Goal: Communication & Community: Answer question/provide support

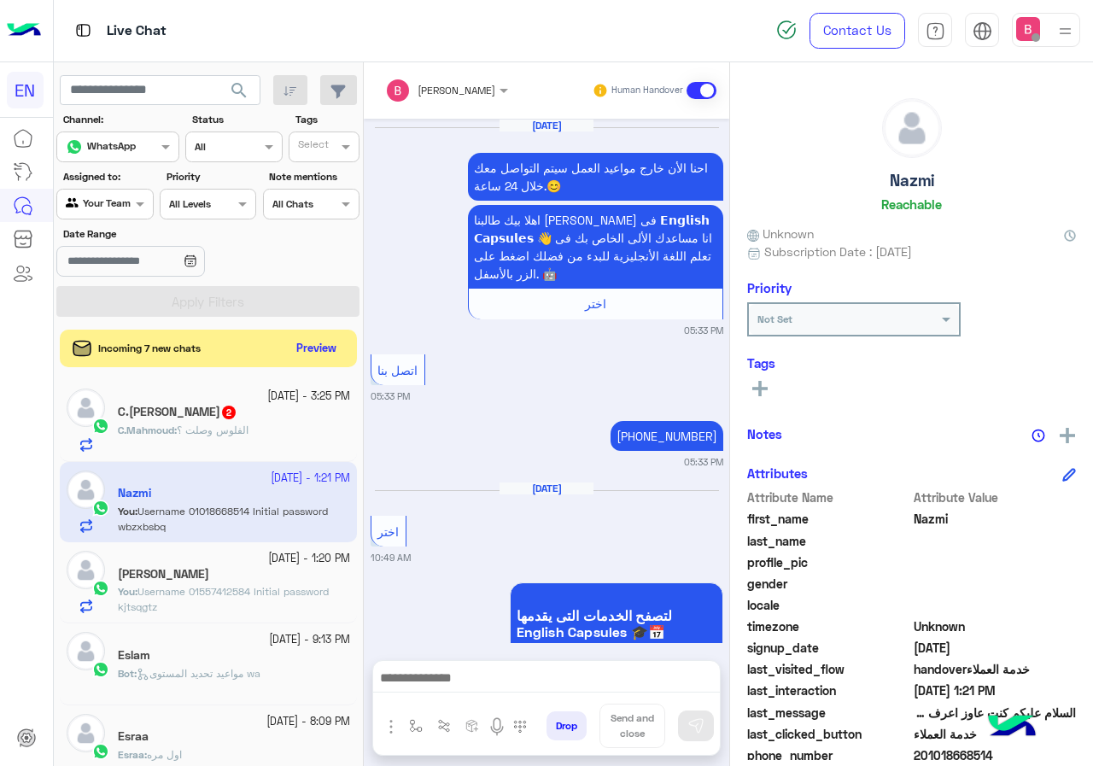
scroll to position [154, 0]
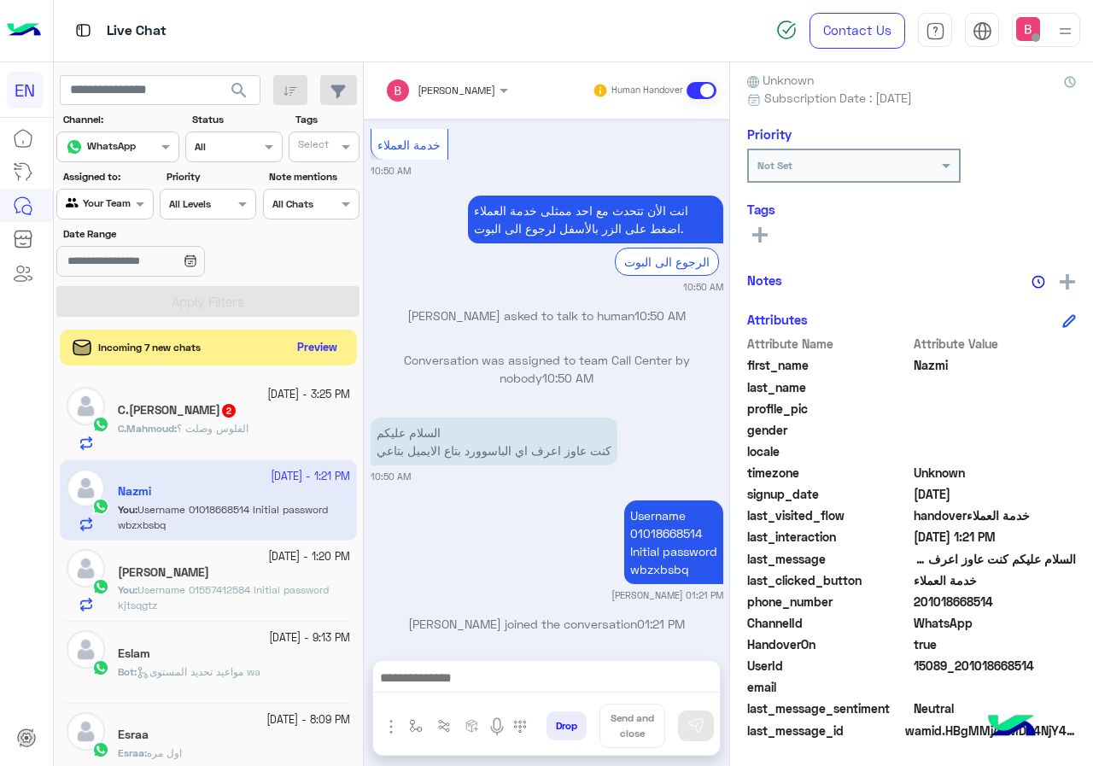
click at [315, 345] on button "Preview" at bounding box center [317, 347] width 53 height 23
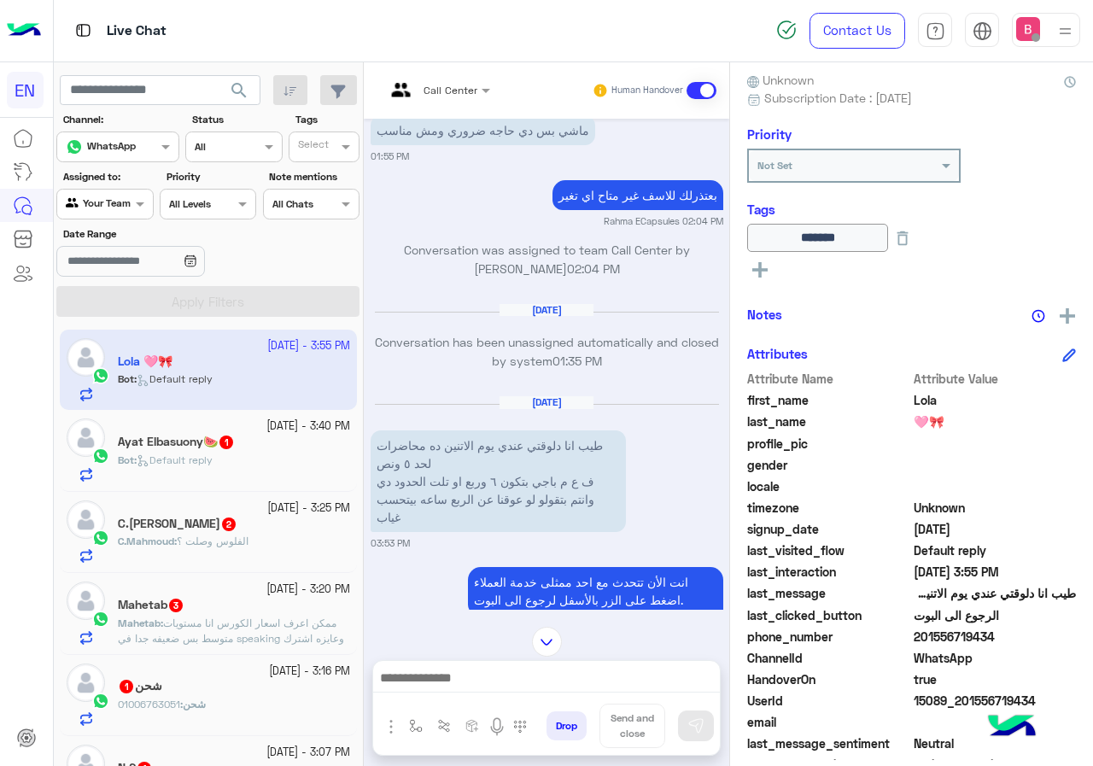
scroll to position [189, 0]
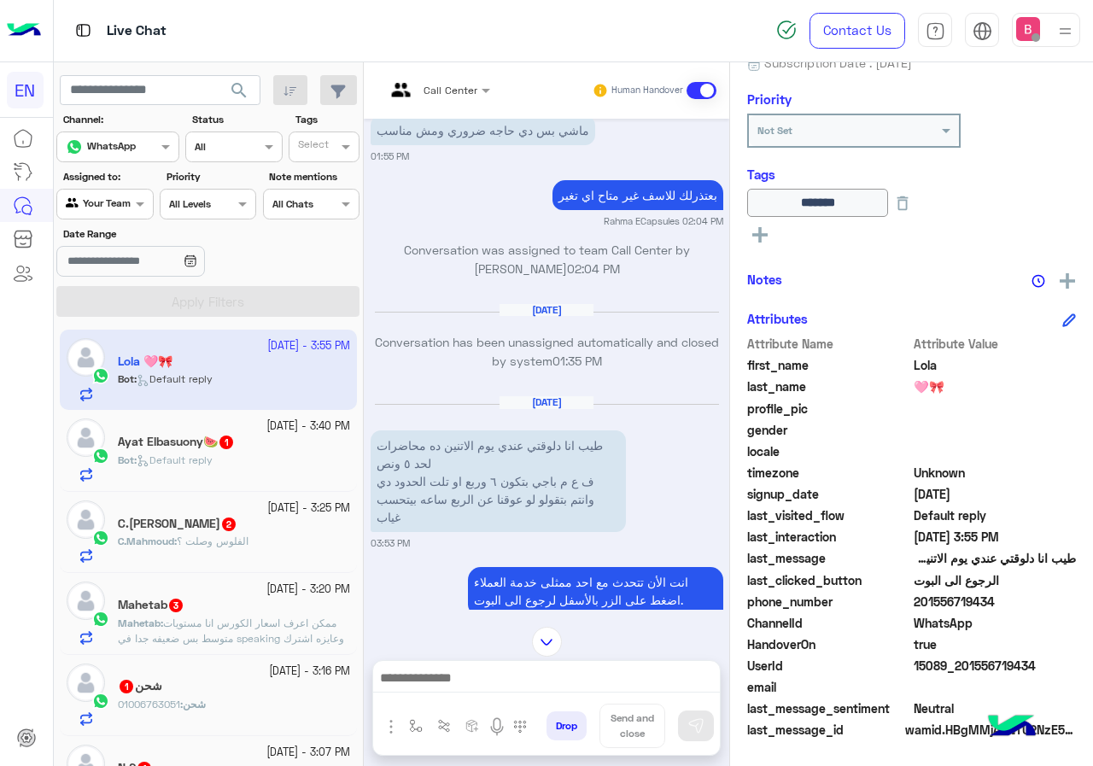
drag, startPoint x: 918, startPoint y: 603, endPoint x: 994, endPoint y: 607, distance: 76.1
click at [995, 607] on span "201556719434" at bounding box center [994, 601] width 163 height 18
copy span "01556719434"
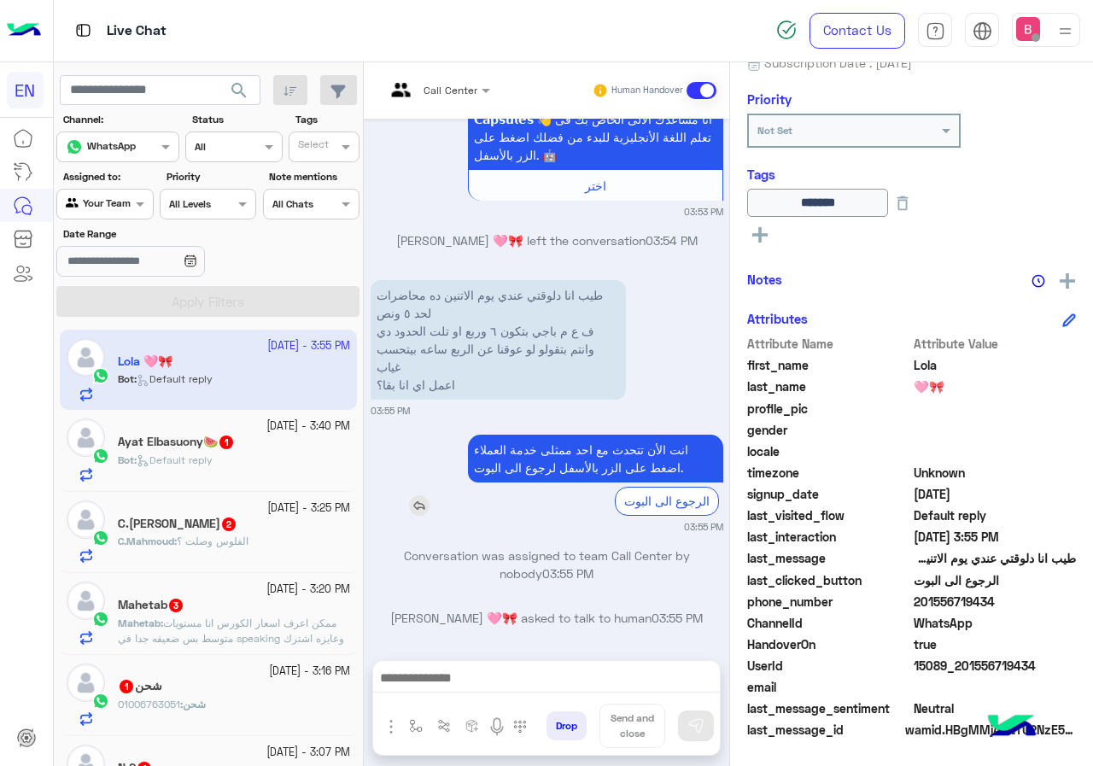
scroll to position [1404, 0]
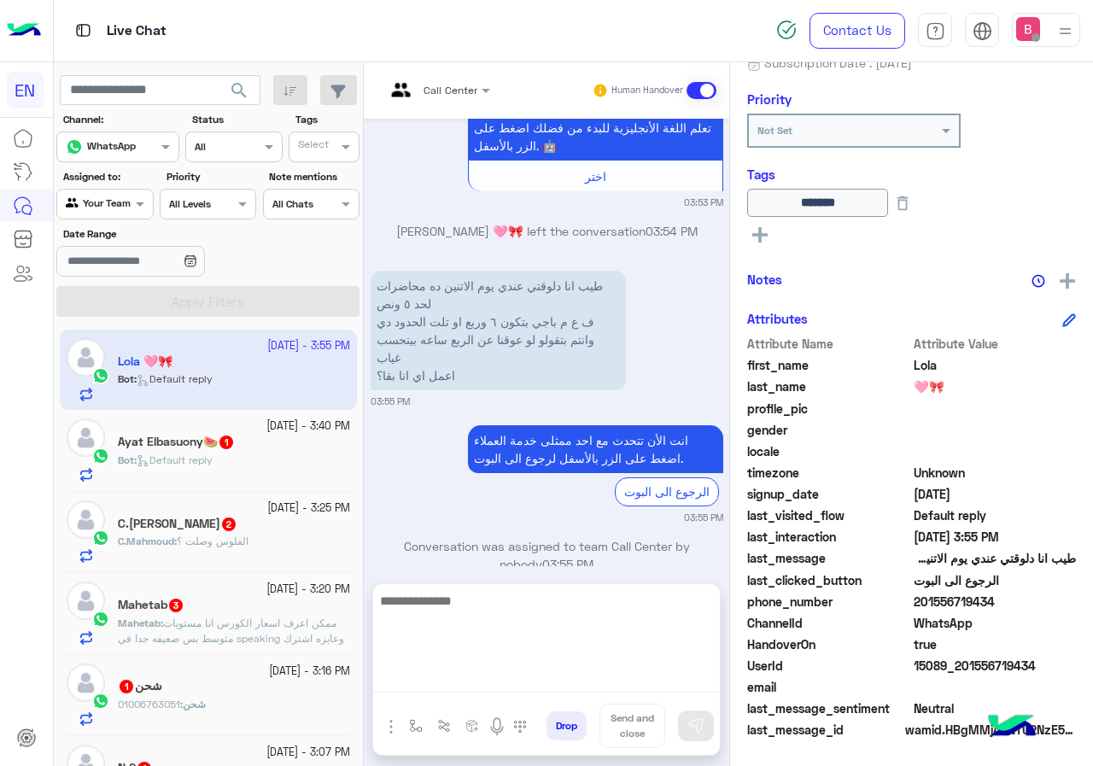
click at [535, 680] on textarea at bounding box center [546, 641] width 347 height 102
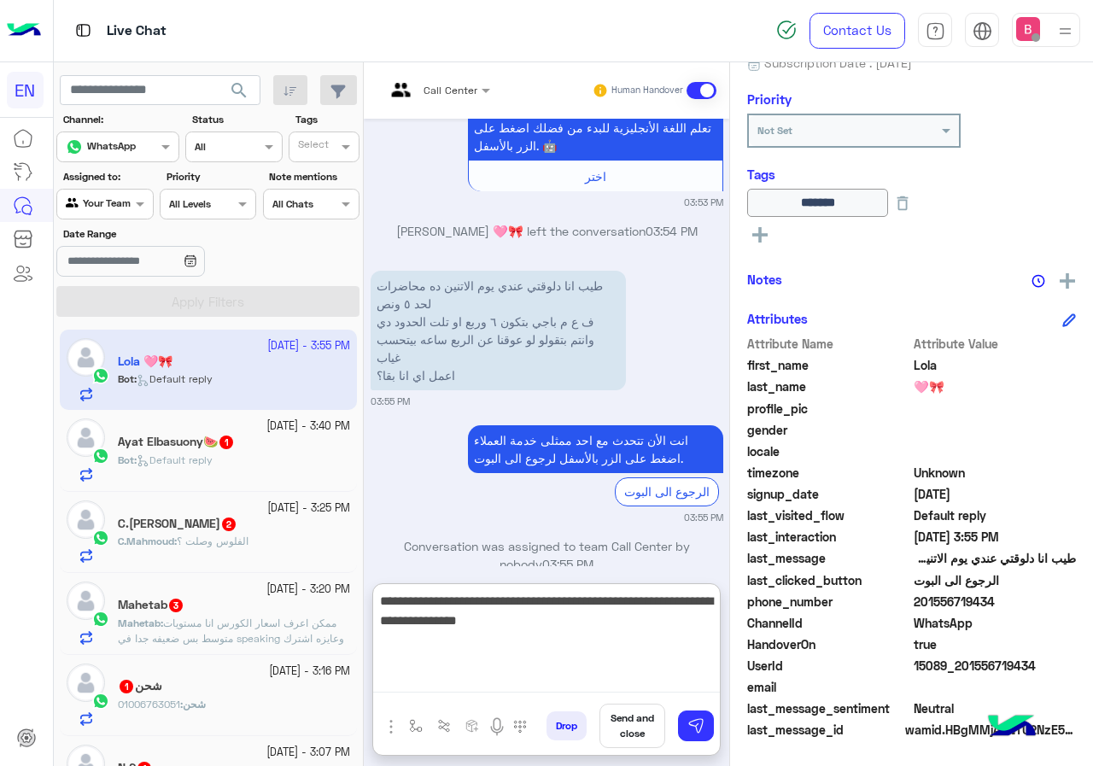
type textarea "**********"
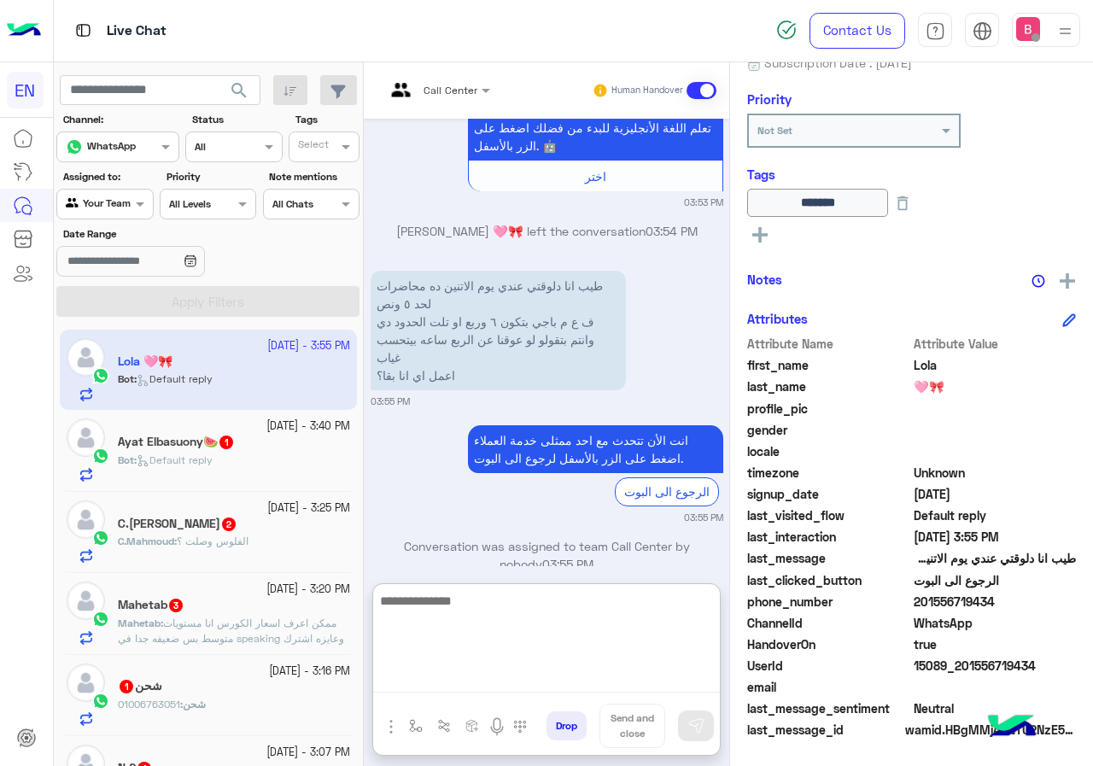
scroll to position [1564, 0]
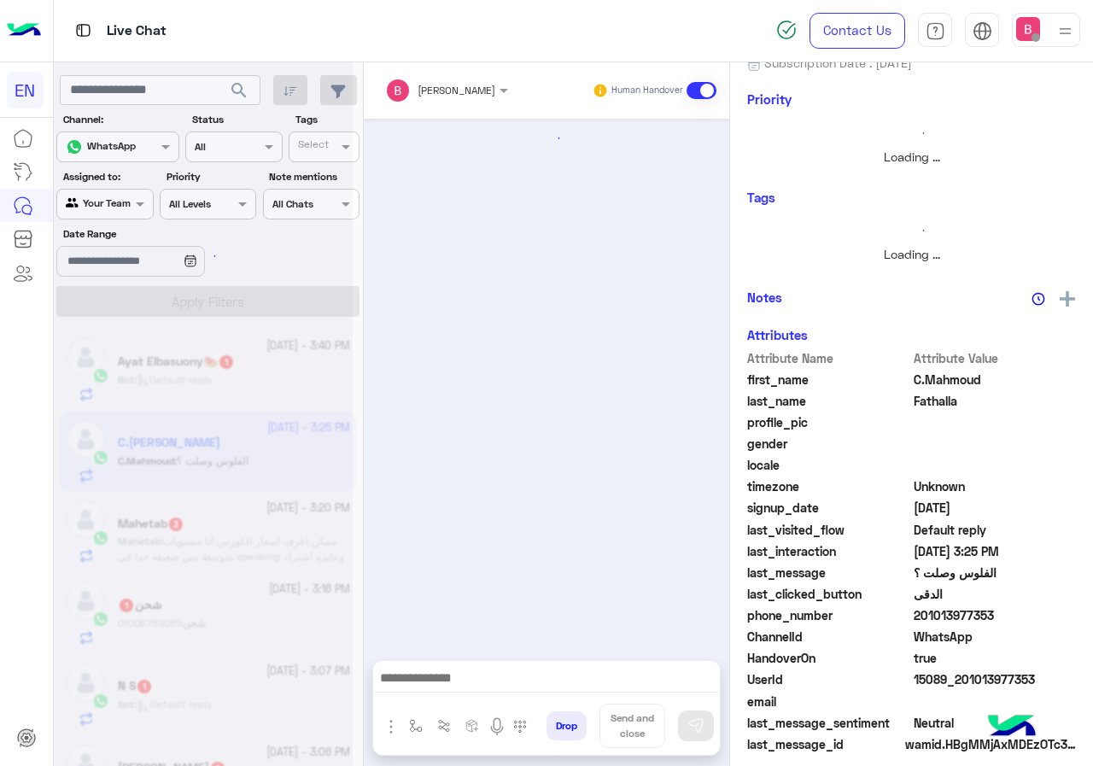
click at [254, 452] on div at bounding box center [203, 390] width 299 height 766
click at [289, 376] on div at bounding box center [203, 390] width 299 height 766
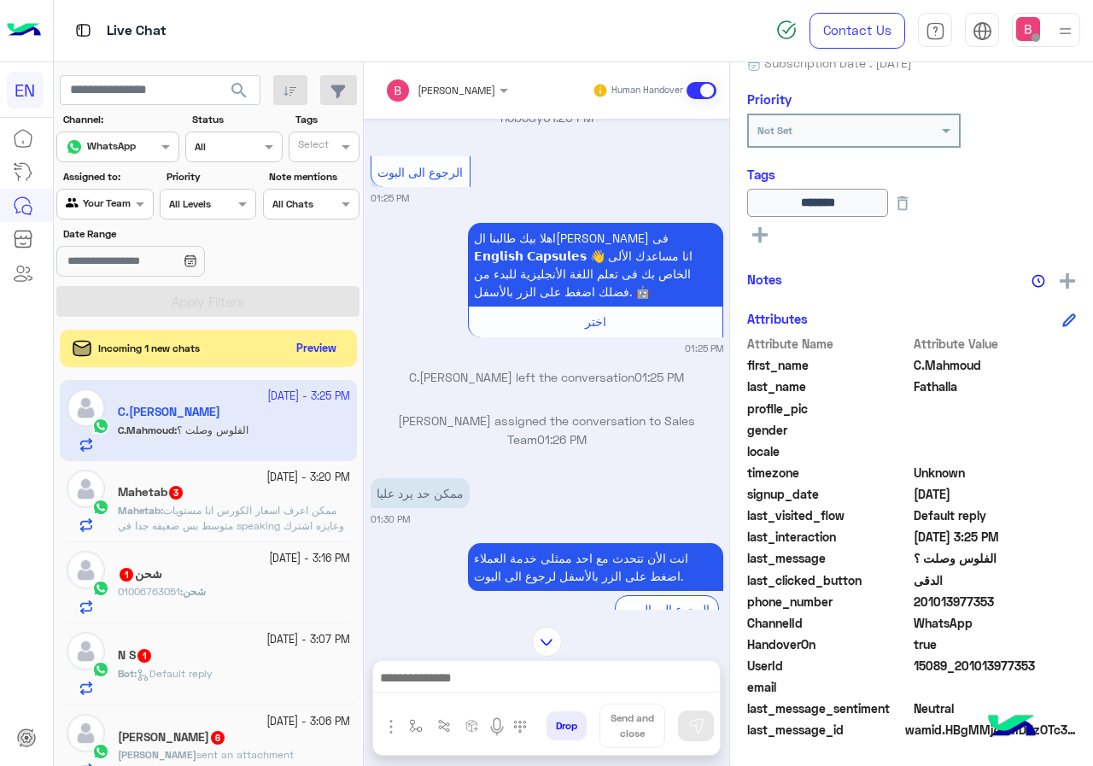
scroll to position [1839, 0]
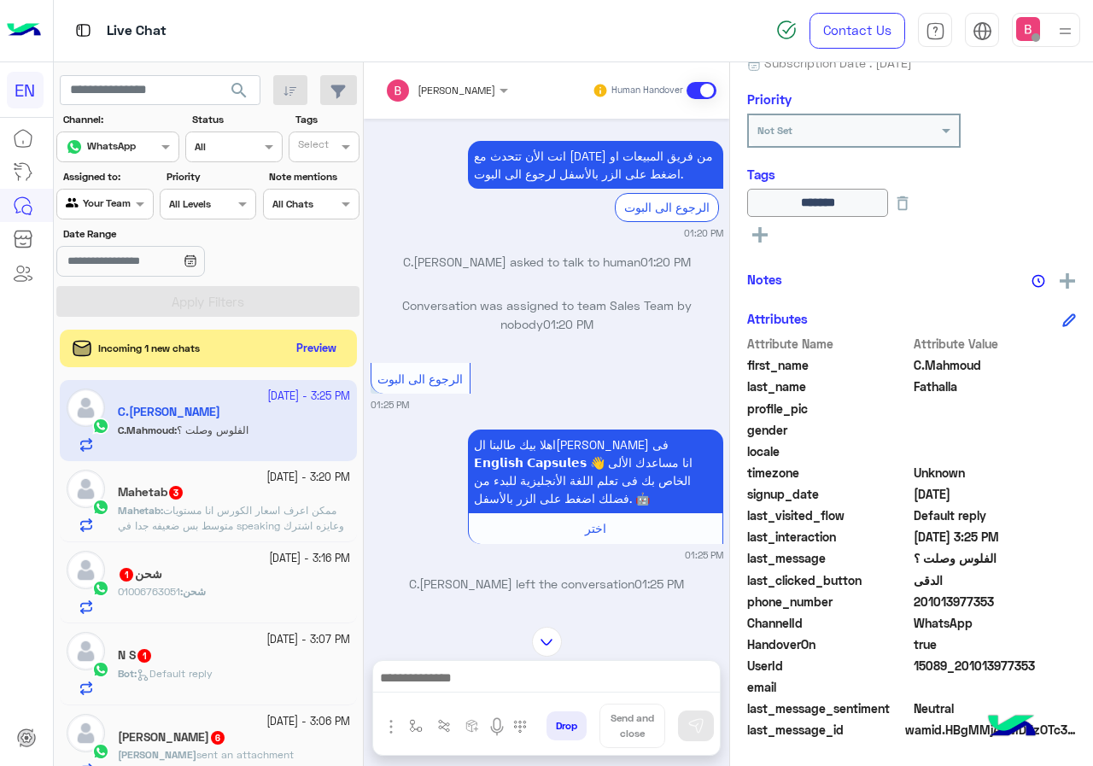
drag, startPoint x: 917, startPoint y: 604, endPoint x: 1033, endPoint y: 610, distance: 116.2
click at [1042, 610] on span "201013977353" at bounding box center [994, 601] width 163 height 18
copy span "01013977353"
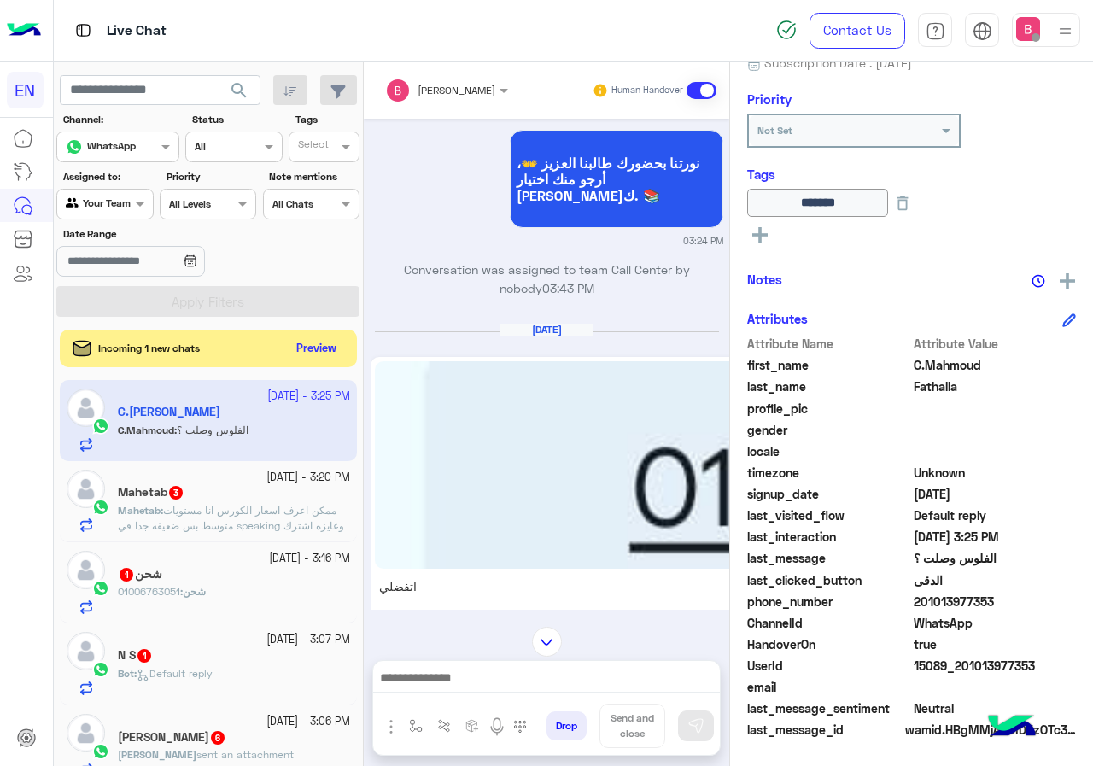
scroll to position [1327, 0]
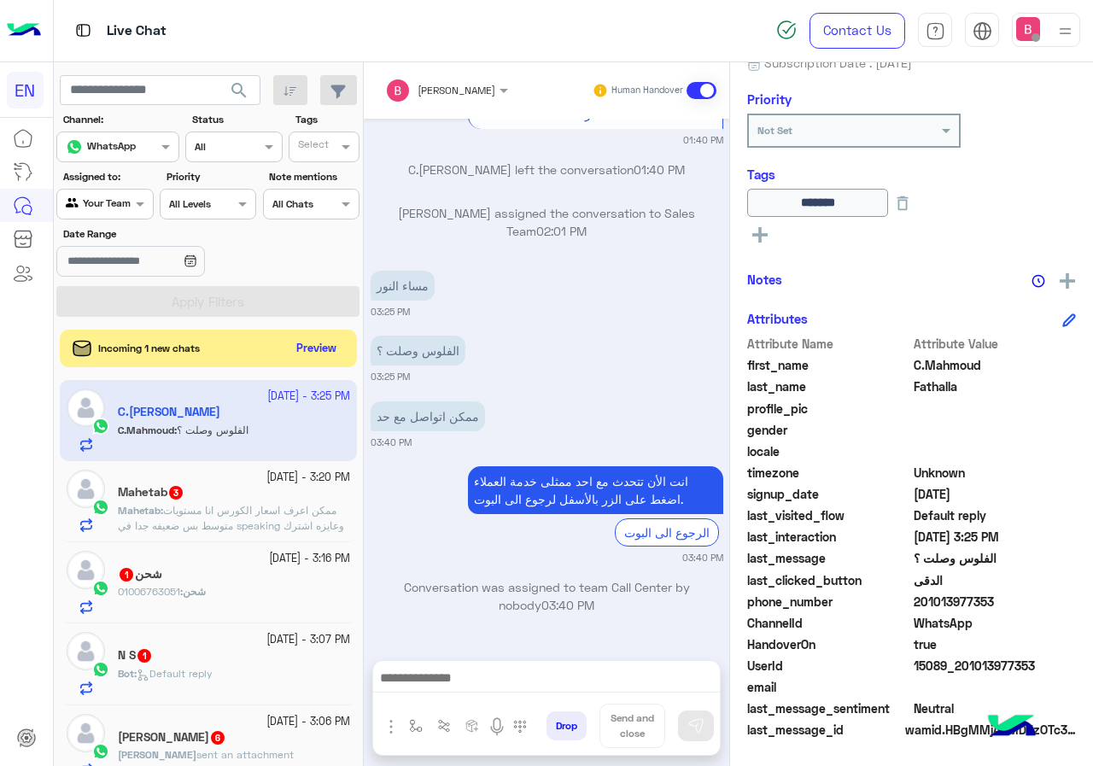
scroll to position [2949, 0]
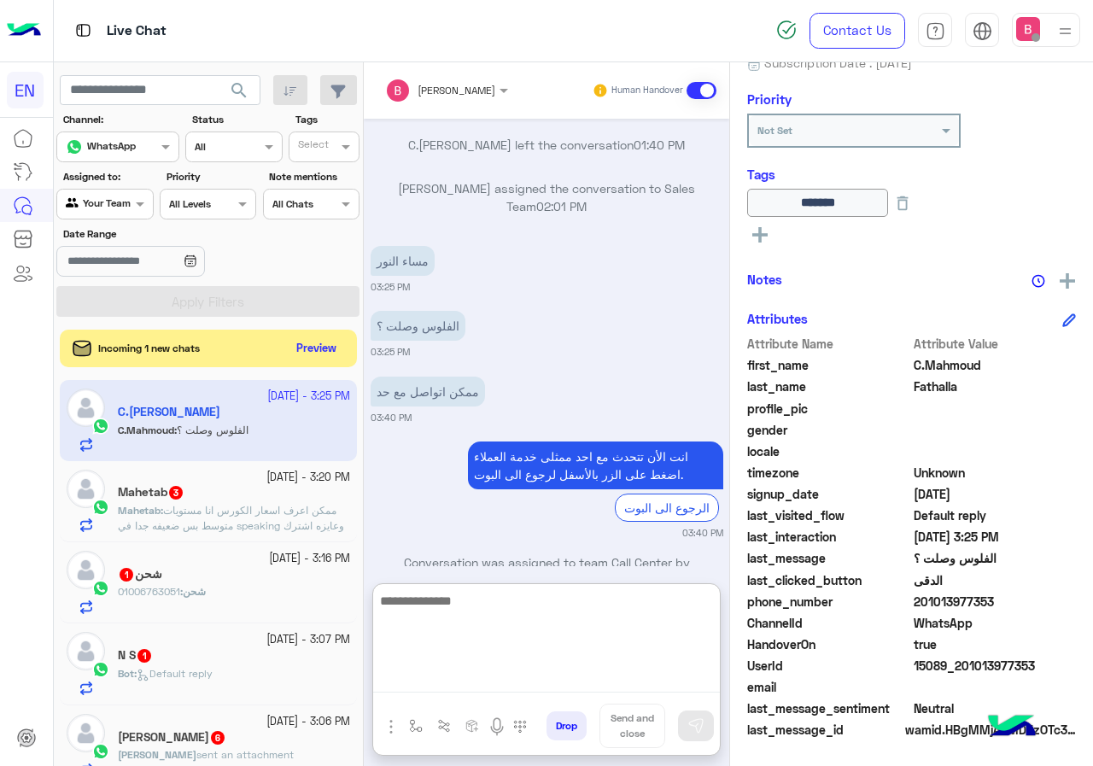
click at [480, 677] on textarea at bounding box center [546, 641] width 347 height 102
type textarea "**********"
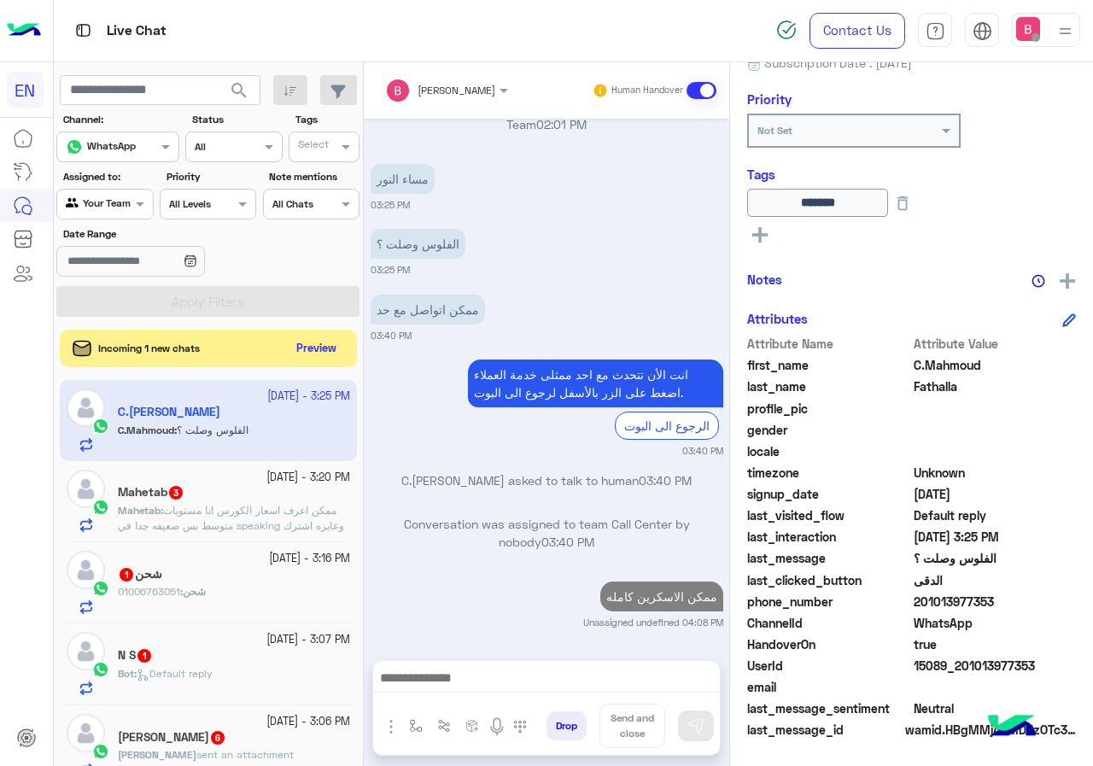
scroll to position [3015, 0]
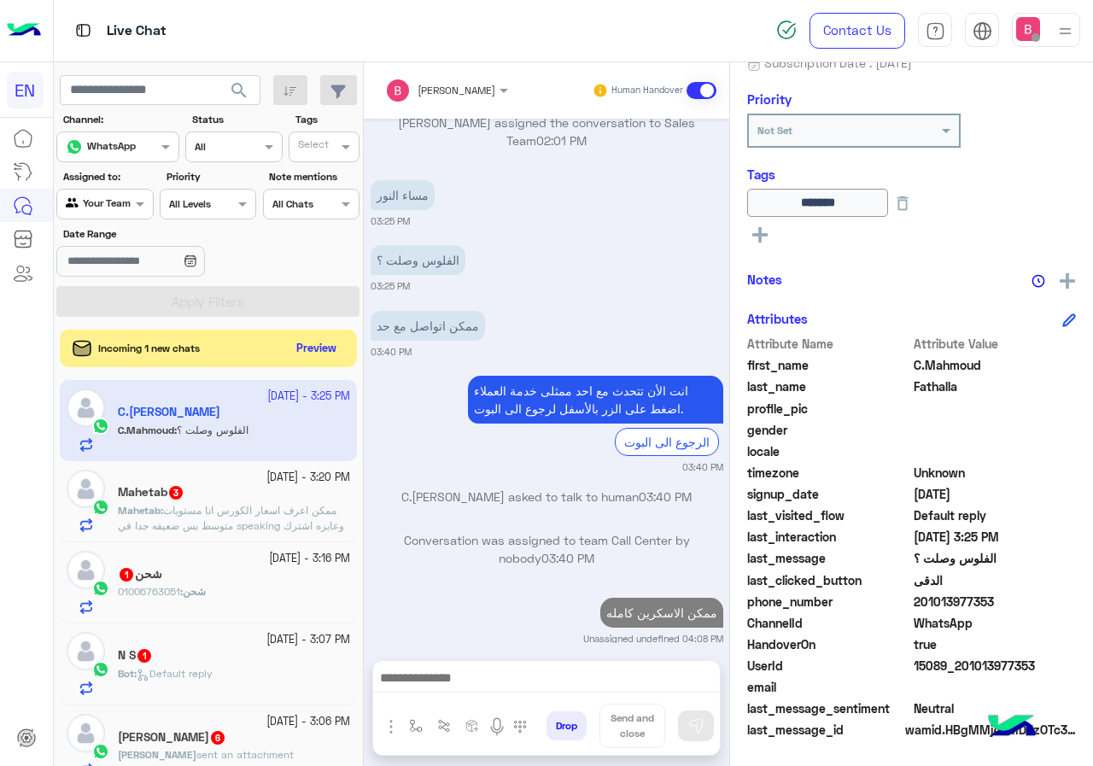
click at [216, 563] on div "[DATE] - 3:16 PM" at bounding box center [234, 559] width 232 height 16
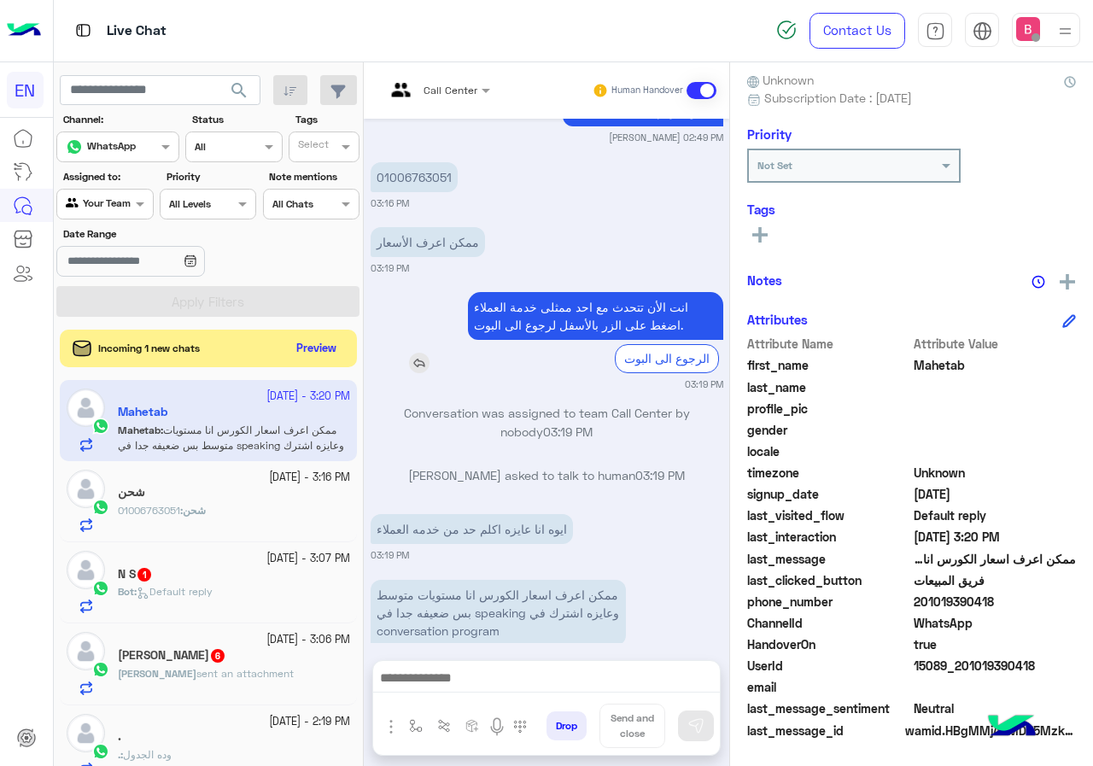
scroll to position [4911, 0]
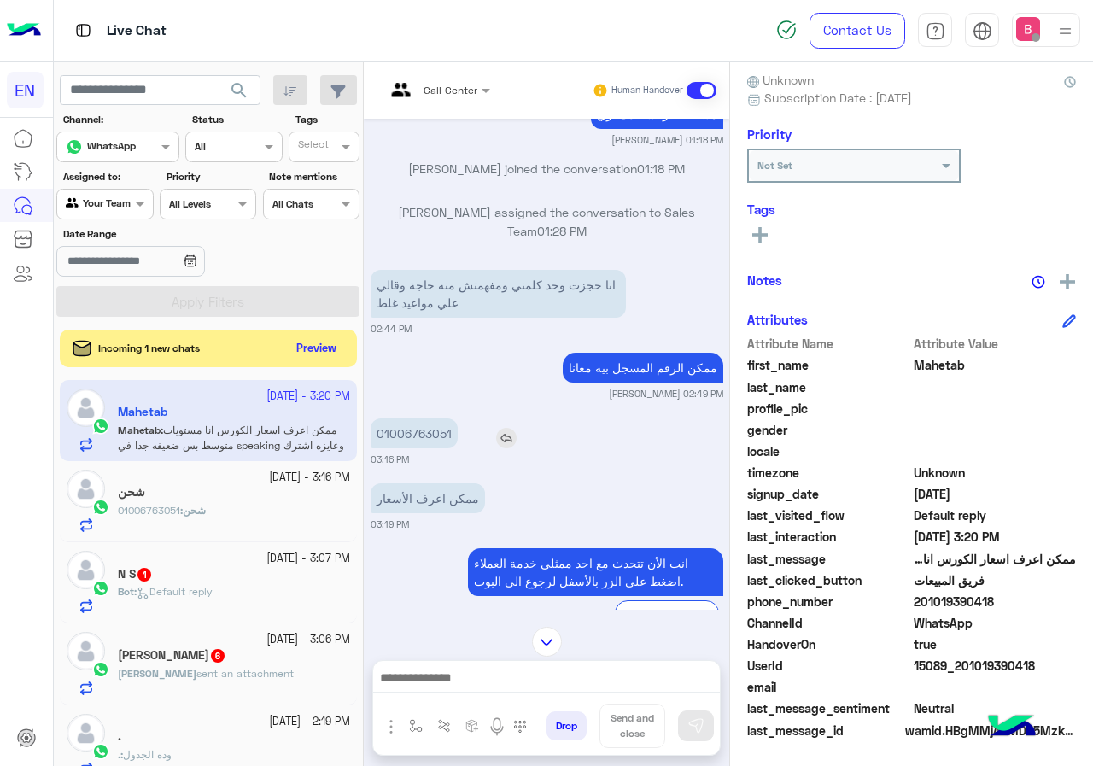
drag, startPoint x: 365, startPoint y: 406, endPoint x: 480, endPoint y: 402, distance: 115.3
click at [480, 402] on div "Sep 25, 2025 من فضلك قم بالأختيار بالفرع المناسب 📍👨‍💼 الدقى مدينة نصر المعادى 1…" at bounding box center [546, 364] width 365 height 491
copy app-msgs-text
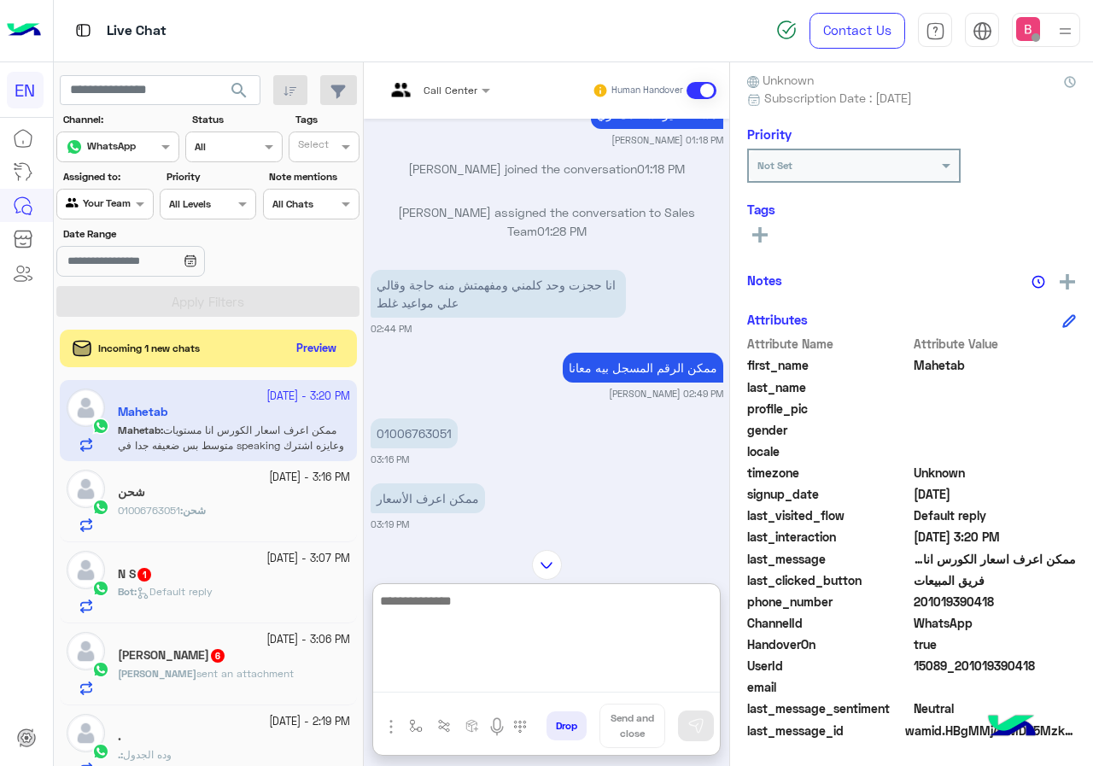
paste textarea "**********"
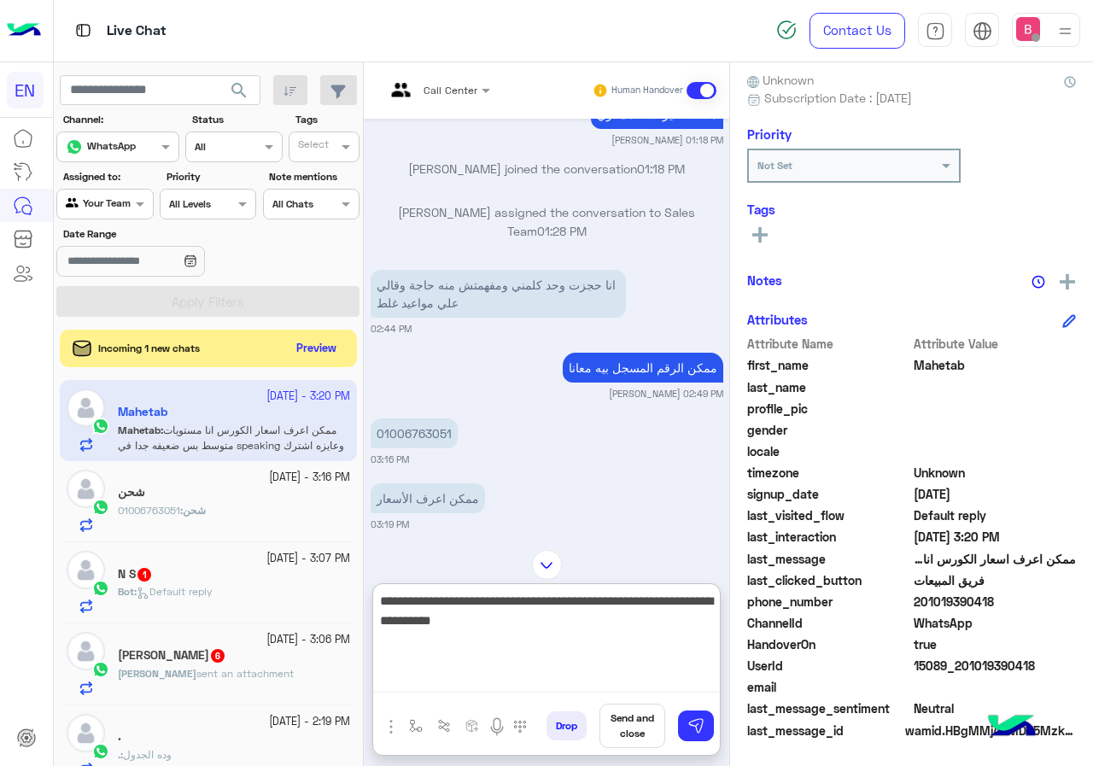
scroll to position [5243, 0]
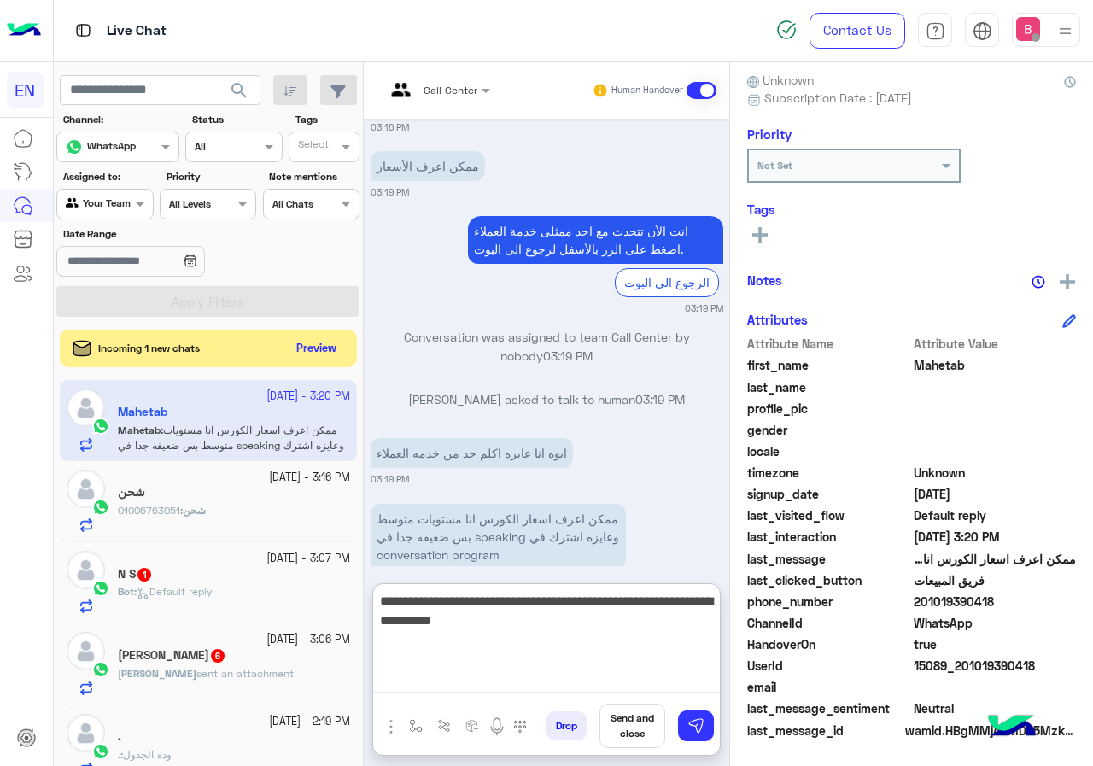
type textarea "**********"
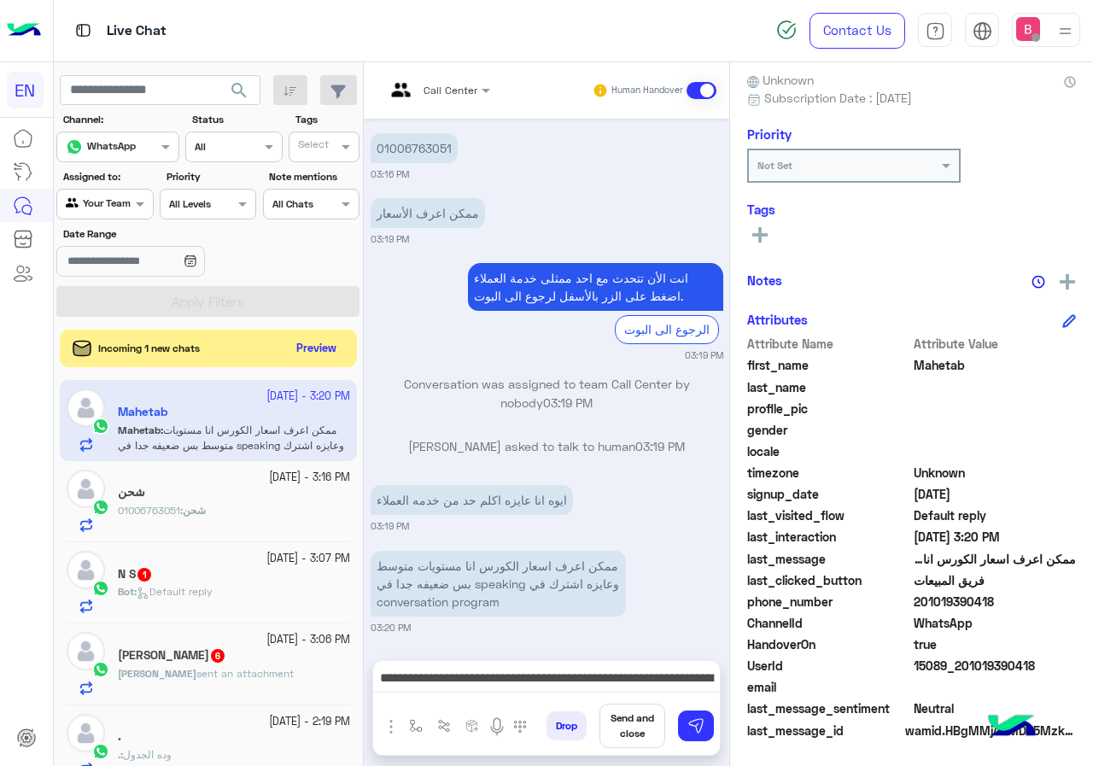
scroll to position [5167, 0]
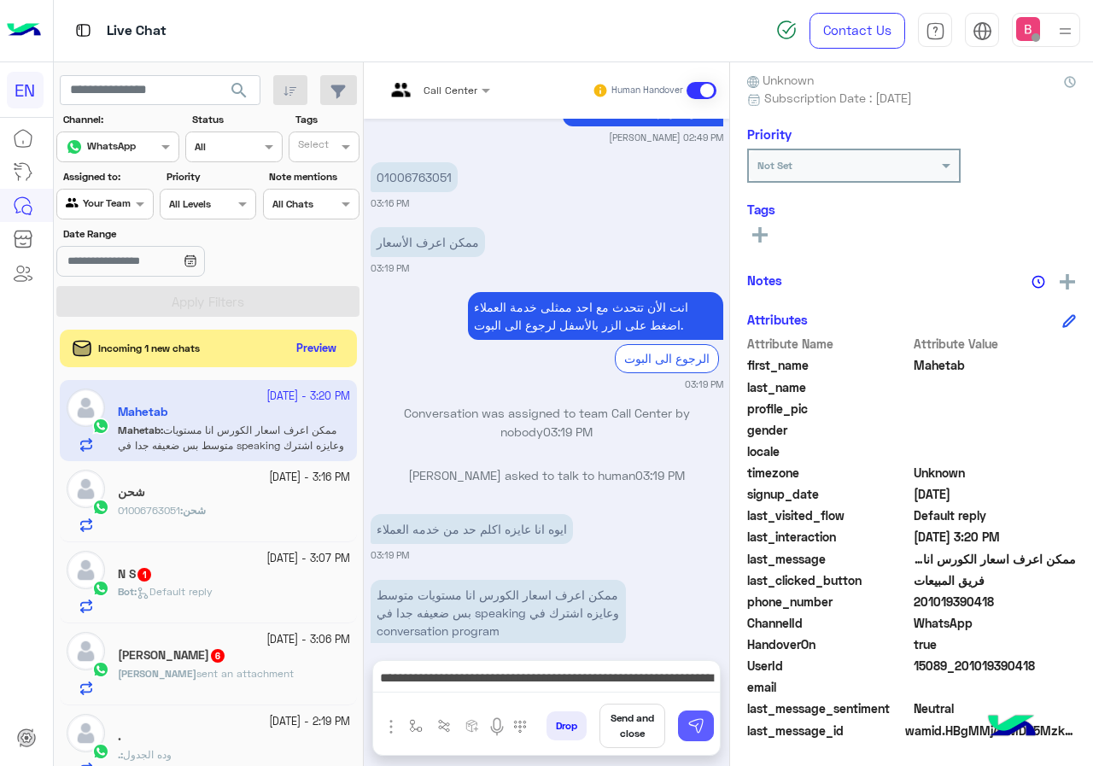
drag, startPoint x: 703, startPoint y: 731, endPoint x: 689, endPoint y: 725, distance: 14.9
click at [702, 731] on img at bounding box center [695, 725] width 17 height 17
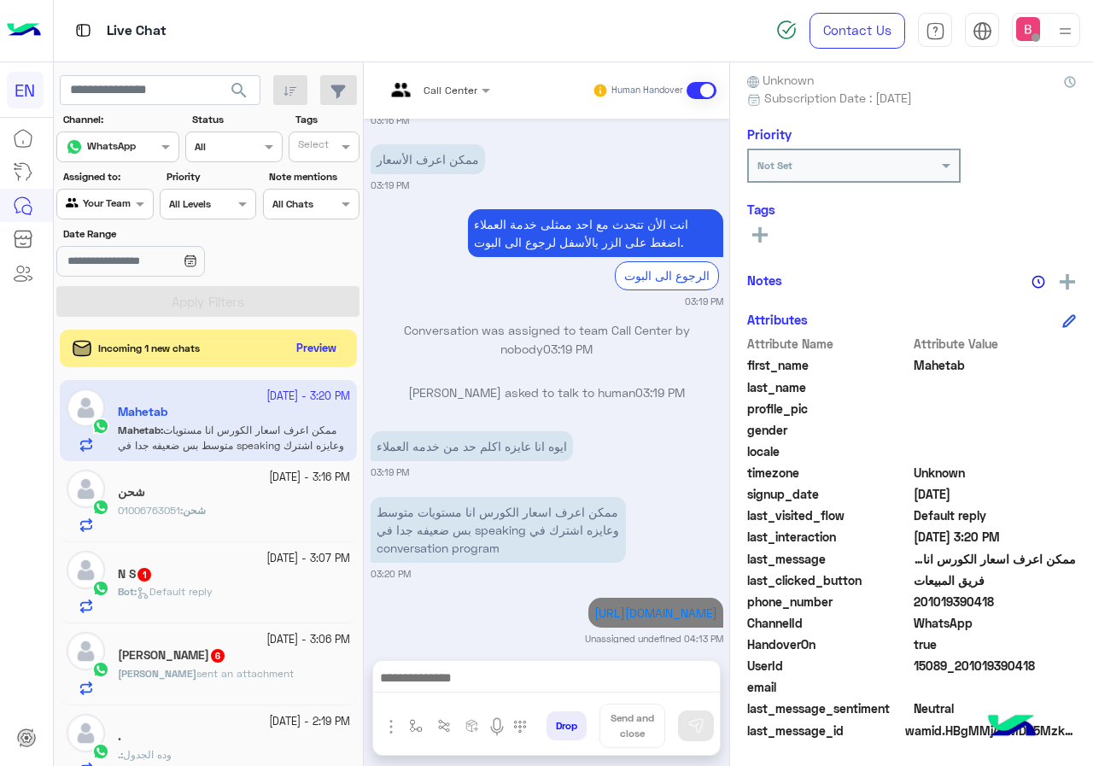
click at [535, 662] on div at bounding box center [546, 682] width 347 height 43
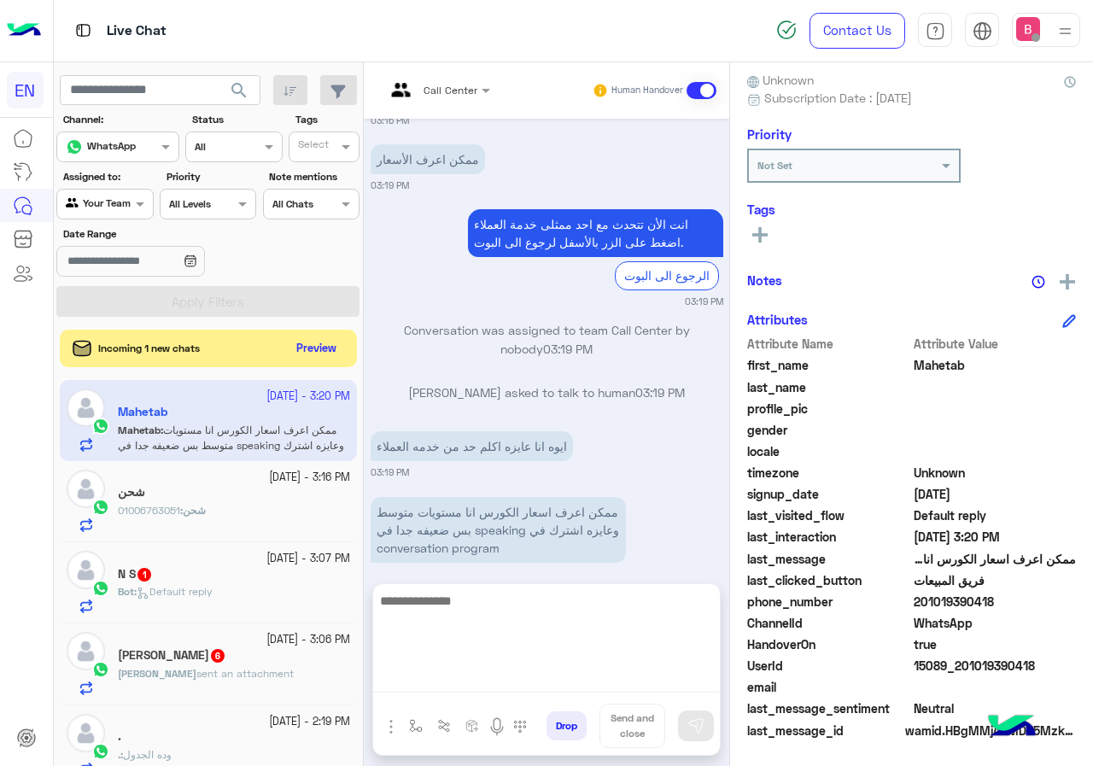
click at [531, 686] on textarea at bounding box center [546, 641] width 347 height 102
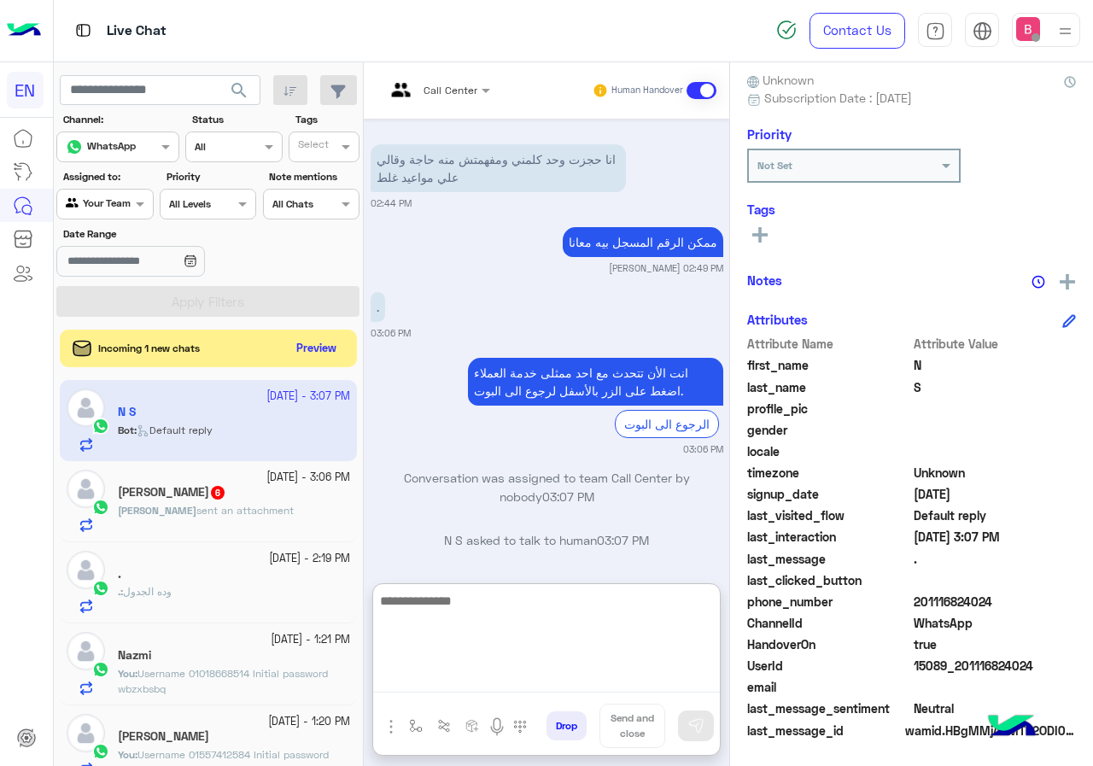
scroll to position [1649, 0]
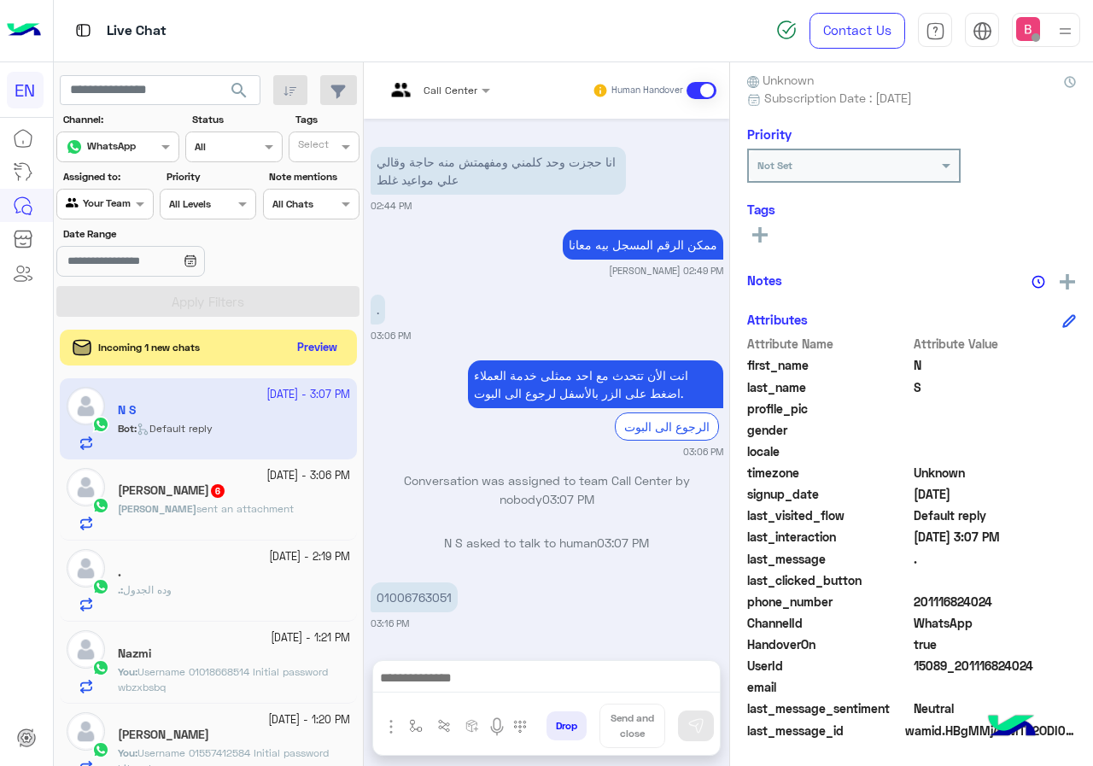
click at [314, 345] on button "Preview" at bounding box center [317, 347] width 53 height 23
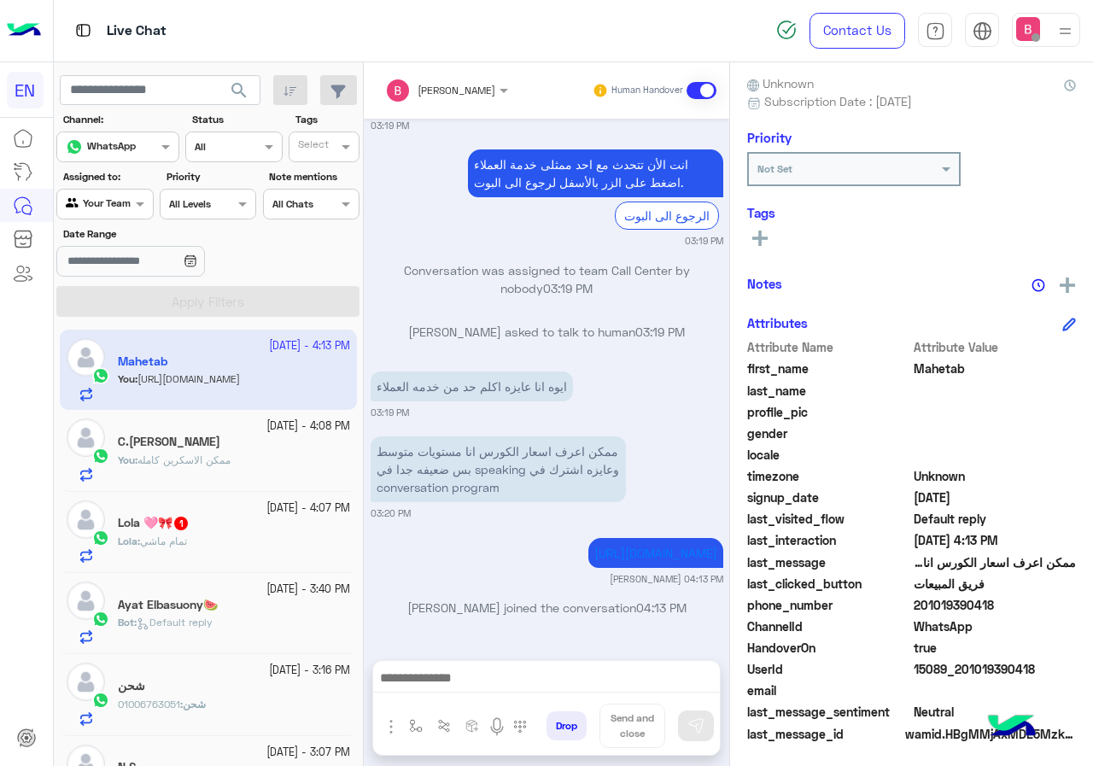
scroll to position [154, 0]
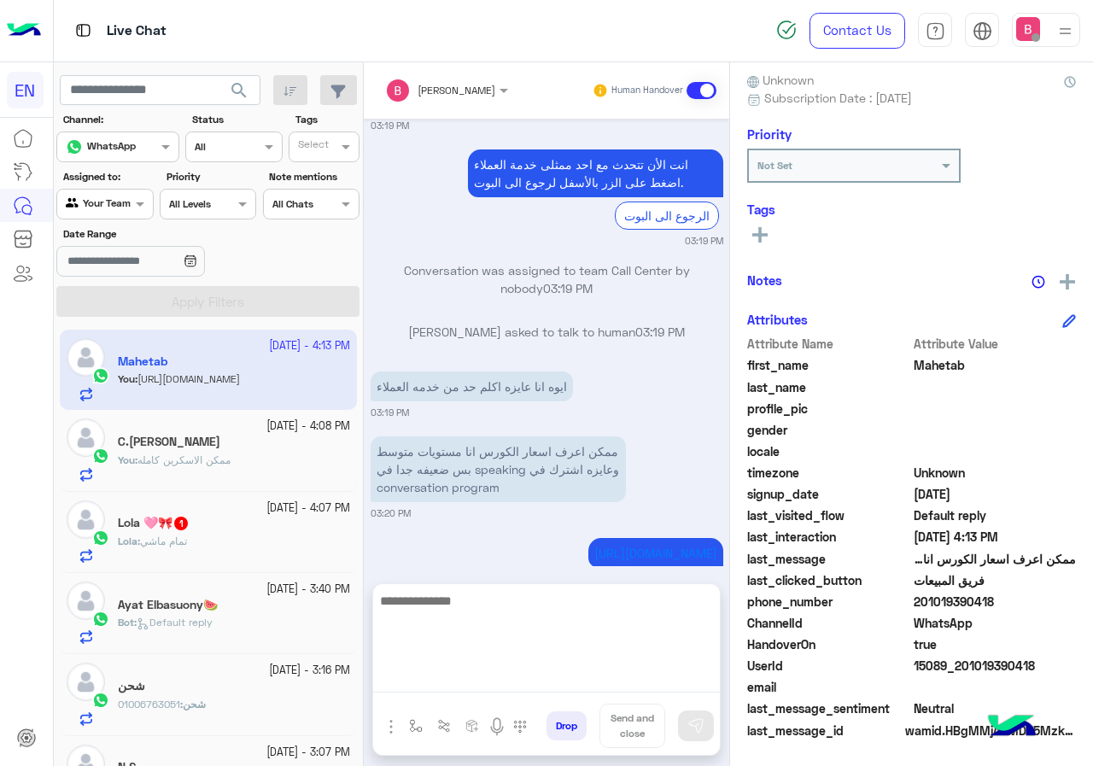
click at [517, 687] on textarea at bounding box center [546, 641] width 347 height 102
type textarea "*"
type textarea "**********"
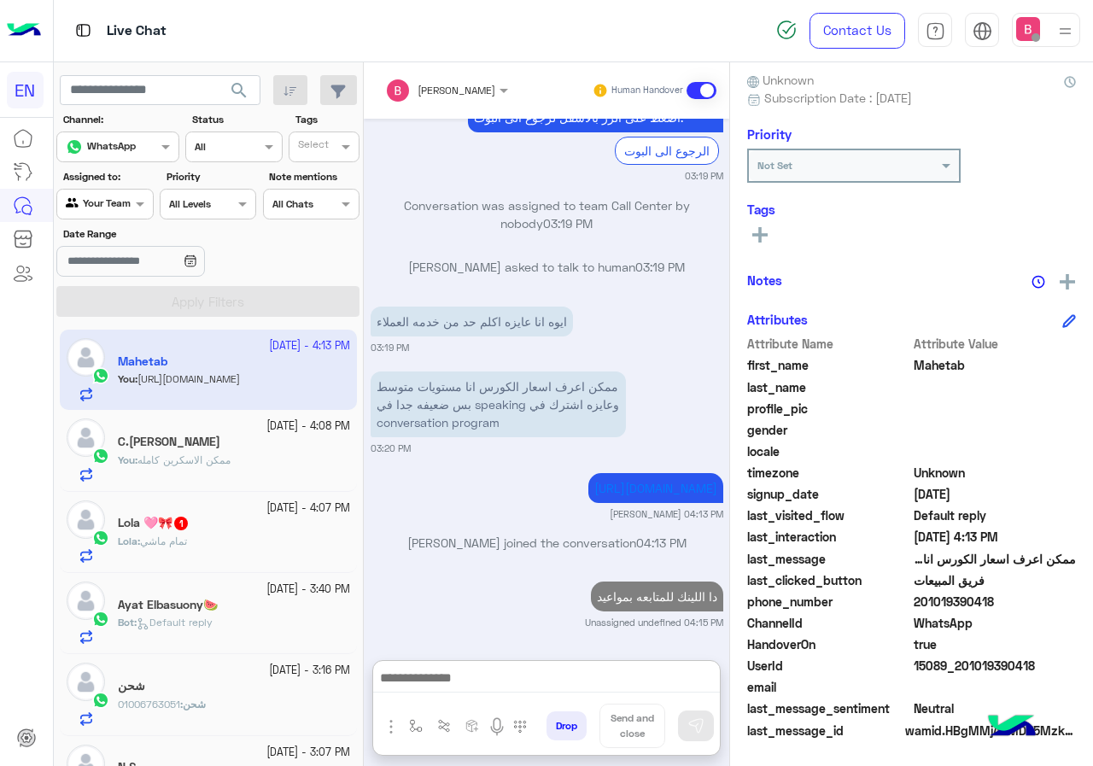
click at [266, 505] on small "[DATE] - 4:07 PM" at bounding box center [308, 508] width 84 height 16
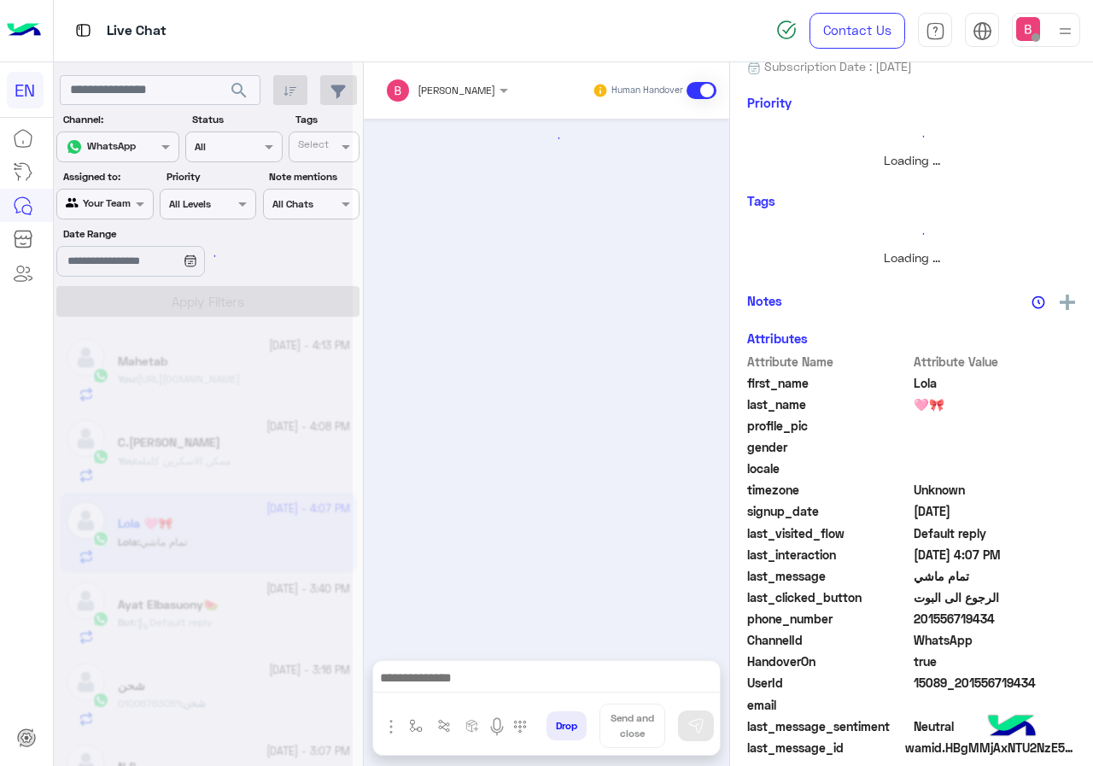
scroll to position [1285, 0]
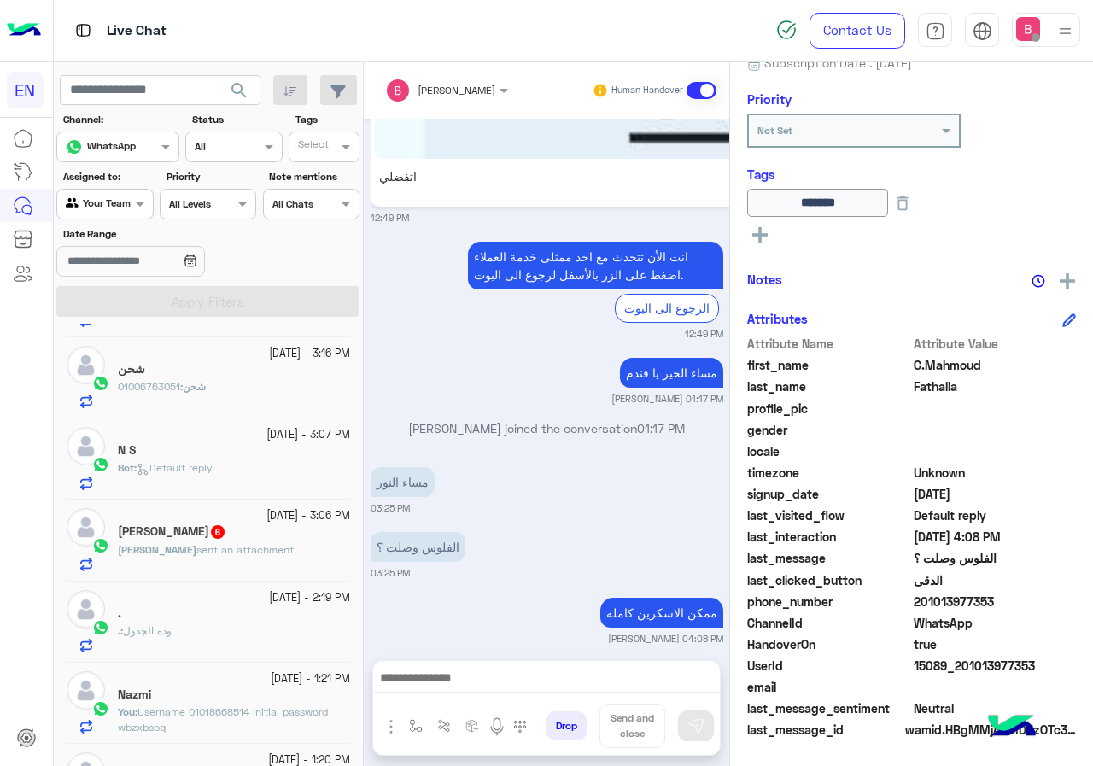
scroll to position [256, 0]
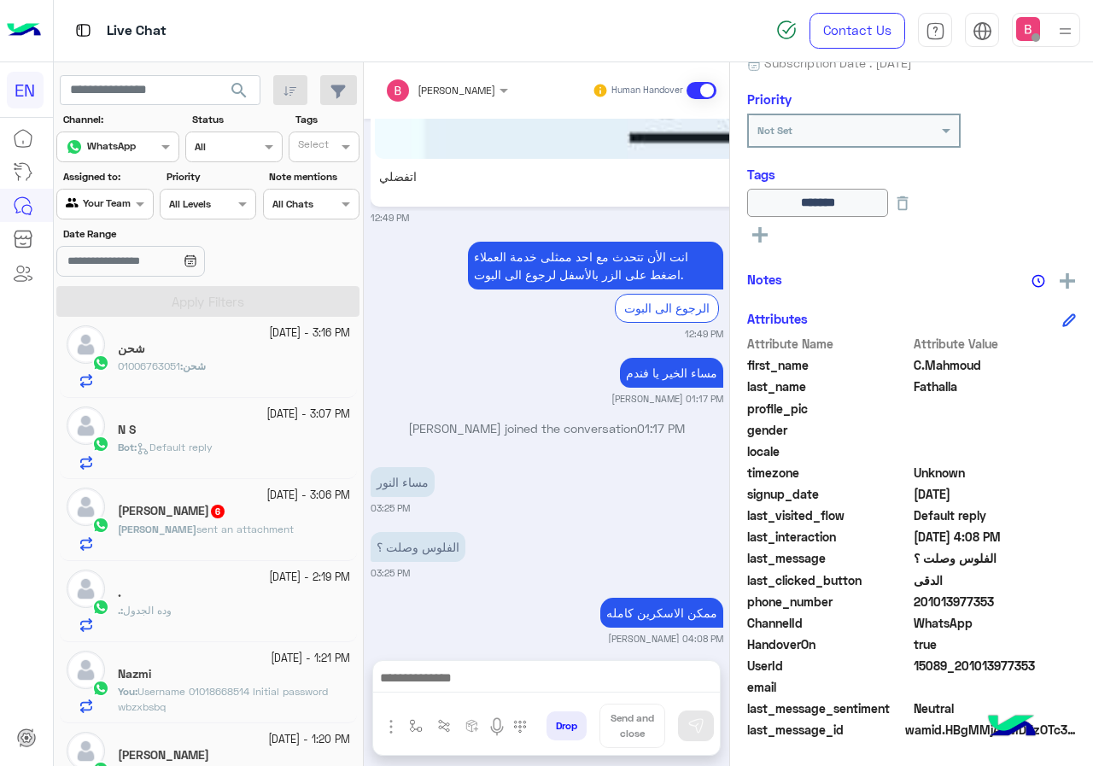
click at [275, 516] on div "Mohamed Adel 6" at bounding box center [234, 513] width 232 height 18
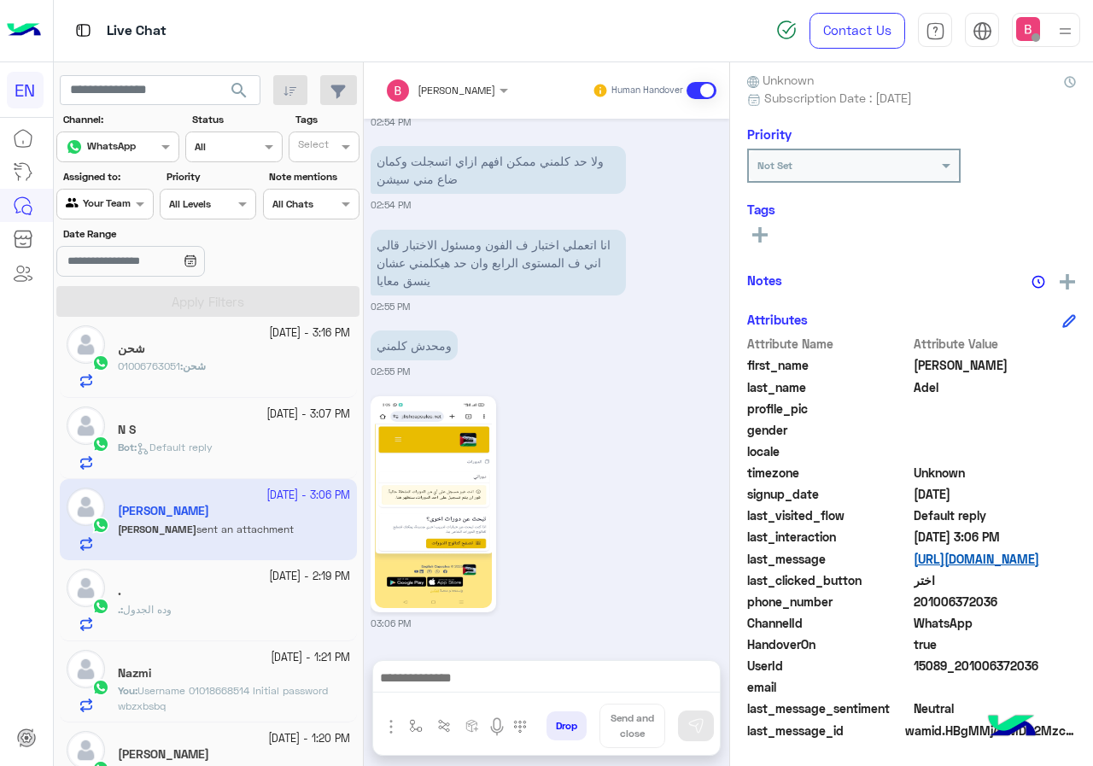
scroll to position [1365, 0]
drag, startPoint x: 915, startPoint y: 602, endPoint x: 985, endPoint y: 601, distance: 70.0
click at [1041, 596] on span "201006372036" at bounding box center [994, 601] width 163 height 18
copy span "01006372036"
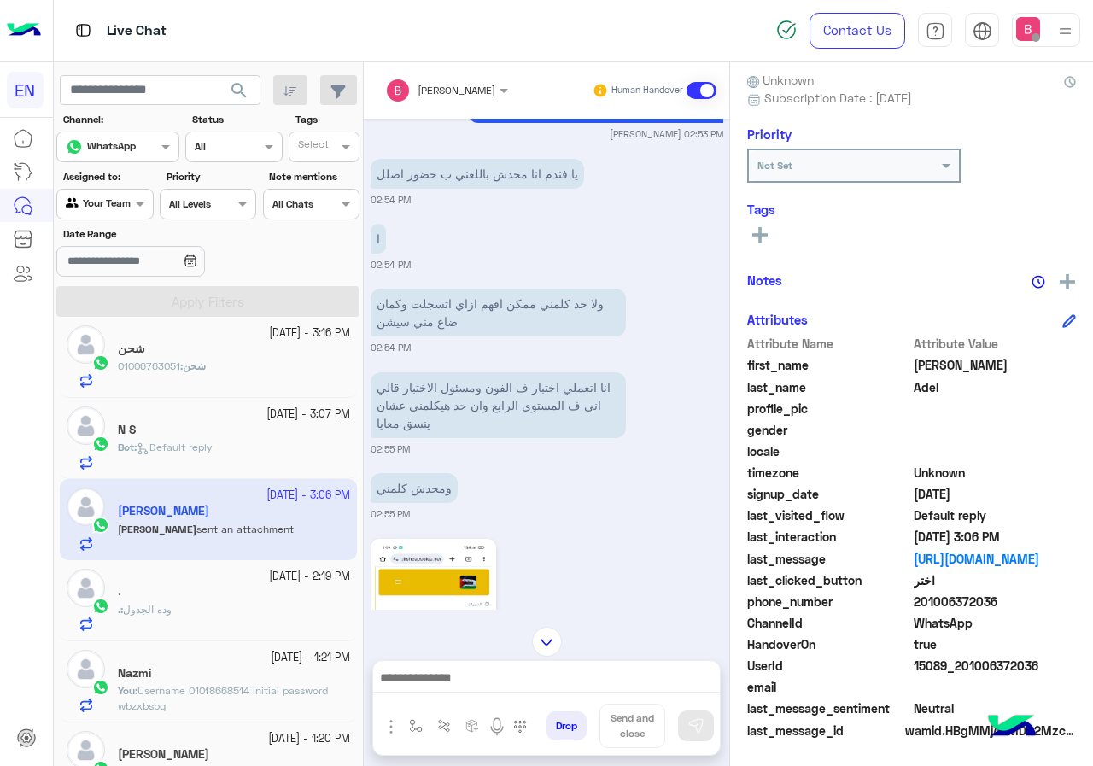
scroll to position [853, 0]
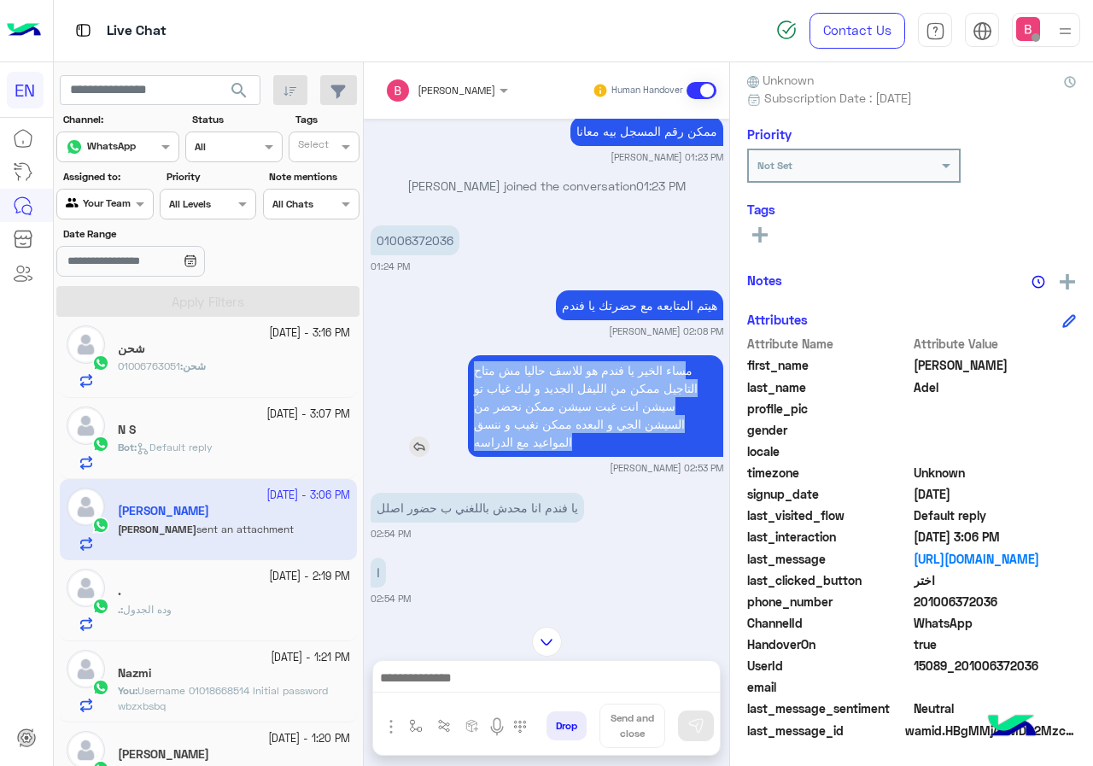
drag, startPoint x: 623, startPoint y: 482, endPoint x: 690, endPoint y: 396, distance: 108.9
click at [690, 396] on p "مساء الخير يا فندم هو للاسف حاليا مش متاح التاجيل ممكن من الليفل الجديد و ليك غ…" at bounding box center [595, 406] width 255 height 102
copy p "ساء الخير يا فندم هو للاسف حاليا مش متاح التاجيل ممكن من الليفل الجديد و ليك غي…"
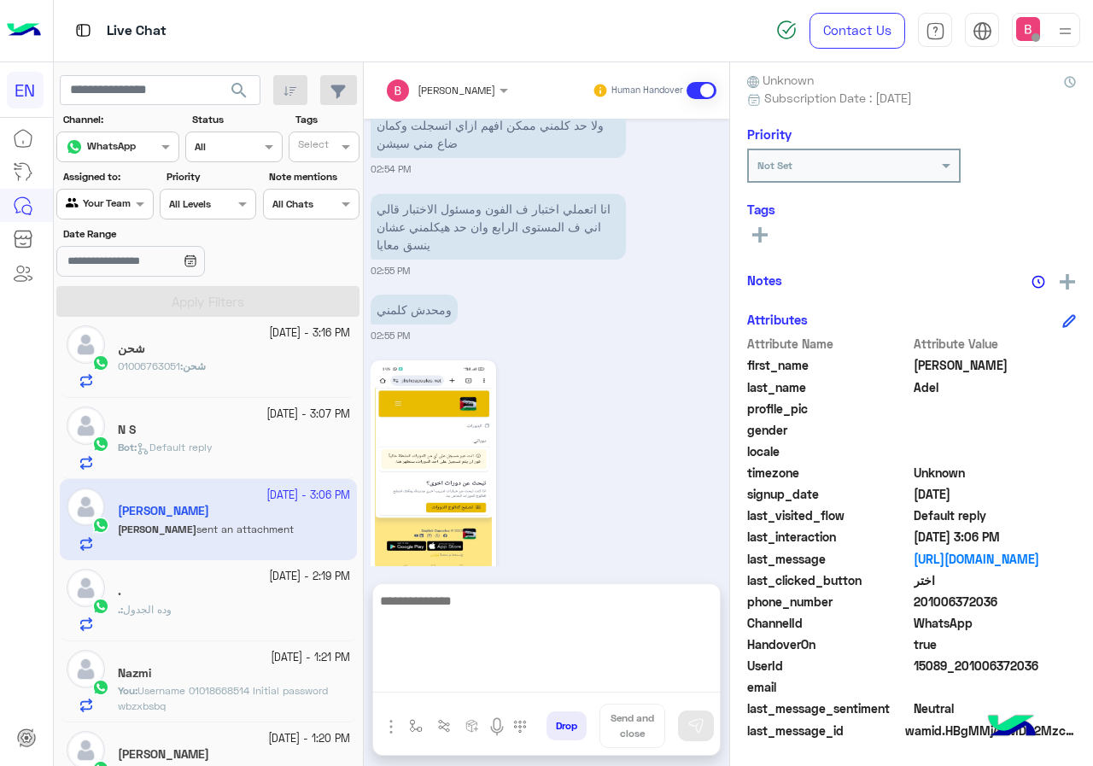
click at [455, 679] on textarea at bounding box center [546, 641] width 347 height 102
type textarea "**********"
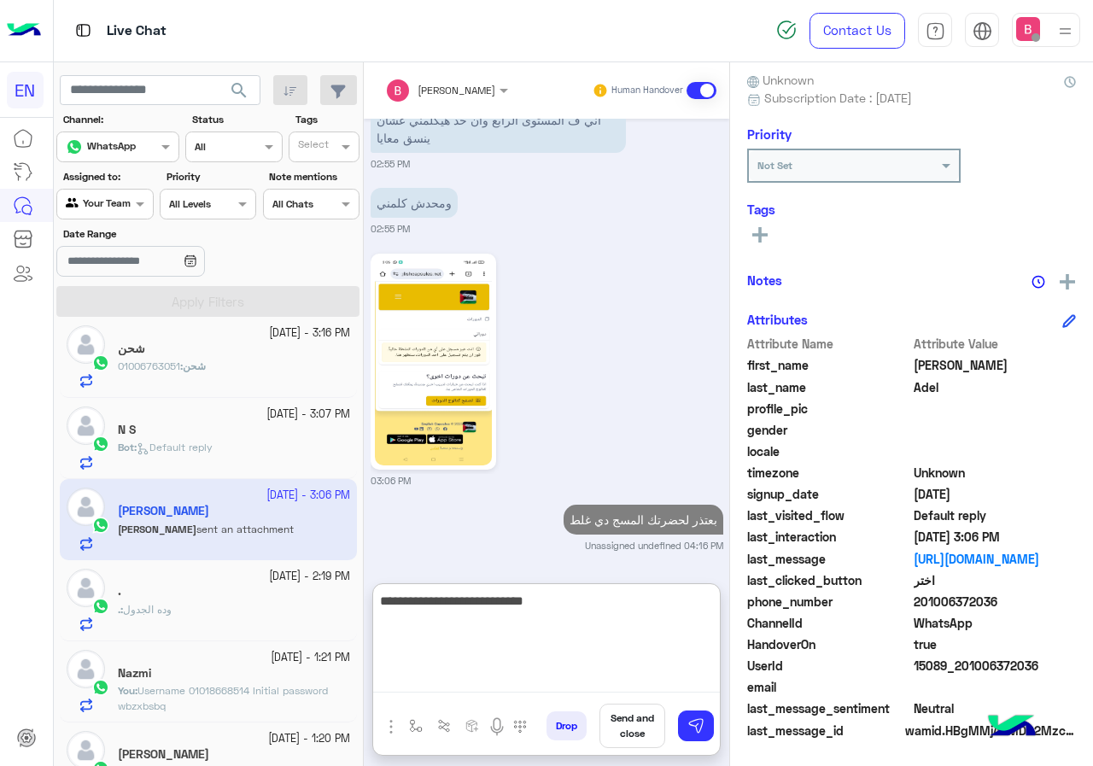
type textarea "**********"
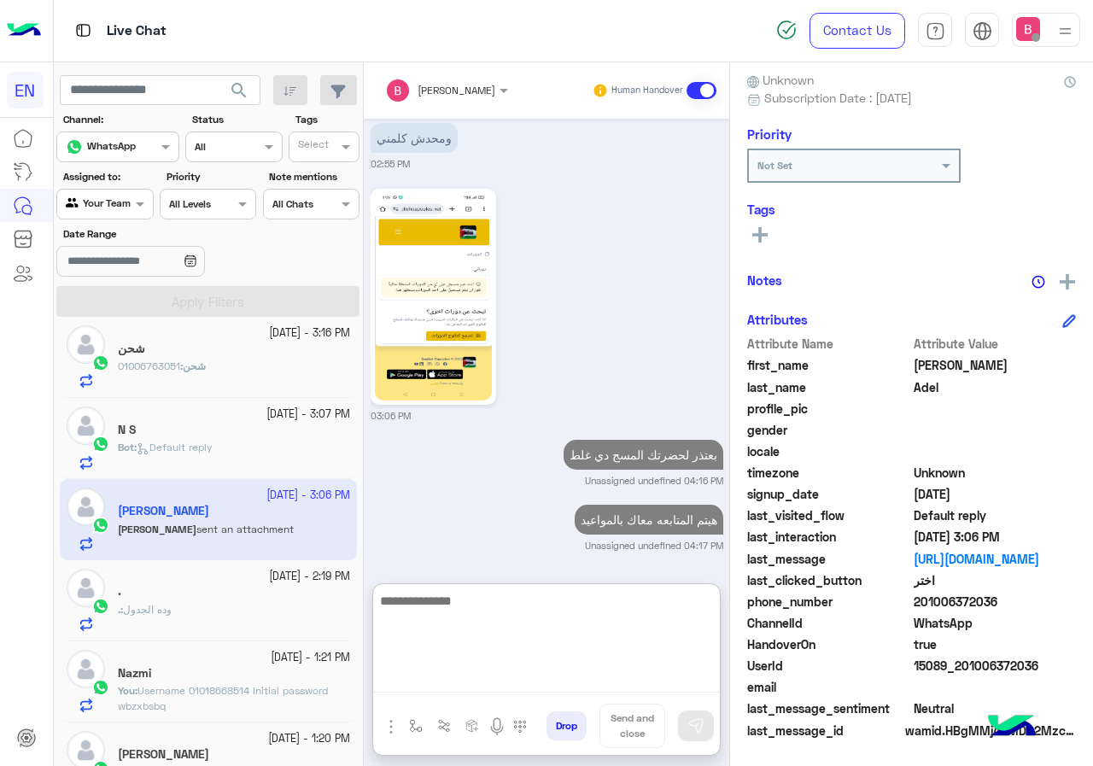
scroll to position [1569, 0]
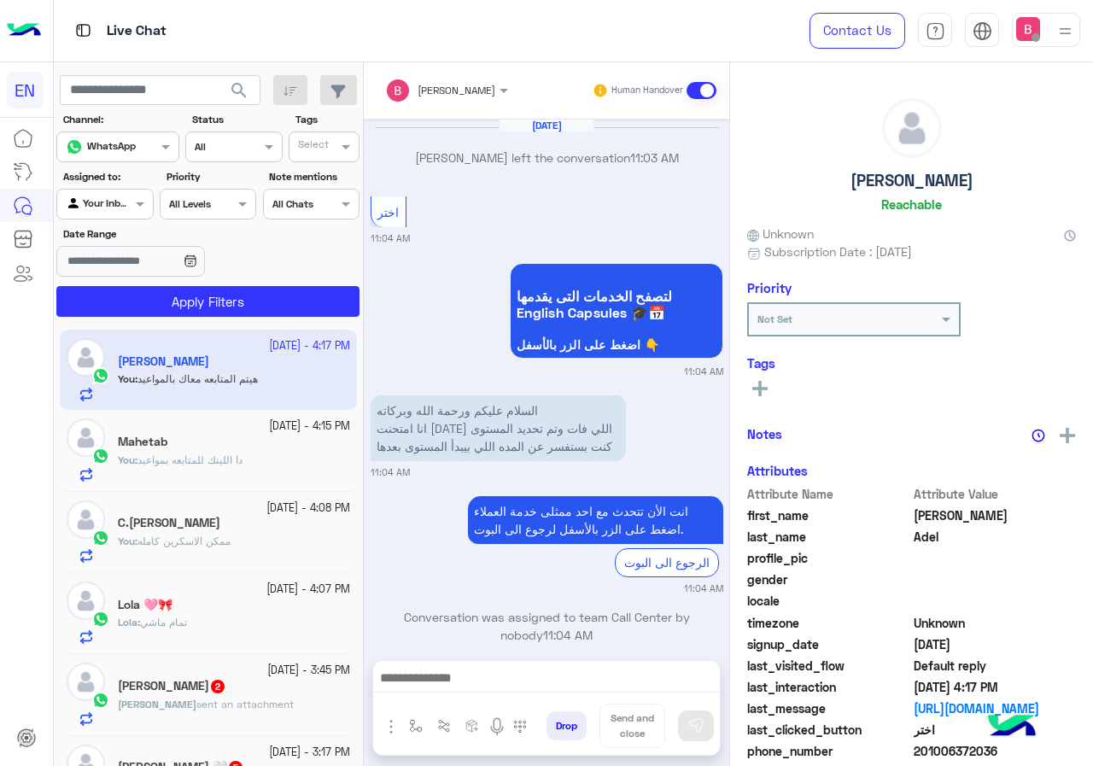
scroll to position [1281, 0]
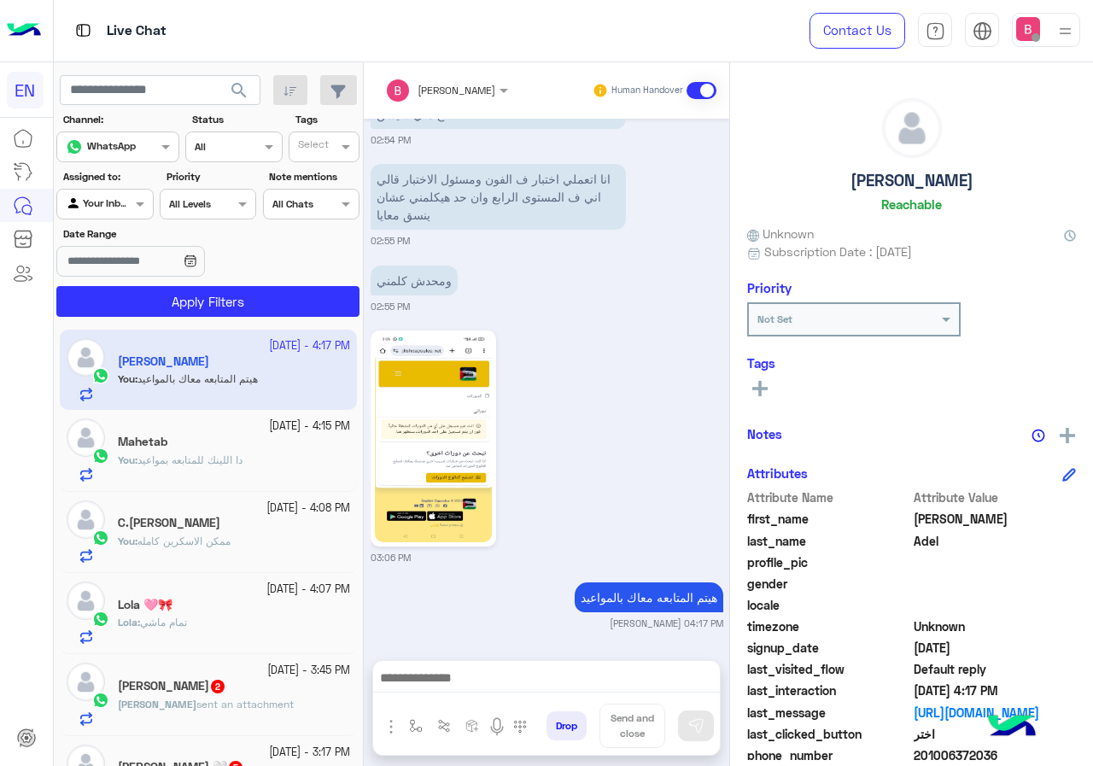
click at [571, 662] on div at bounding box center [546, 682] width 347 height 43
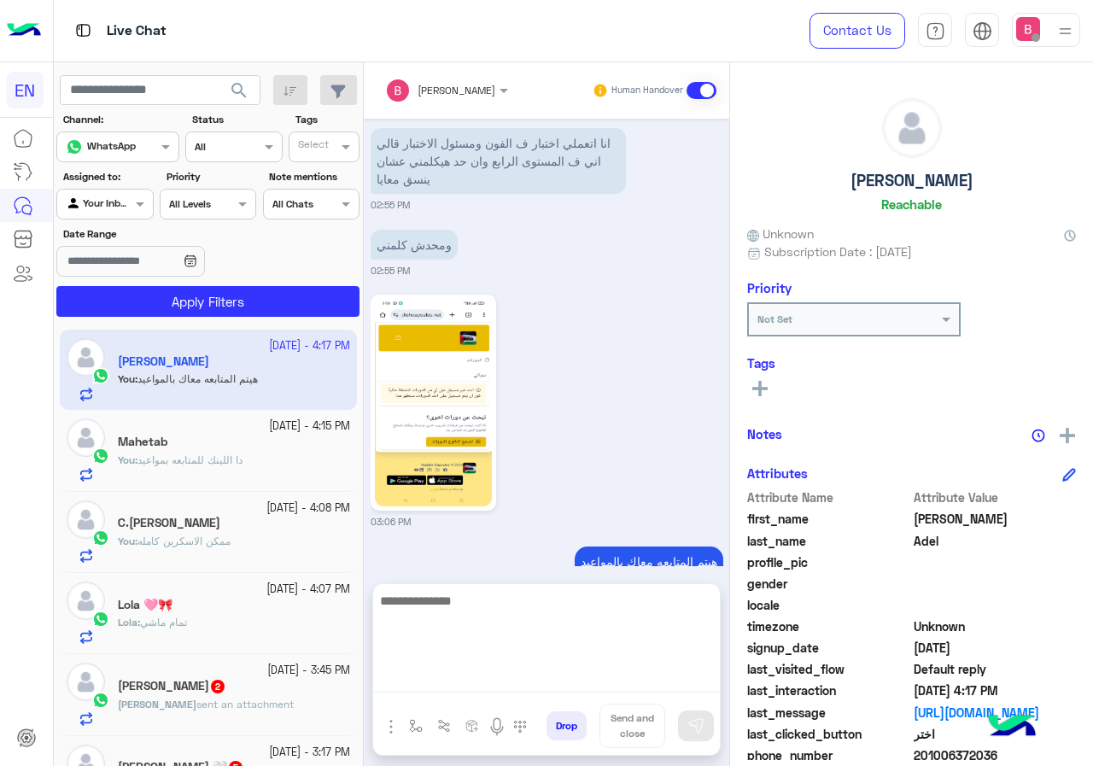
click at [574, 685] on textarea at bounding box center [546, 641] width 347 height 102
type textarea "**********"
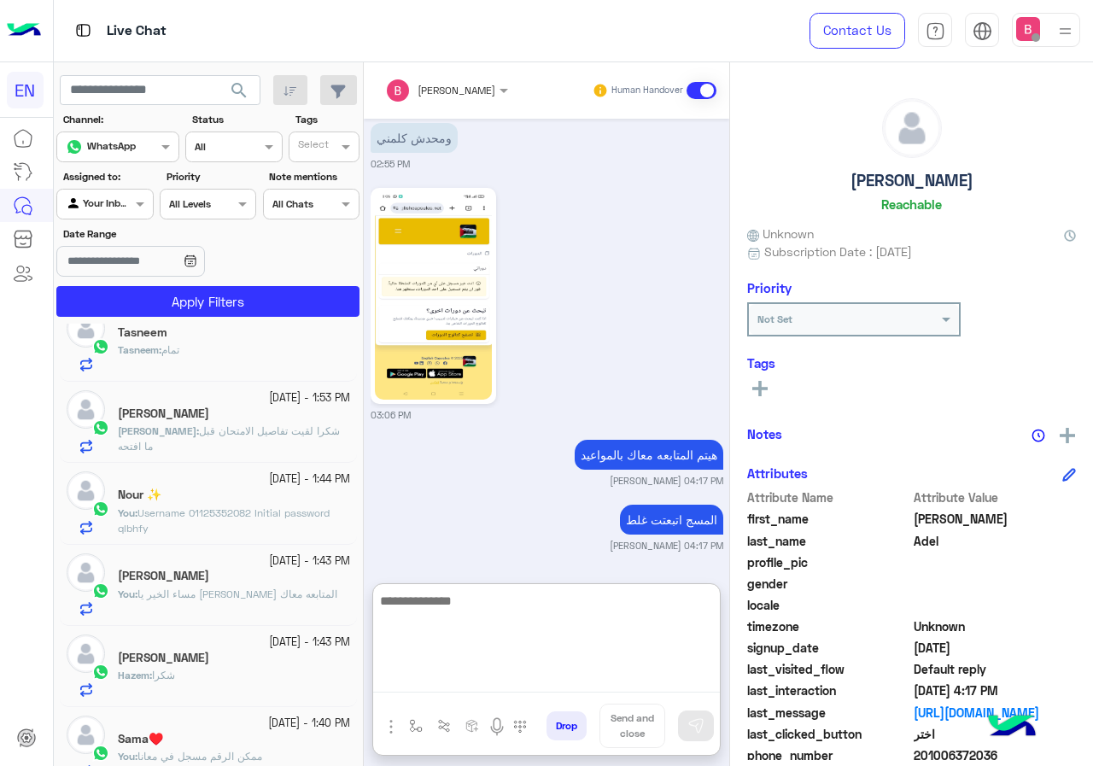
scroll to position [768, 0]
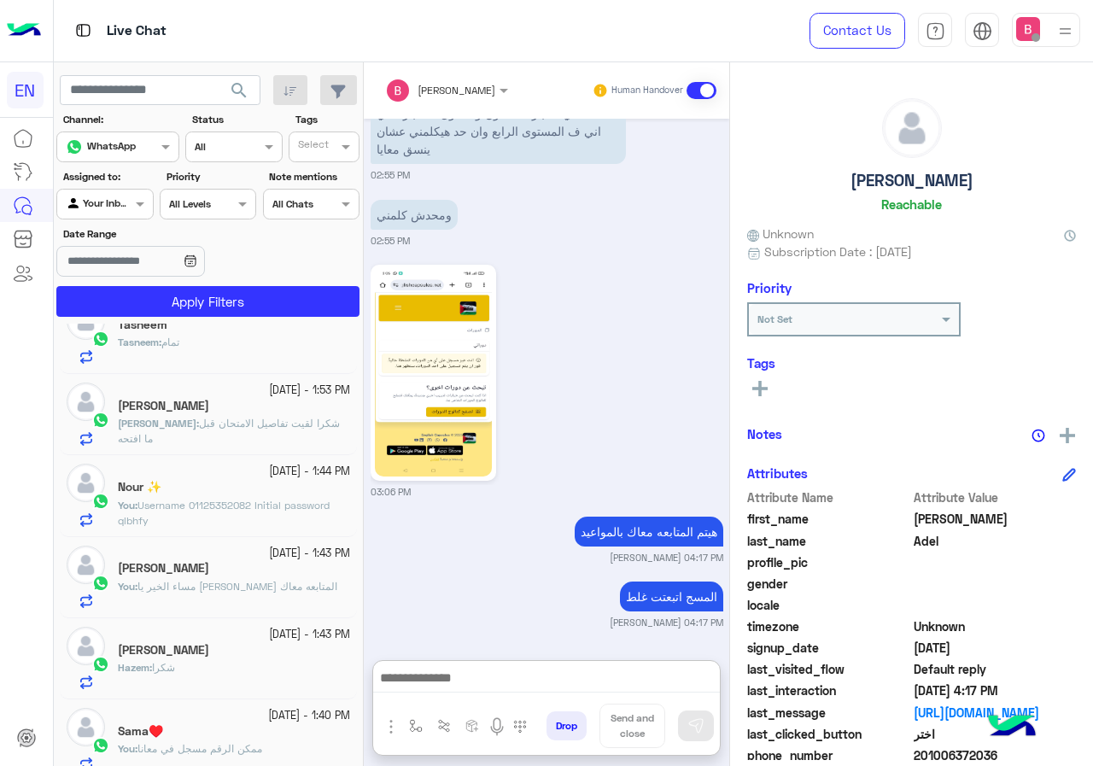
click at [276, 592] on p "You : مساء الخير يا [PERSON_NAME] المتابعه معاك" at bounding box center [227, 586] width 219 height 15
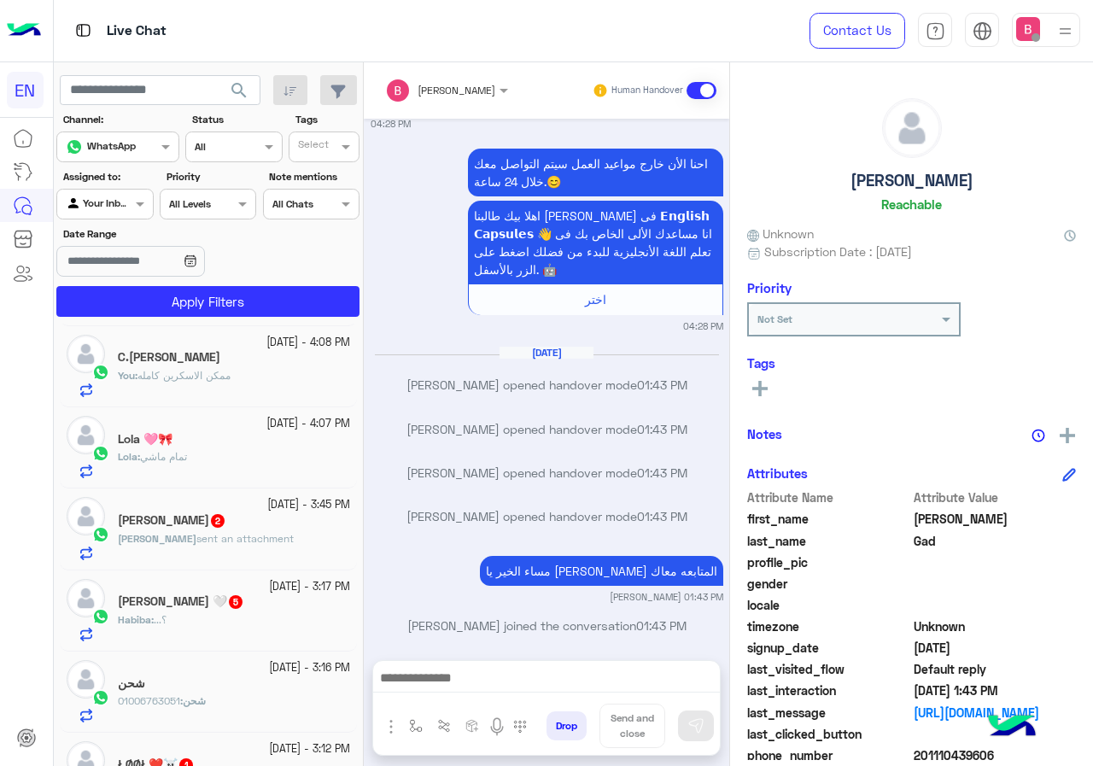
scroll to position [86, 0]
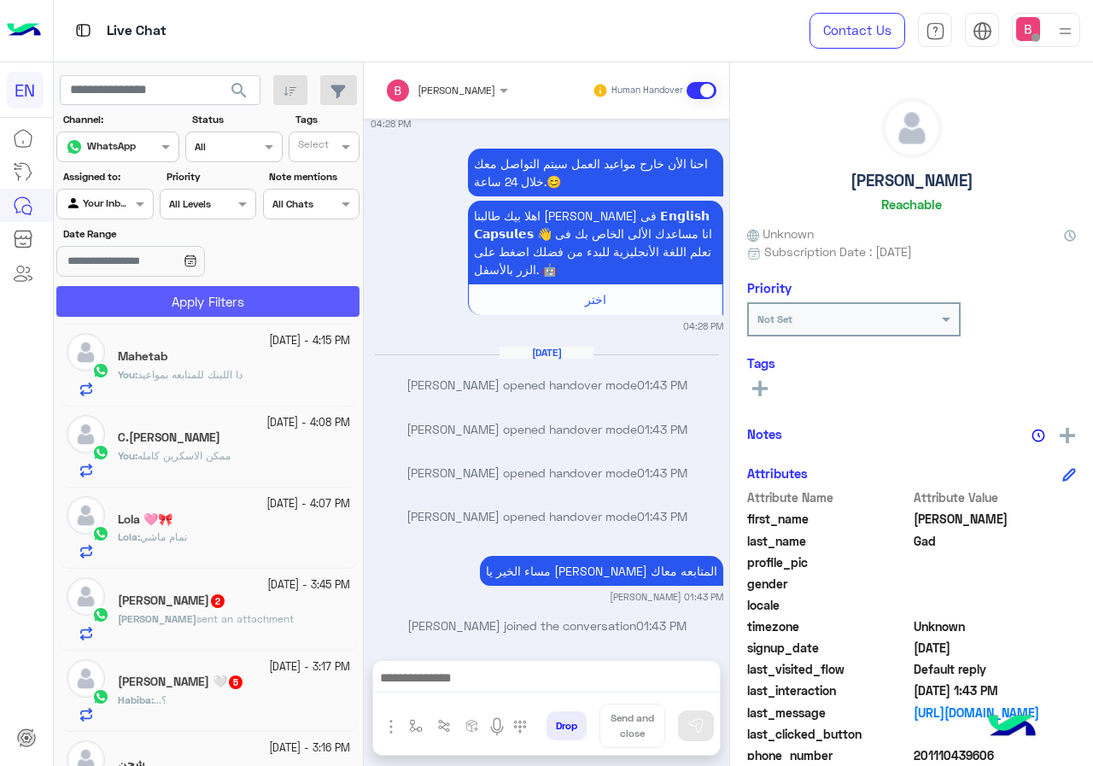
click at [280, 293] on button "Apply Filters" at bounding box center [207, 301] width 303 height 31
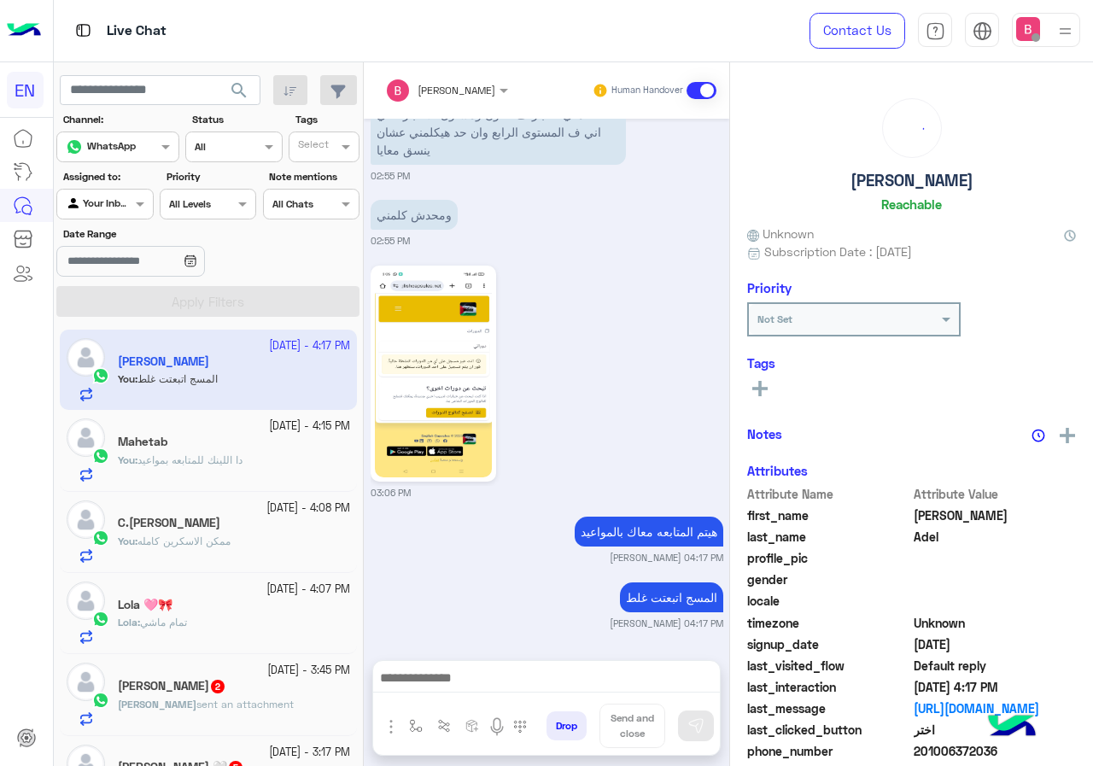
click at [259, 530] on div "C.[PERSON_NAME]" at bounding box center [234, 525] width 232 height 18
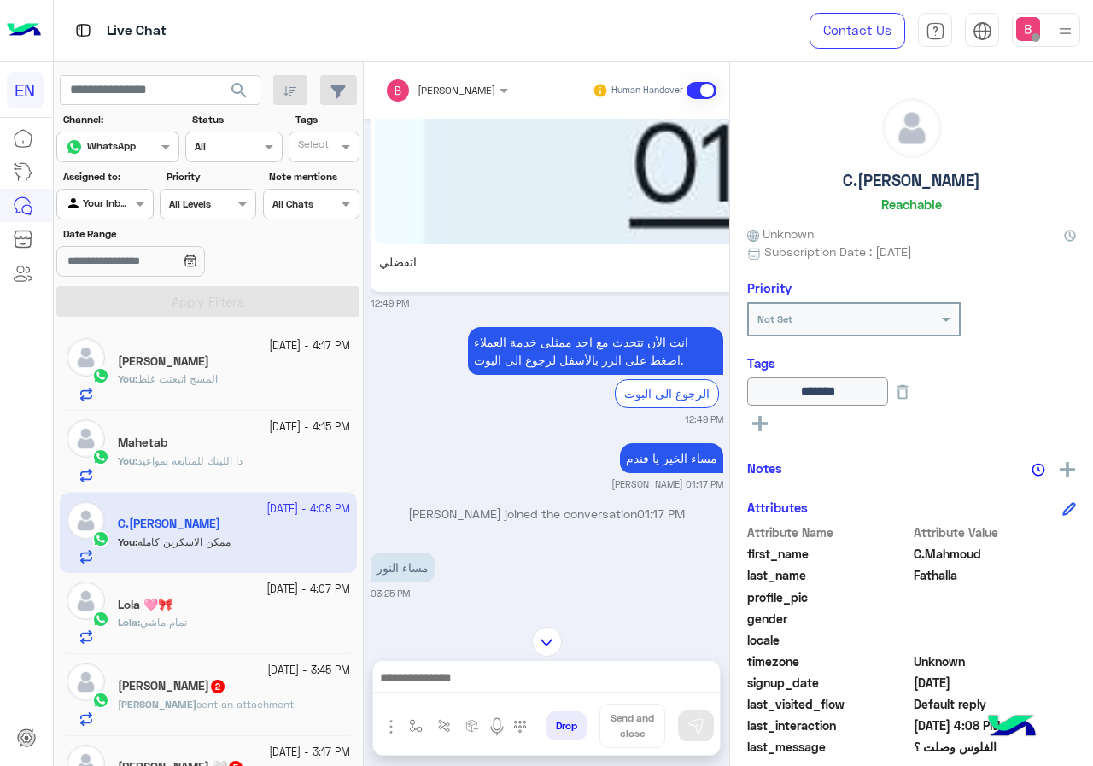
scroll to position [1447, 0]
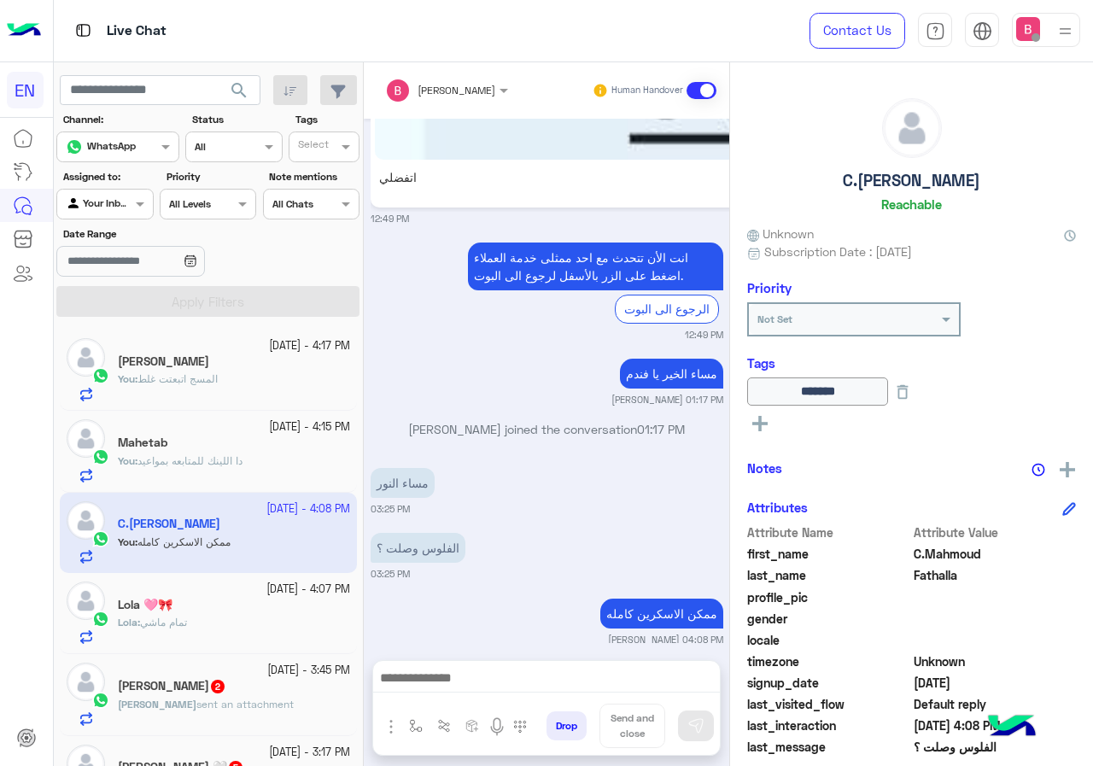
click at [242, 458] on span "دا اللينك للمتابعه بمواعيد" at bounding box center [189, 460] width 105 height 13
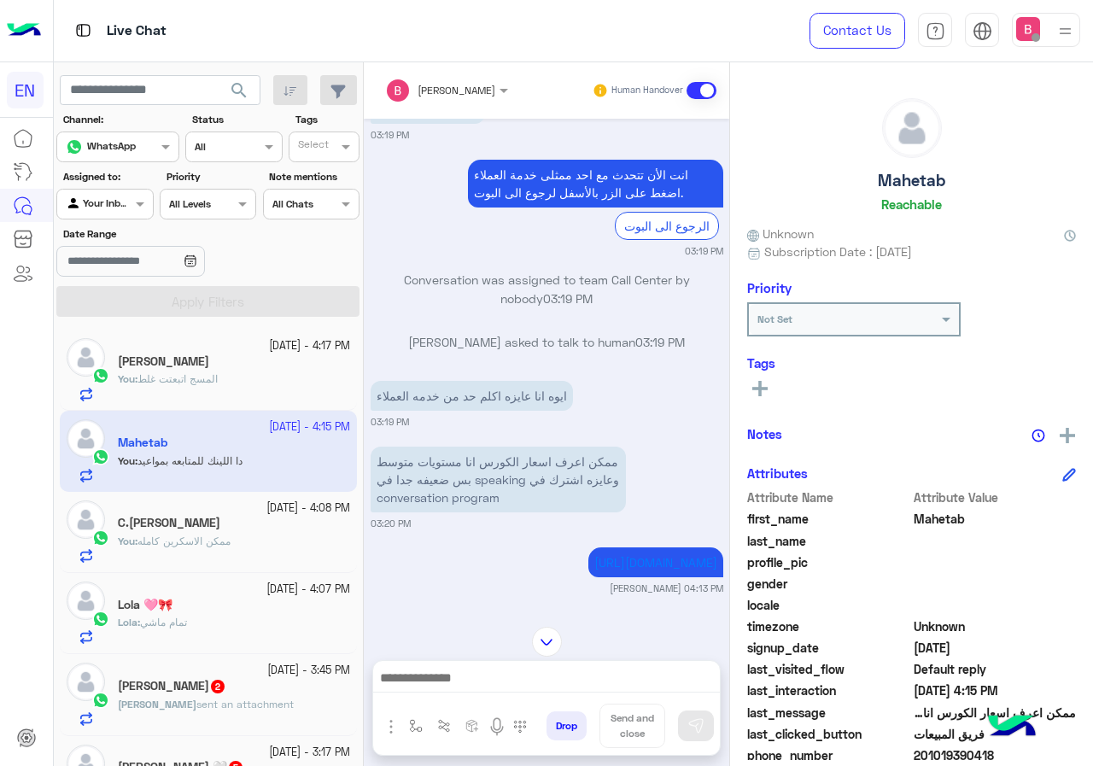
scroll to position [3249, 0]
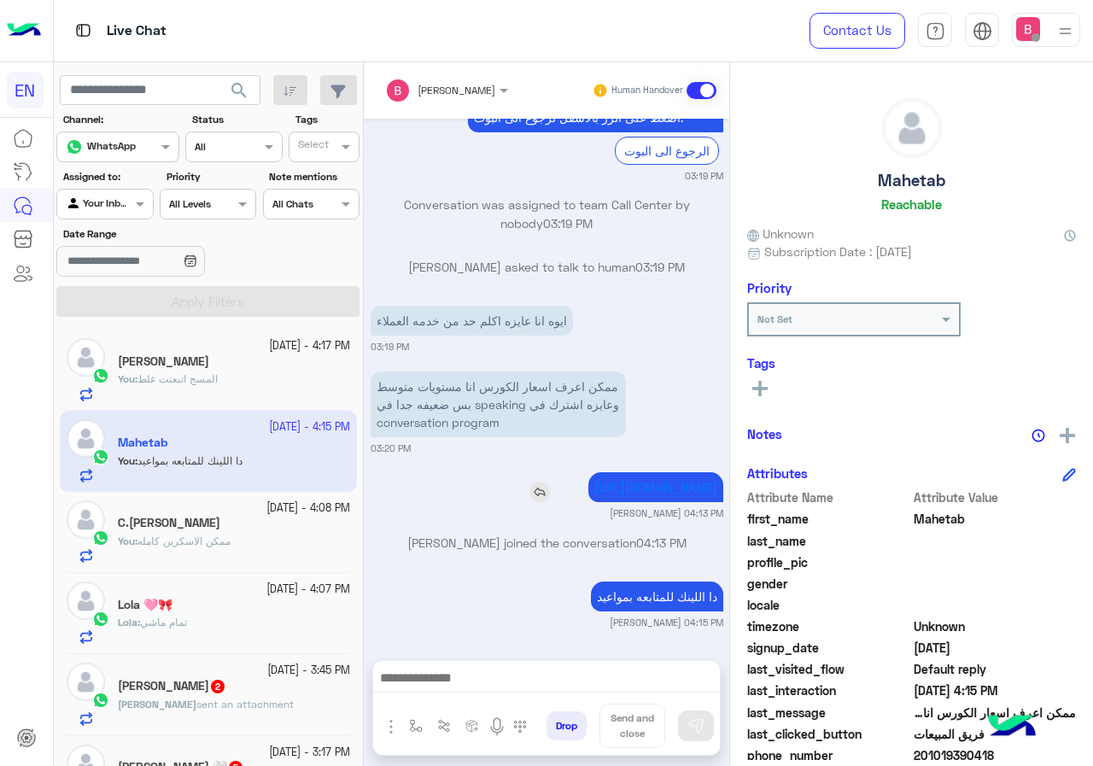
drag, startPoint x: 468, startPoint y: 520, endPoint x: 715, endPoint y: 458, distance: 255.3
click at [715, 468] on div "[URL][DOMAIN_NAME] Bassant Ayman 04:13 PM" at bounding box center [547, 494] width 353 height 52
click at [173, 549] on div "You : ممكن الاسكرين كامله" at bounding box center [234, 549] width 232 height 30
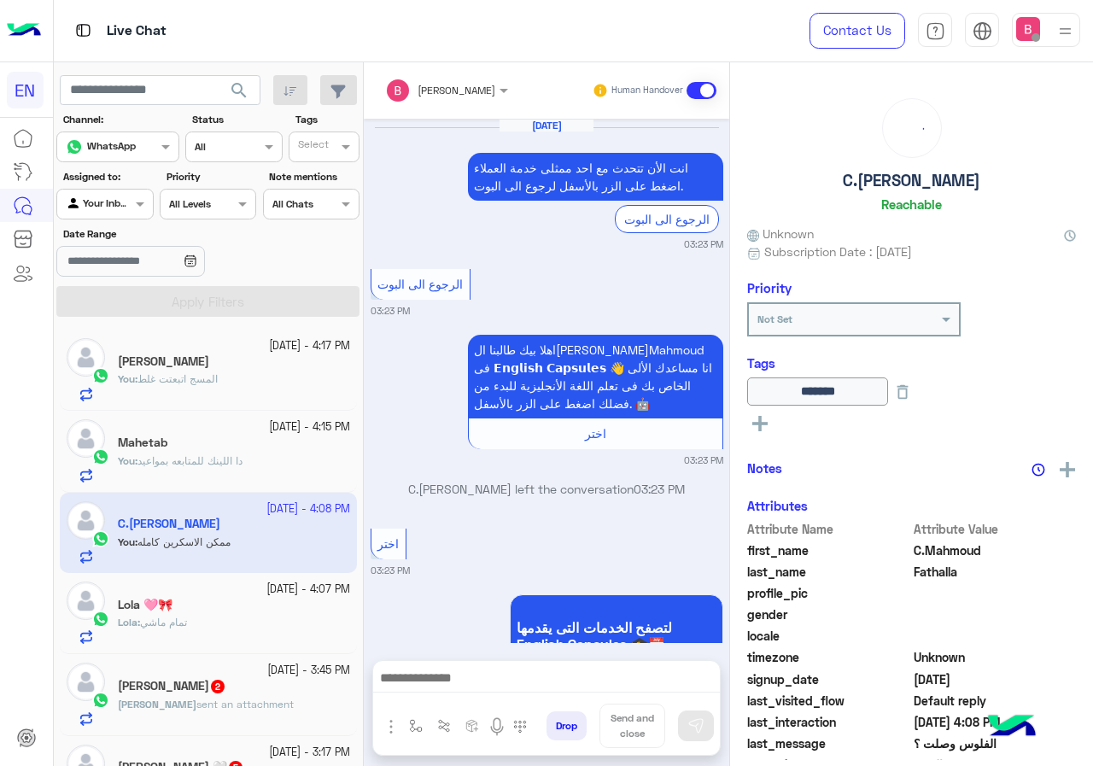
scroll to position [1448, 0]
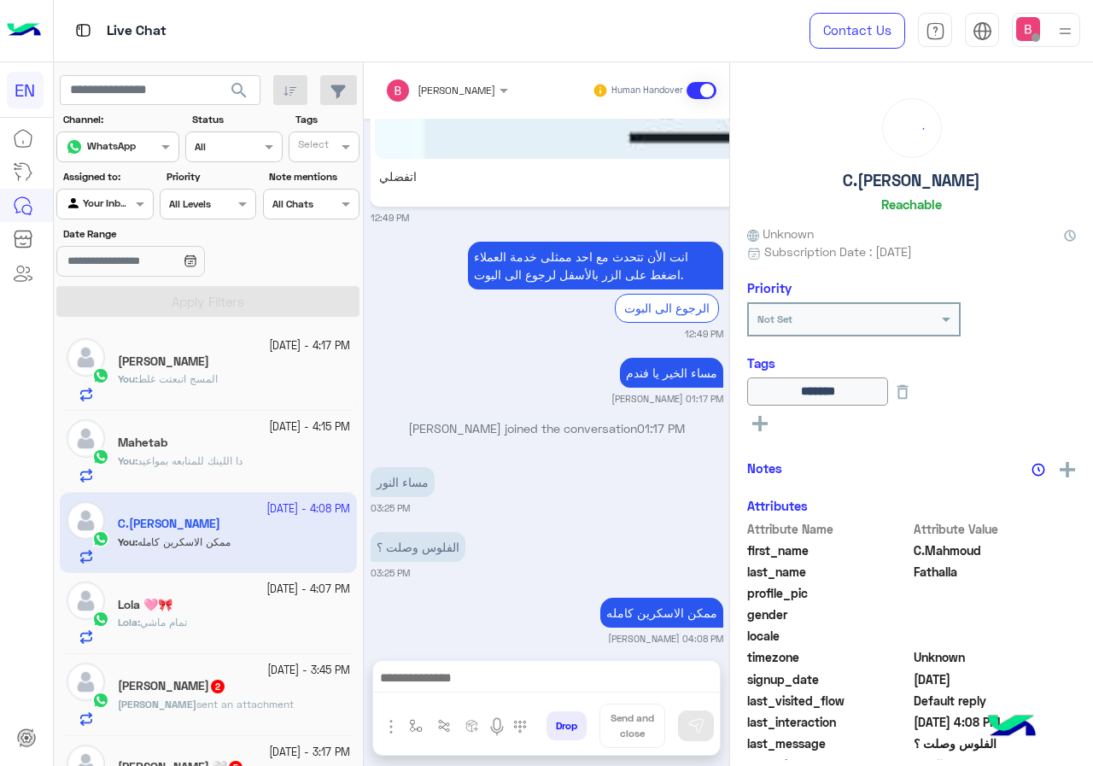
click at [266, 464] on div "You : دا اللينك للمتابعه بمواعيد" at bounding box center [234, 468] width 232 height 30
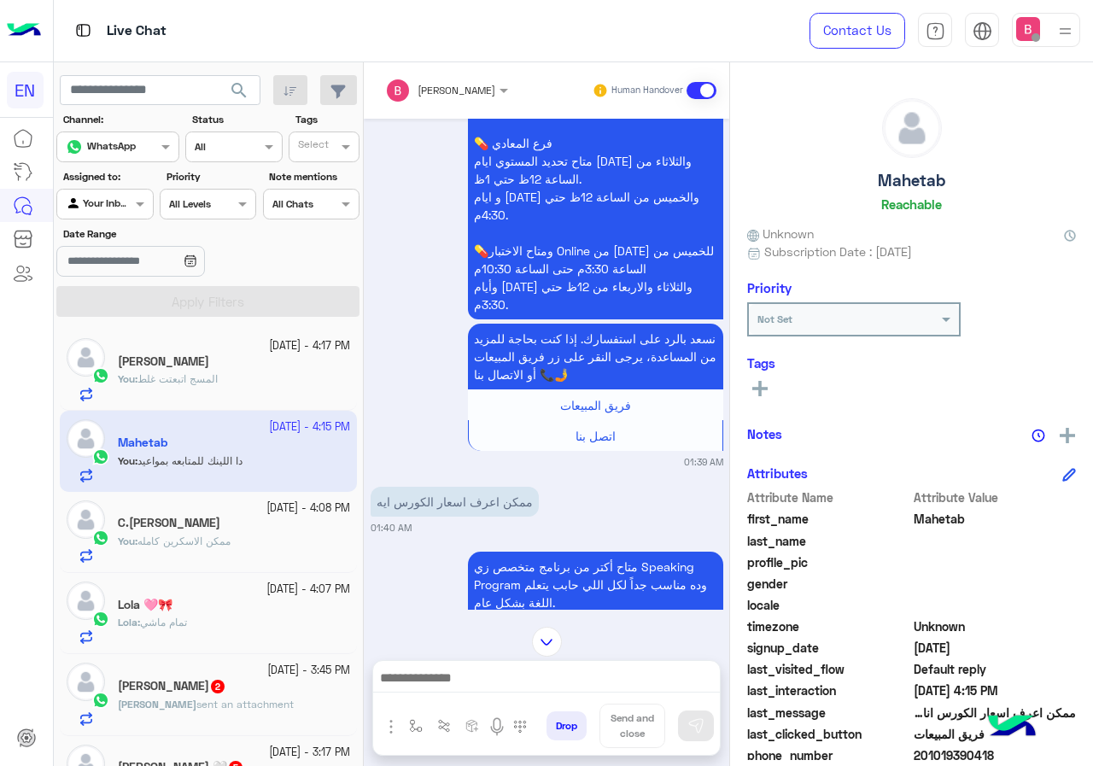
scroll to position [2054, 0]
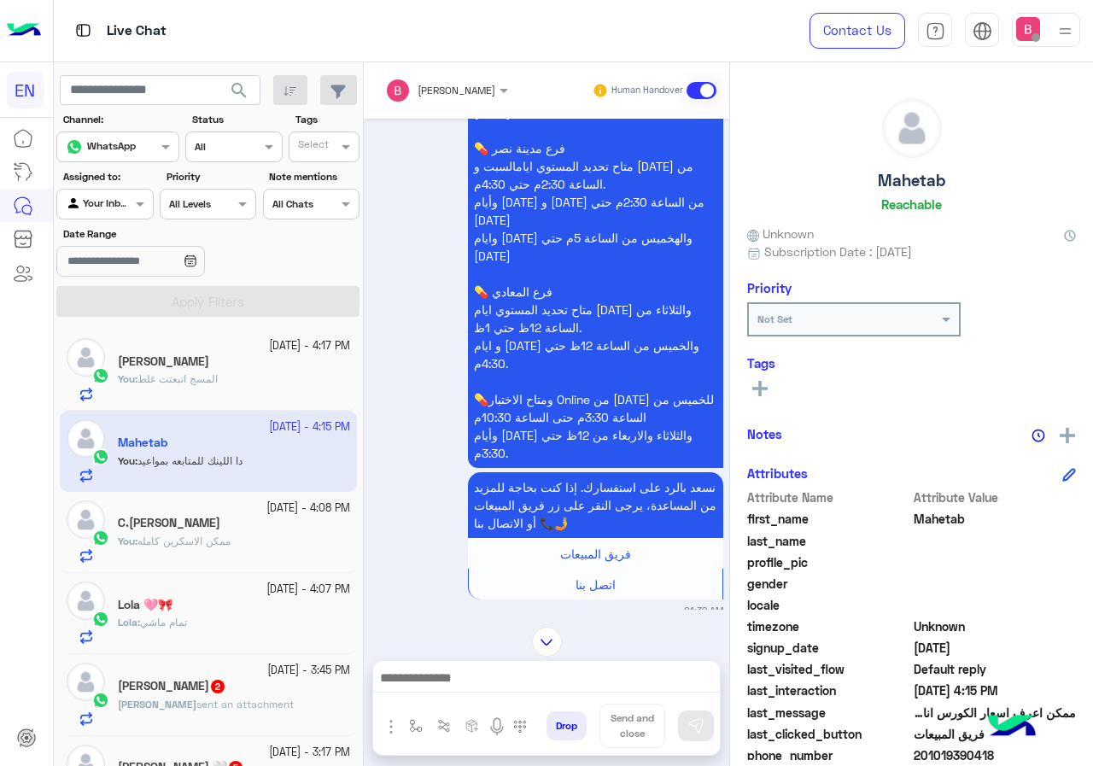
click at [427, 74] on div "[PERSON_NAME]" at bounding box center [440, 90] width 110 height 34
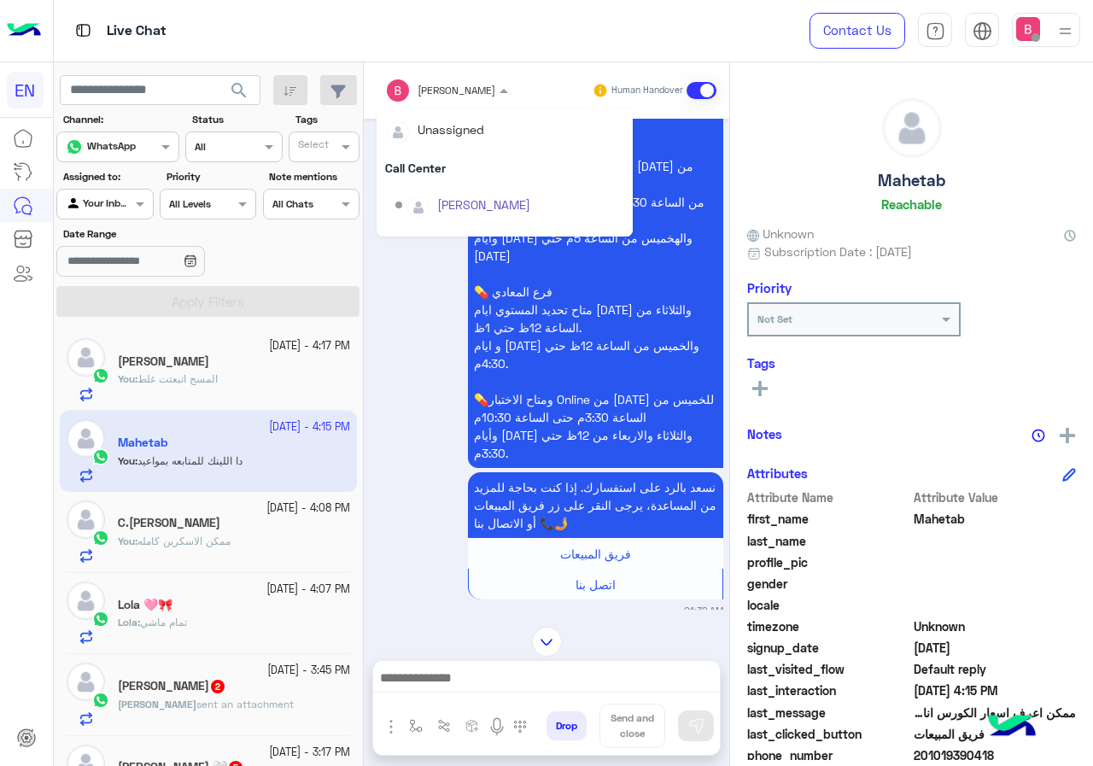
scroll to position [240, 0]
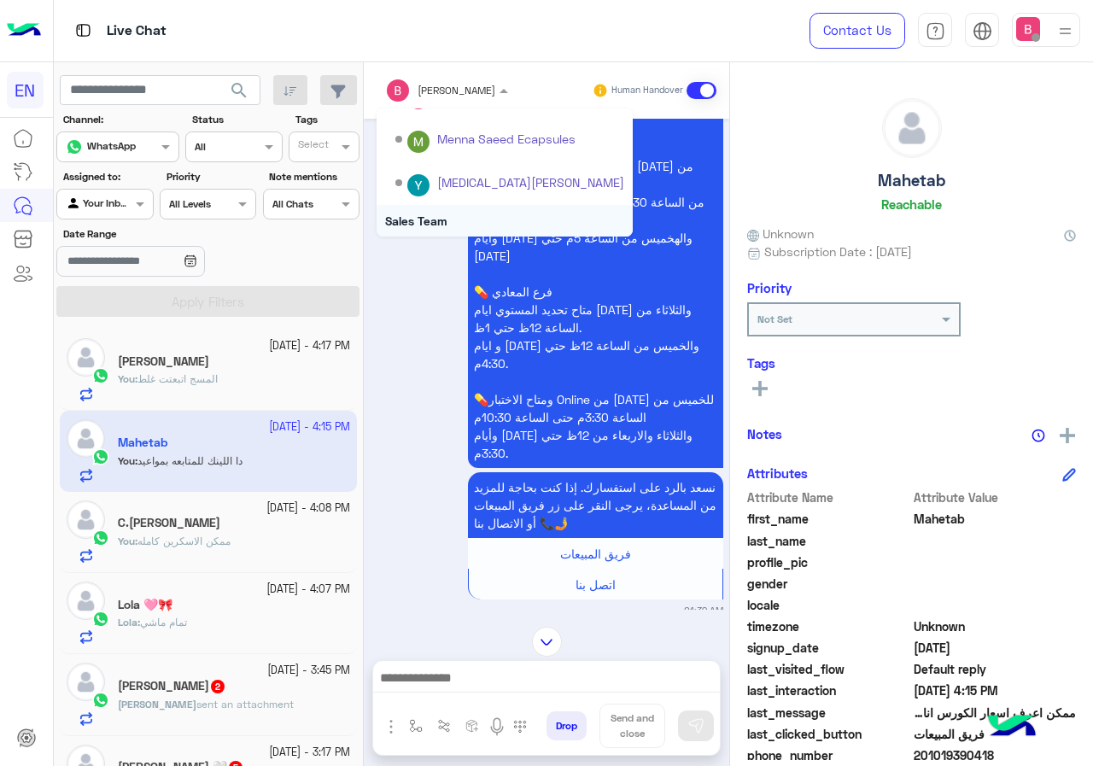
click at [441, 207] on div "Sales Team" at bounding box center [504, 221] width 256 height 32
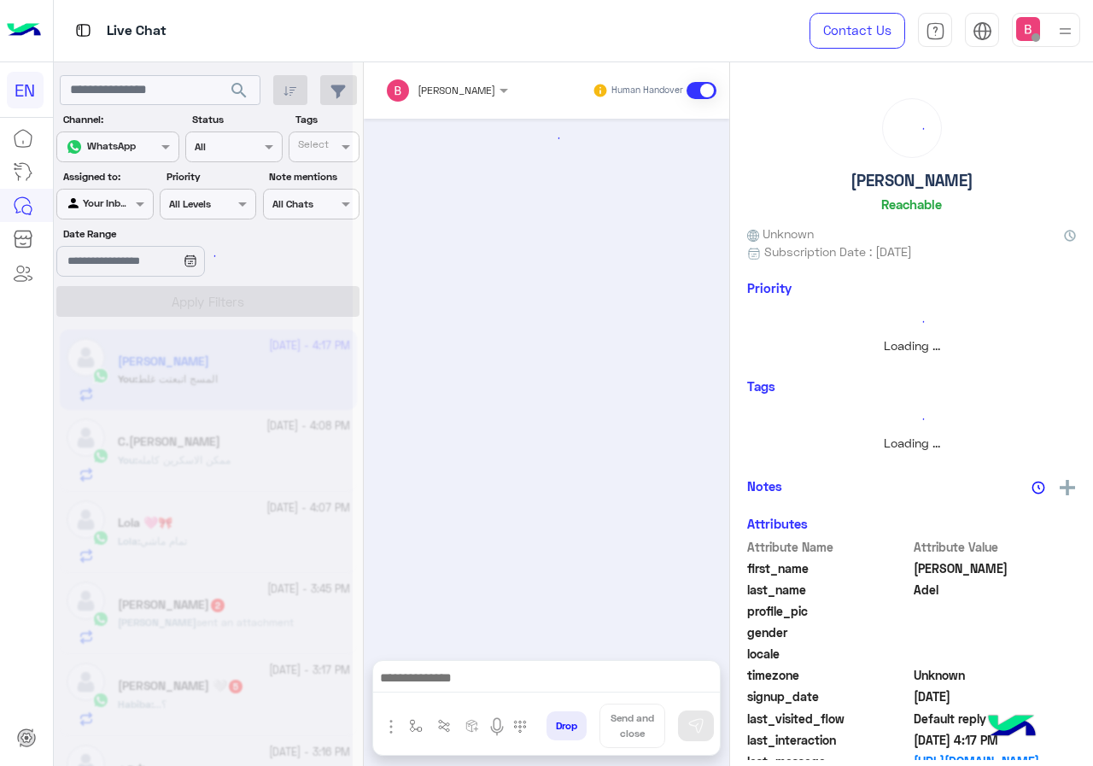
click at [445, 67] on div "Bassant Ayman Human Handover" at bounding box center [546, 90] width 365 height 56
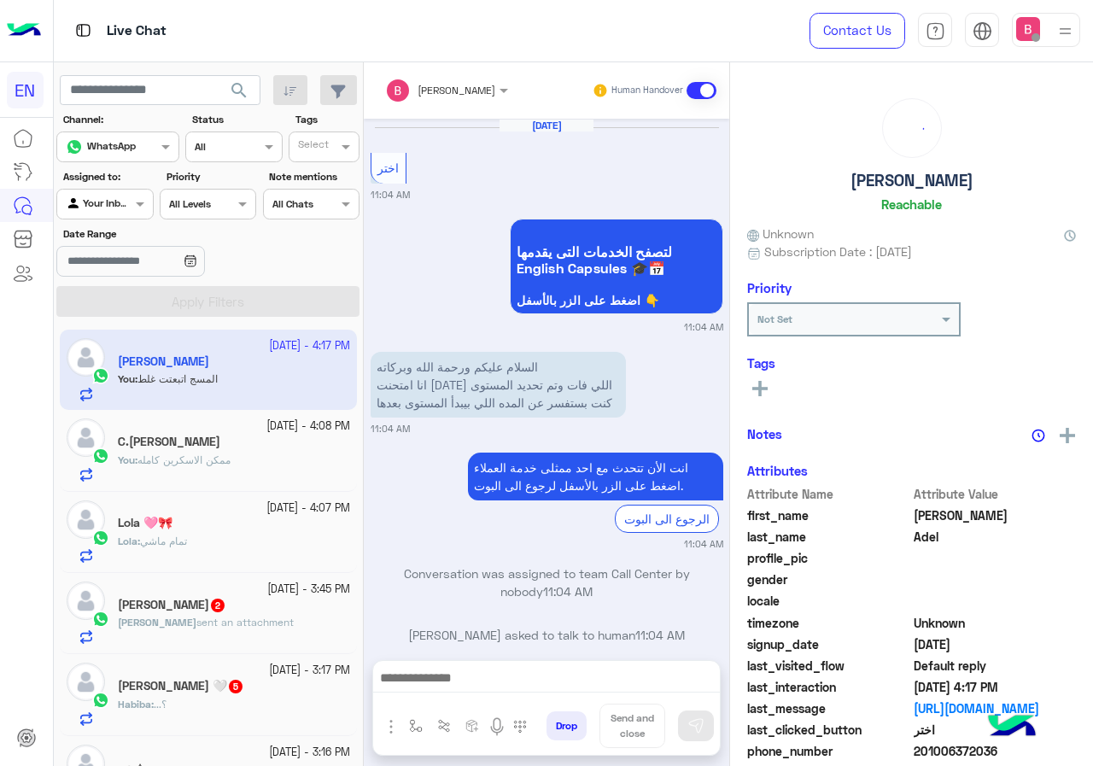
scroll to position [1302, 0]
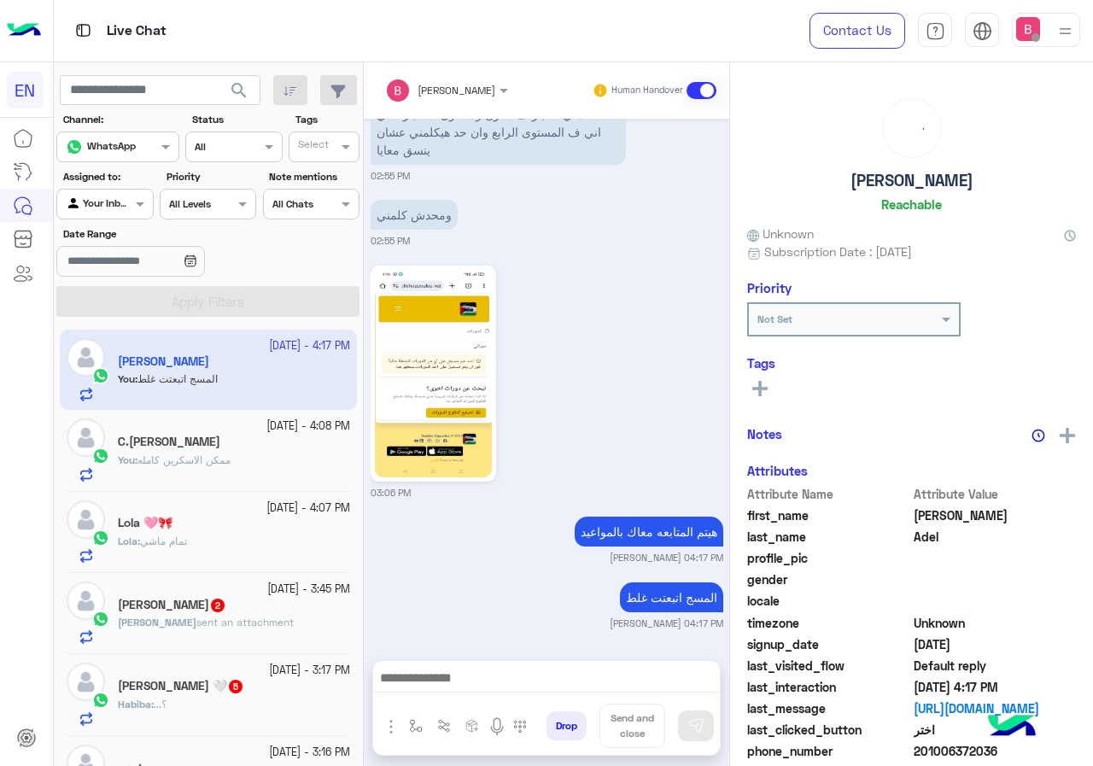
click at [266, 466] on div "You : ممكن الاسكرين كامله" at bounding box center [234, 467] width 232 height 30
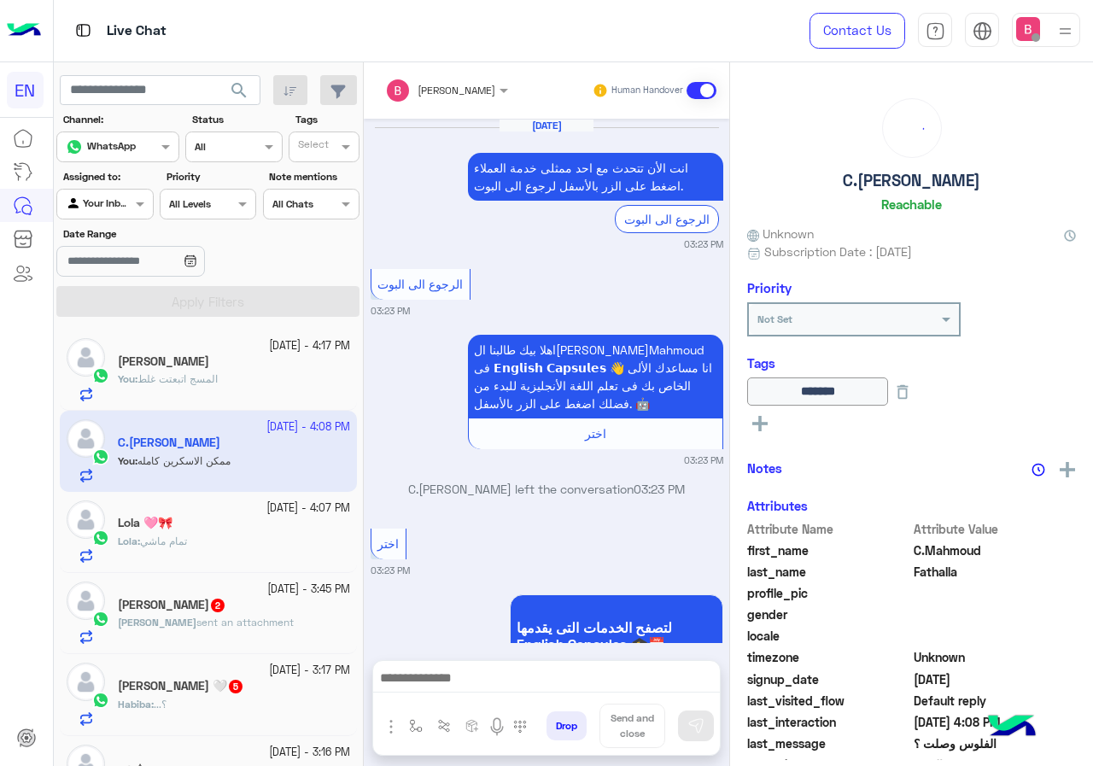
scroll to position [1448, 0]
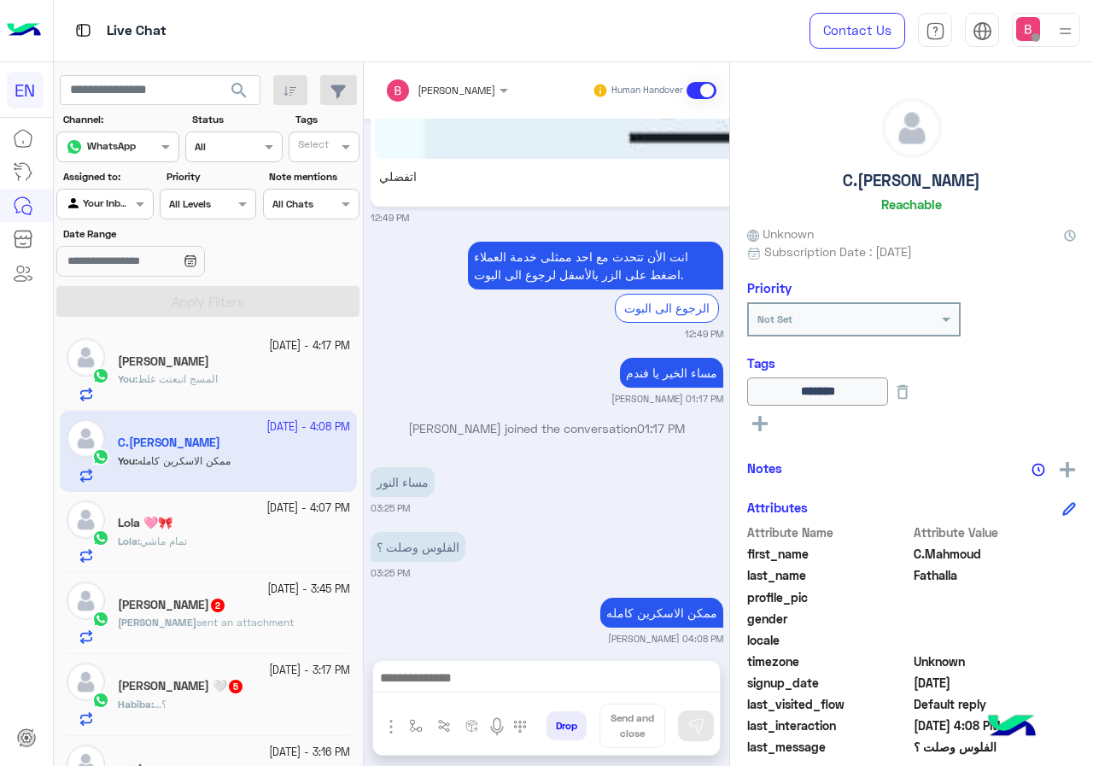
click at [251, 556] on div "Lola : تمام ماشي" at bounding box center [234, 549] width 232 height 30
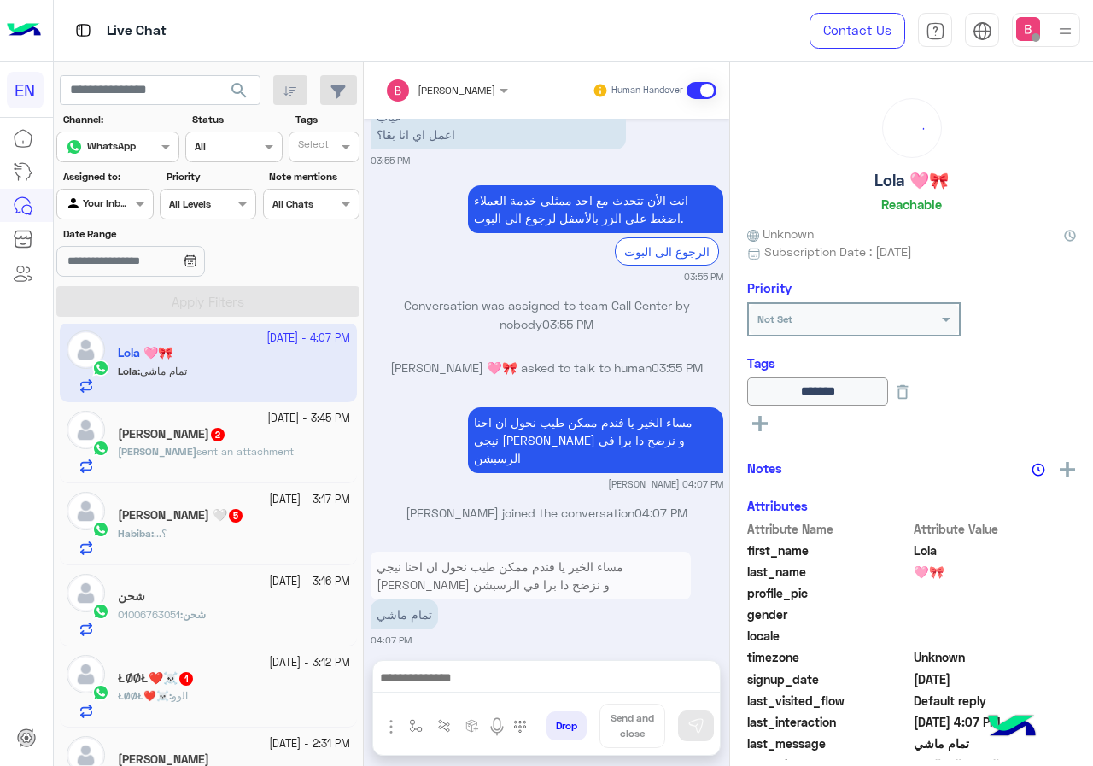
click at [295, 448] on div "[PERSON_NAME] sent an attachment" at bounding box center [234, 459] width 232 height 30
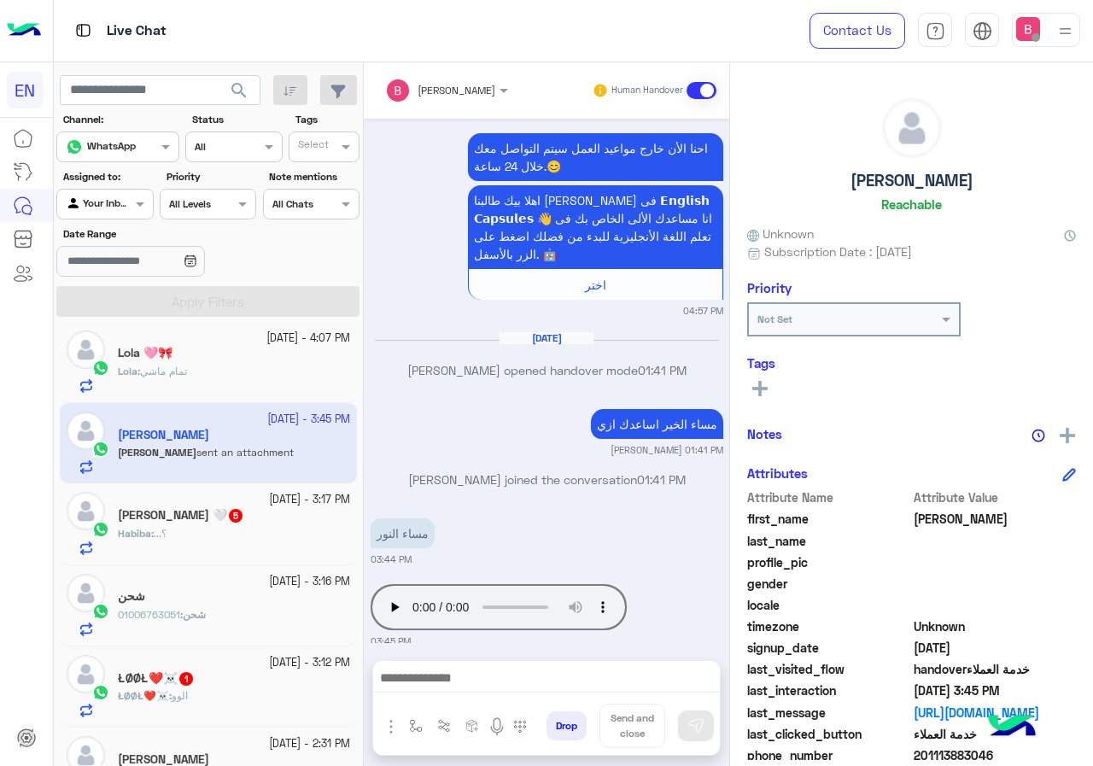
click at [212, 544] on div "Habiba : ...؟" at bounding box center [234, 541] width 232 height 30
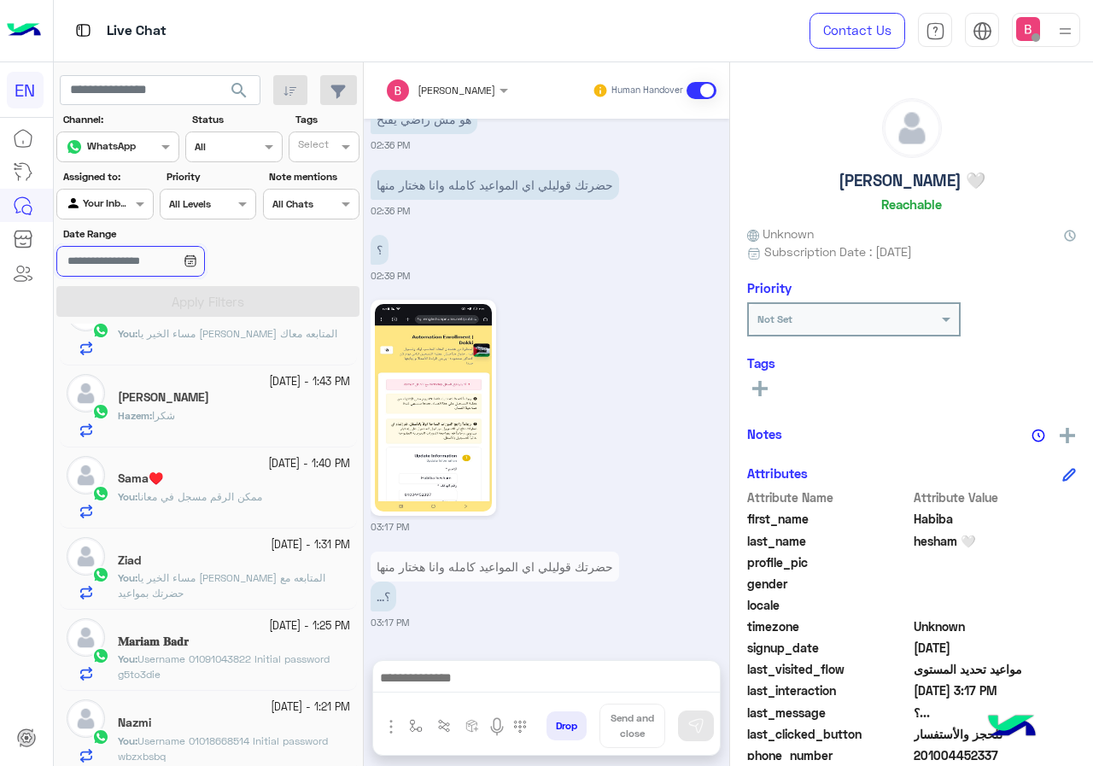
click at [138, 249] on input "Date Range" at bounding box center [130, 261] width 148 height 31
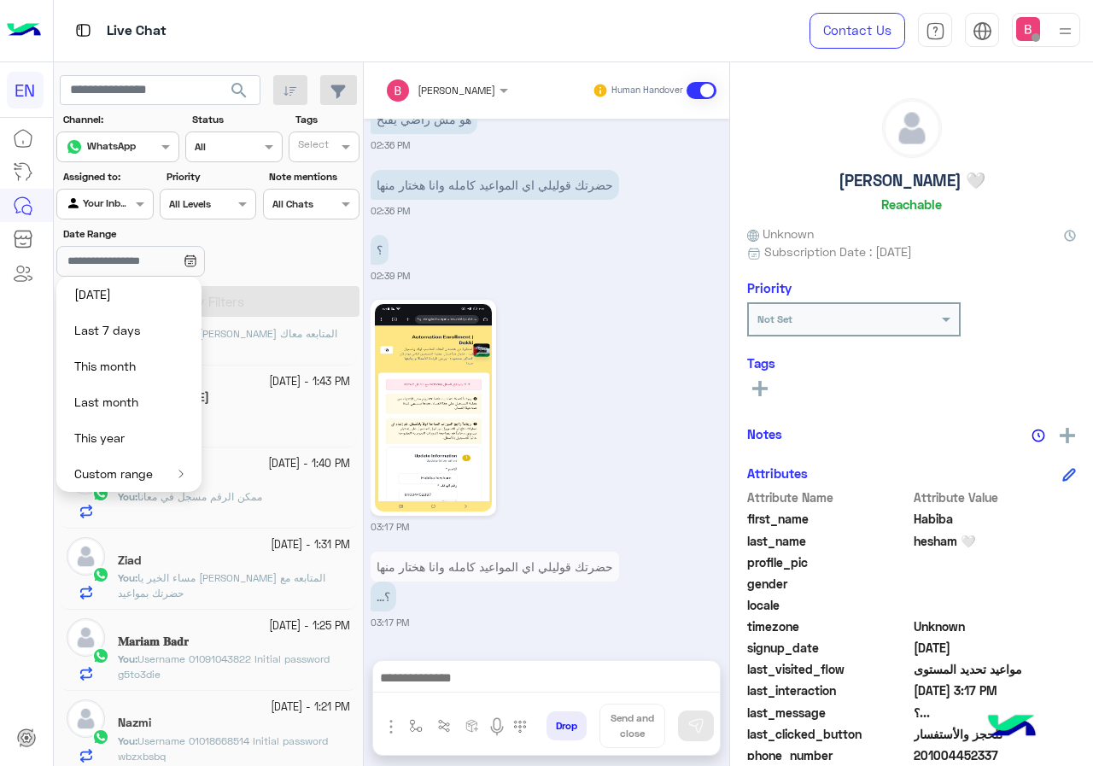
click at [269, 271] on div "Date Range" at bounding box center [209, 253] width 310 height 54
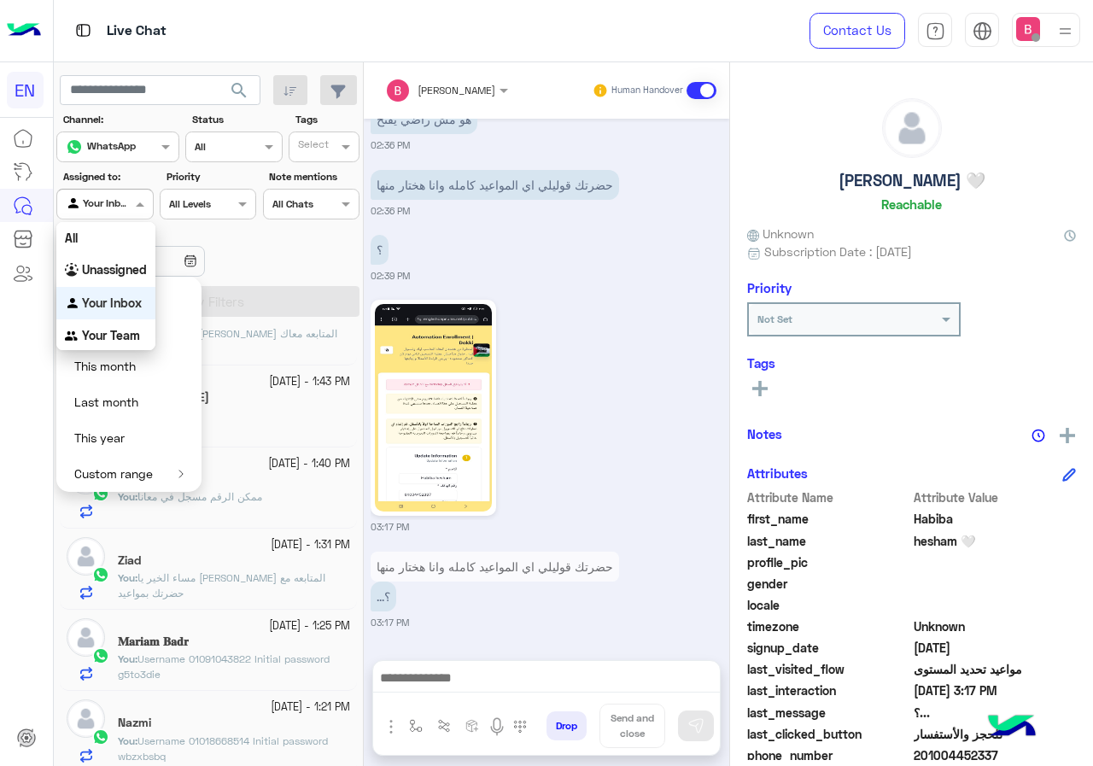
click at [85, 190] on div "Agent Filter Your Inbox" at bounding box center [104, 204] width 96 height 31
click at [112, 341] on b "Your Team" at bounding box center [111, 335] width 58 height 15
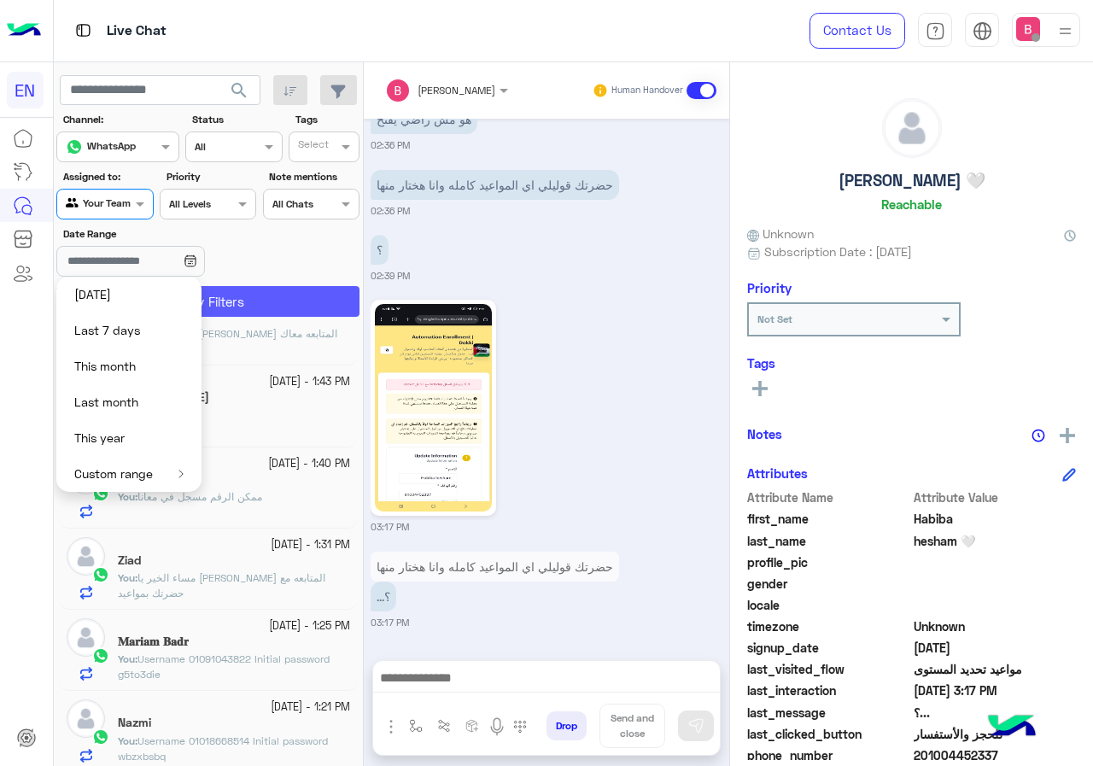
click at [266, 295] on button "Apply Filters" at bounding box center [207, 301] width 303 height 31
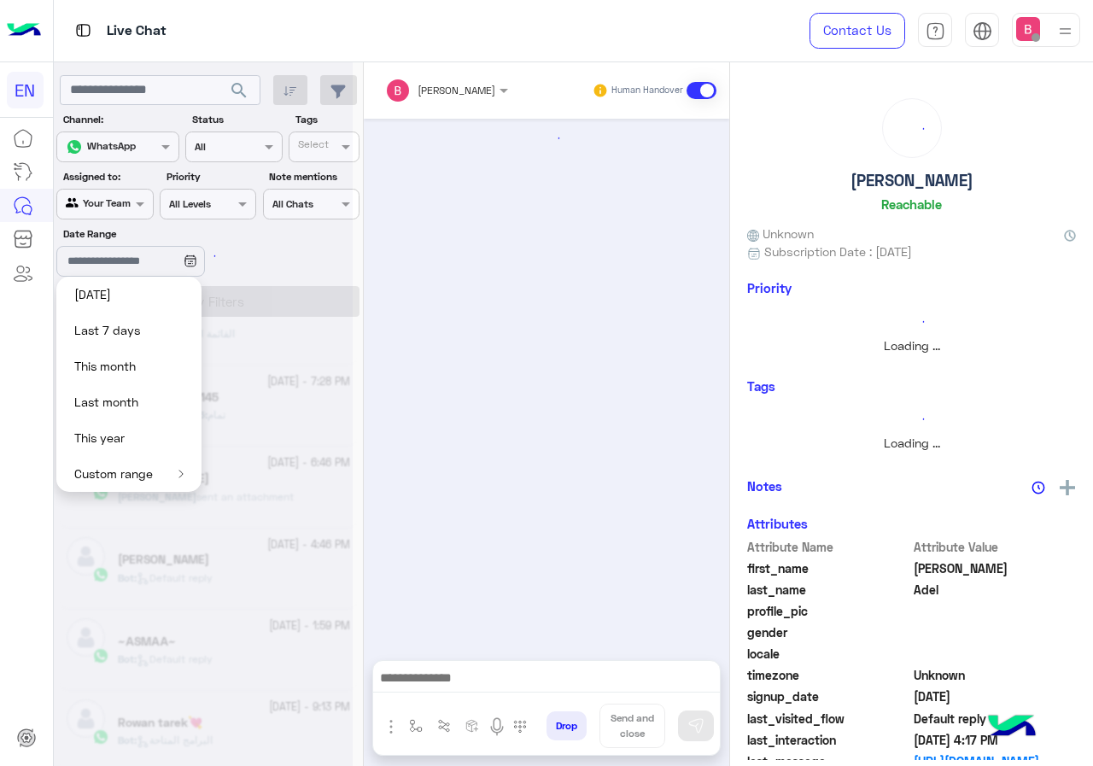
click at [288, 253] on div "Date Range" at bounding box center [209, 253] width 310 height 54
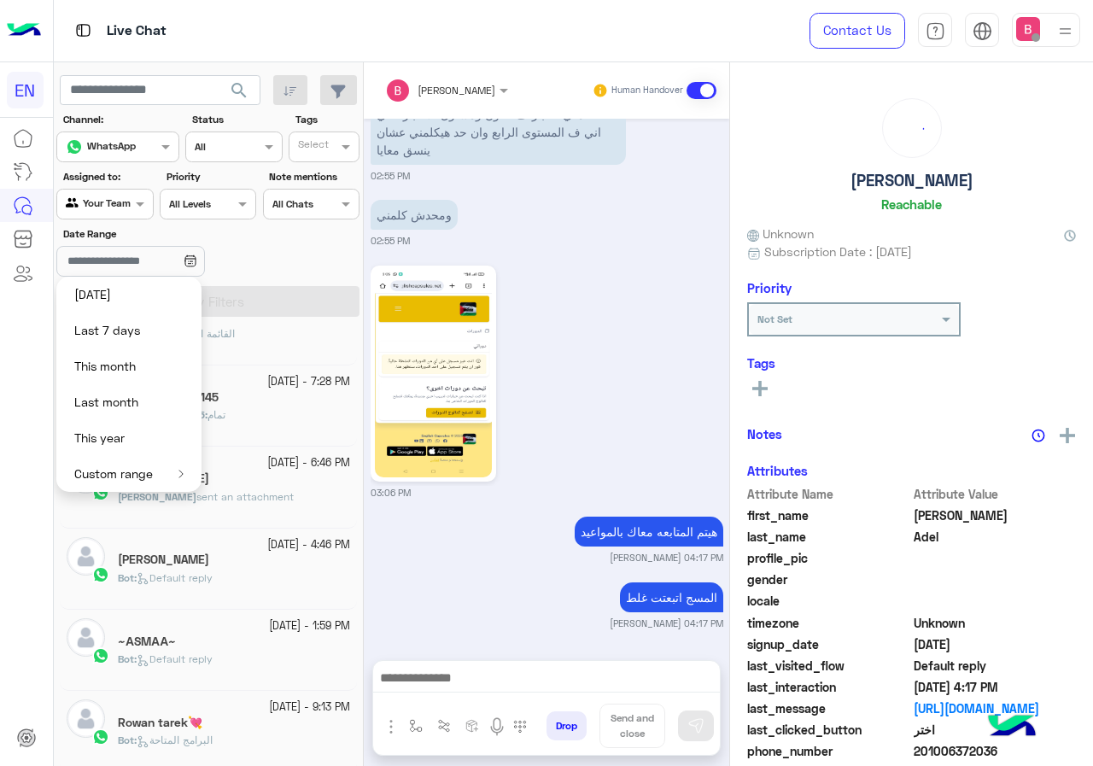
click at [324, 236] on div "Date Range" at bounding box center [209, 253] width 310 height 54
click at [103, 207] on input "text" at bounding box center [85, 202] width 39 height 15
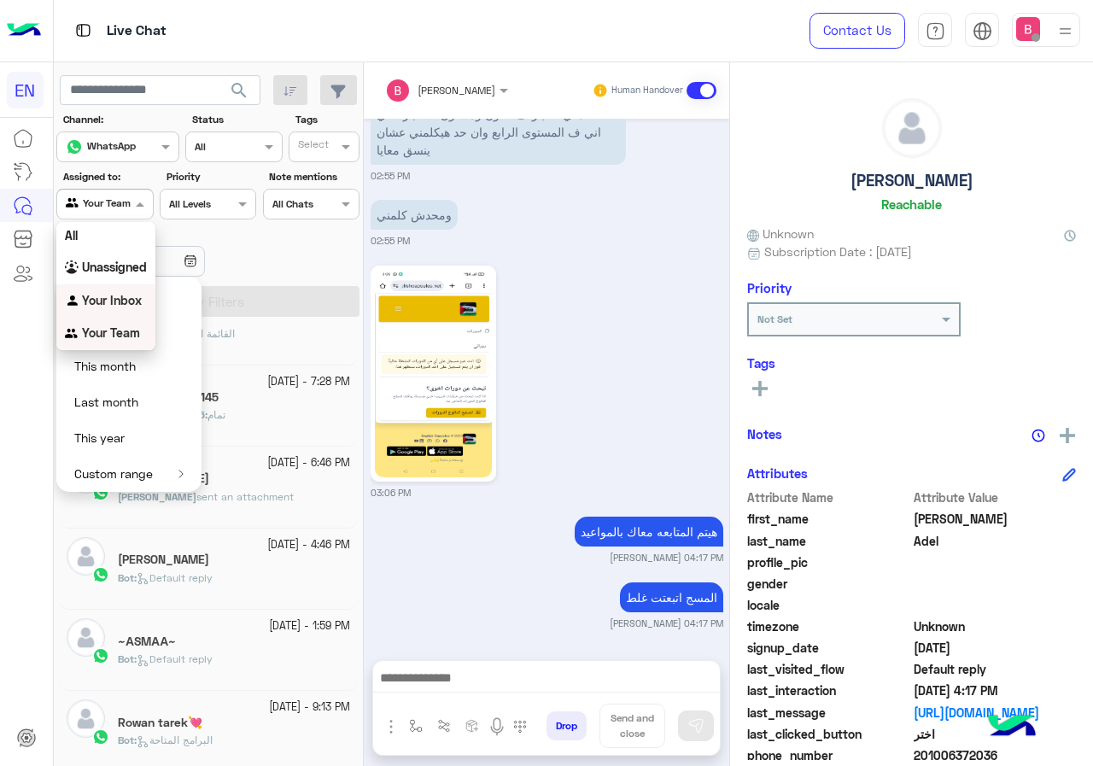
click at [110, 300] on b "Your Inbox" at bounding box center [112, 300] width 60 height 15
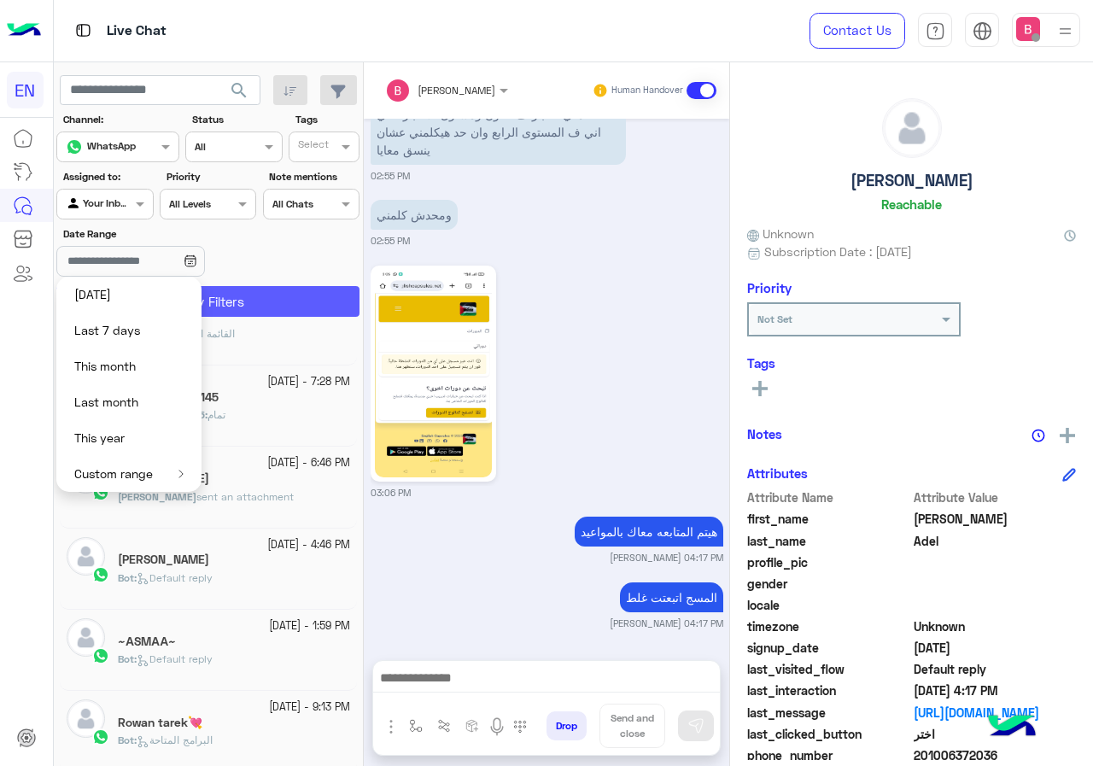
click at [289, 293] on button "Apply Filters" at bounding box center [207, 301] width 303 height 31
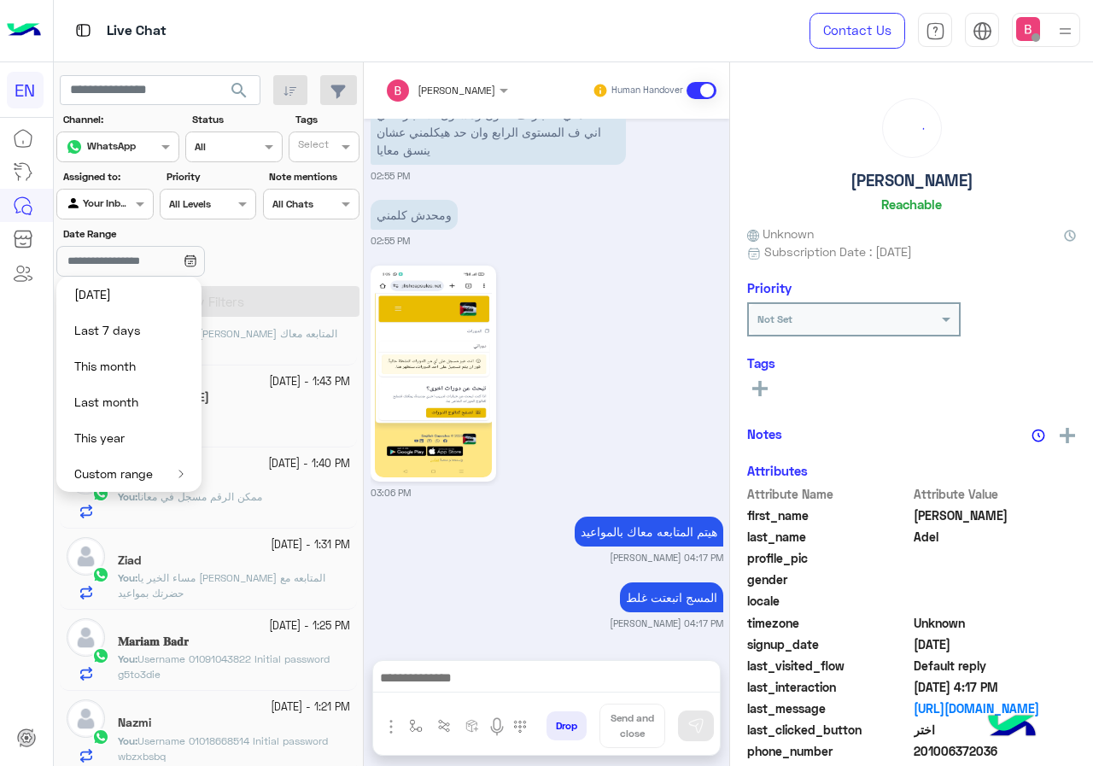
click at [181, 476] on img at bounding box center [180, 474] width 5 height 9
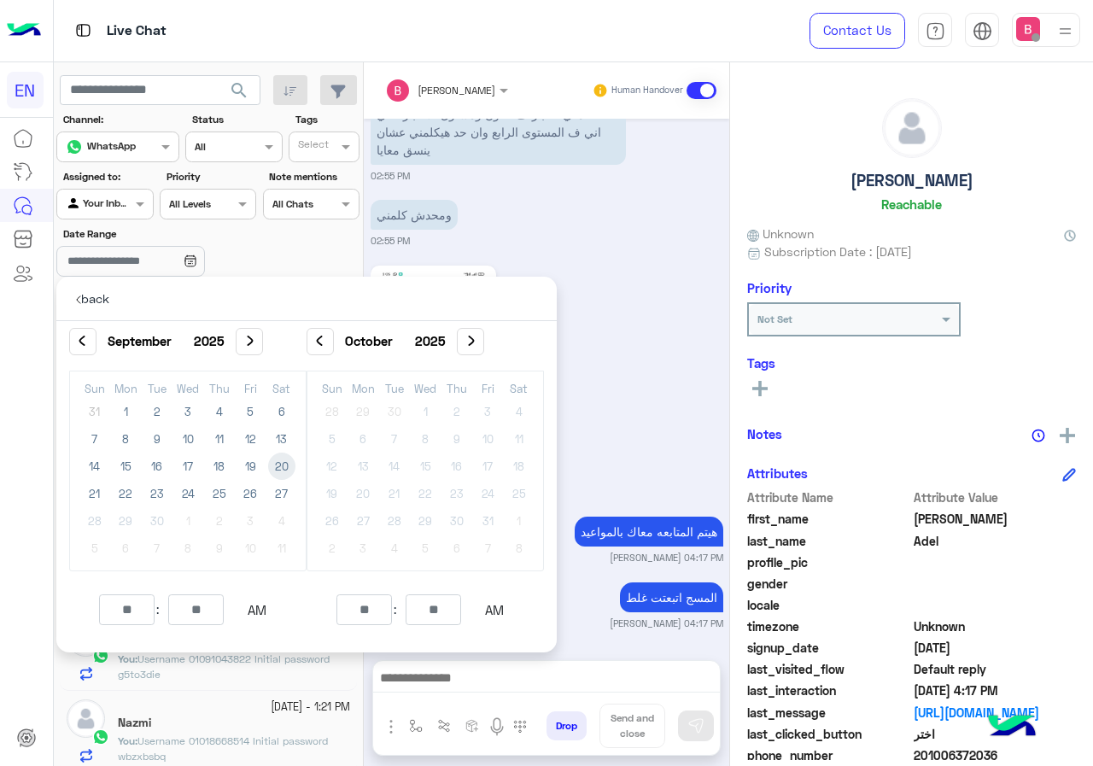
click at [322, 233] on div "Date Range" at bounding box center [209, 253] width 310 height 54
click at [264, 231] on div "Date Range" at bounding box center [209, 253] width 310 height 54
click at [73, 295] on p "back" at bounding box center [92, 299] width 59 height 44
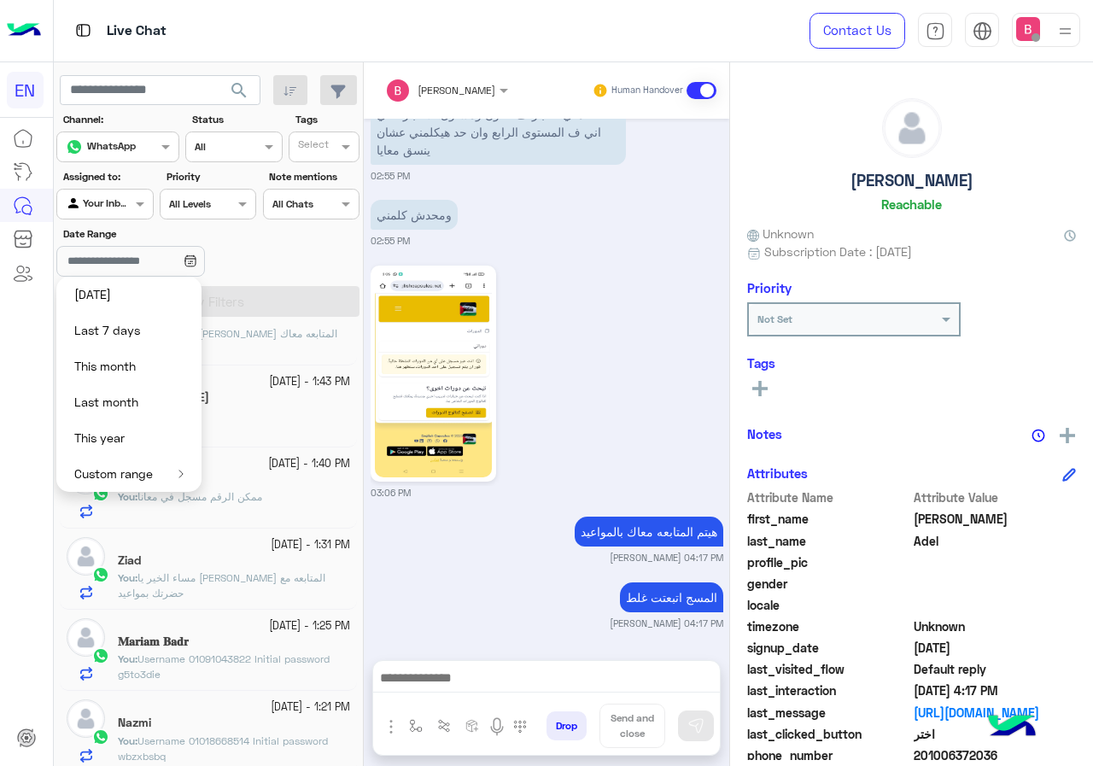
click at [258, 243] on div "Date Range" at bounding box center [157, 253] width 207 height 54
click at [470, 578] on div "المسج اتبعتت غلط Bassant Ayman 04:17 PM" at bounding box center [547, 604] width 353 height 52
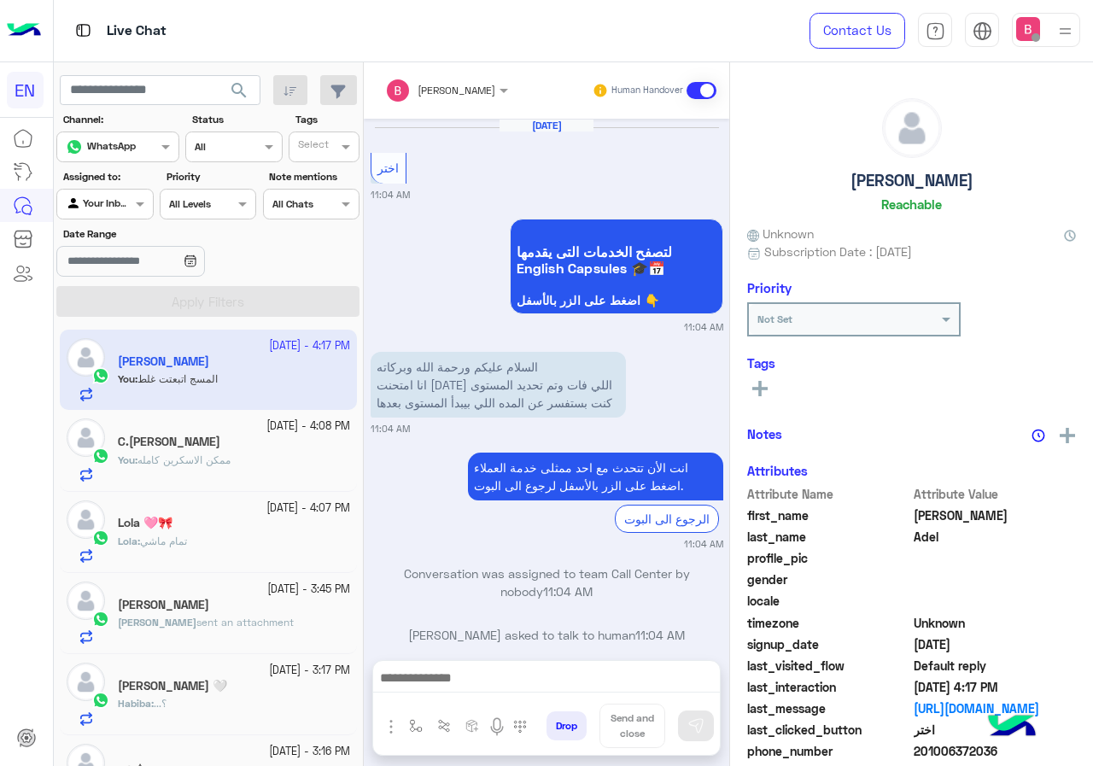
scroll to position [1302, 0]
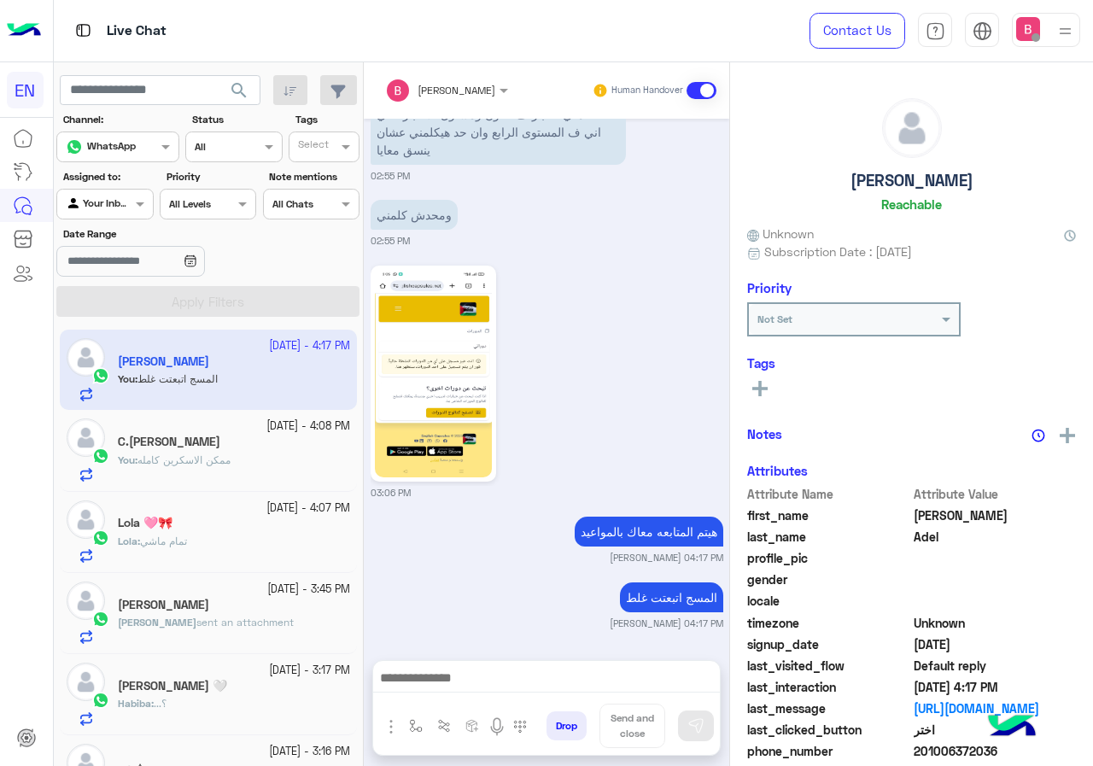
click at [126, 203] on div at bounding box center [104, 202] width 95 height 16
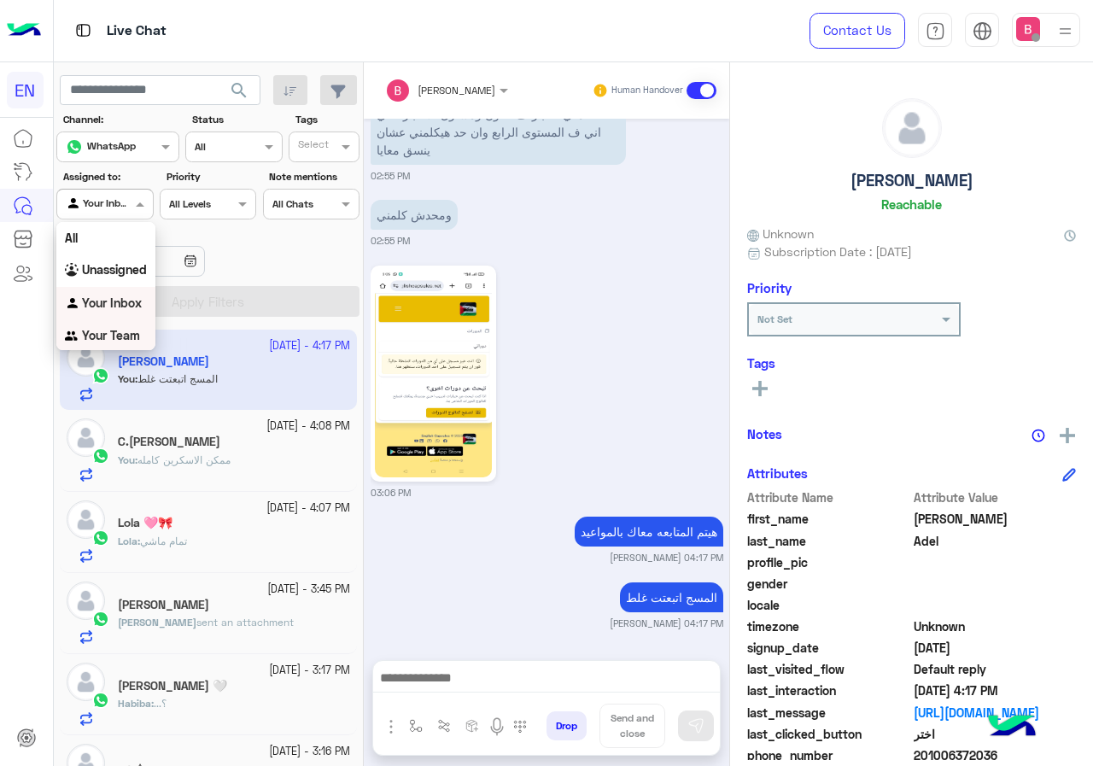
click at [131, 341] on b "Your Team" at bounding box center [111, 335] width 58 height 15
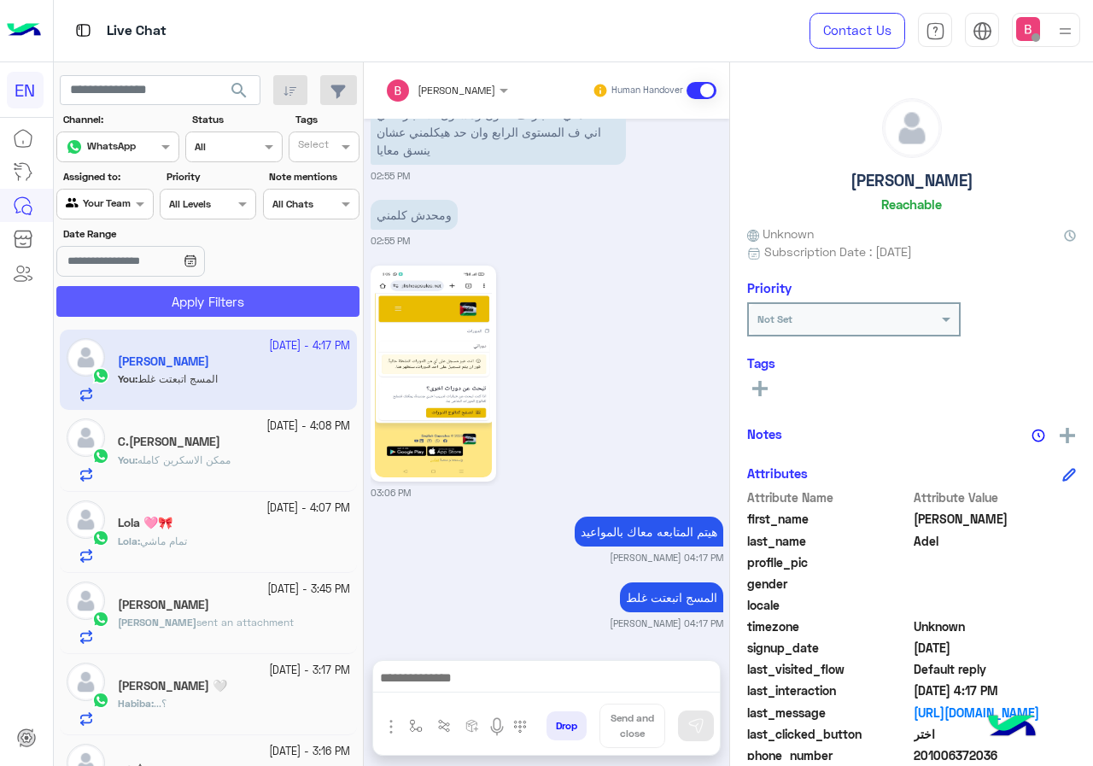
click at [203, 295] on button "Apply Filters" at bounding box center [207, 301] width 303 height 31
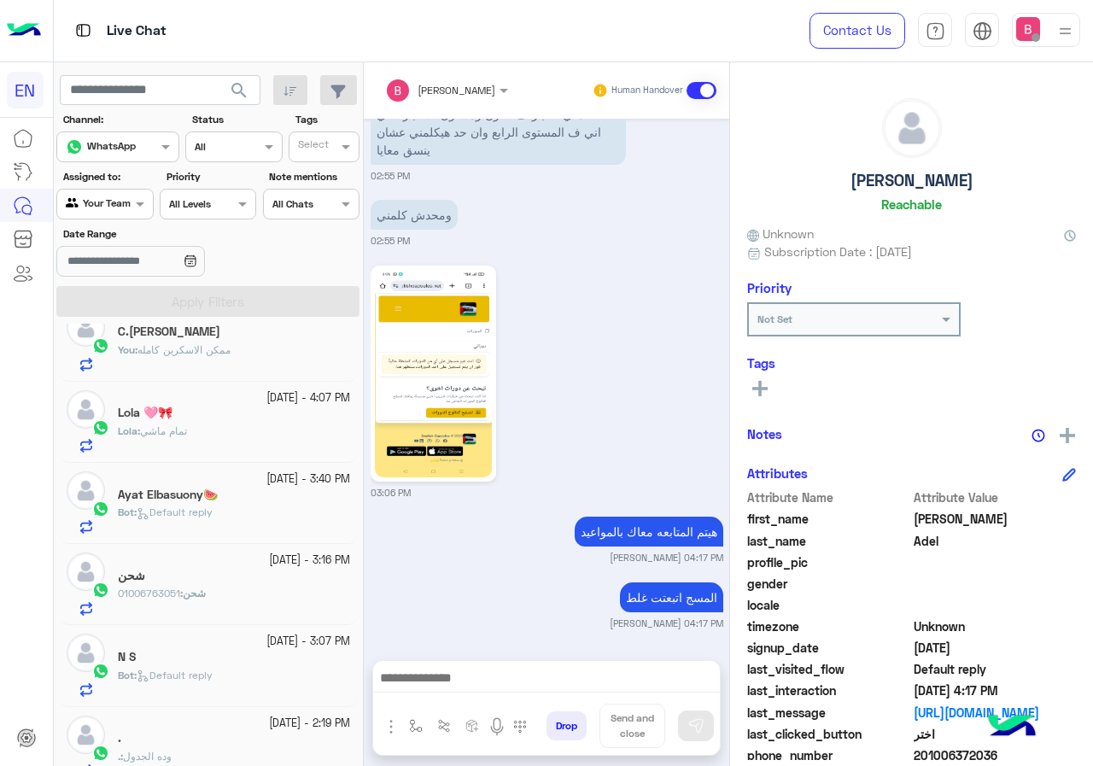
scroll to position [0, 0]
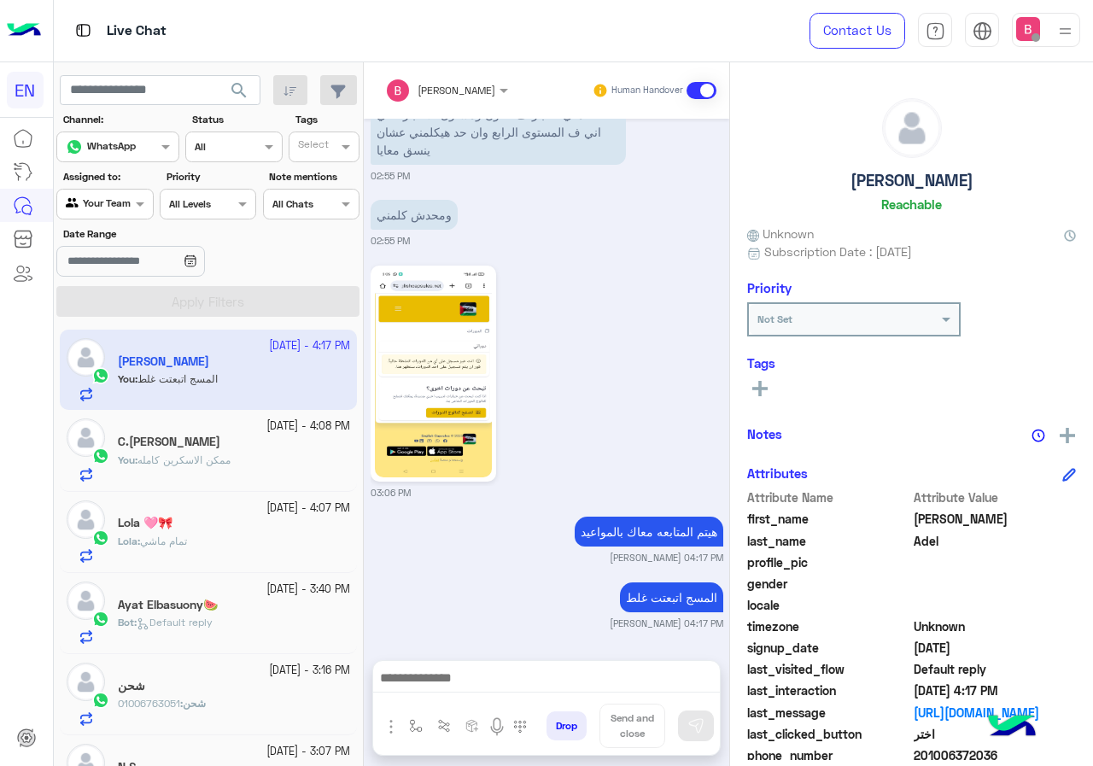
click at [300, 381] on app-inbox-user "27 September - 4:17 PM Mohamed Adel You : المسج اتبعتت غلط" at bounding box center [208, 370] width 297 height 80
click at [231, 453] on span "ممكن الاسكرين كامله" at bounding box center [183, 459] width 93 height 13
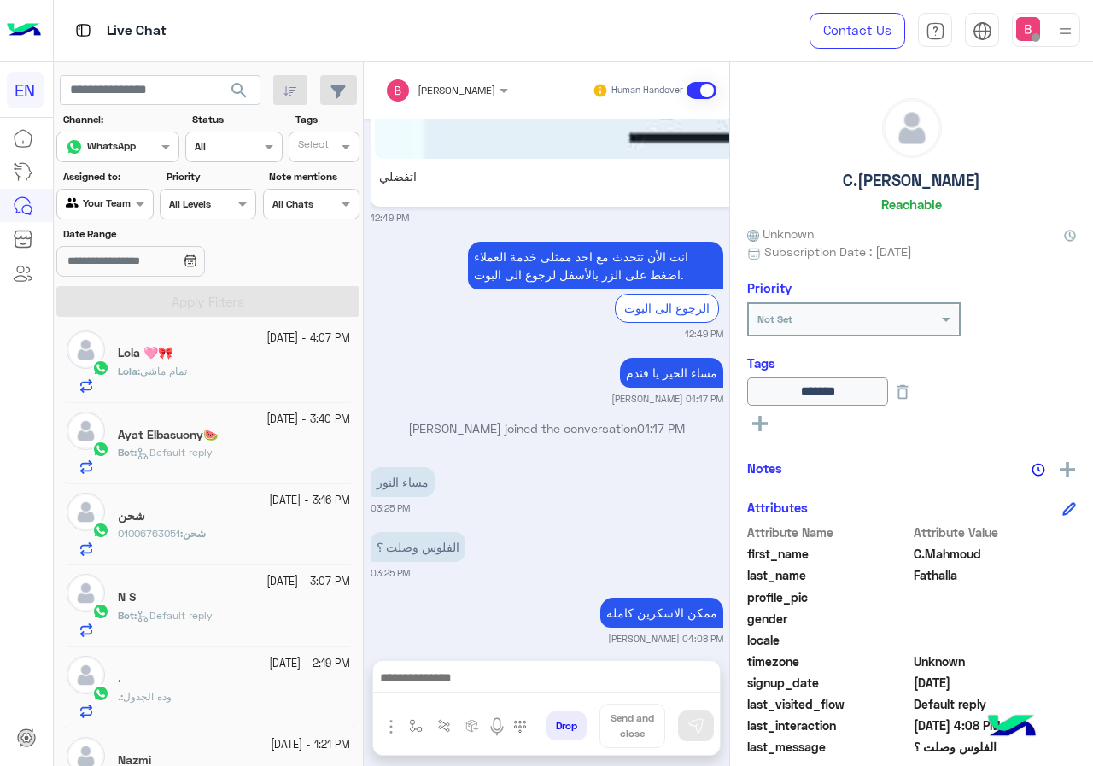
scroll to position [171, 0]
click at [266, 459] on div "Bot : Default reply" at bounding box center [234, 459] width 232 height 30
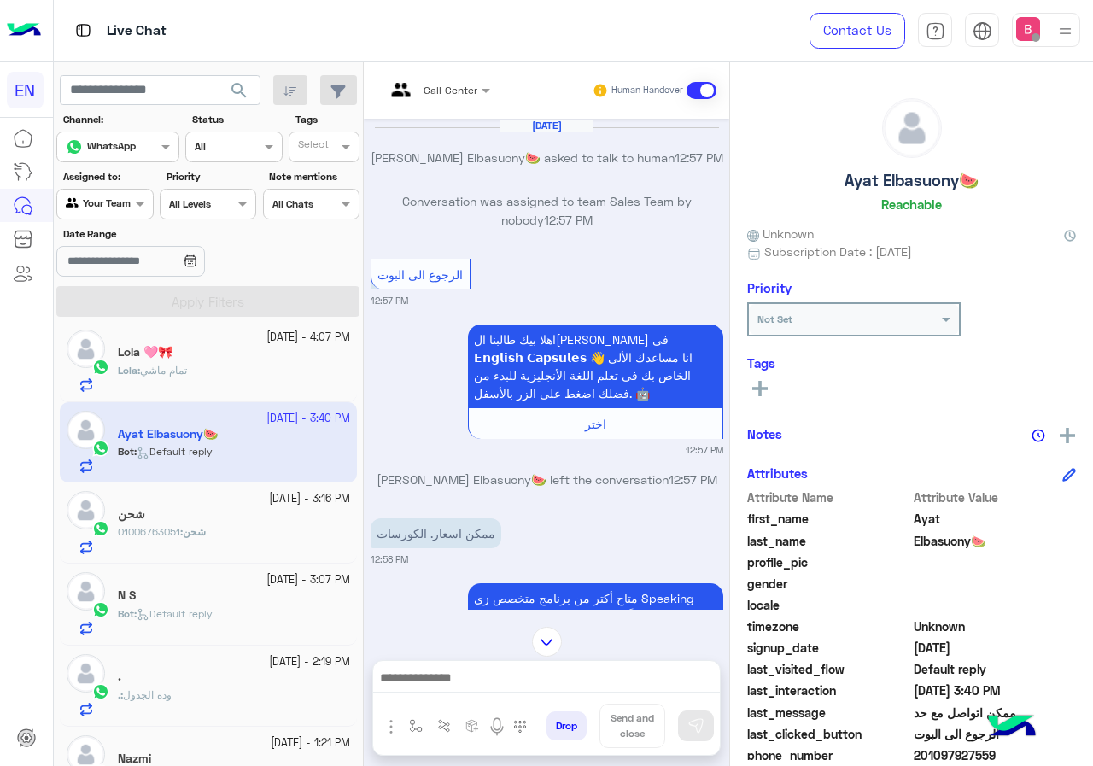
scroll to position [3632, 0]
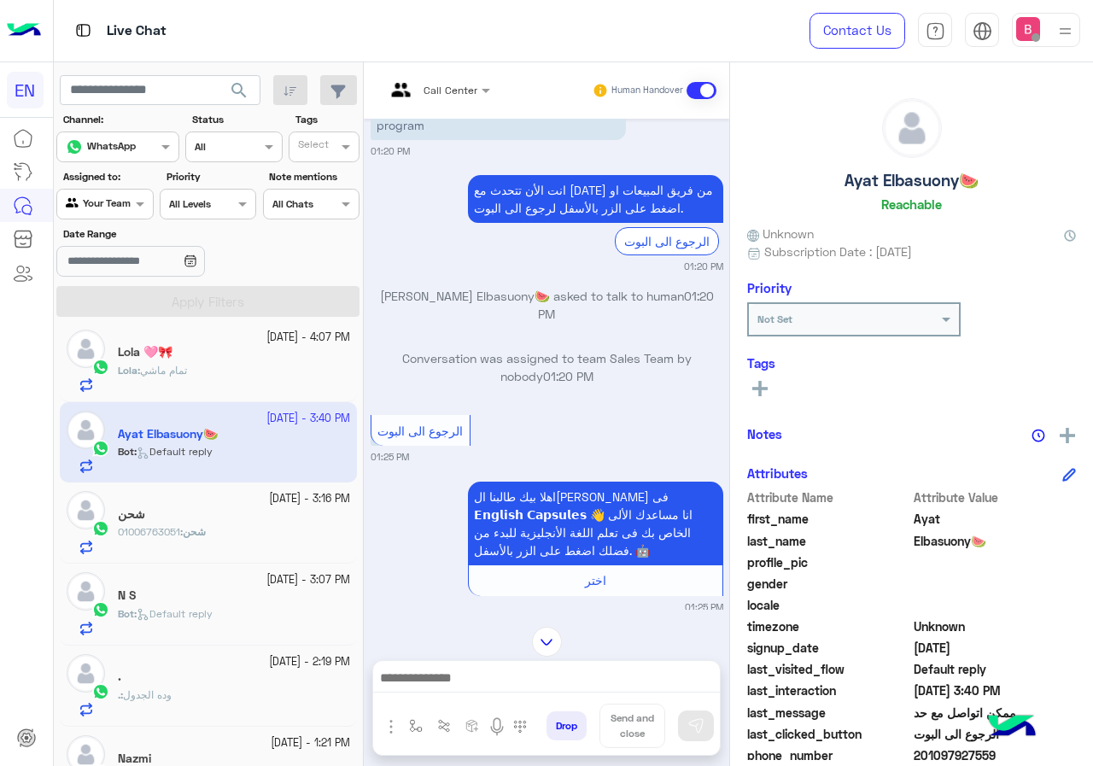
click at [438, 101] on div "Call Center" at bounding box center [431, 90] width 92 height 41
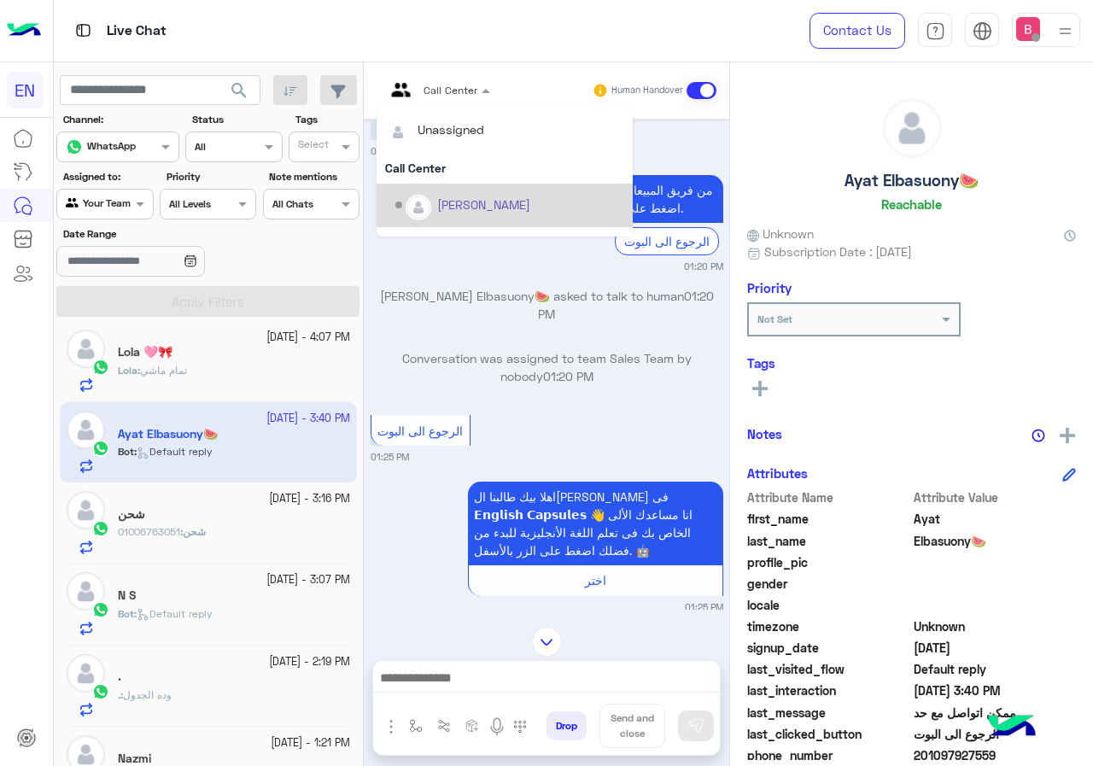
scroll to position [283, 0]
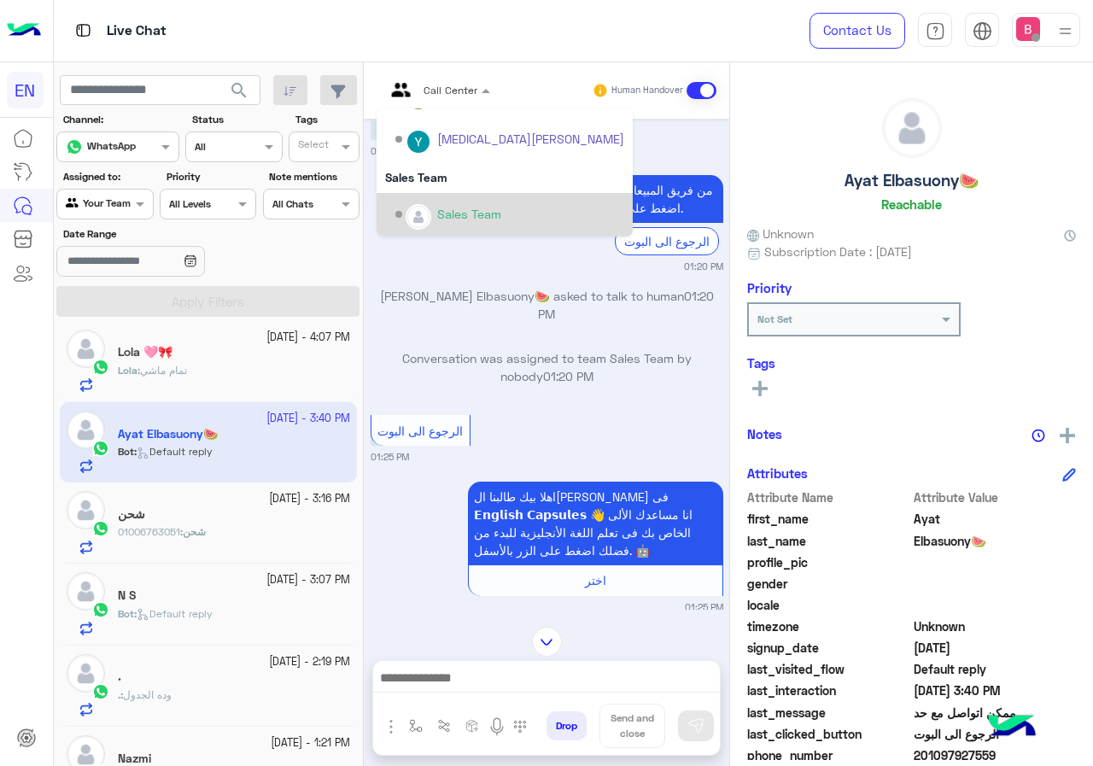
click at [418, 209] on img "Options list" at bounding box center [418, 217] width 22 height 22
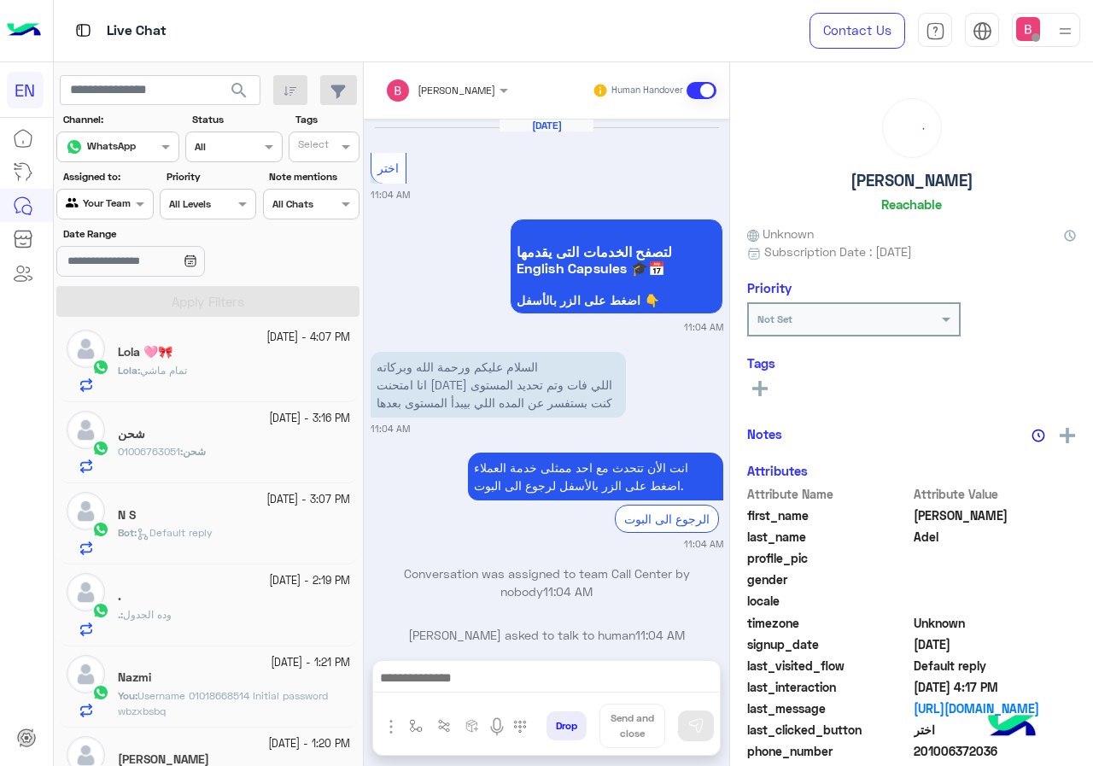
scroll to position [1302, 0]
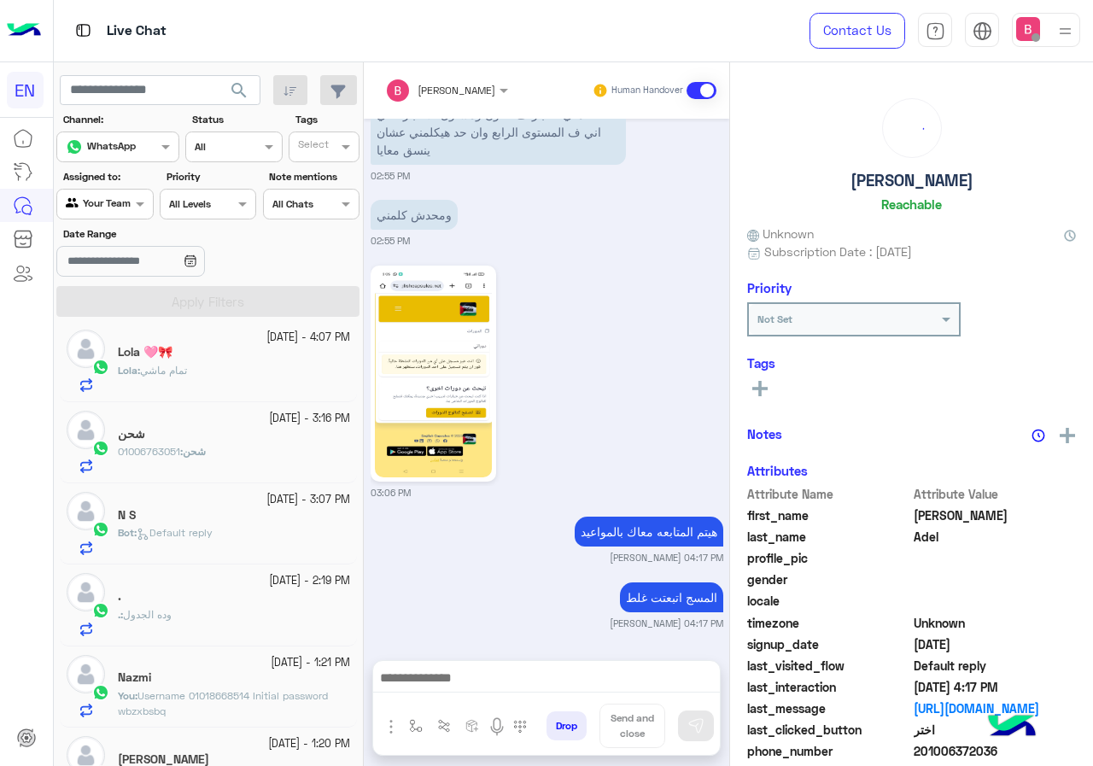
click at [272, 456] on div "شحن : 01006763051" at bounding box center [234, 459] width 232 height 30
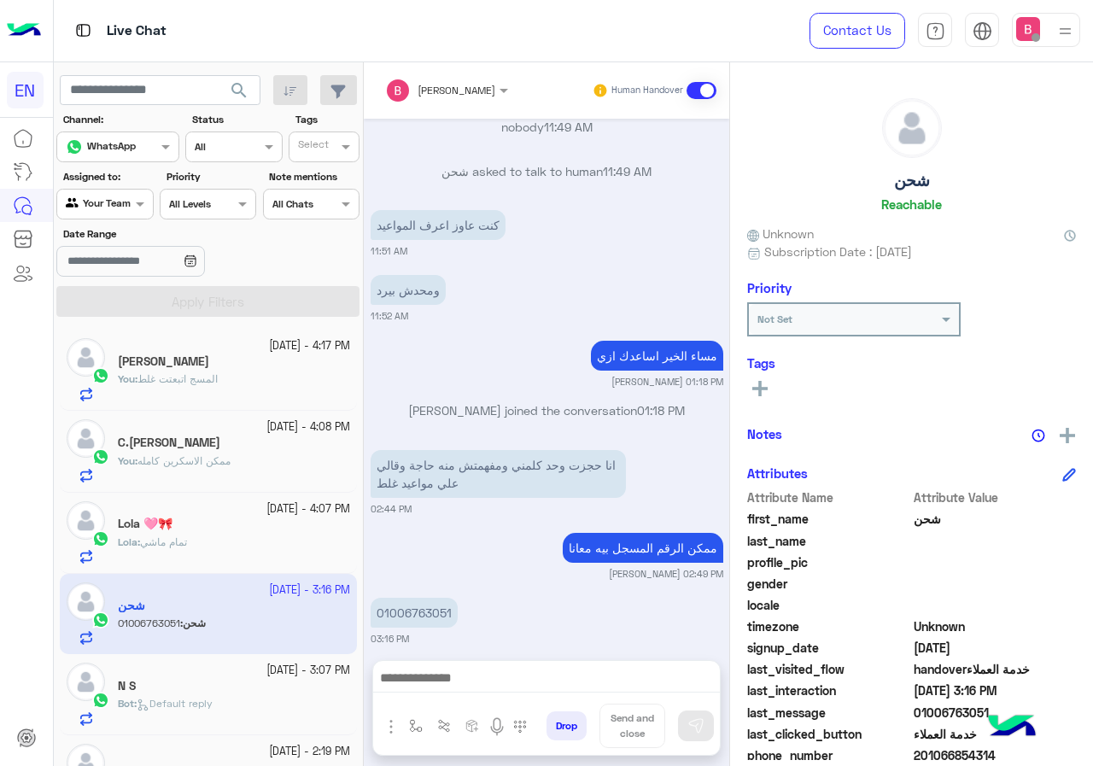
click at [130, 210] on div "Your Team" at bounding box center [98, 204] width 65 height 17
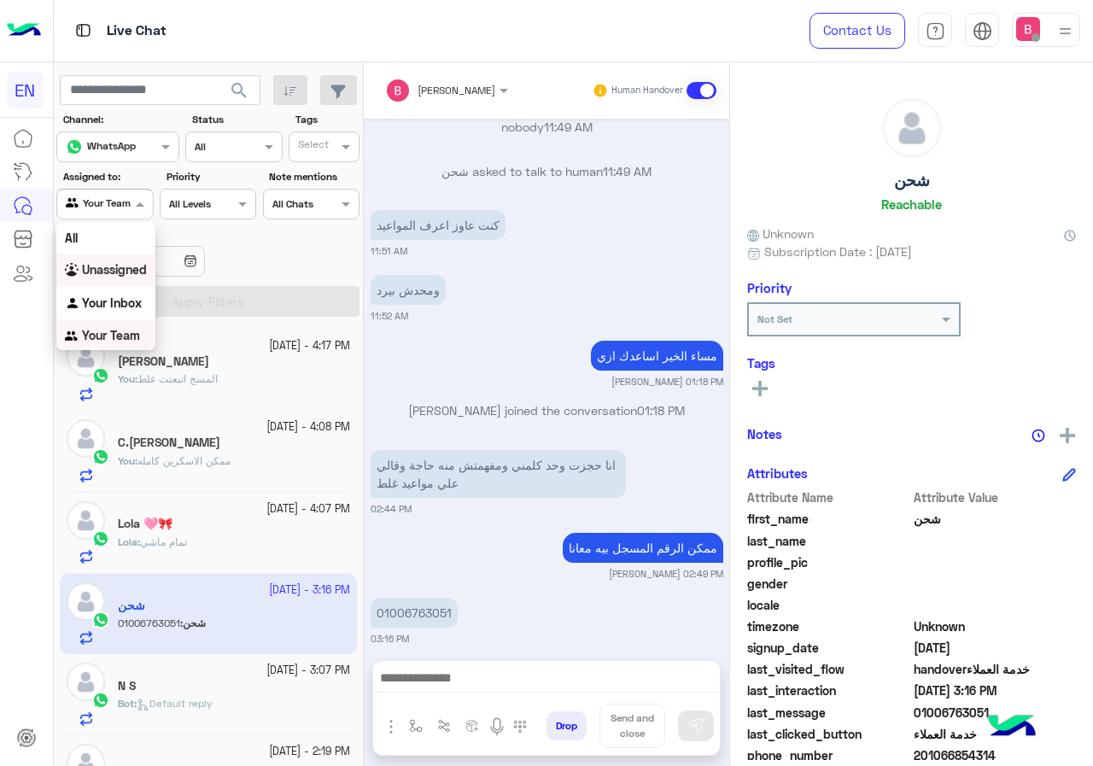
scroll to position [1, 0]
click at [107, 306] on b "Your Inbox" at bounding box center [112, 302] width 60 height 15
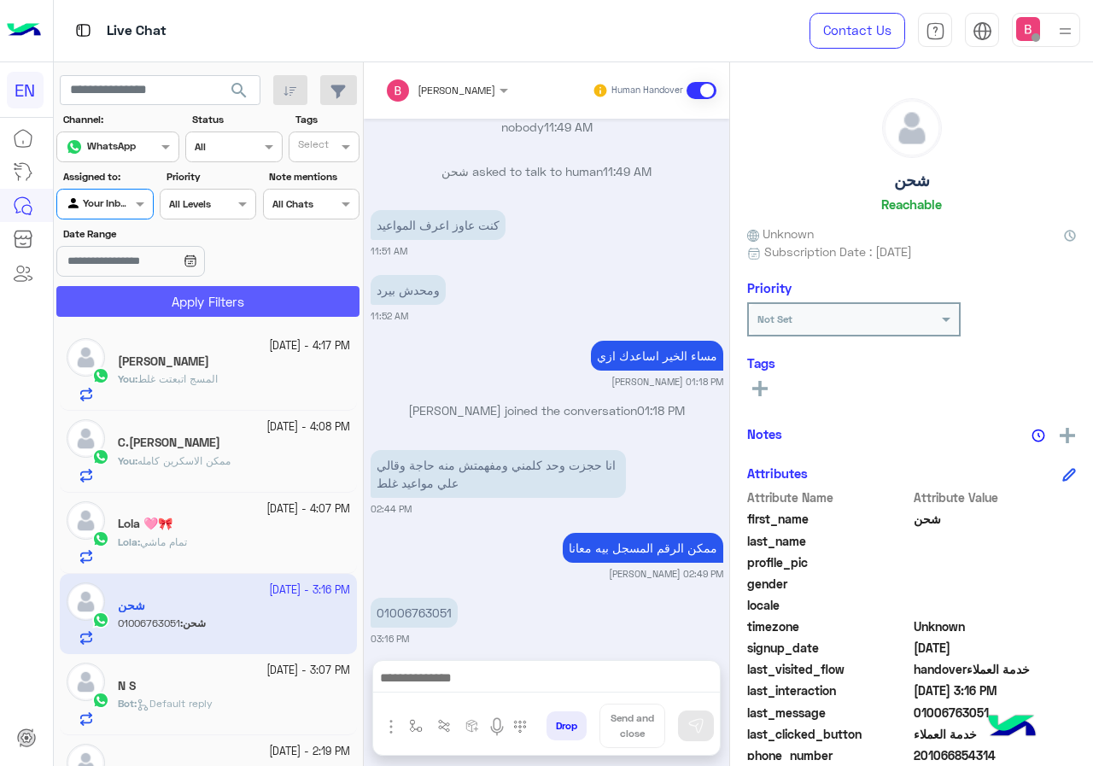
click at [131, 308] on button "Apply Filters" at bounding box center [207, 301] width 303 height 31
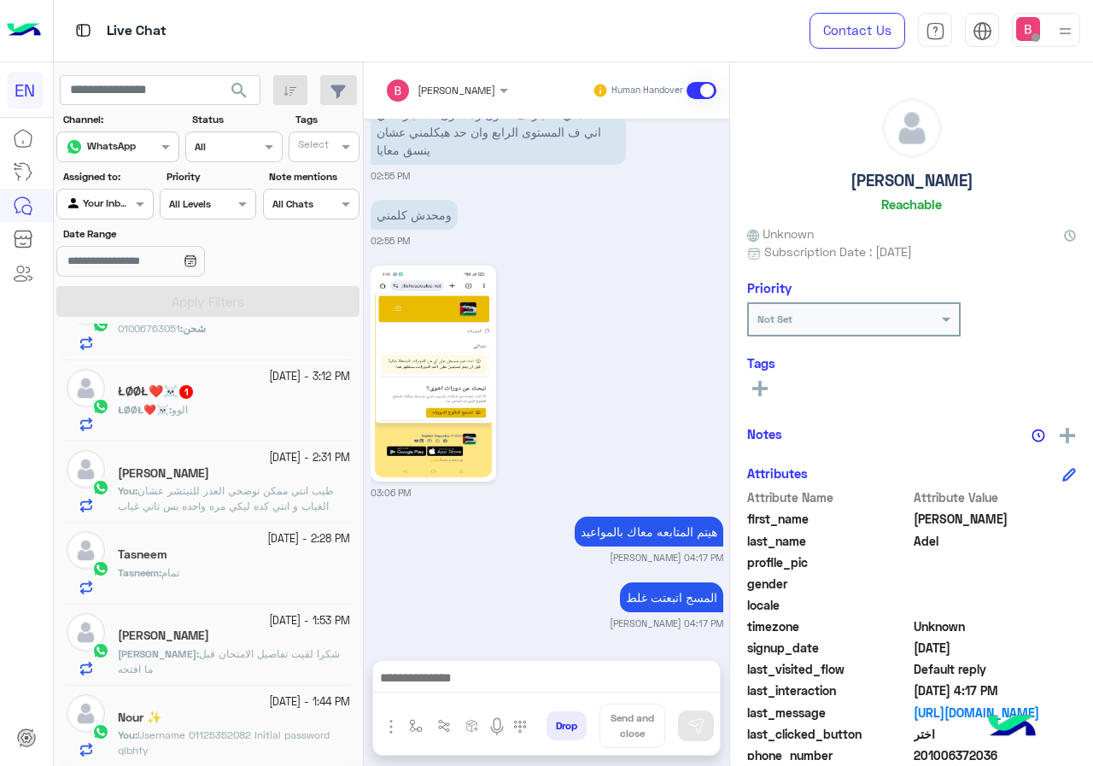
scroll to position [427, 0]
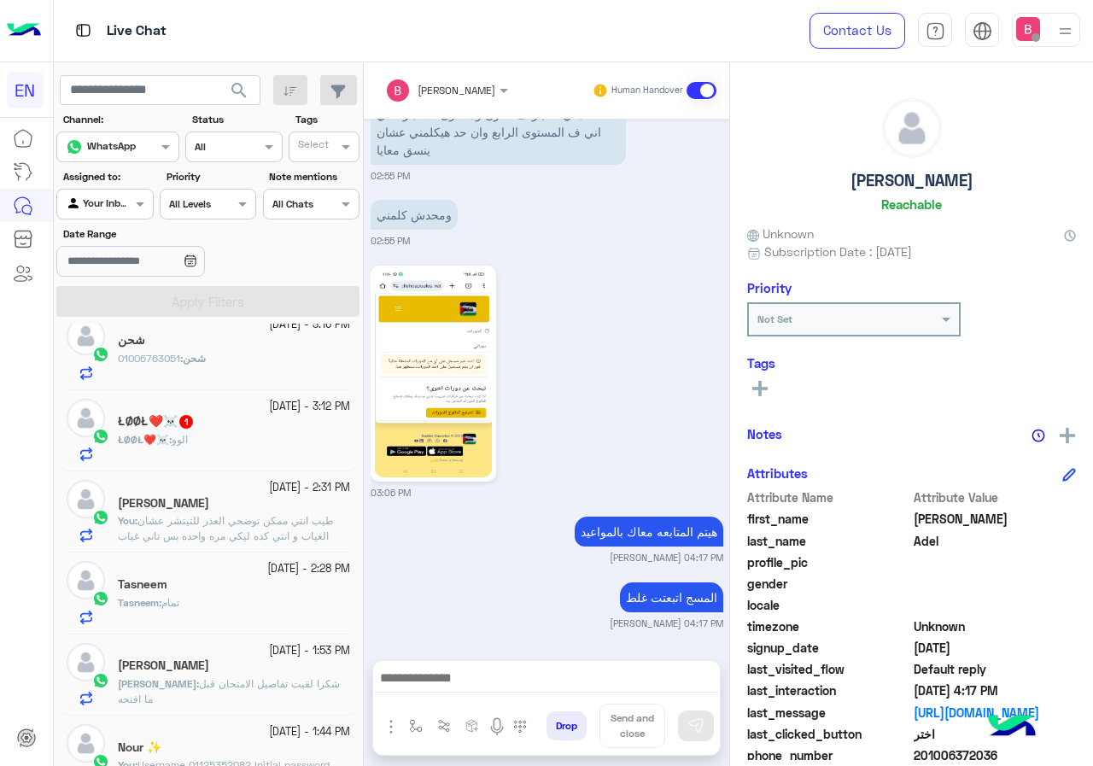
click at [261, 431] on div "ŁØØŁ❤️☠️ 1" at bounding box center [234, 423] width 232 height 18
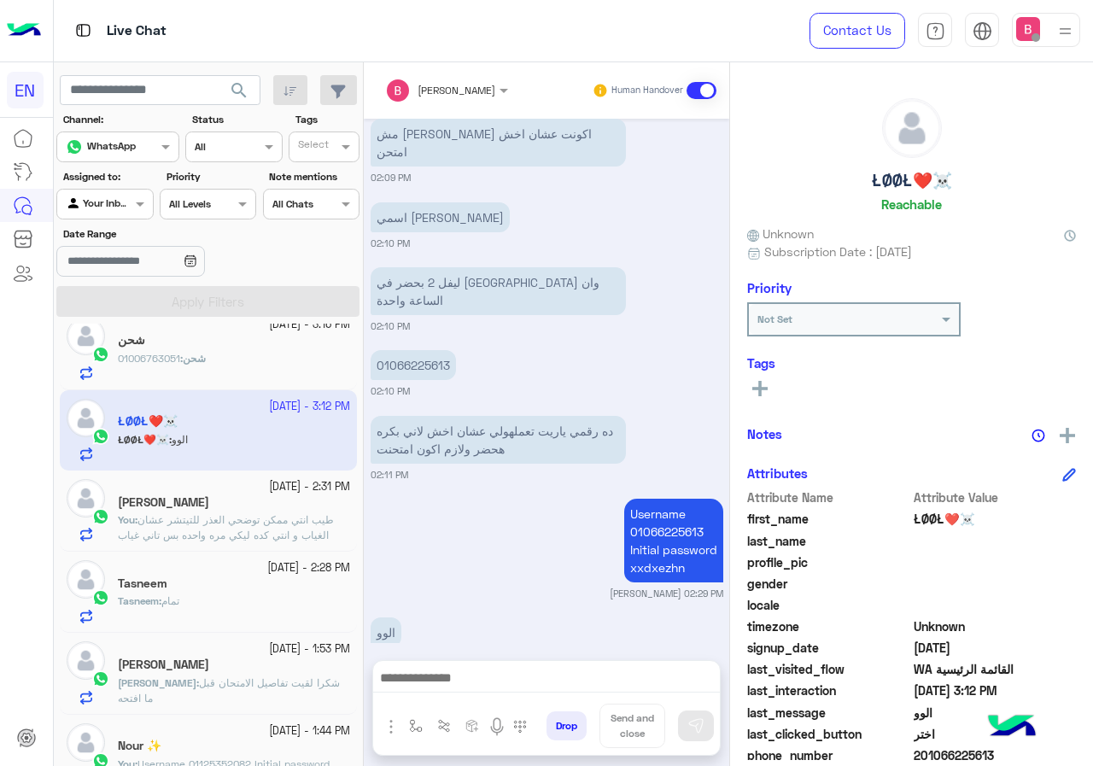
click at [411, 661] on div "Bassant Ayman Human Handover Sep 26, 2025 السلام عليكم 10:21 PM وعليكم السلامة …" at bounding box center [546, 417] width 365 height 710
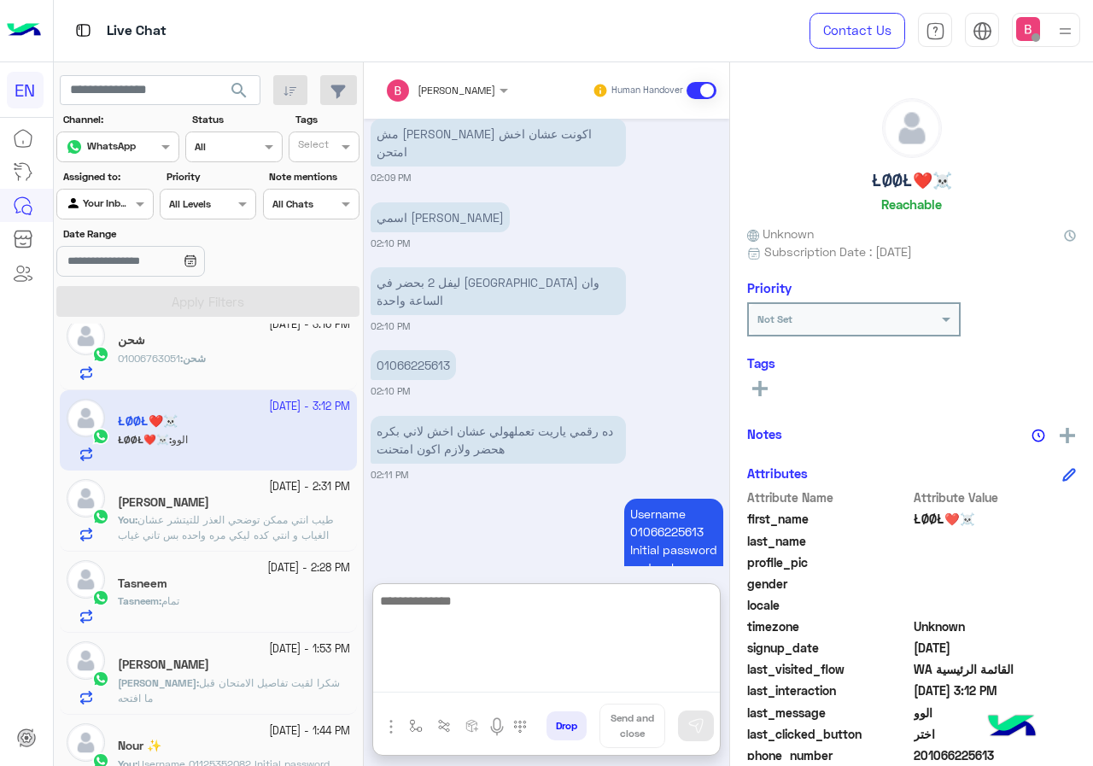
click at [415, 676] on textarea at bounding box center [546, 641] width 347 height 102
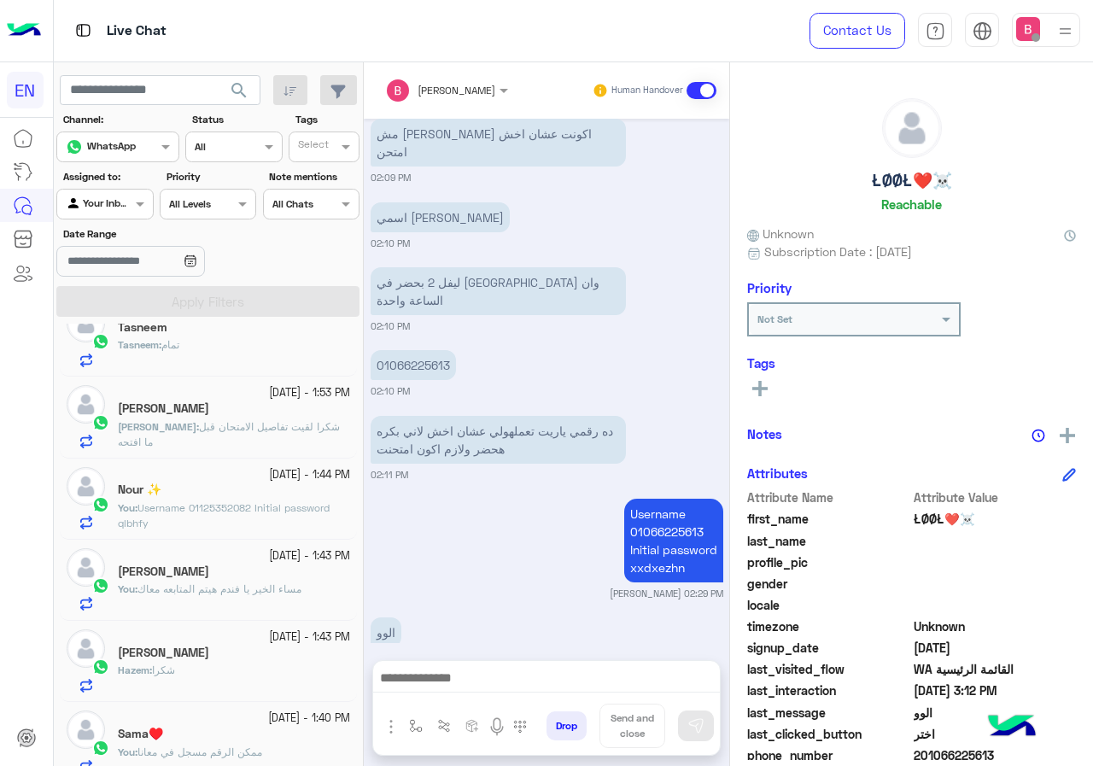
click at [252, 603] on div "You : مساء الخير يا [PERSON_NAME] المتابعه معاك" at bounding box center [234, 596] width 232 height 30
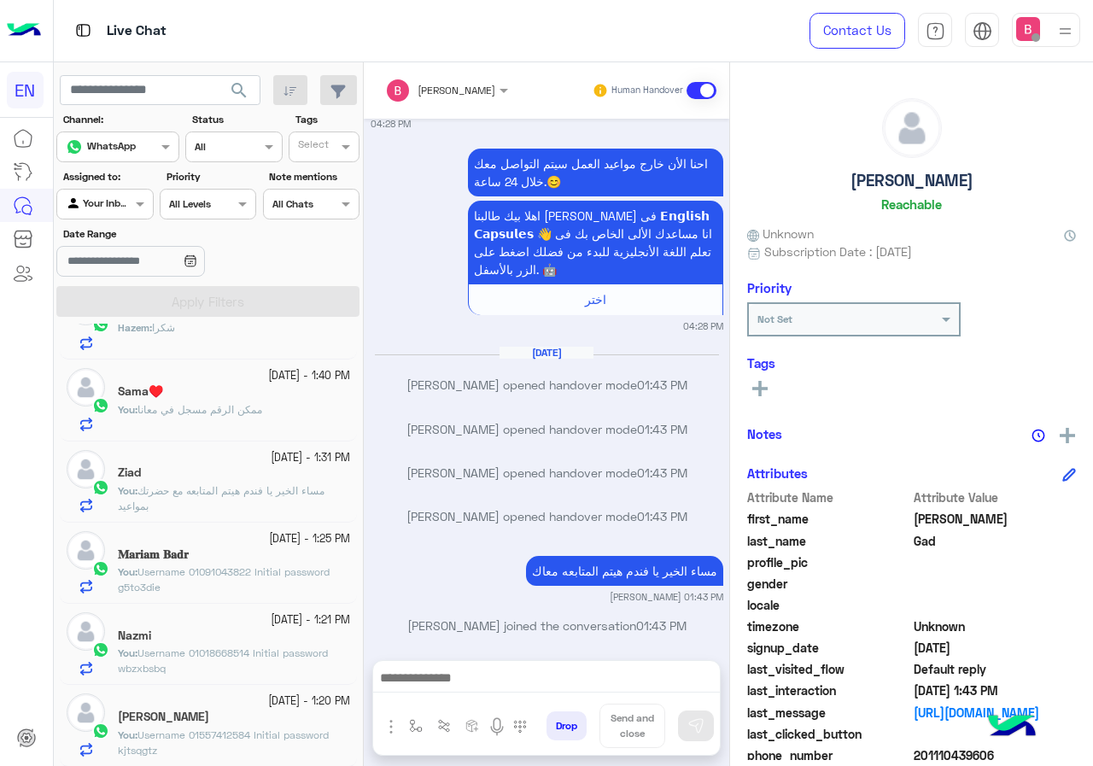
click at [271, 484] on span "مساء الخير يا [PERSON_NAME] المتابعه مع حضرتك بمواعيد" at bounding box center [221, 498] width 207 height 28
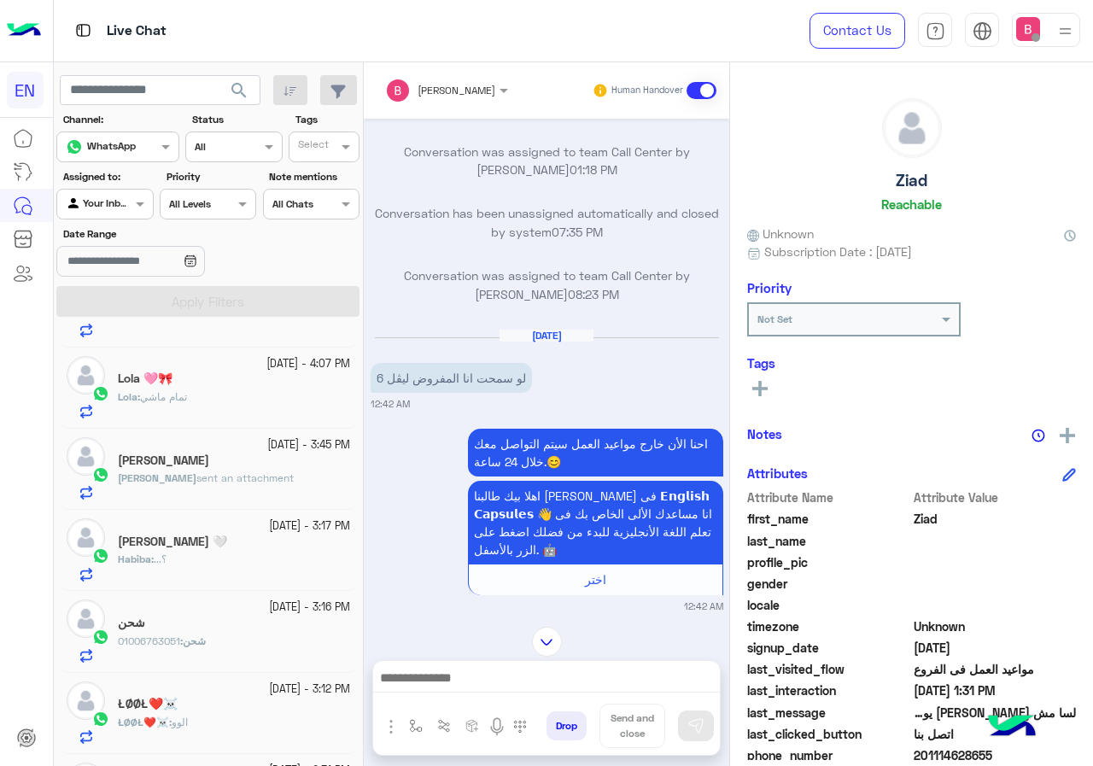
click at [209, 558] on div "Habiba : ...؟" at bounding box center [234, 567] width 232 height 30
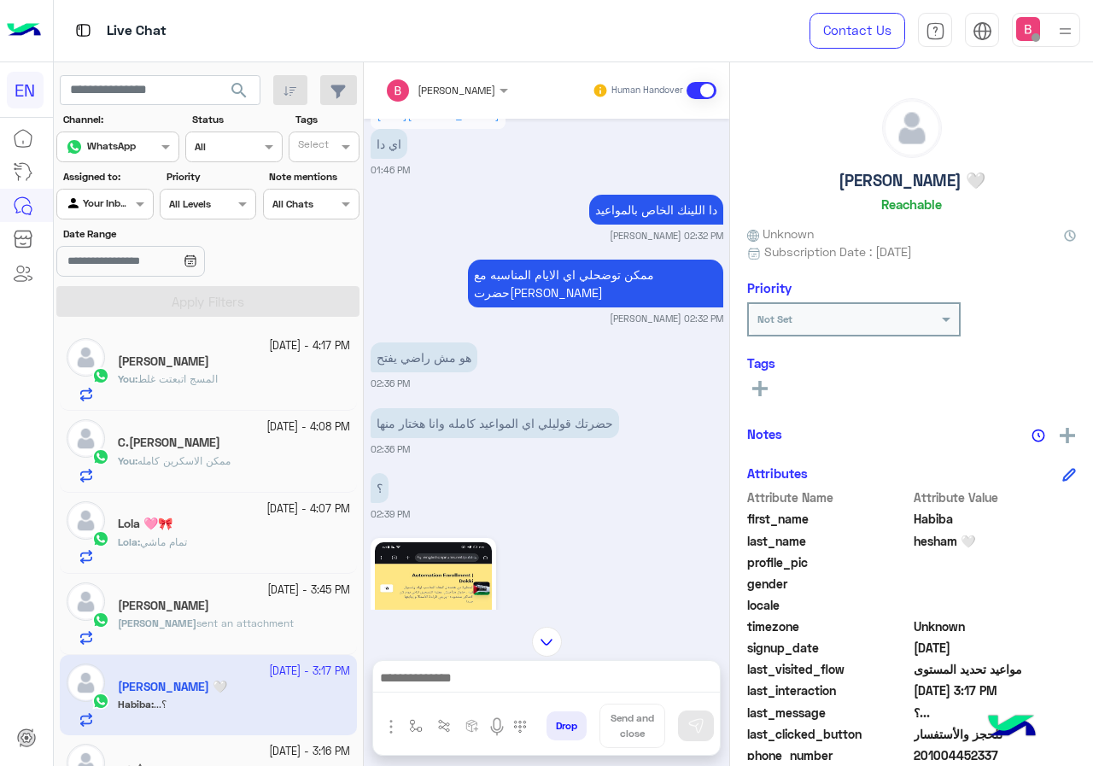
click at [117, 184] on div "Assigned to: Agent Filter Your Inbox" at bounding box center [104, 194] width 96 height 50
click at [120, 198] on div at bounding box center [104, 202] width 95 height 16
click at [113, 332] on b "Your Team" at bounding box center [111, 335] width 58 height 15
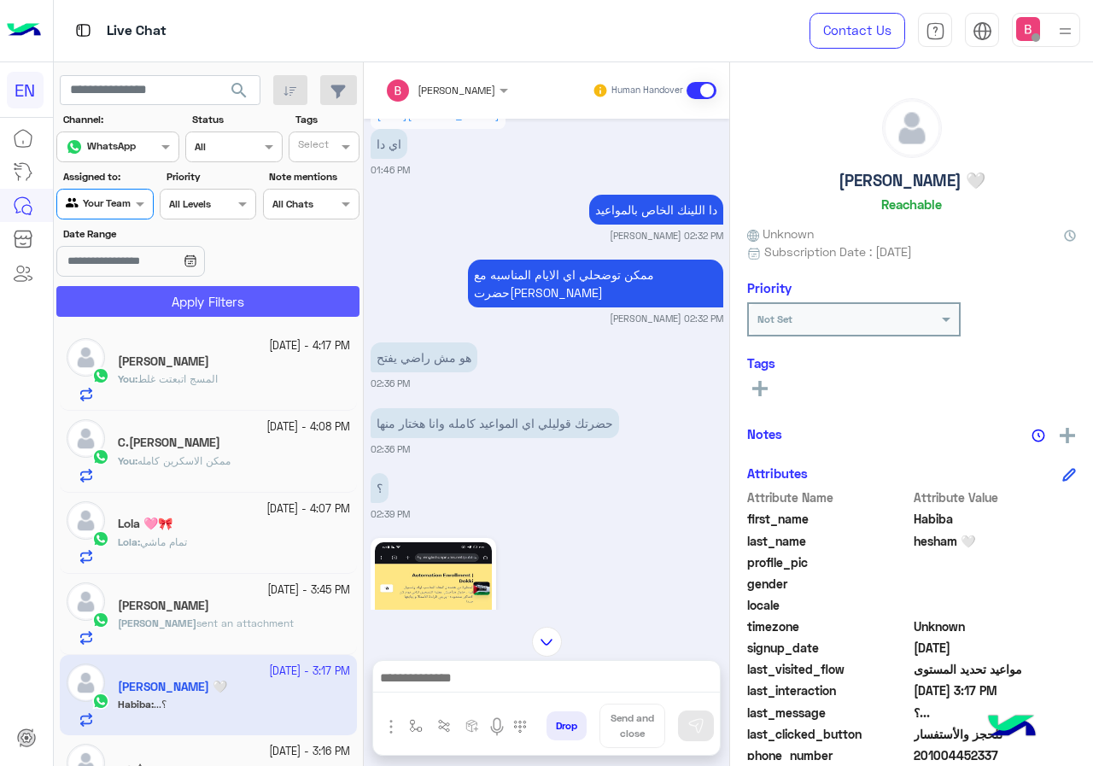
click at [145, 311] on button "Apply Filters" at bounding box center [207, 301] width 303 height 31
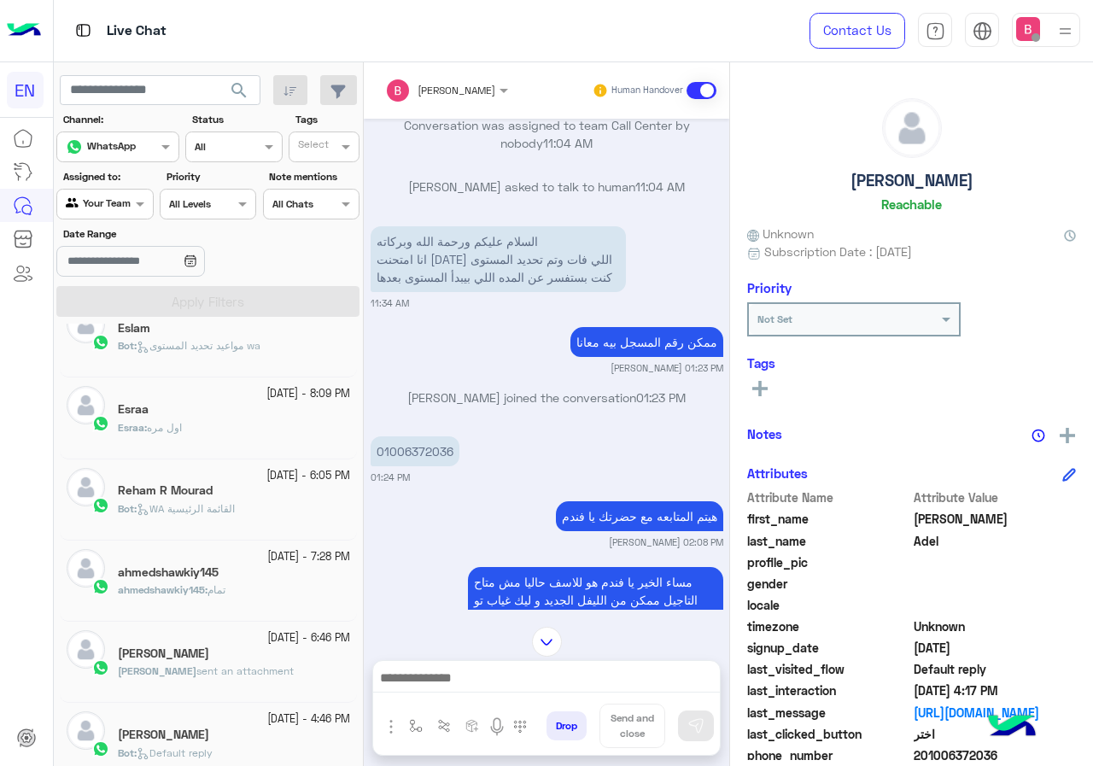
click at [269, 413] on div "Esraa" at bounding box center [234, 411] width 232 height 18
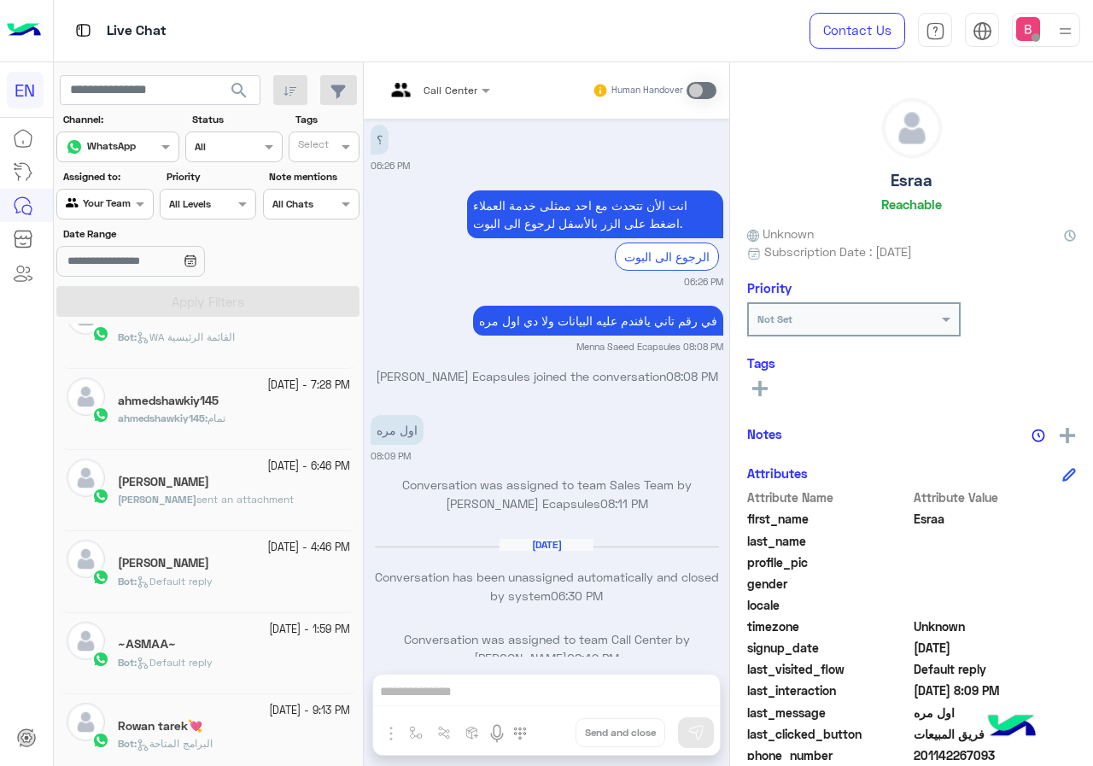
click at [264, 504] on span "sent an attachment" at bounding box center [244, 499] width 97 height 13
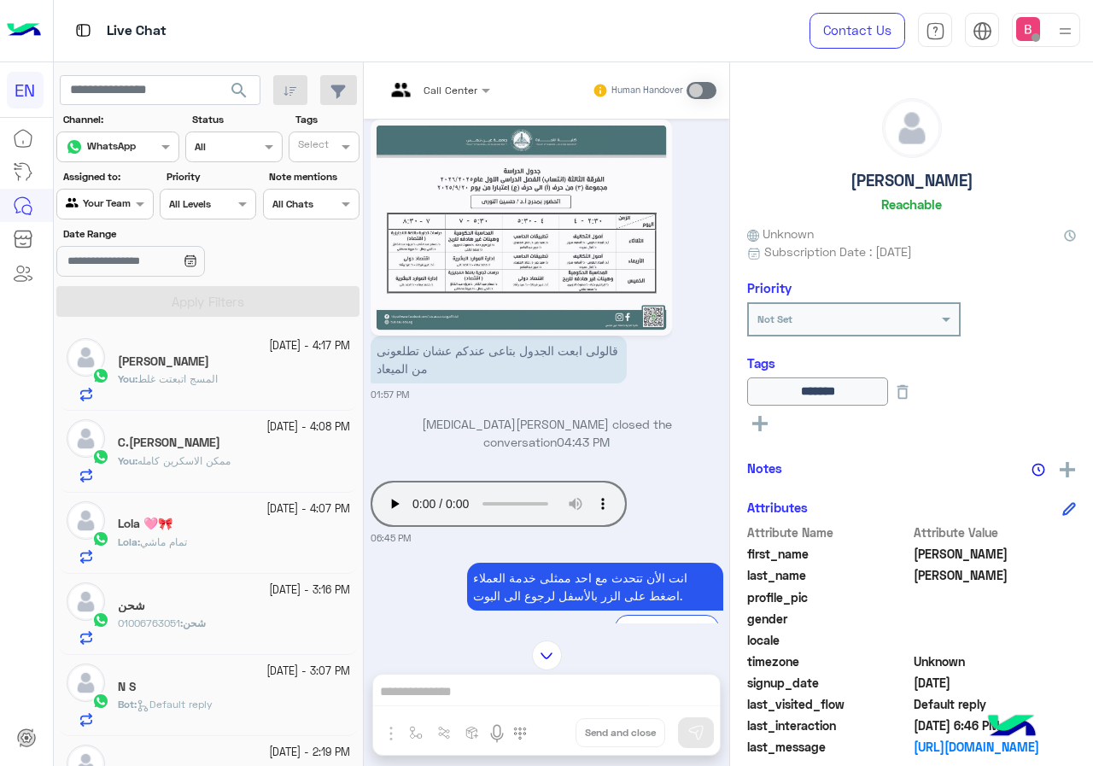
click at [116, 202] on div at bounding box center [104, 202] width 95 height 16
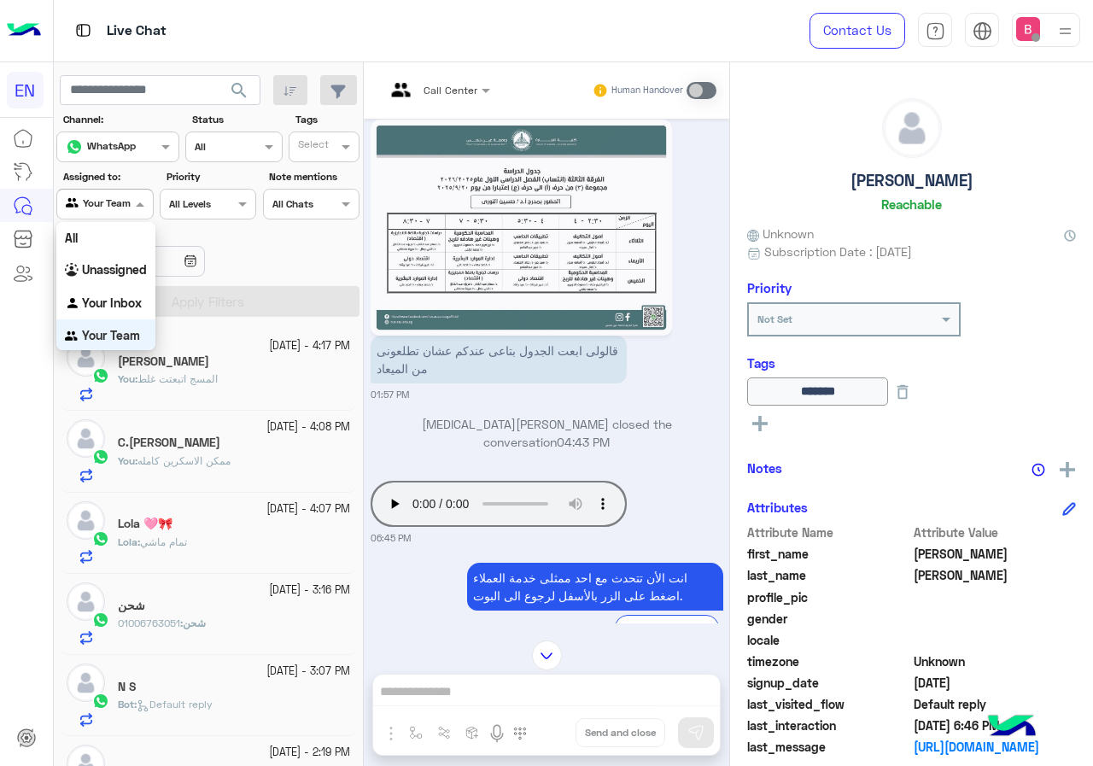
scroll to position [1, 0]
click at [122, 296] on b "Your Inbox" at bounding box center [112, 302] width 60 height 15
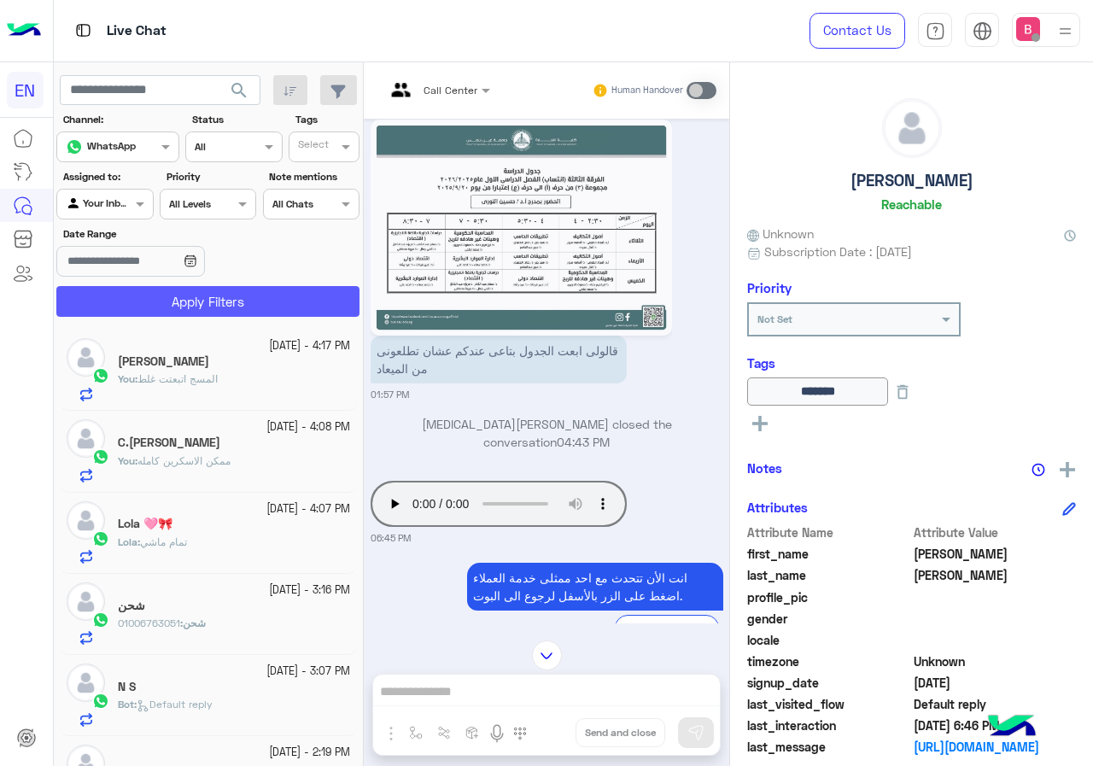
click at [206, 287] on button "Apply Filters" at bounding box center [207, 301] width 303 height 31
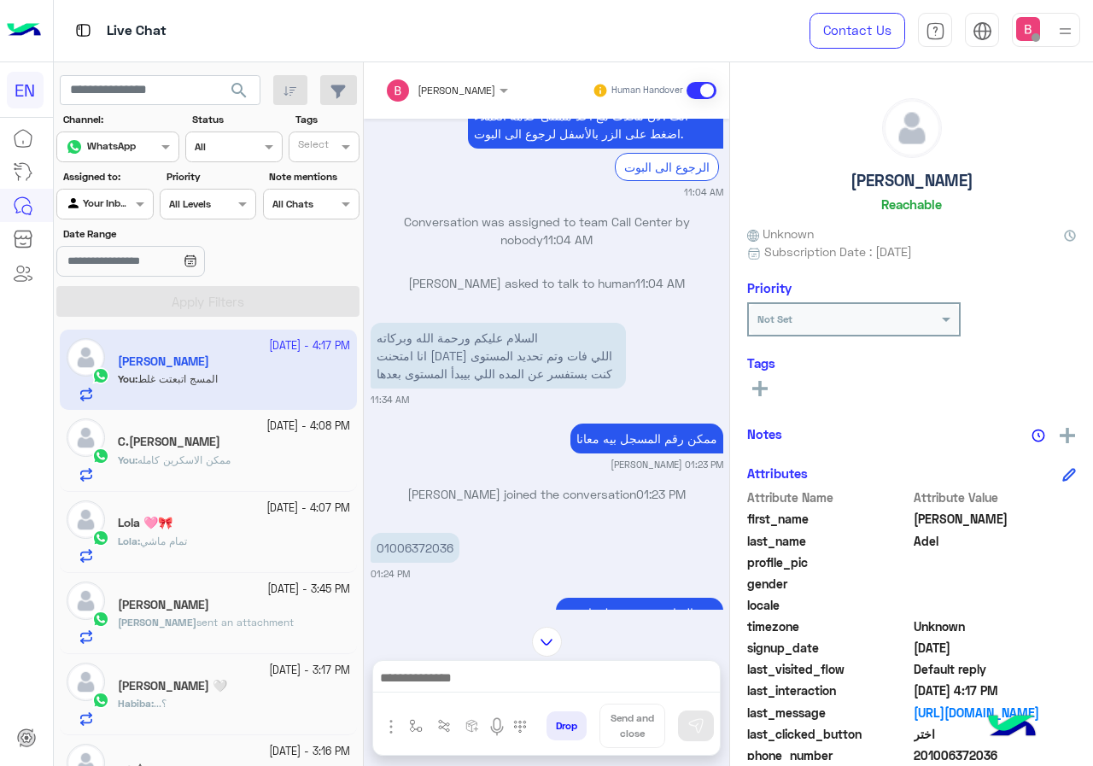
scroll to position [192, 0]
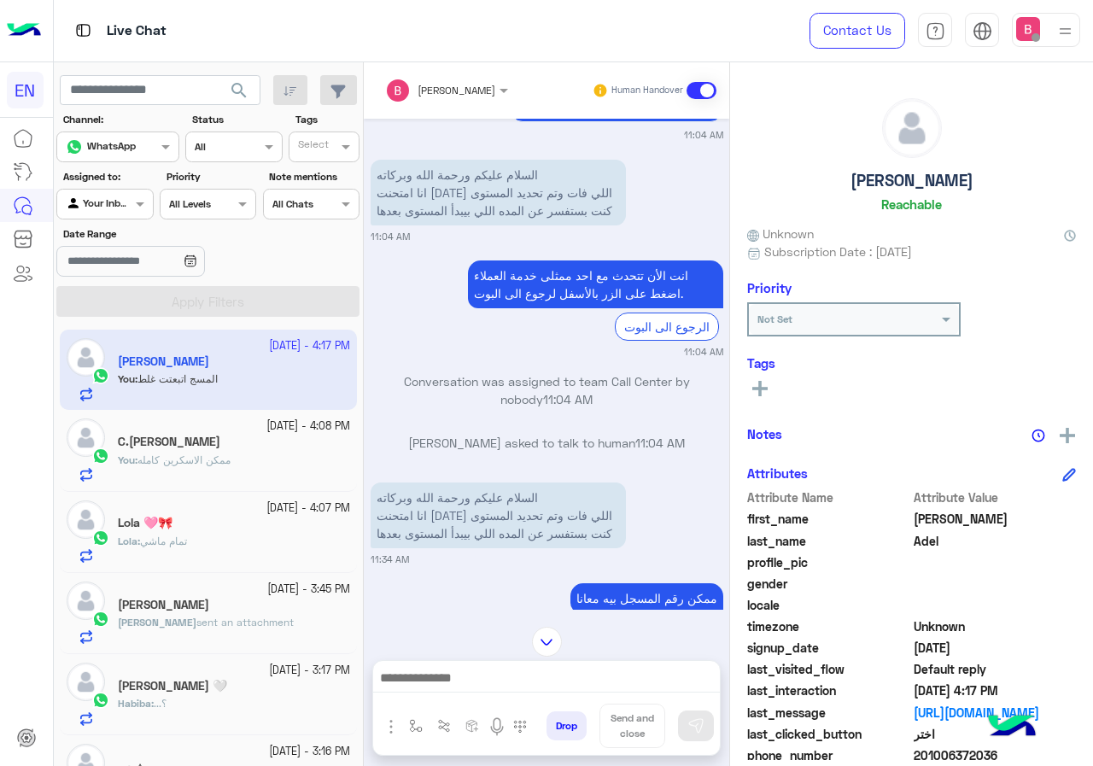
click at [264, 460] on div "You : ممكن الاسكرين كامله" at bounding box center [234, 467] width 232 height 30
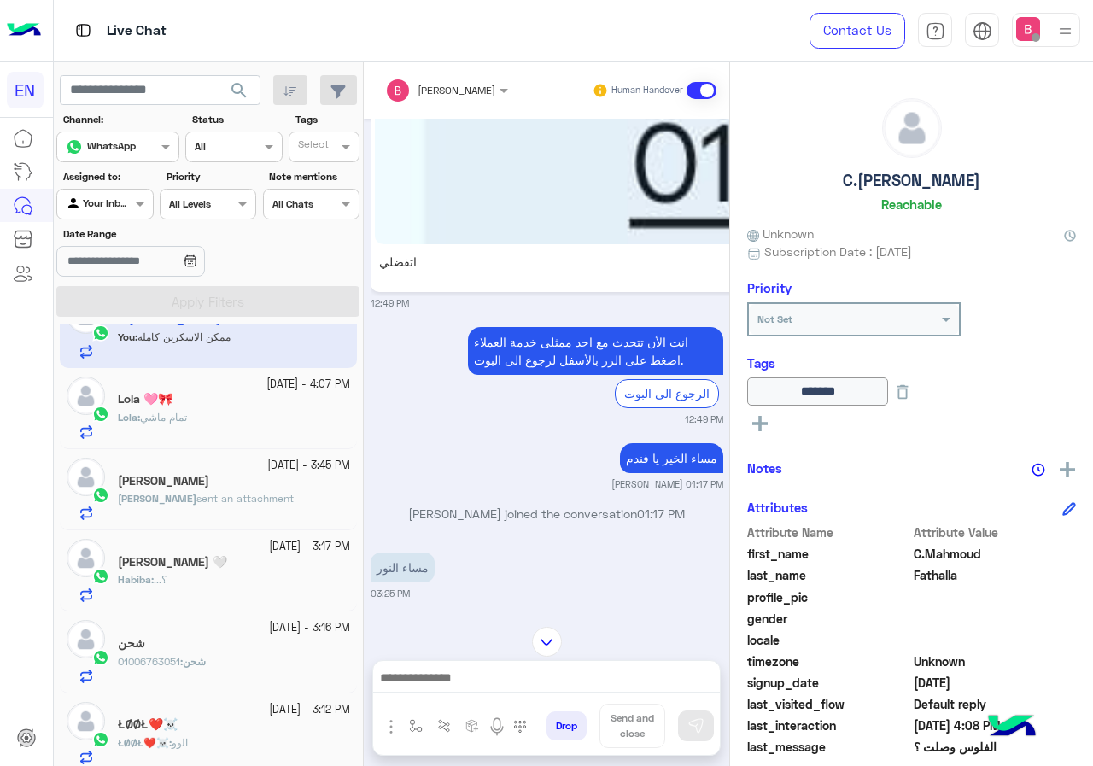
scroll to position [85, 0]
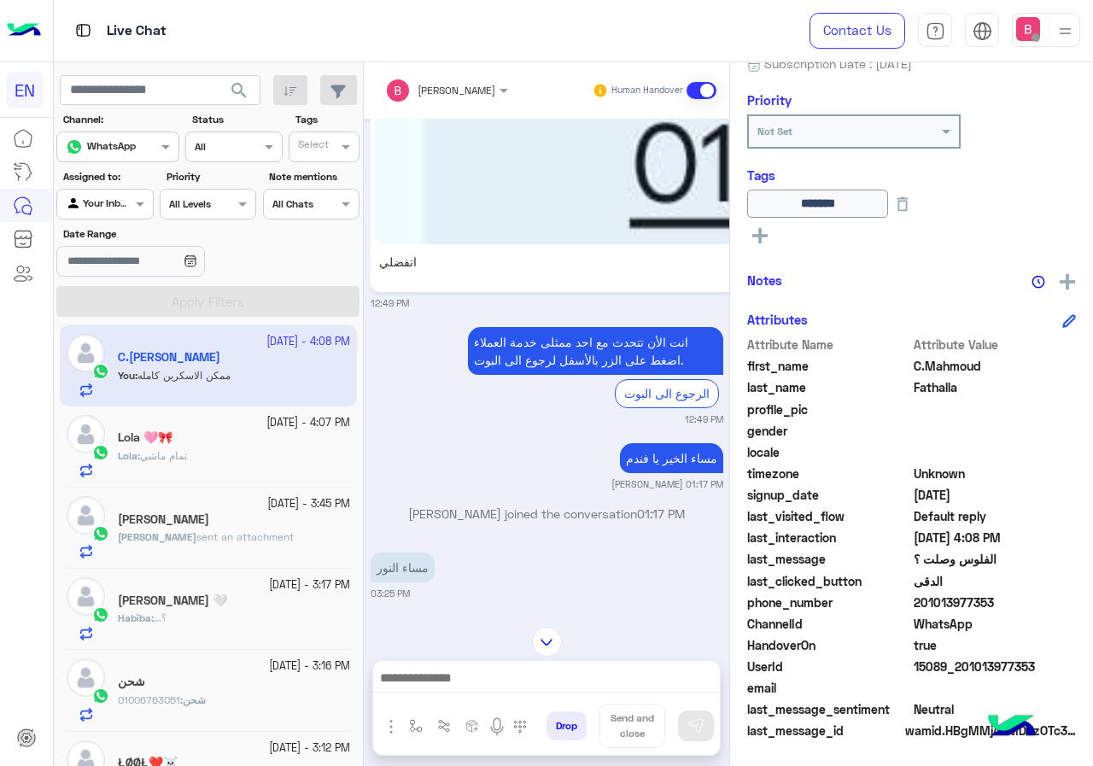
scroll to position [189, 0]
drag, startPoint x: 919, startPoint y: 601, endPoint x: 987, endPoint y: 610, distance: 68.8
click at [1024, 598] on span "201013977353" at bounding box center [994, 601] width 163 height 18
copy span "01013977353"
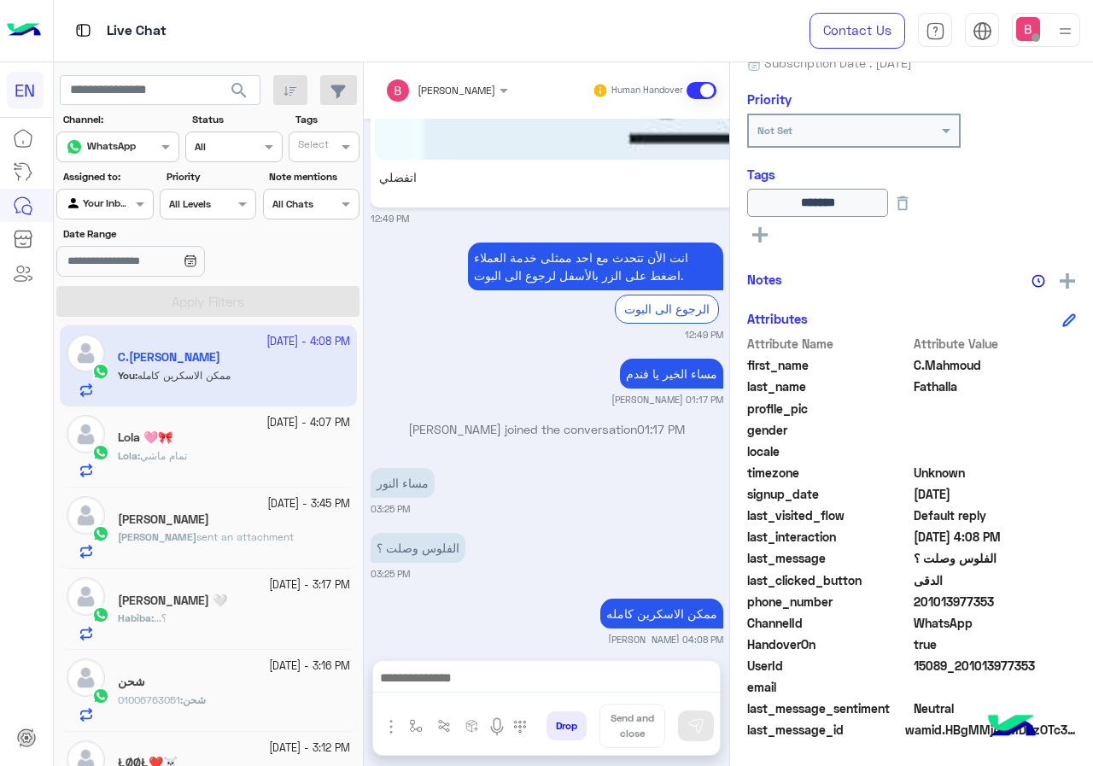
scroll to position [0, 0]
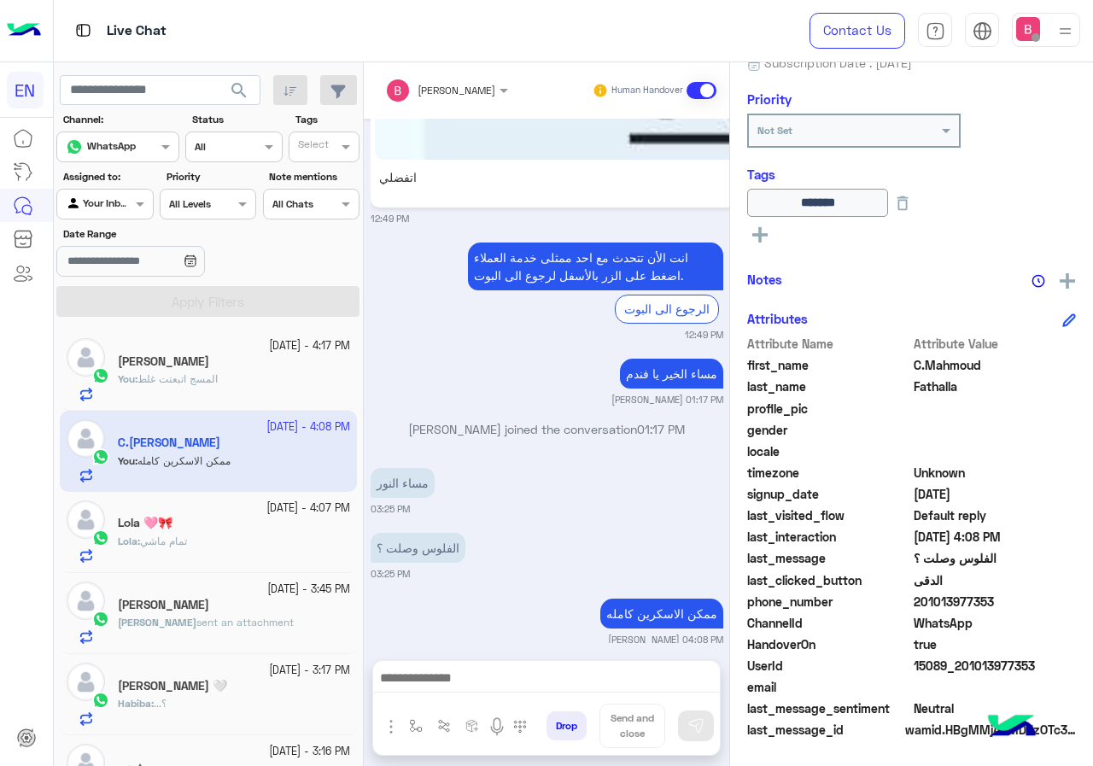
click at [221, 545] on div "Lola : تمام ماشي" at bounding box center [234, 549] width 232 height 30
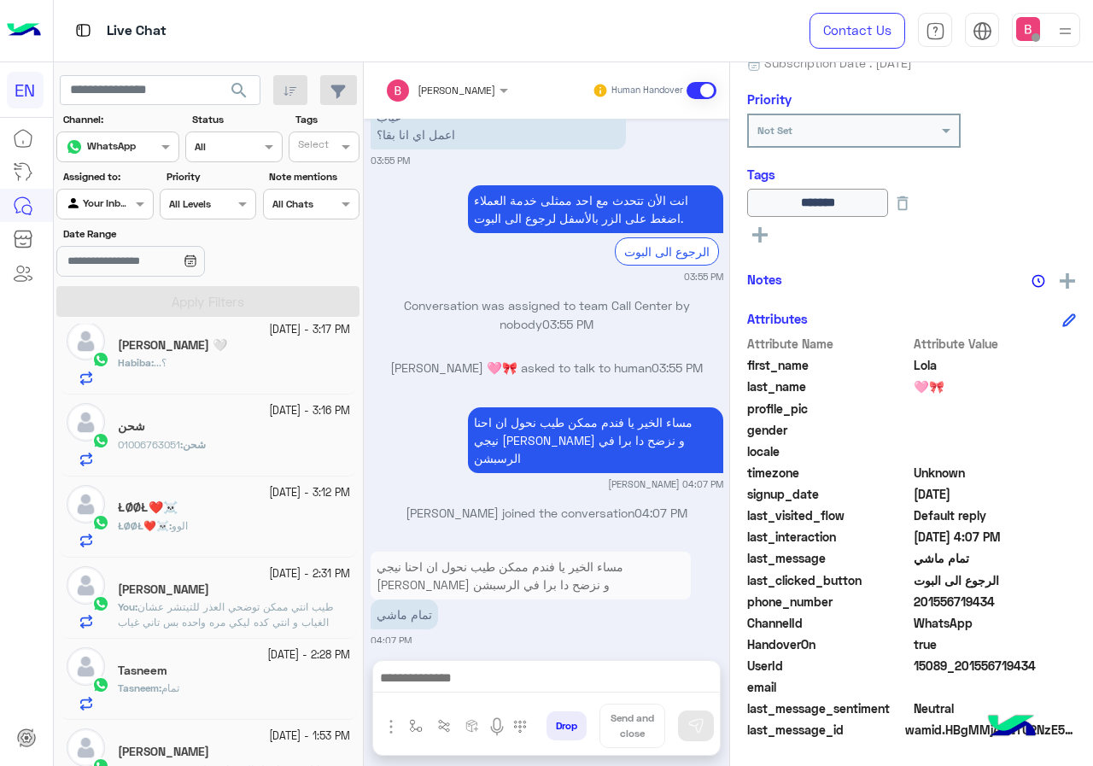
scroll to position [341, 0]
click at [290, 458] on div "شحن : 01006763051" at bounding box center [234, 451] width 232 height 30
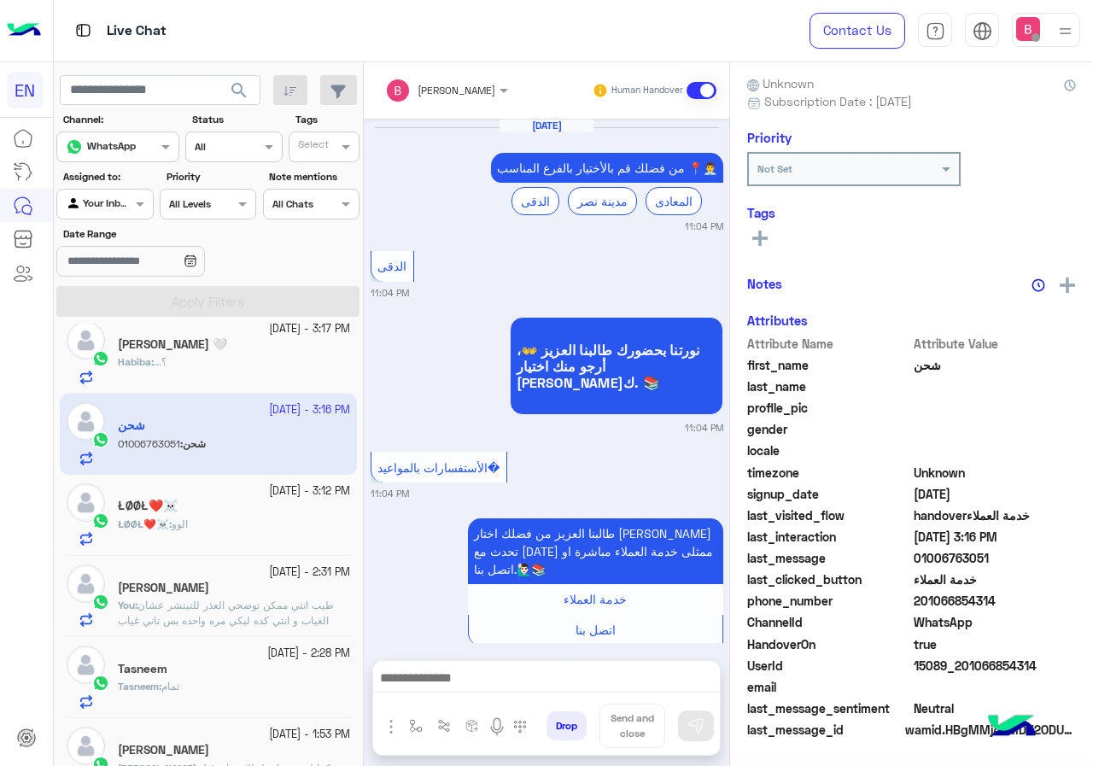
scroll to position [1285, 0]
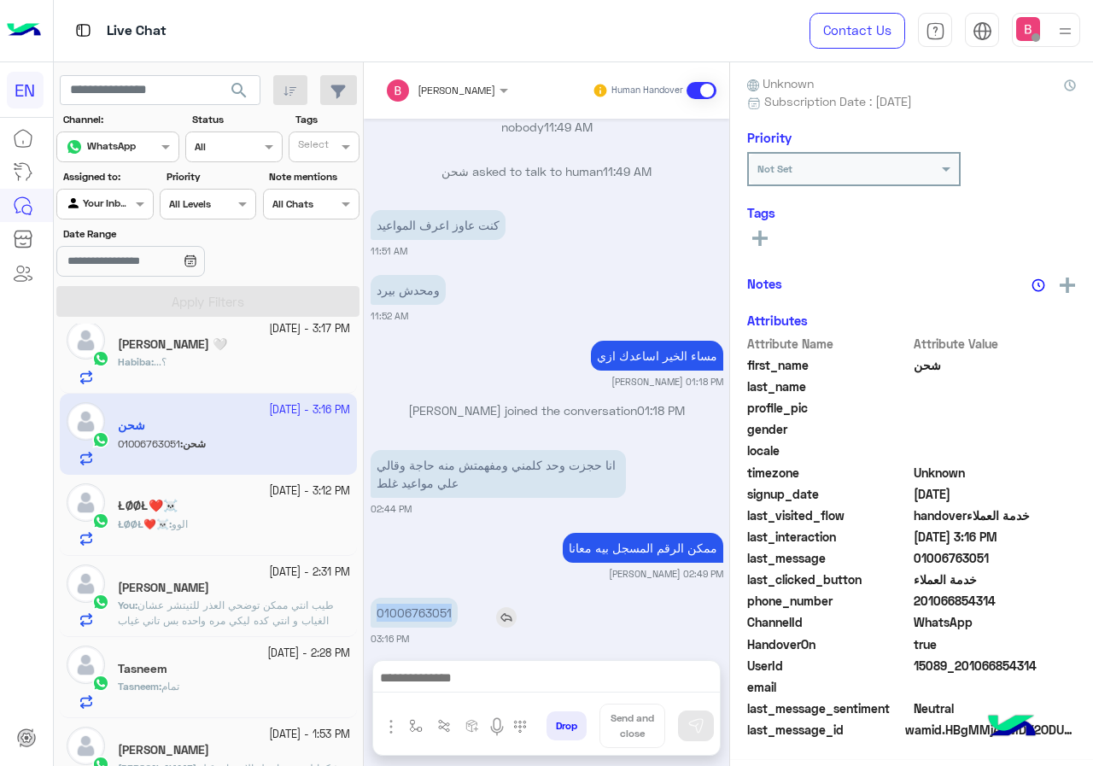
drag, startPoint x: 376, startPoint y: 600, endPoint x: 461, endPoint y: 593, distance: 85.6
click at [461, 598] on div "01006763051" at bounding box center [463, 613] width 184 height 30
copy p "01006763051"
click at [558, 593] on div "01006763051 03:16 PM" at bounding box center [547, 619] width 353 height 52
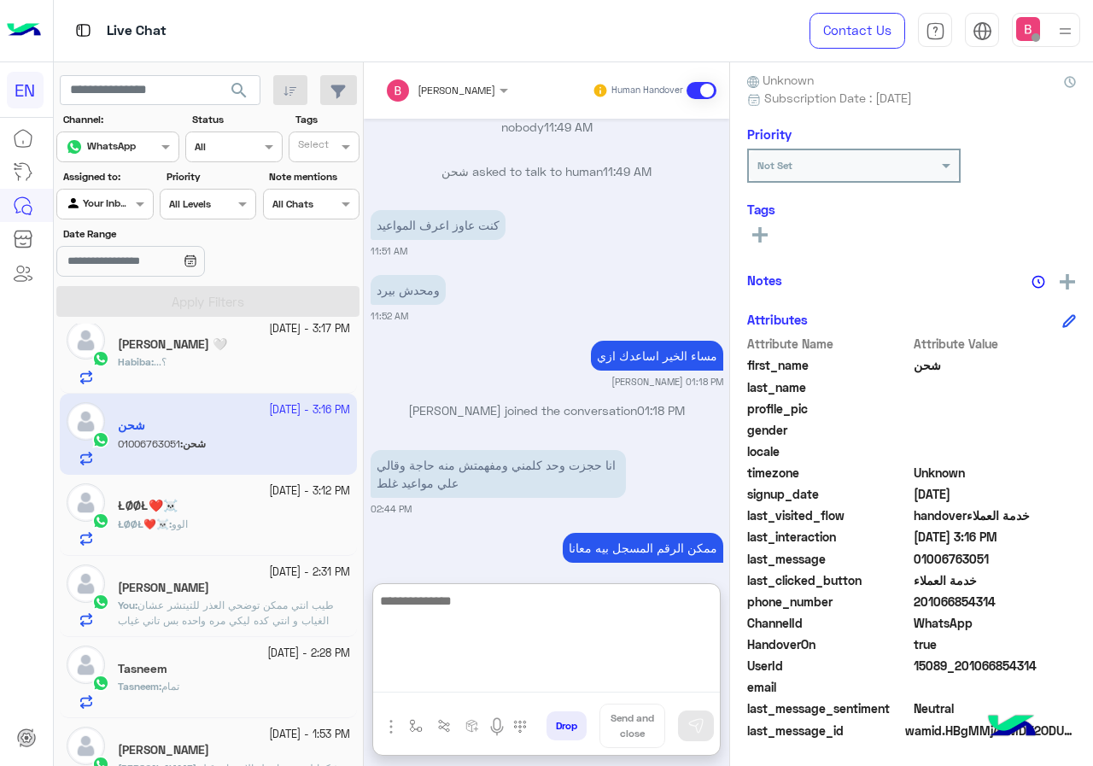
paste textarea "**********"
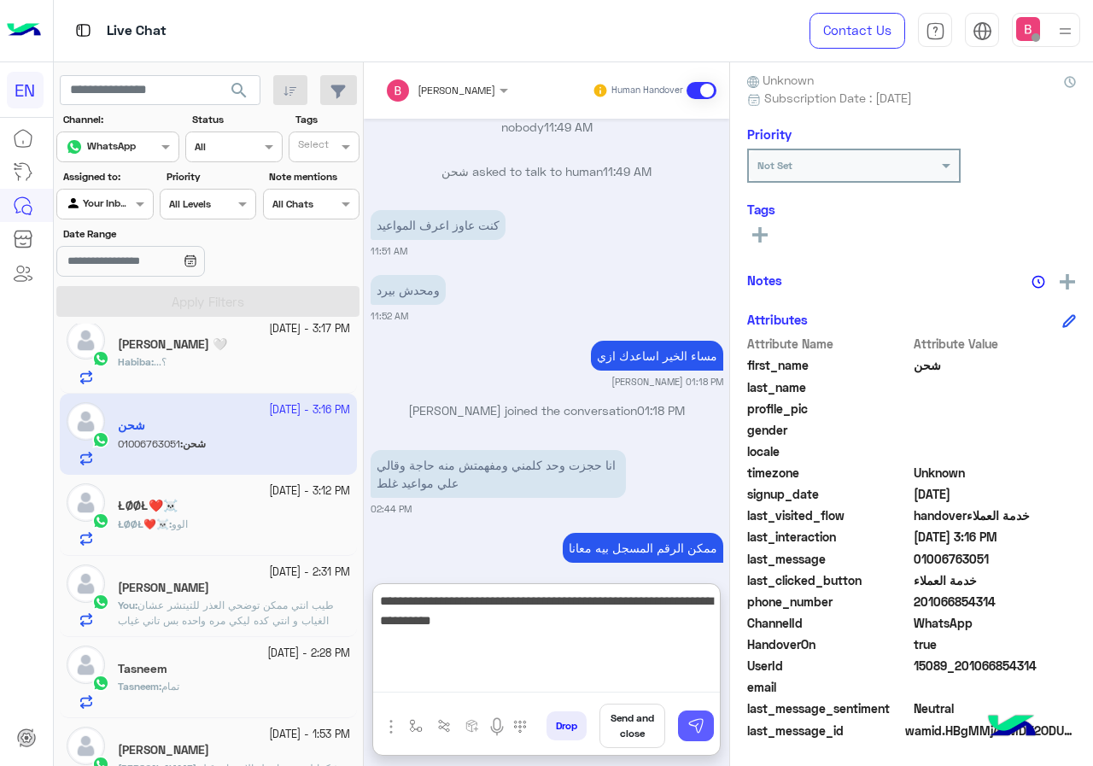
type textarea "**********"
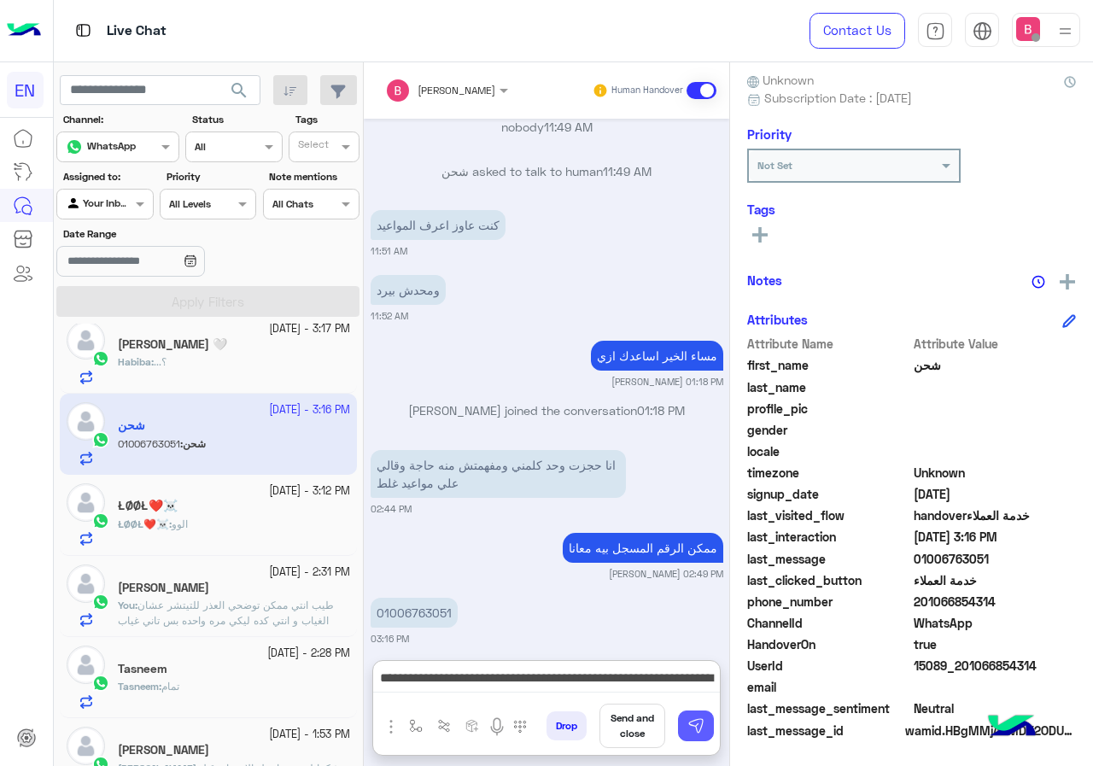
click at [692, 732] on img at bounding box center [695, 725] width 17 height 17
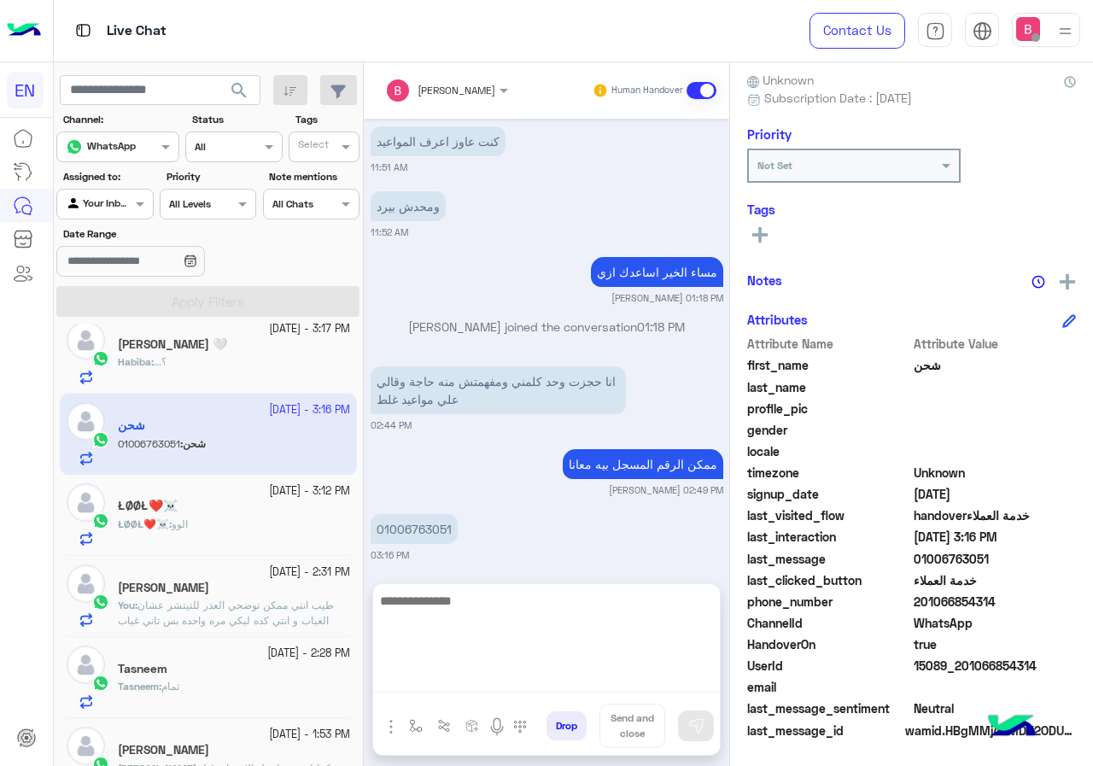
click at [632, 677] on textarea at bounding box center [546, 641] width 347 height 102
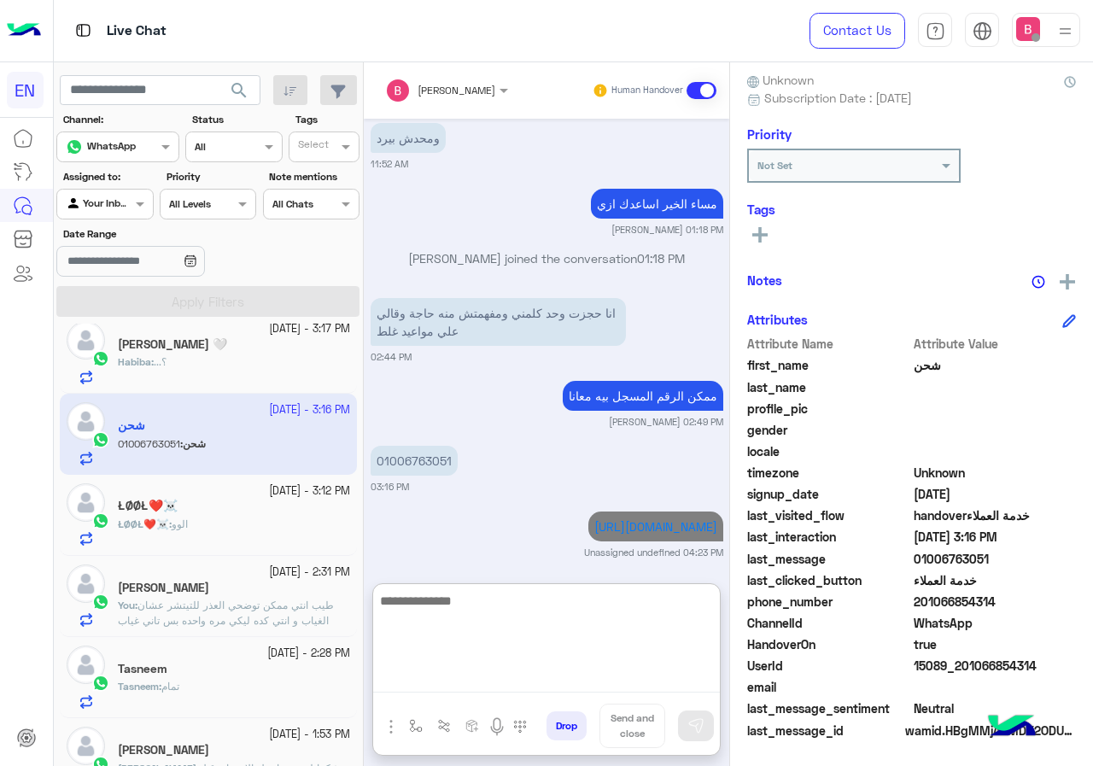
scroll to position [1438, 0]
type textarea "**********"
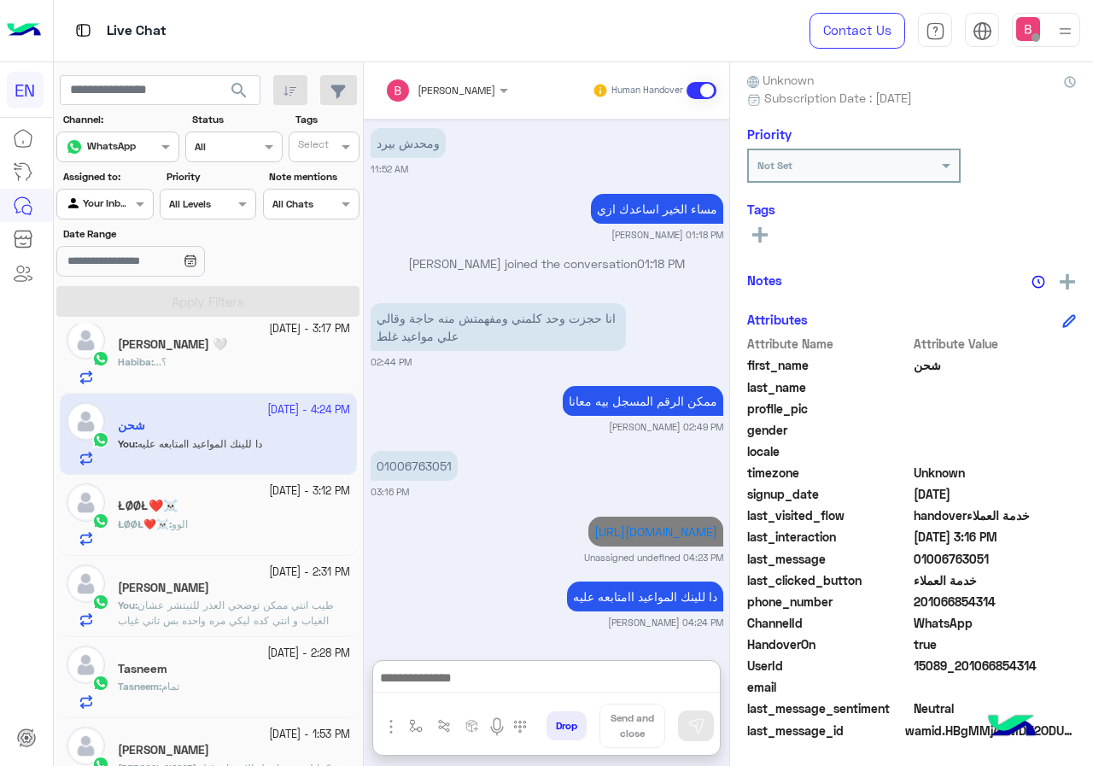
click at [283, 531] on div "ŁØØŁ❤️☠️ : الوو" at bounding box center [234, 532] width 232 height 30
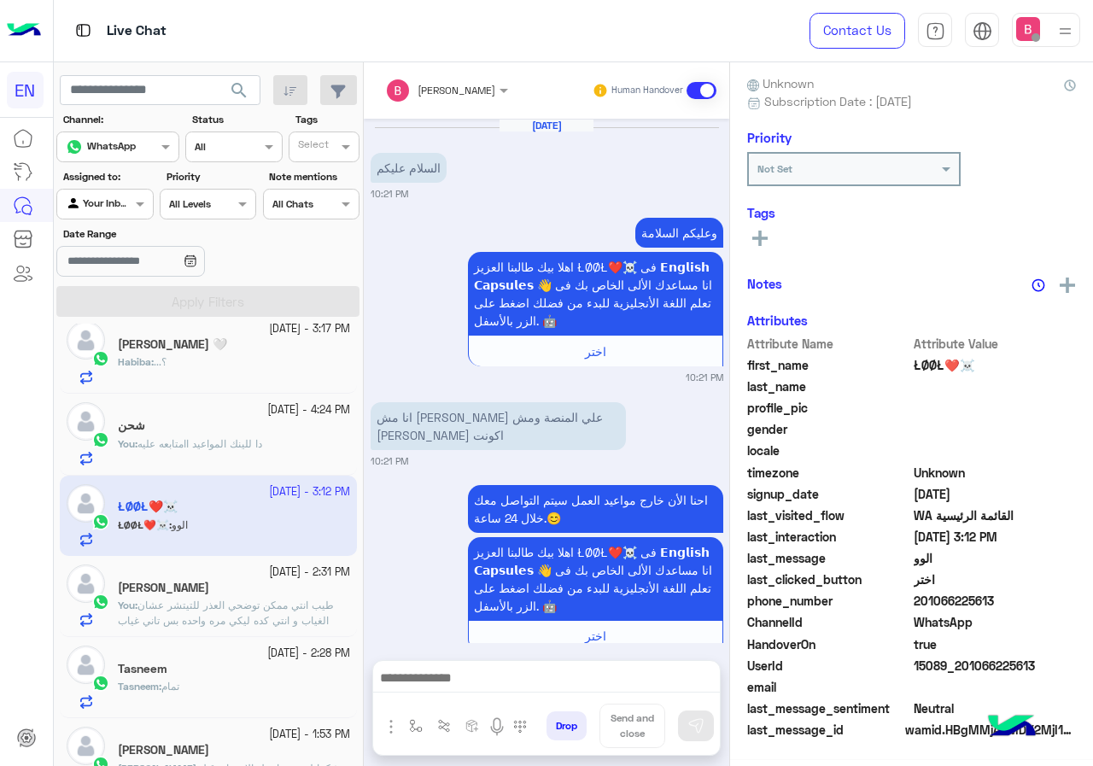
scroll to position [1217, 0]
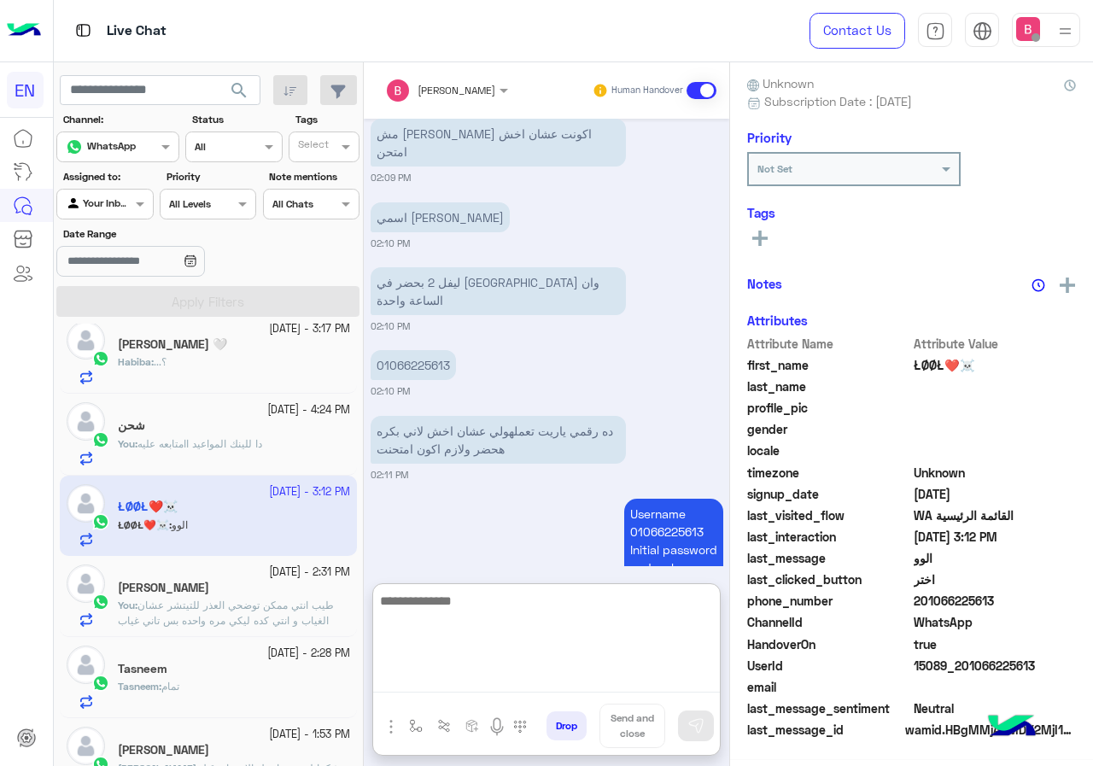
click at [516, 680] on textarea at bounding box center [546, 641] width 347 height 102
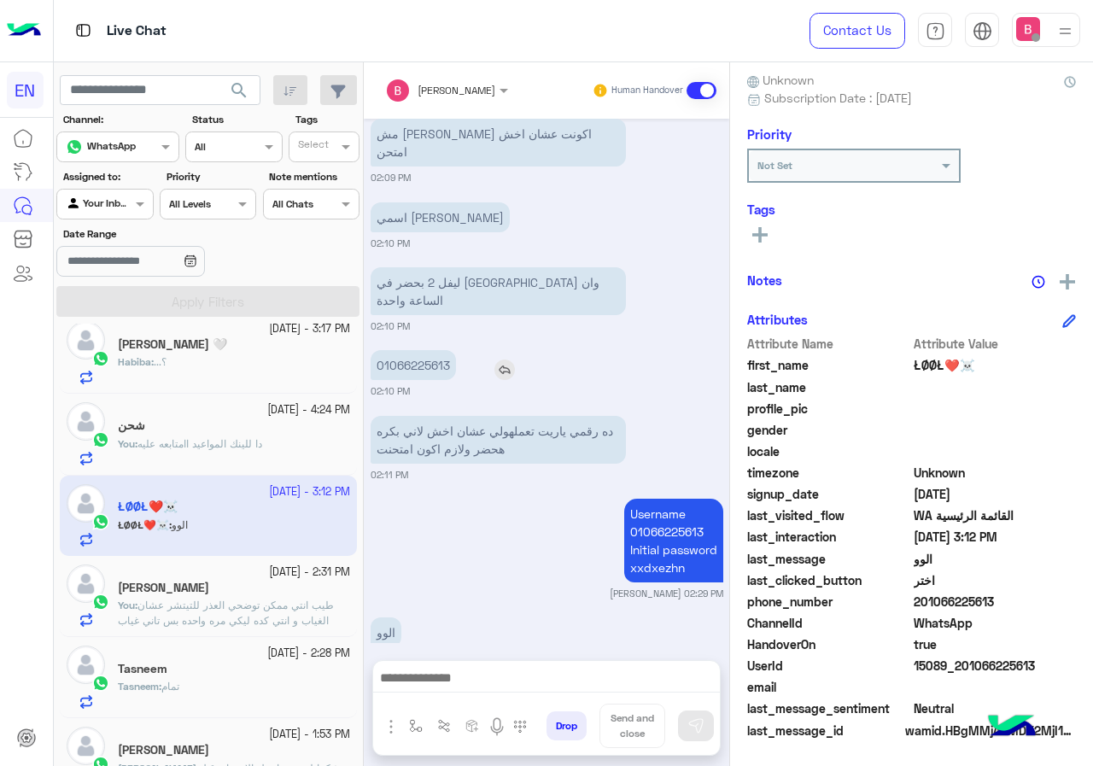
drag, startPoint x: 371, startPoint y: 327, endPoint x: 476, endPoint y: 333, distance: 104.3
click at [476, 350] on div "01066225613" at bounding box center [462, 365] width 183 height 30
copy app-msgs-text
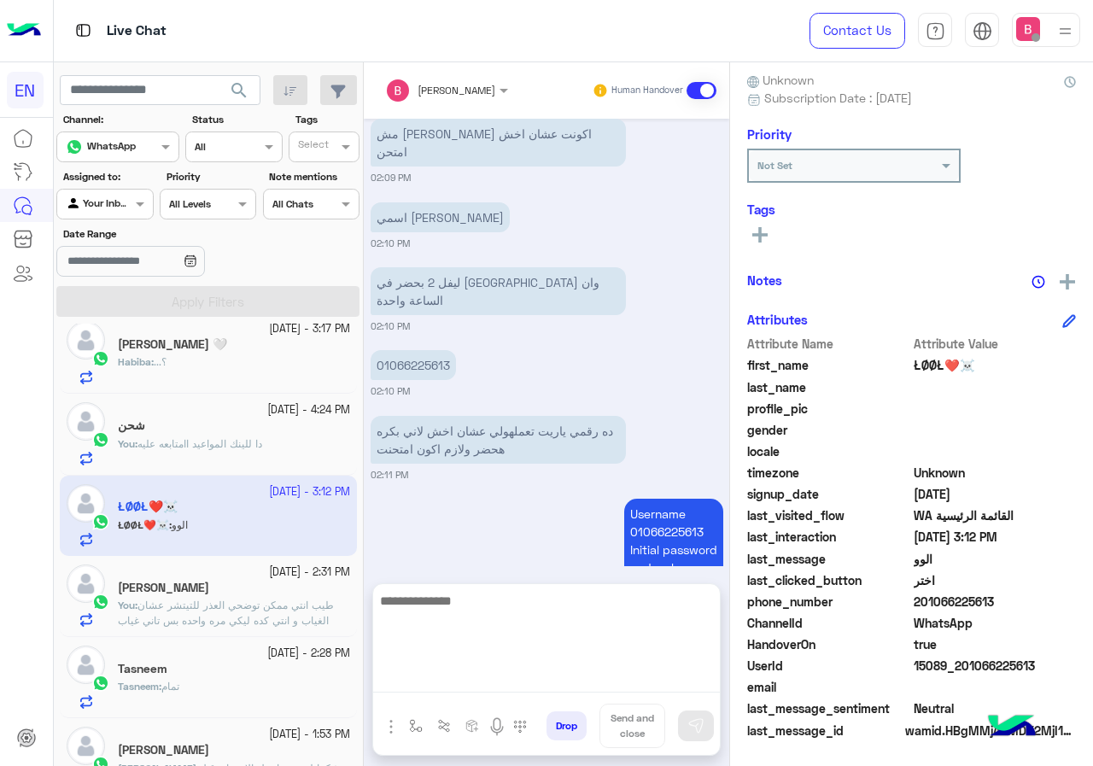
click at [468, 684] on textarea at bounding box center [546, 641] width 347 height 102
type textarea "**********"
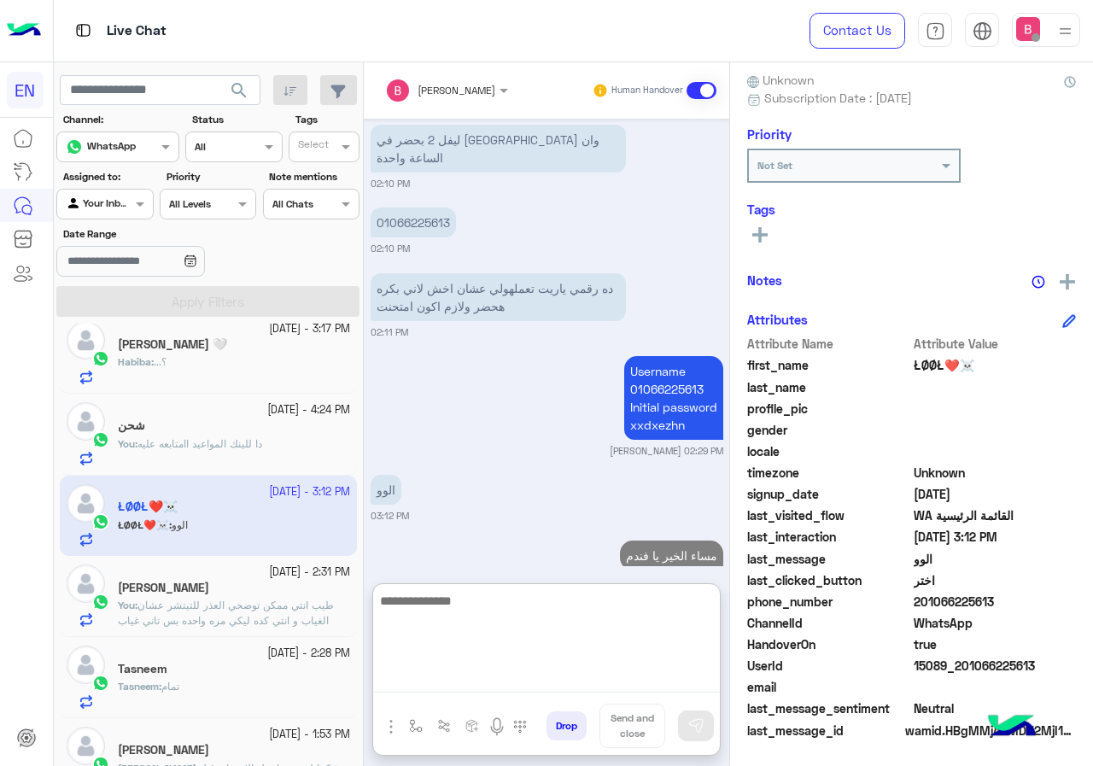
paste textarea "**********"
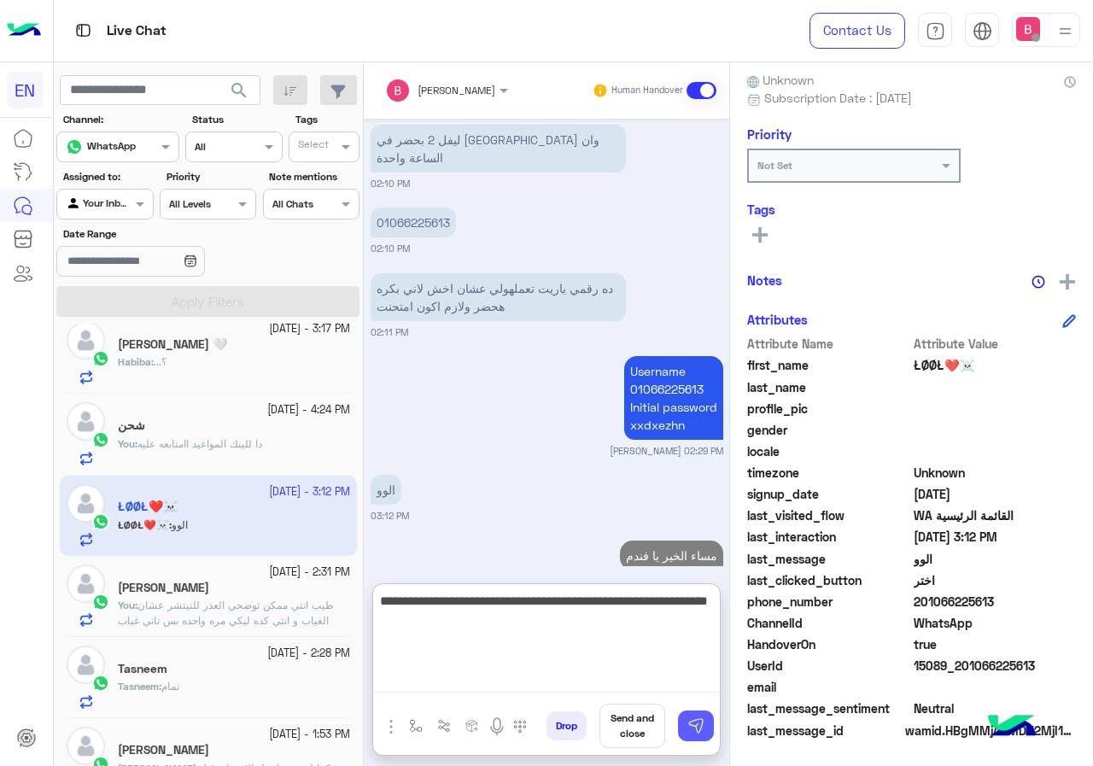
type textarea "**********"
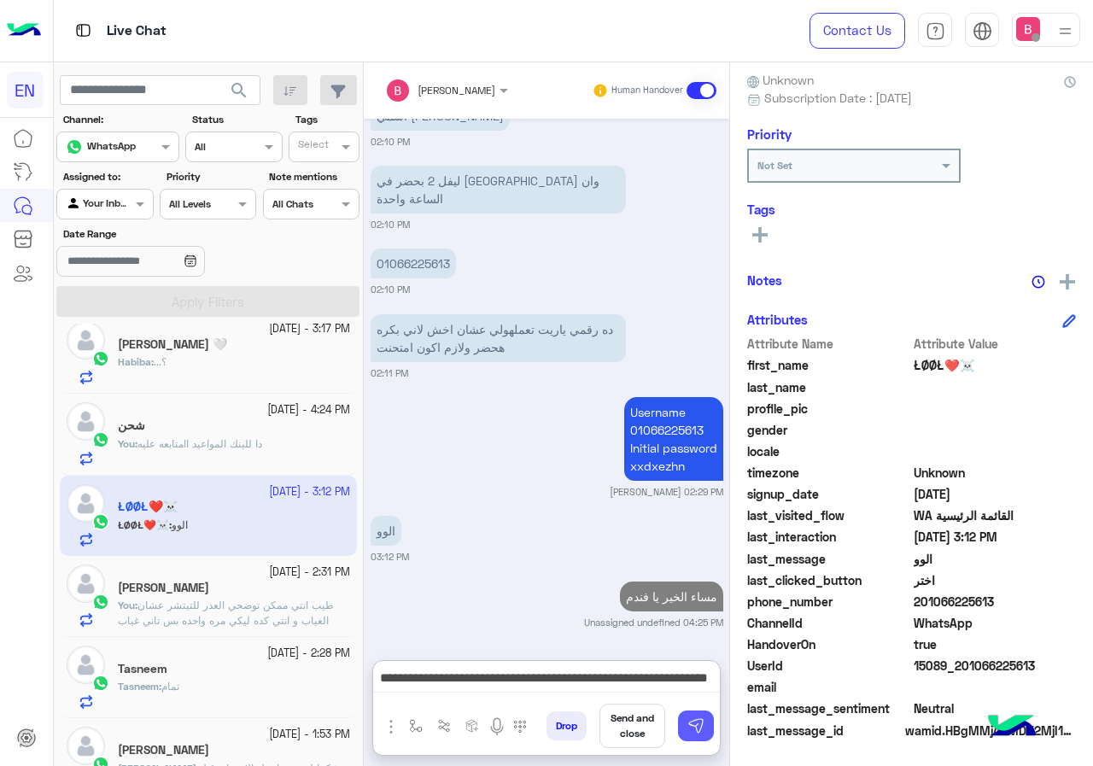
click at [697, 717] on img at bounding box center [695, 725] width 17 height 17
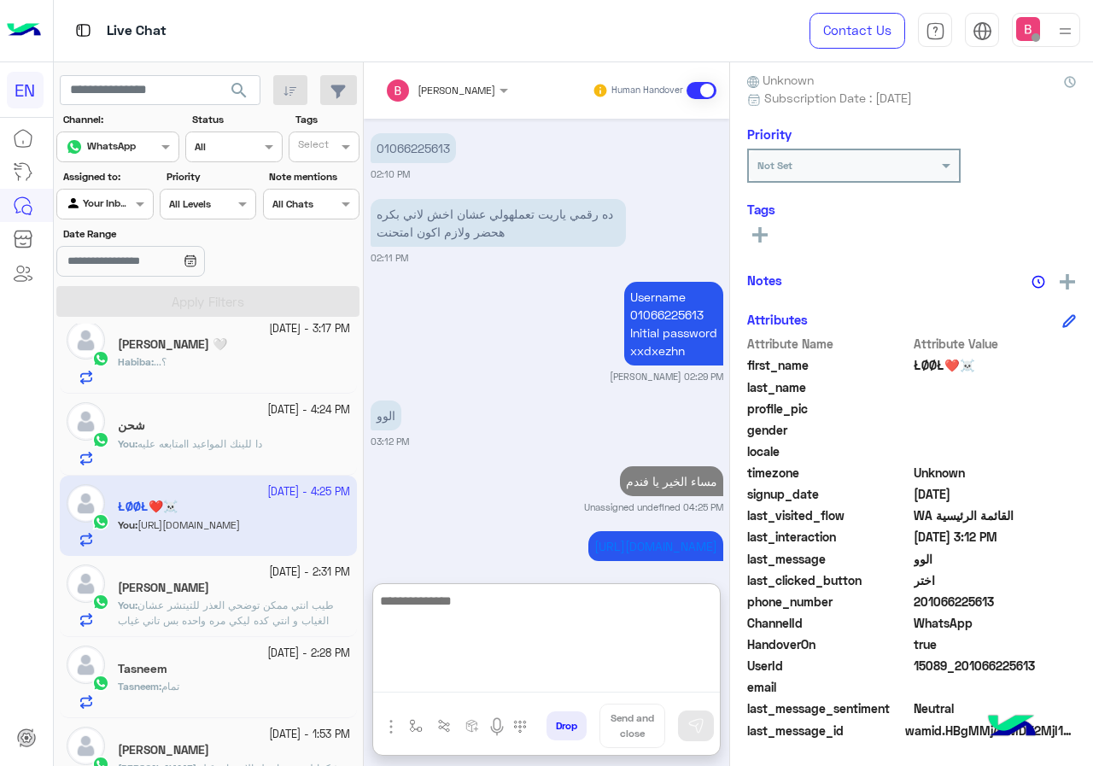
scroll to position [1439, 0]
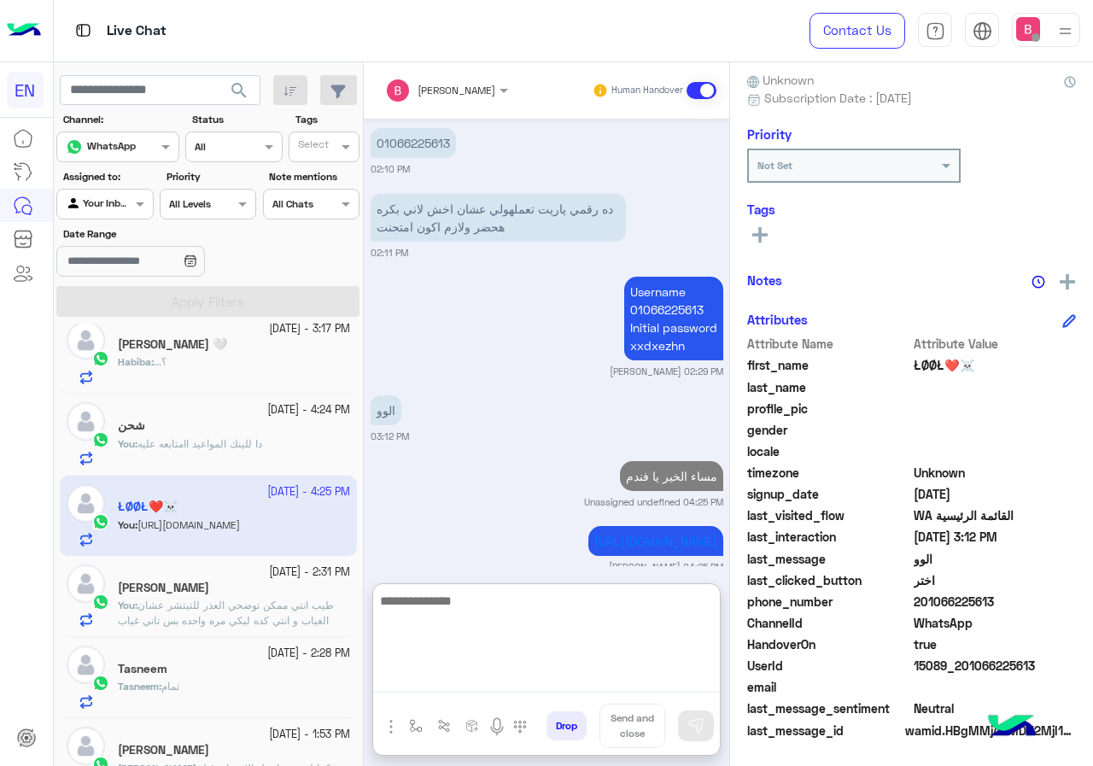
paste textarea "**********"
type textarea "**********"
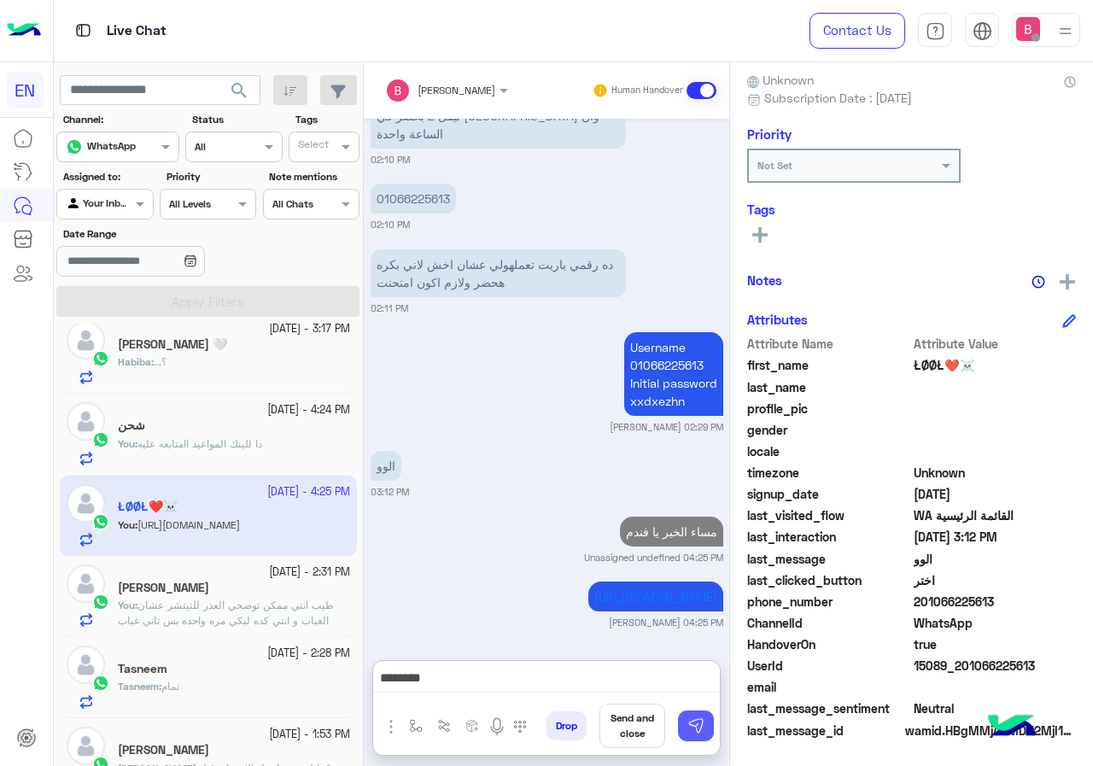
click at [701, 722] on img at bounding box center [695, 725] width 17 height 17
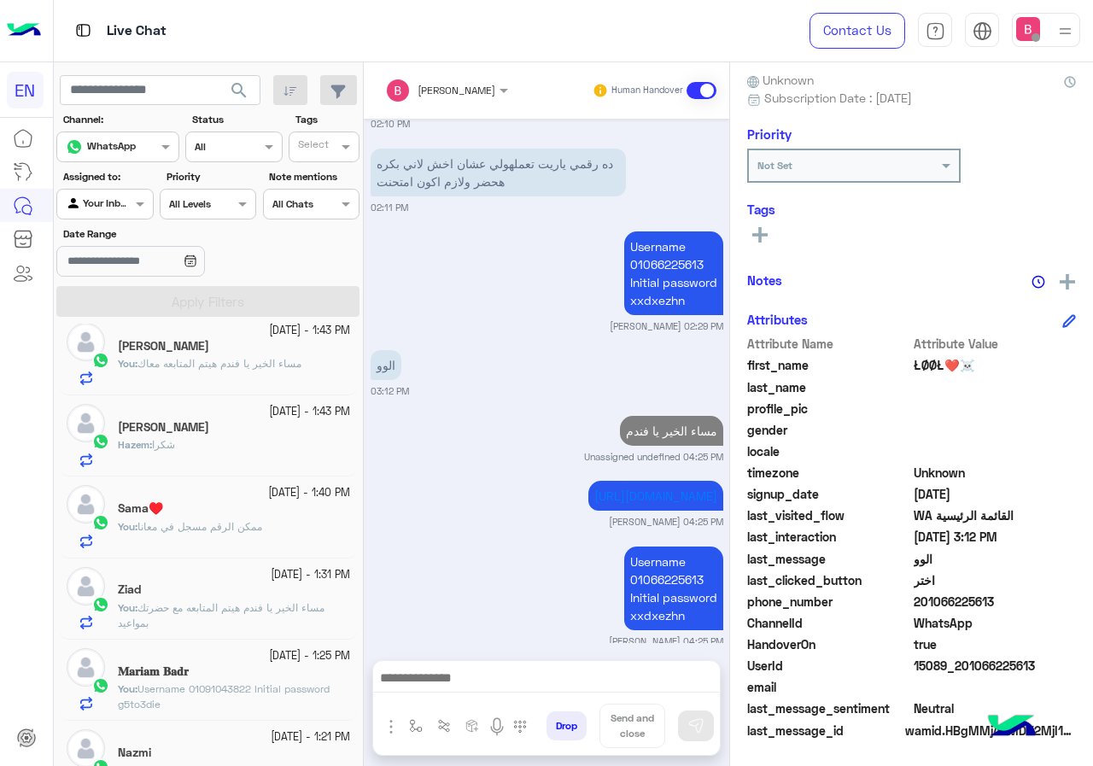
scroll to position [940, 0]
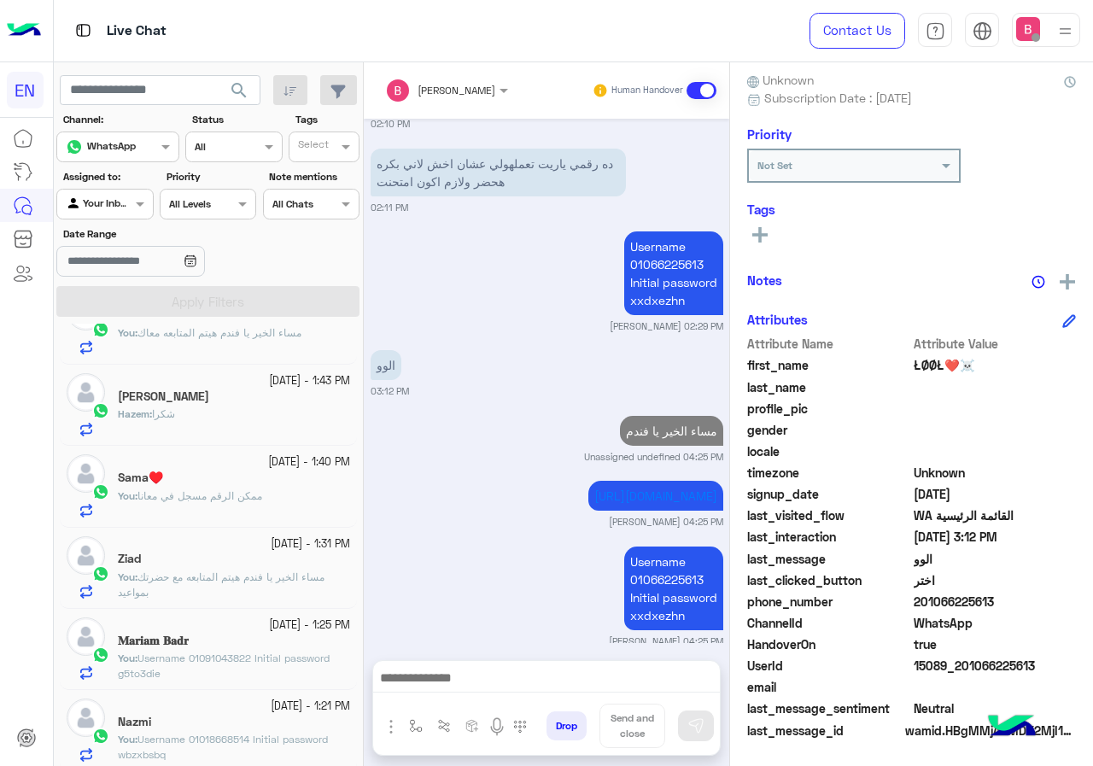
click at [310, 406] on div "Hazem : شكرا" at bounding box center [234, 421] width 232 height 30
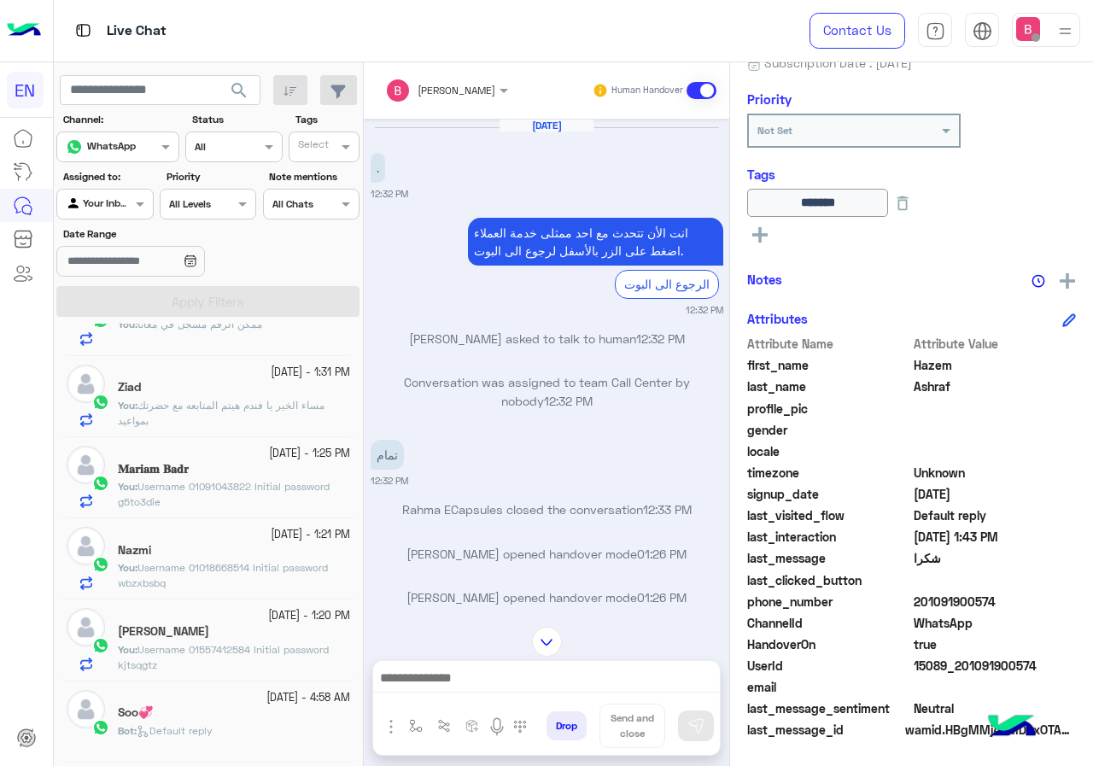
click at [268, 403] on span "مساء الخير يا [PERSON_NAME] المتابعه مع حضرتك بمواعيد" at bounding box center [221, 413] width 207 height 28
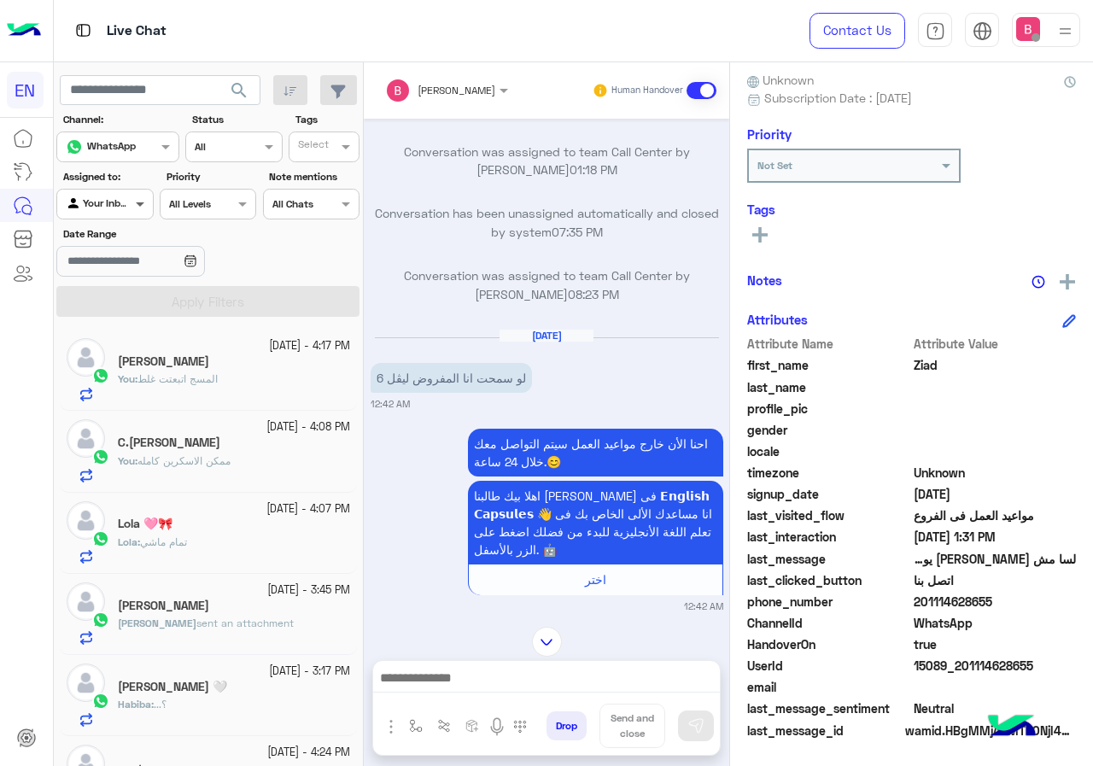
click at [137, 206] on span at bounding box center [141, 204] width 21 height 18
click at [125, 330] on b "Your Team" at bounding box center [111, 335] width 58 height 15
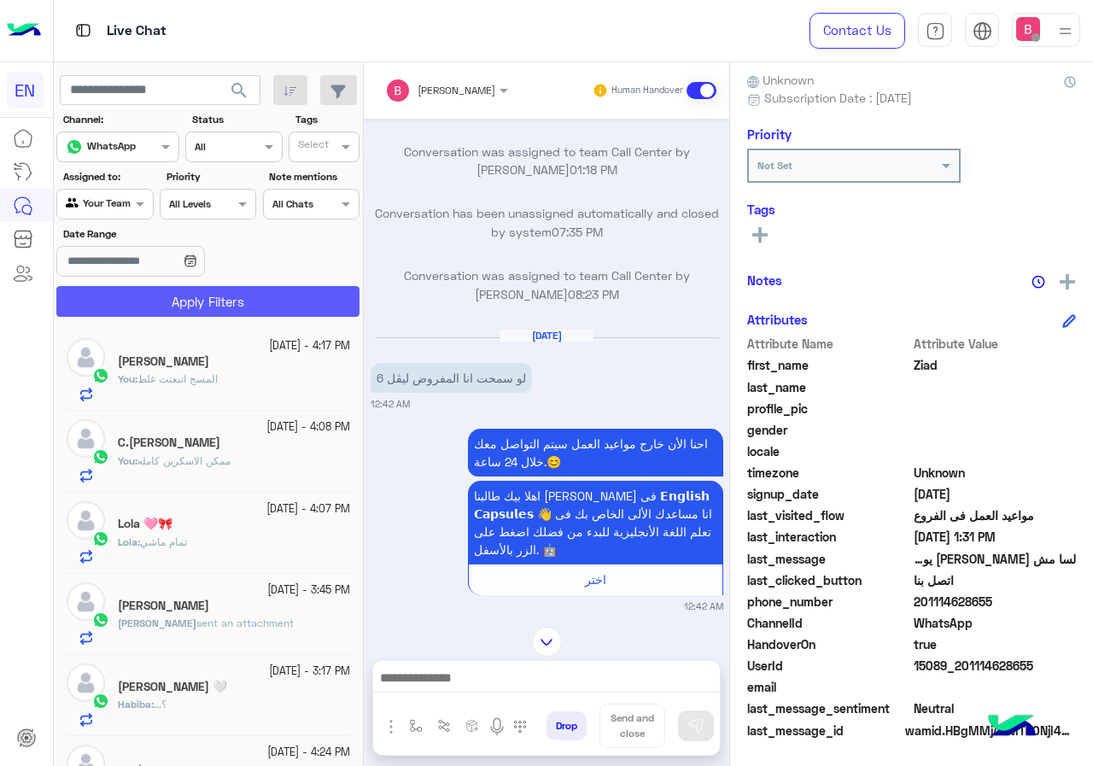
click at [173, 293] on button "Apply Filters" at bounding box center [207, 301] width 303 height 31
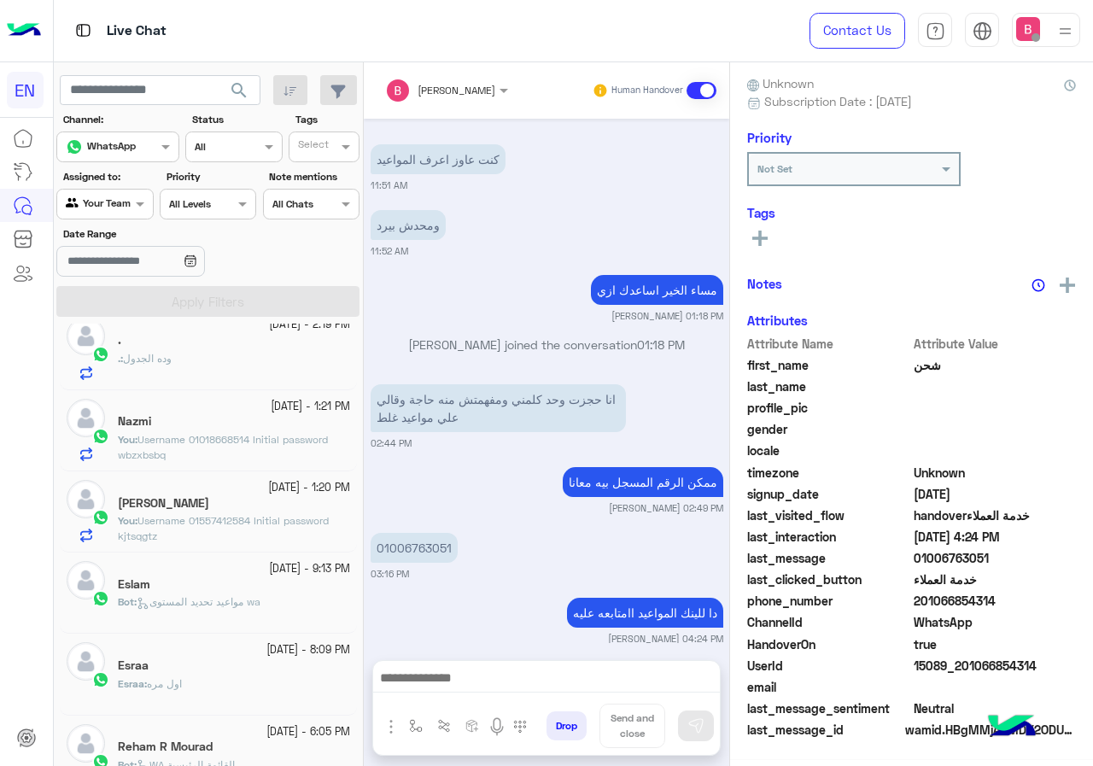
scroll to position [154, 0]
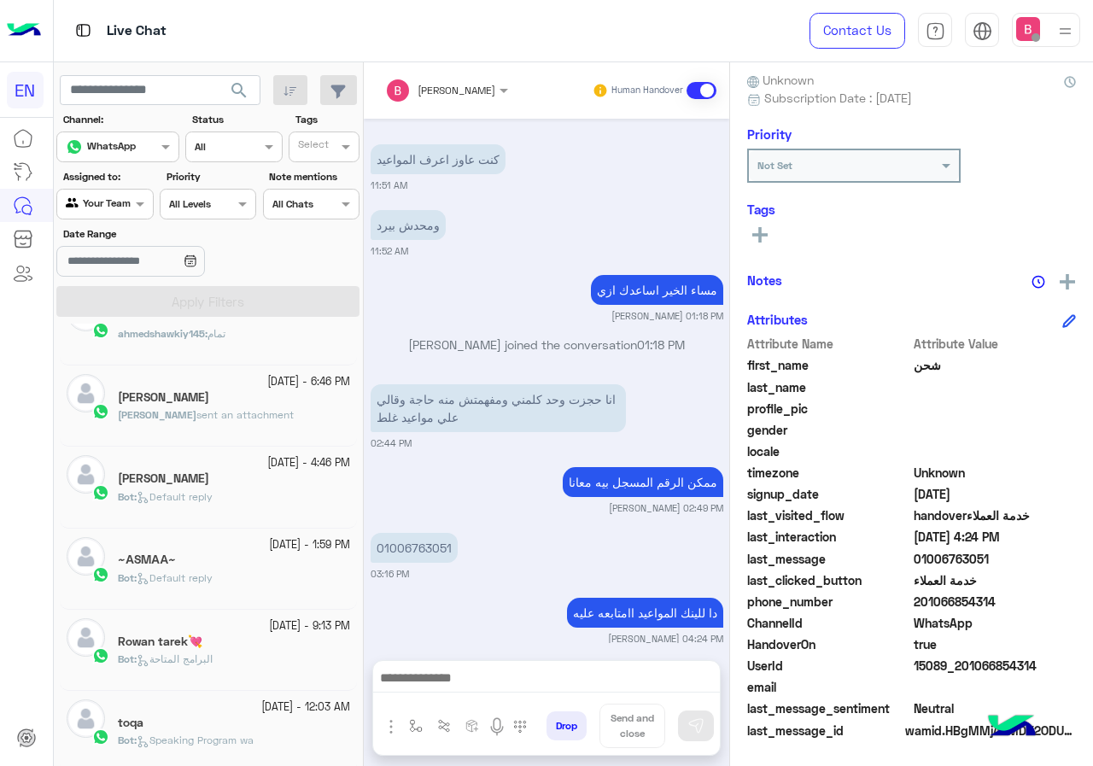
click at [266, 417] on span "sent an attachment" at bounding box center [244, 414] width 97 height 13
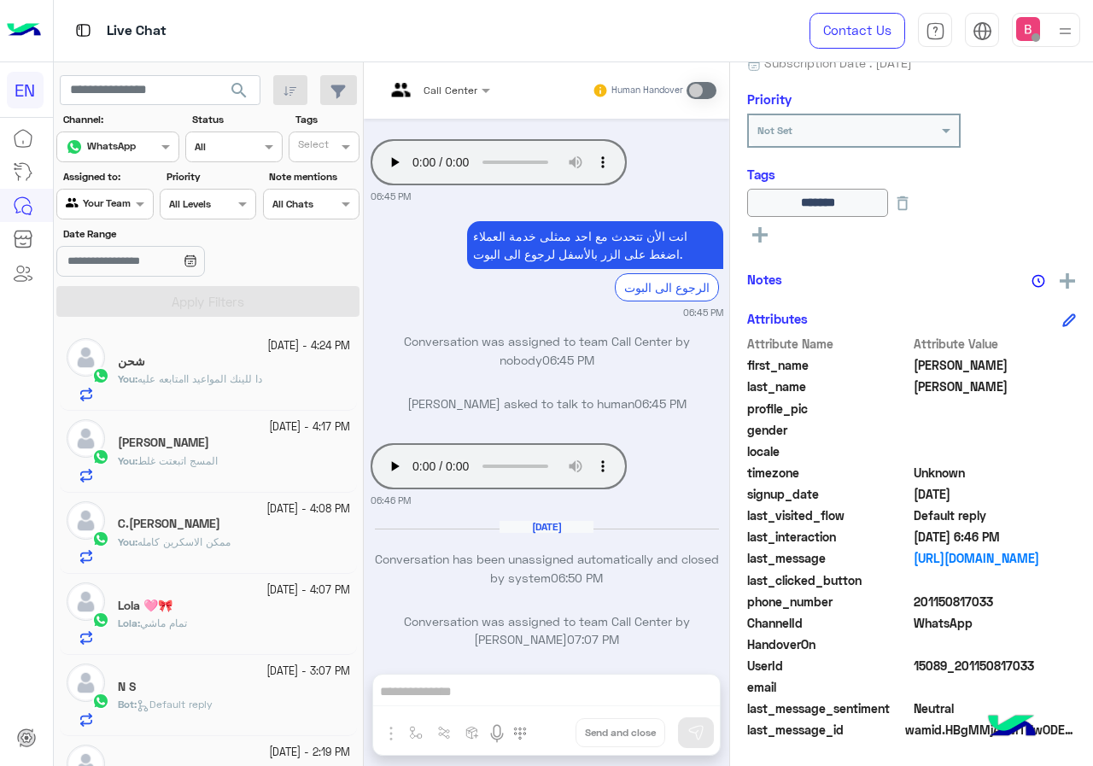
click at [125, 195] on div at bounding box center [104, 202] width 95 height 16
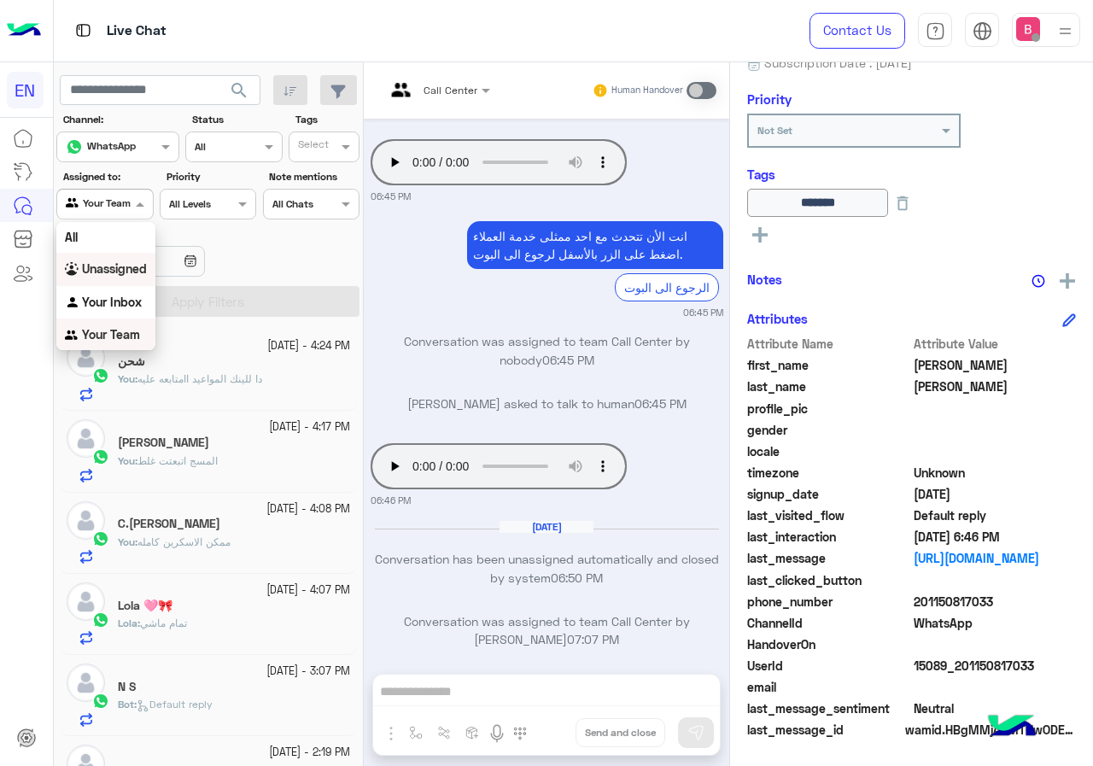
click at [125, 277] on div "Unassigned" at bounding box center [105, 269] width 99 height 33
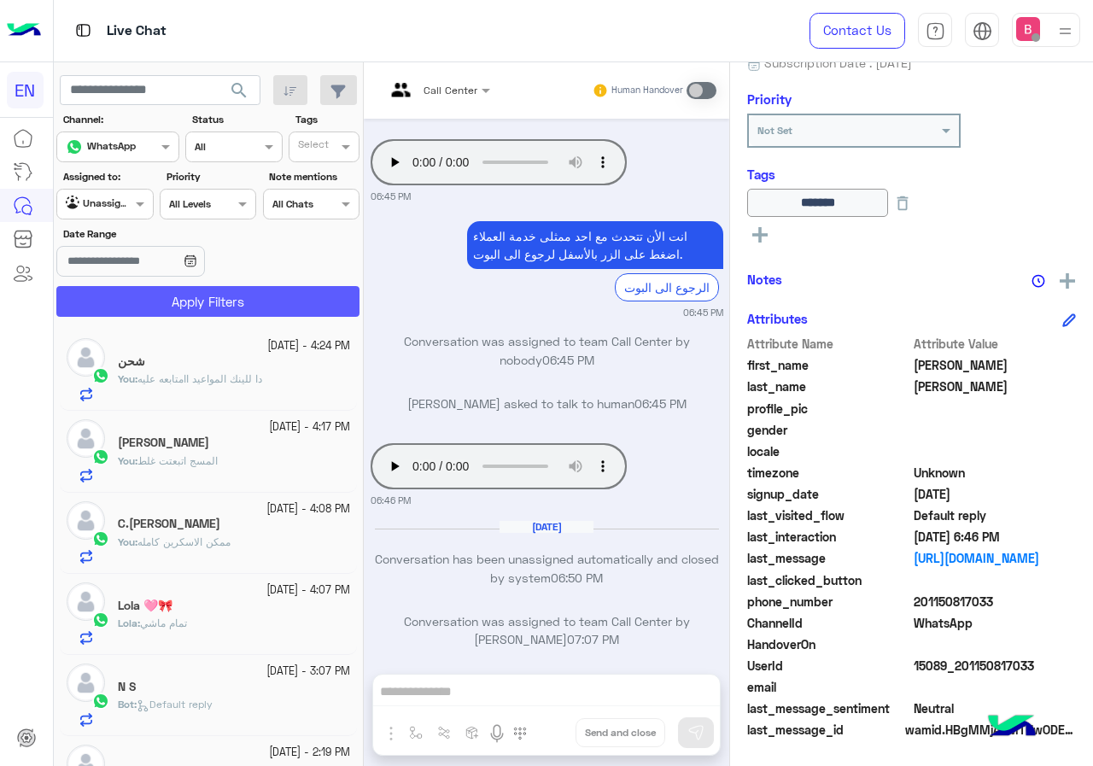
click at [187, 311] on button "Apply Filters" at bounding box center [207, 301] width 303 height 31
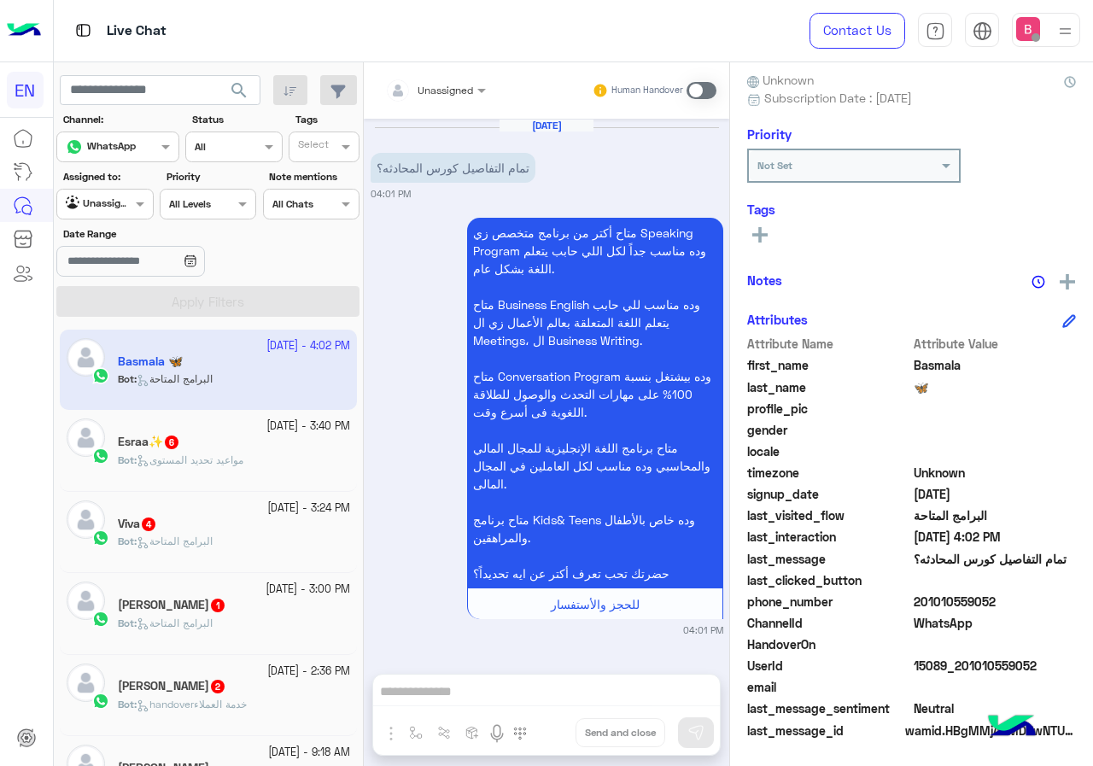
click at [276, 464] on div "Bot : مواعيد تحديد المستوى" at bounding box center [234, 467] width 232 height 30
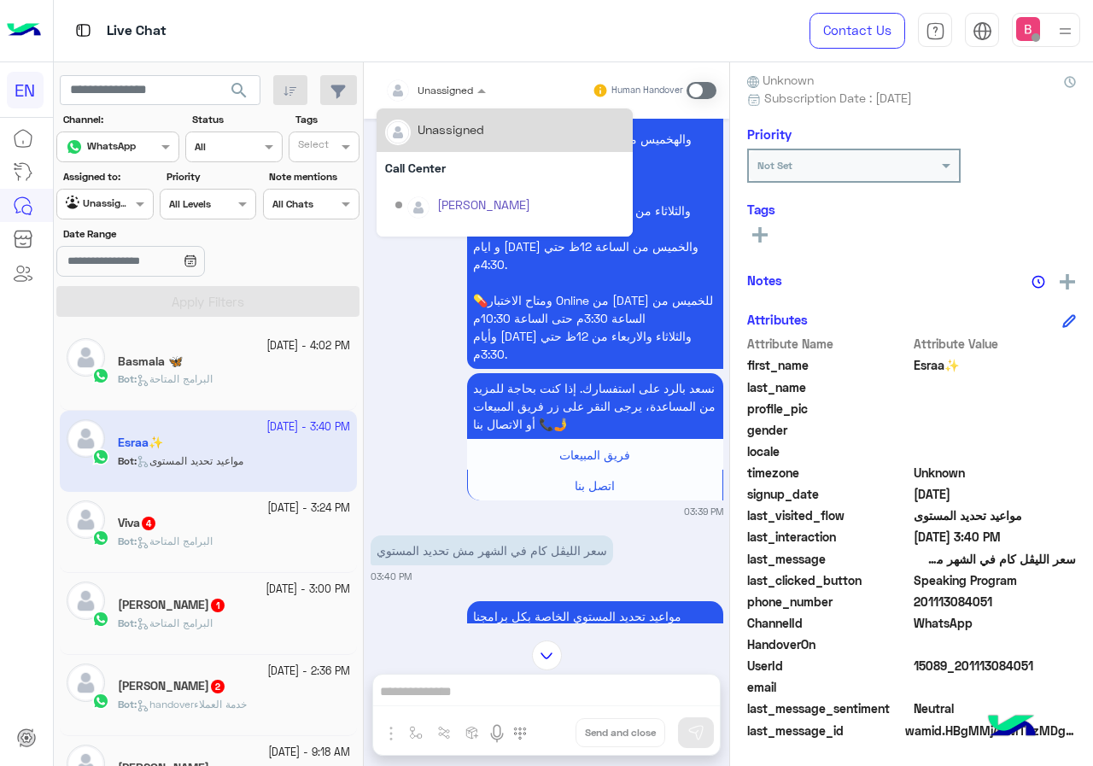
click at [430, 81] on input "text" at bounding box center [415, 87] width 60 height 15
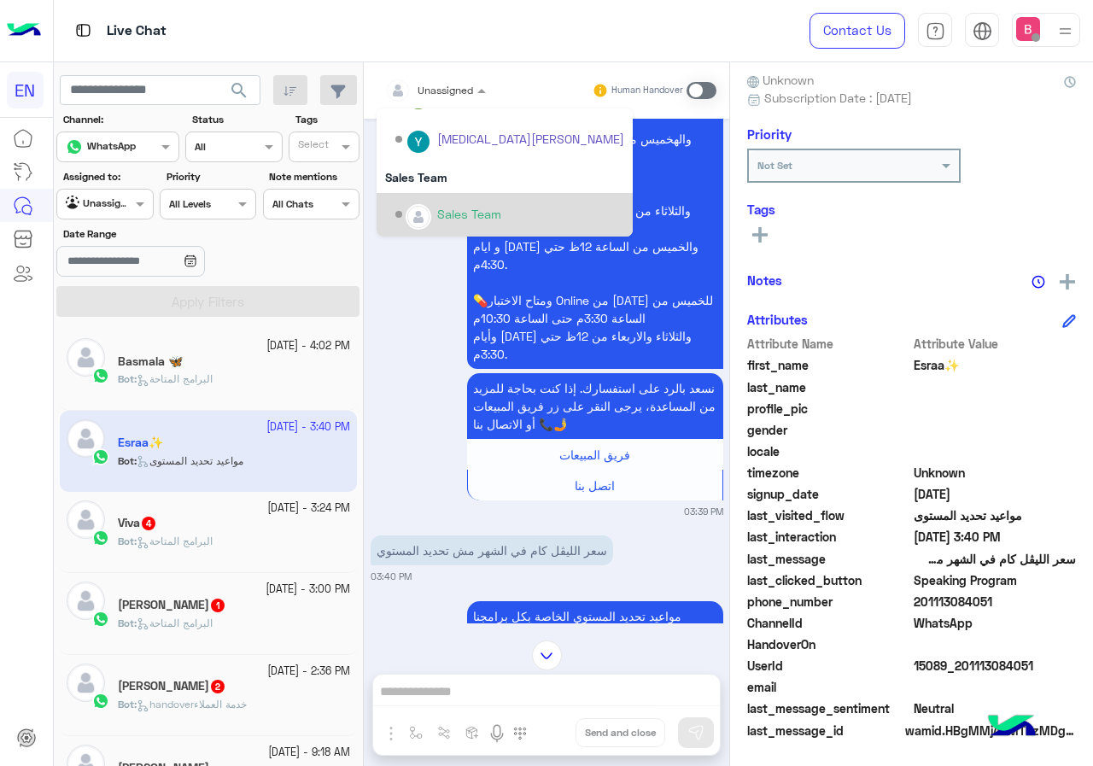
click at [453, 214] on div "Sales Team" at bounding box center [469, 214] width 64 height 18
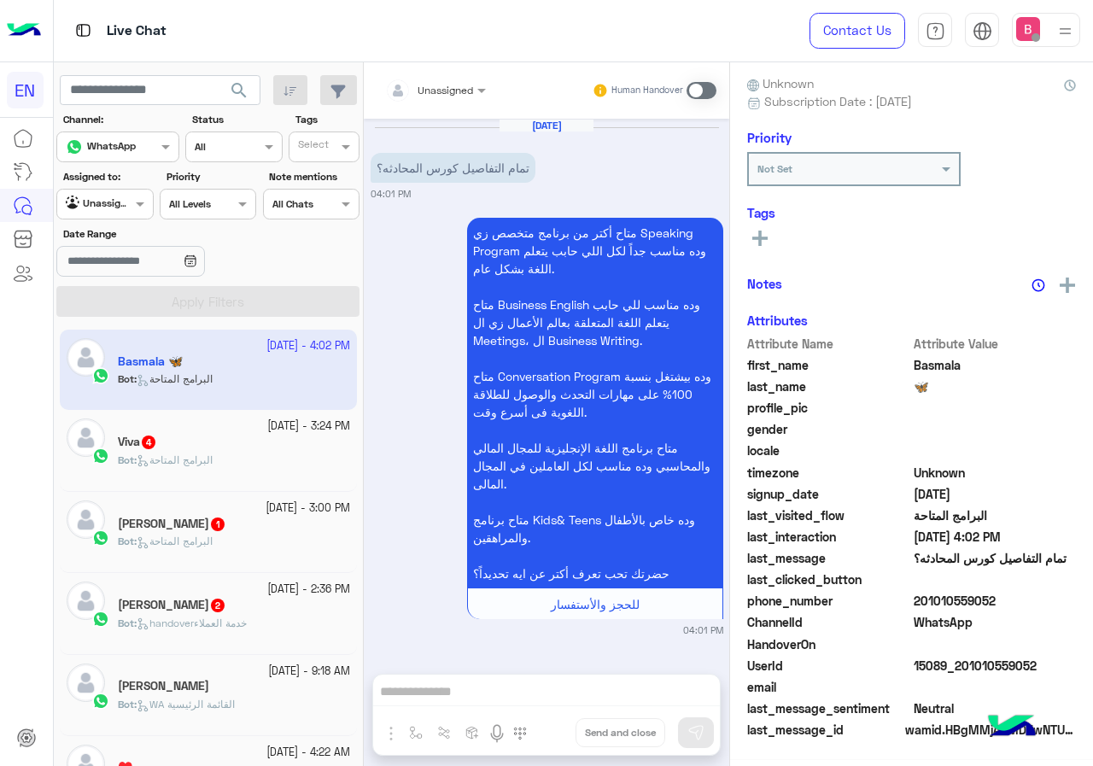
click at [282, 446] on div "Viva 4" at bounding box center [234, 444] width 232 height 18
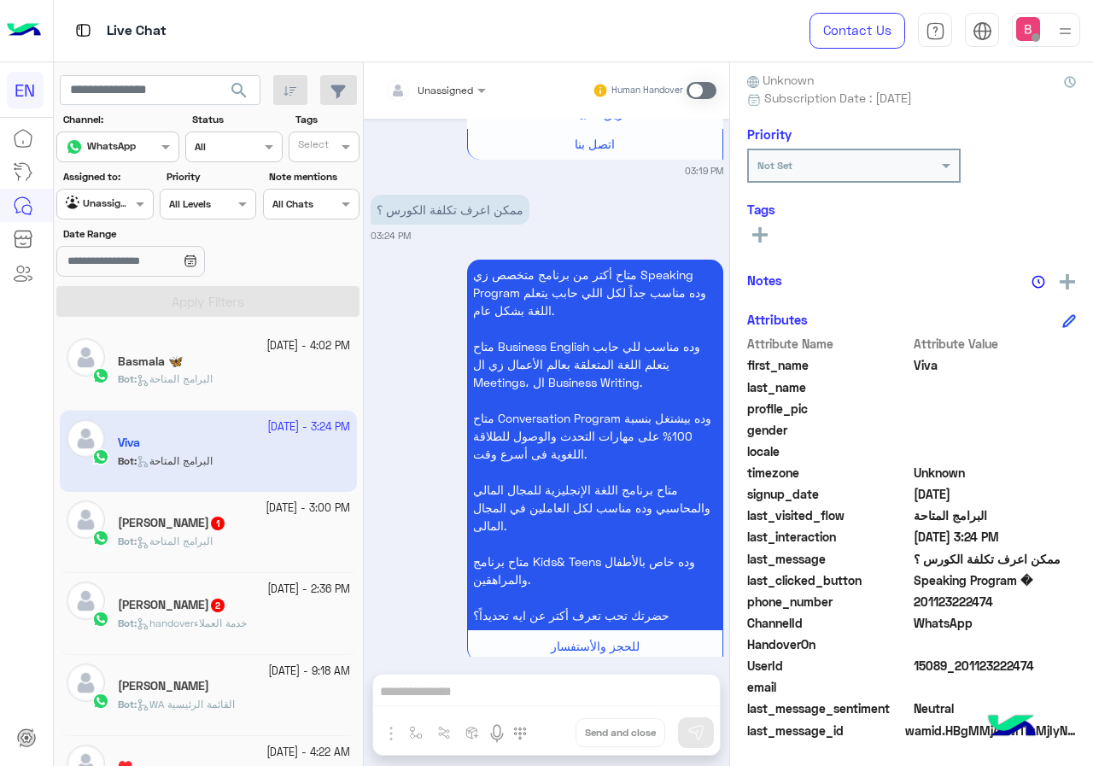
click at [421, 74] on div "Unassigned Human Handover" at bounding box center [546, 90] width 365 height 56
click at [435, 102] on div "Unassigned" at bounding box center [429, 90] width 88 height 34
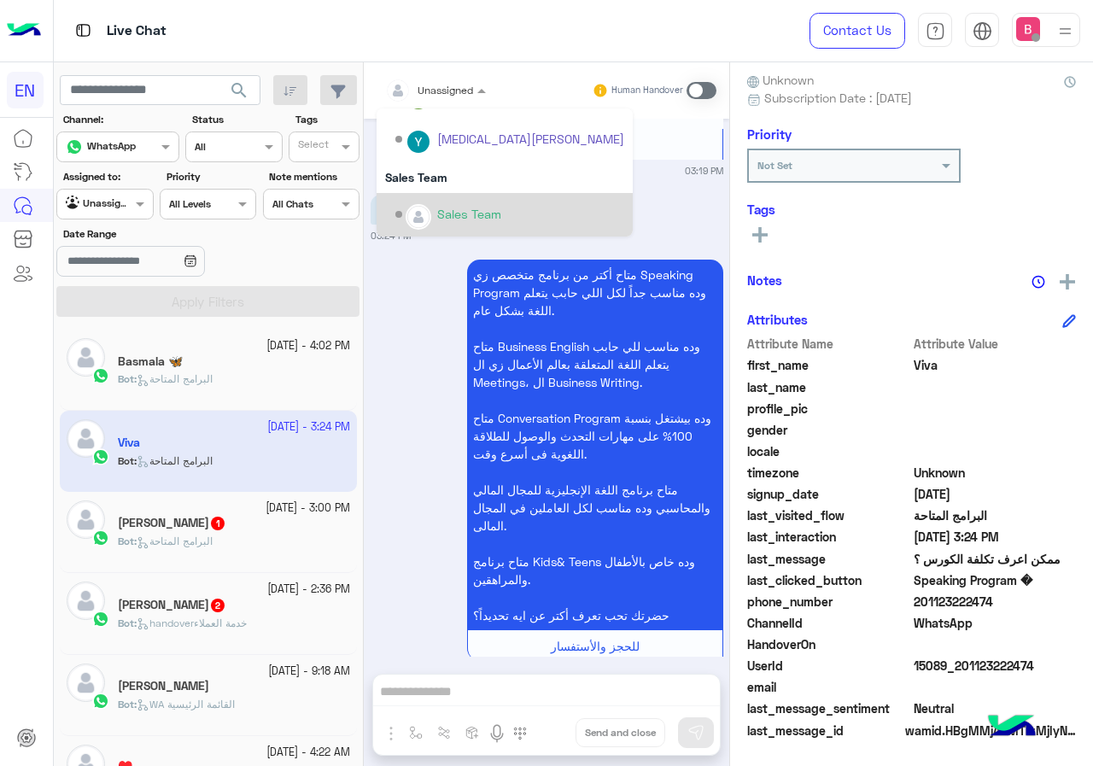
click at [425, 213] on img "Options list" at bounding box center [418, 217] width 22 height 22
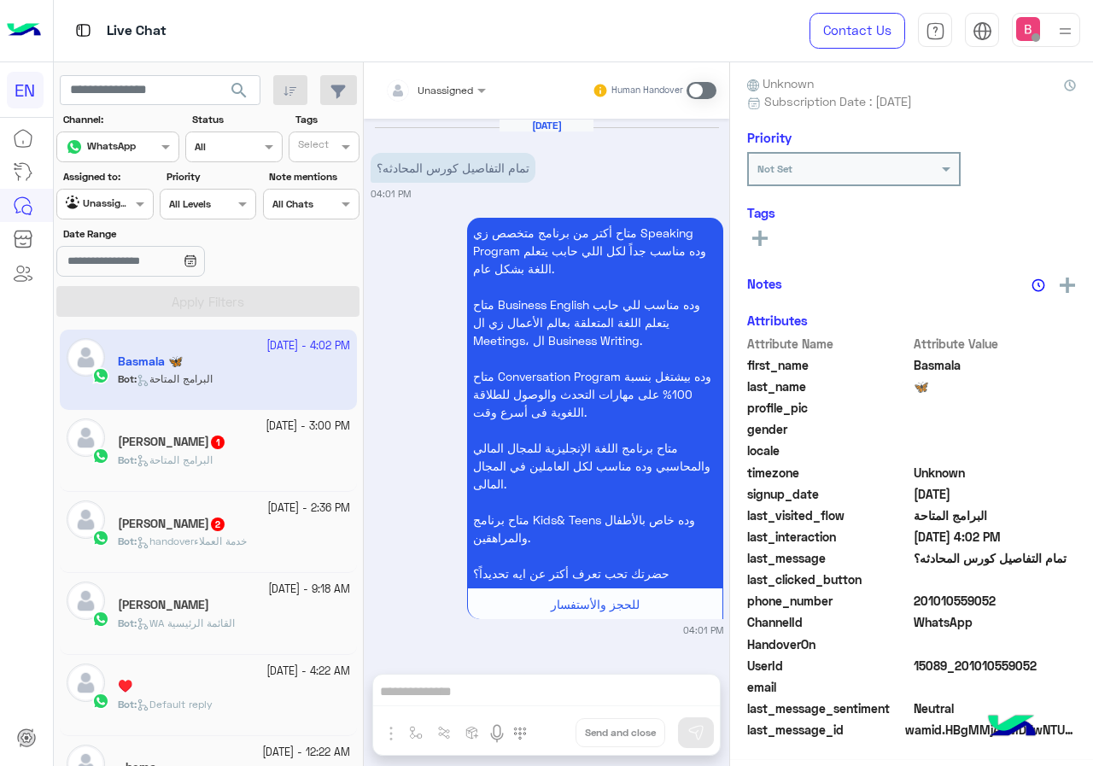
click at [272, 461] on div "Bot : البرامج المتاحة" at bounding box center [234, 467] width 232 height 30
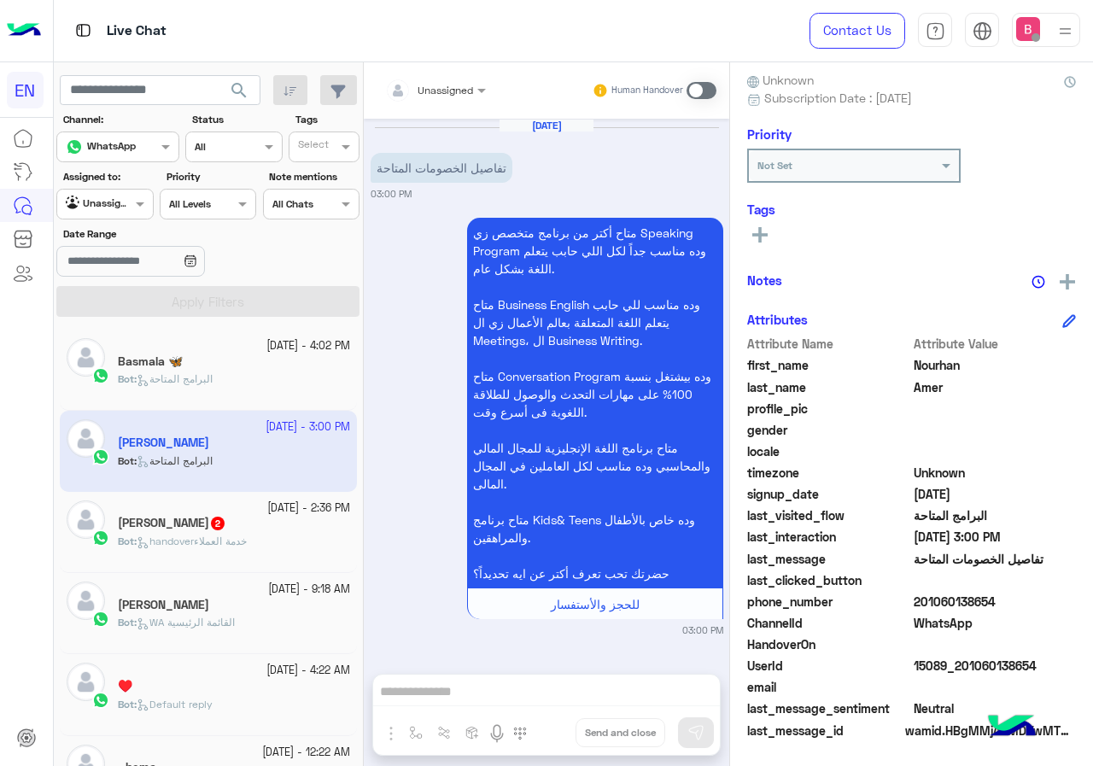
click at [462, 93] on div at bounding box center [435, 87] width 118 height 16
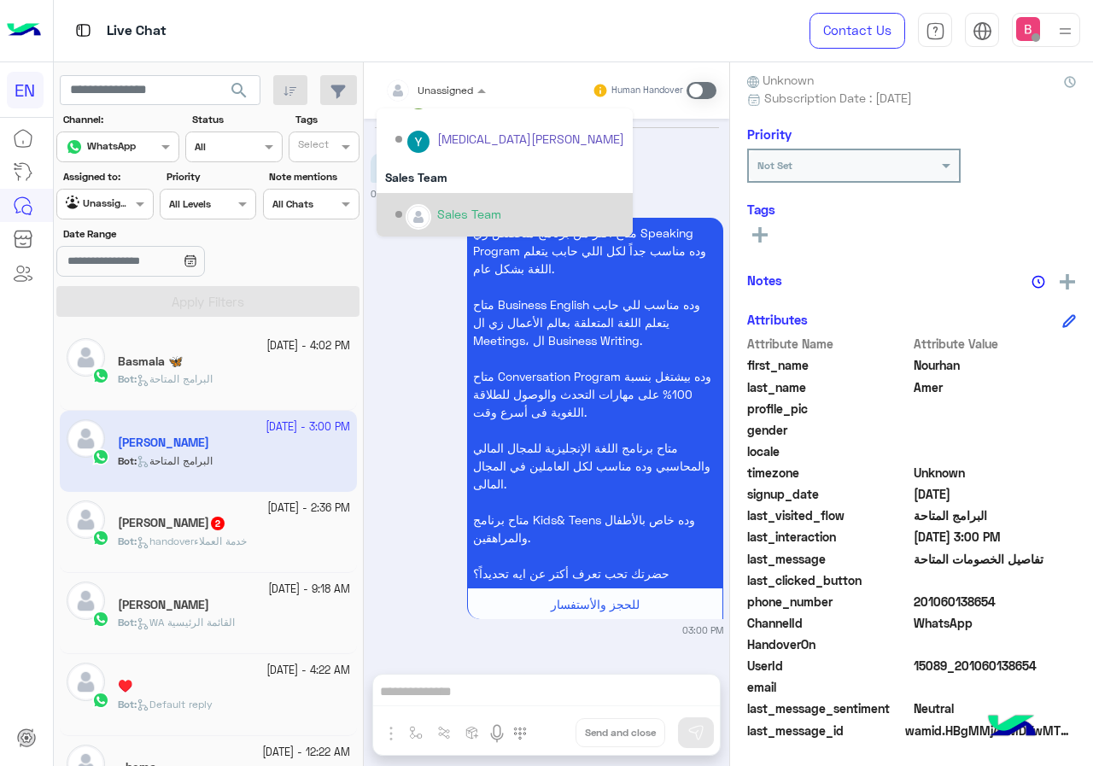
click at [433, 217] on div "Sales Team" at bounding box center [509, 215] width 229 height 30
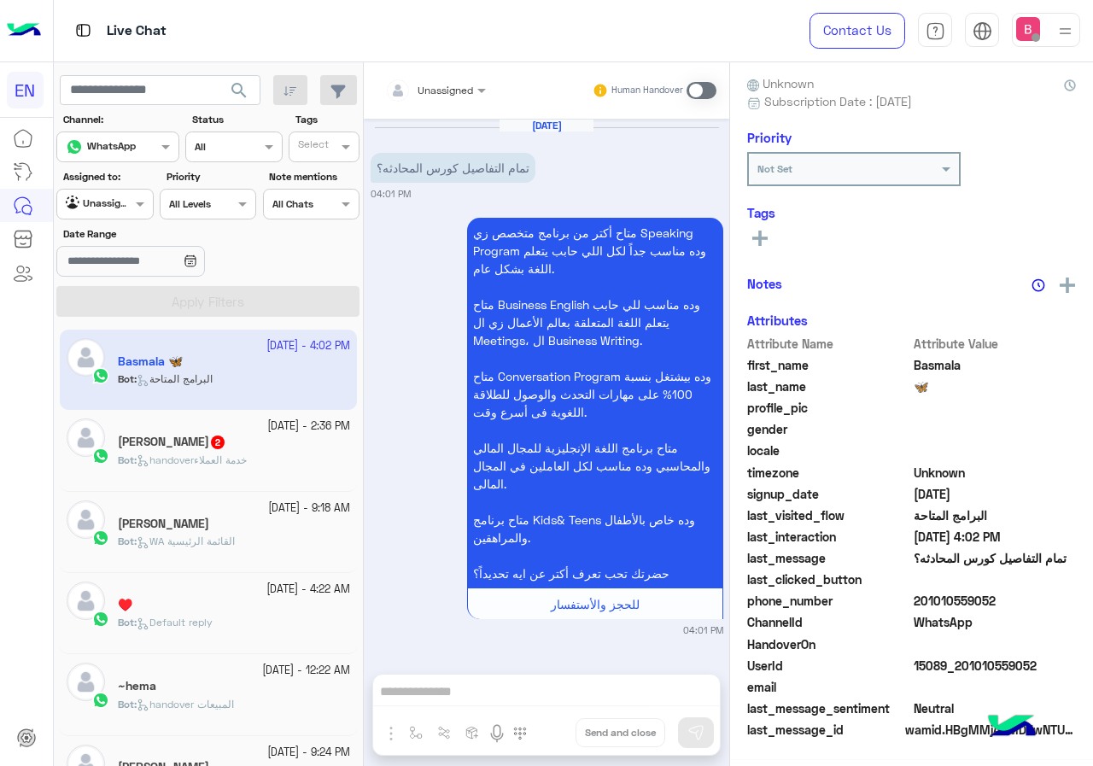
click at [266, 447] on div "Kholoud Sameh 2" at bounding box center [234, 444] width 232 height 18
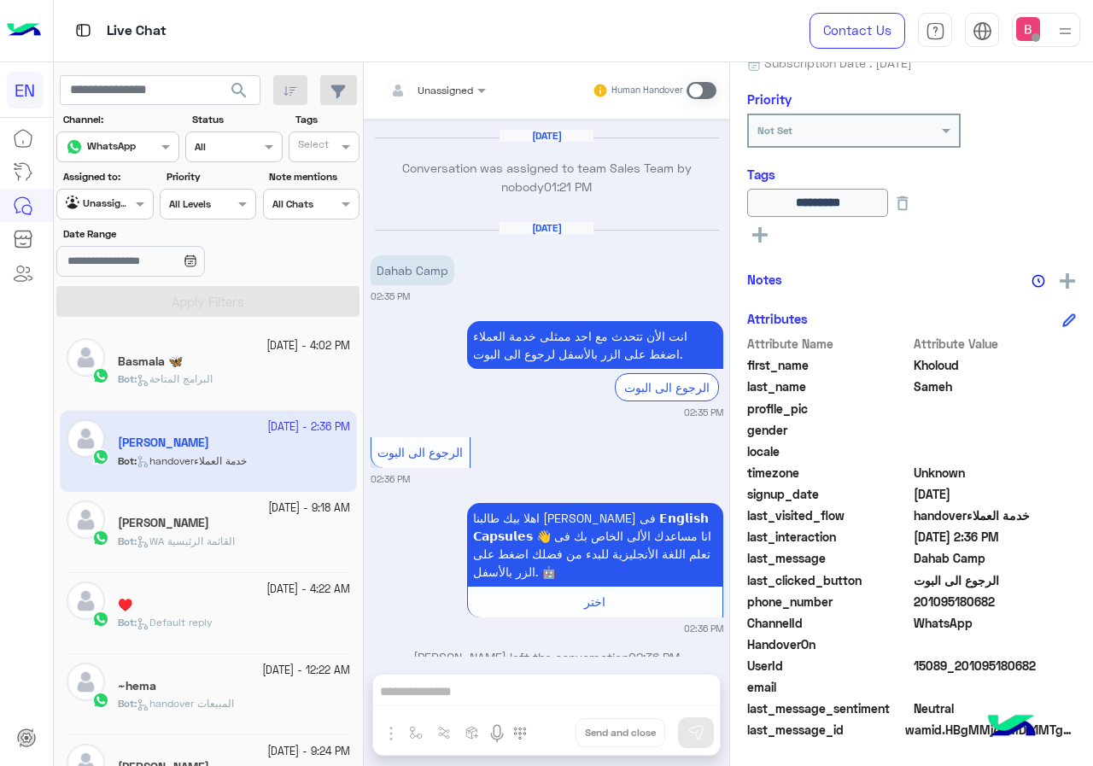
click at [127, 199] on div at bounding box center [104, 202] width 95 height 16
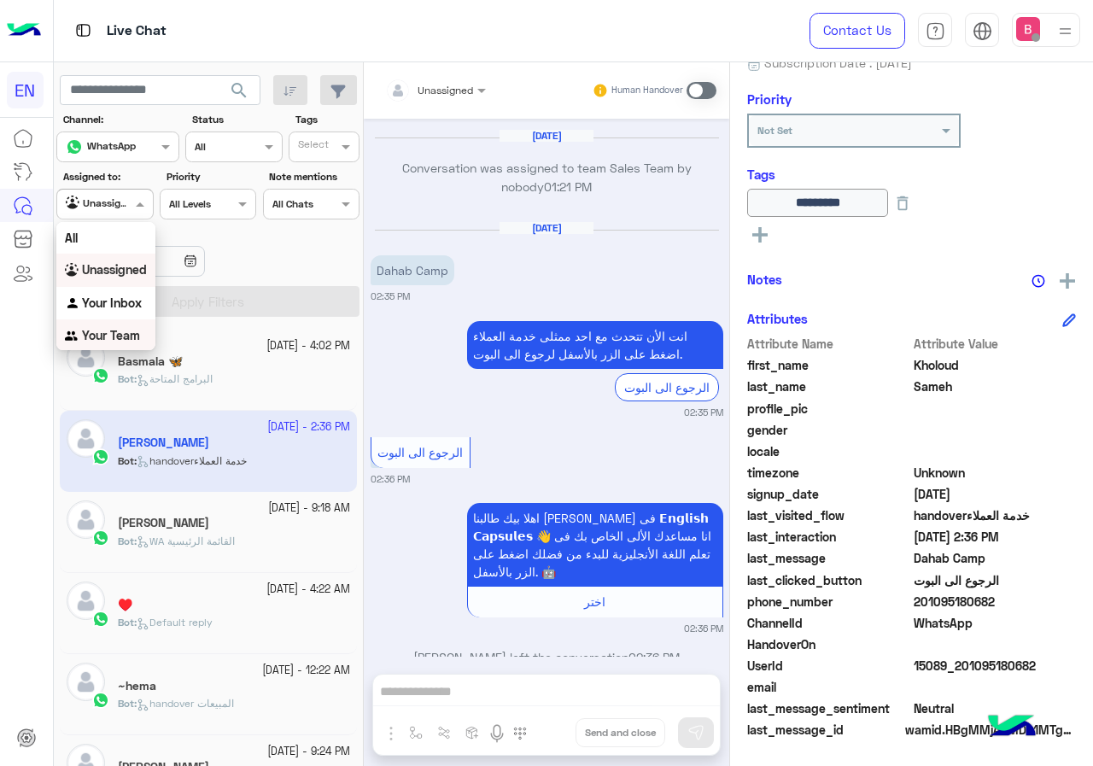
click at [99, 330] on b "Your Team" at bounding box center [111, 335] width 58 height 15
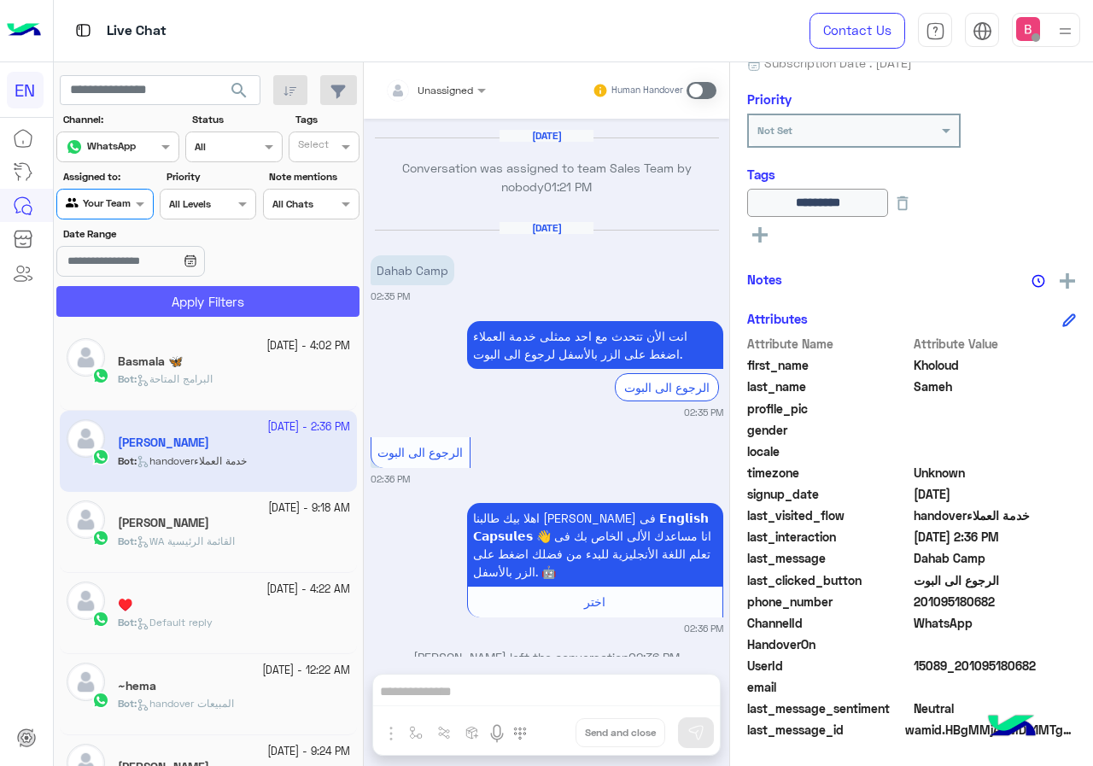
click at [166, 307] on button "Apply Filters" at bounding box center [207, 301] width 303 height 31
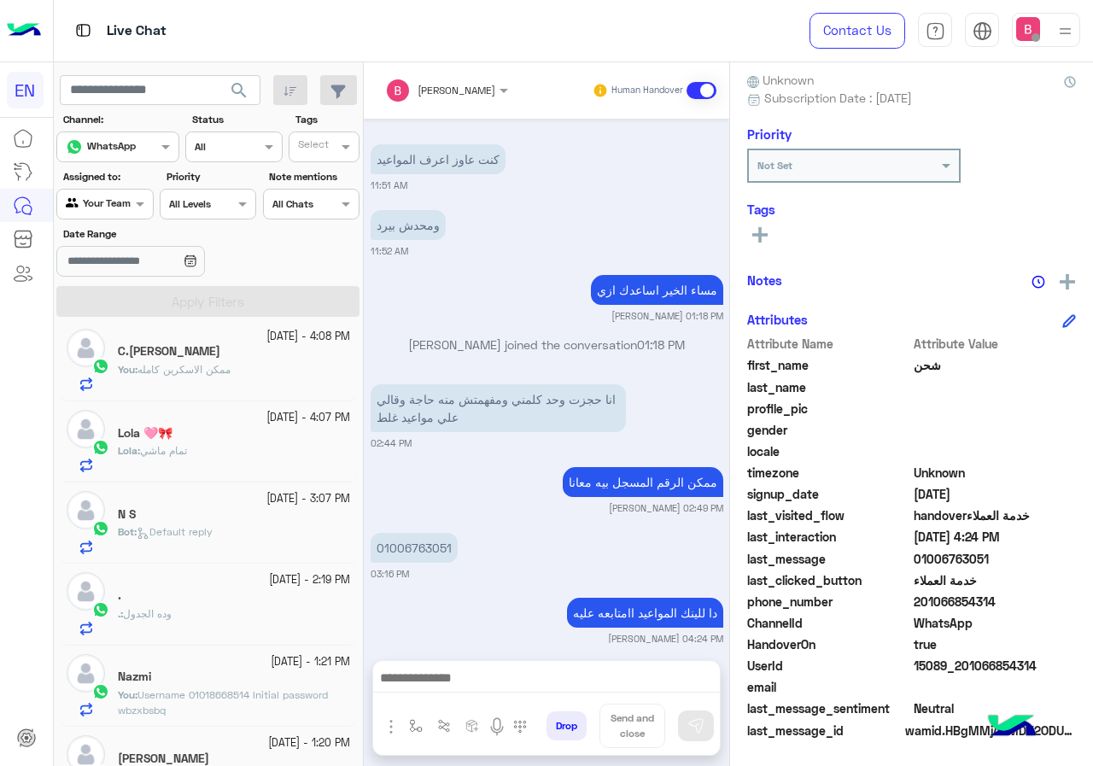
scroll to position [171, 0]
click at [236, 541] on div "Bot : Default reply" at bounding box center [234, 540] width 232 height 30
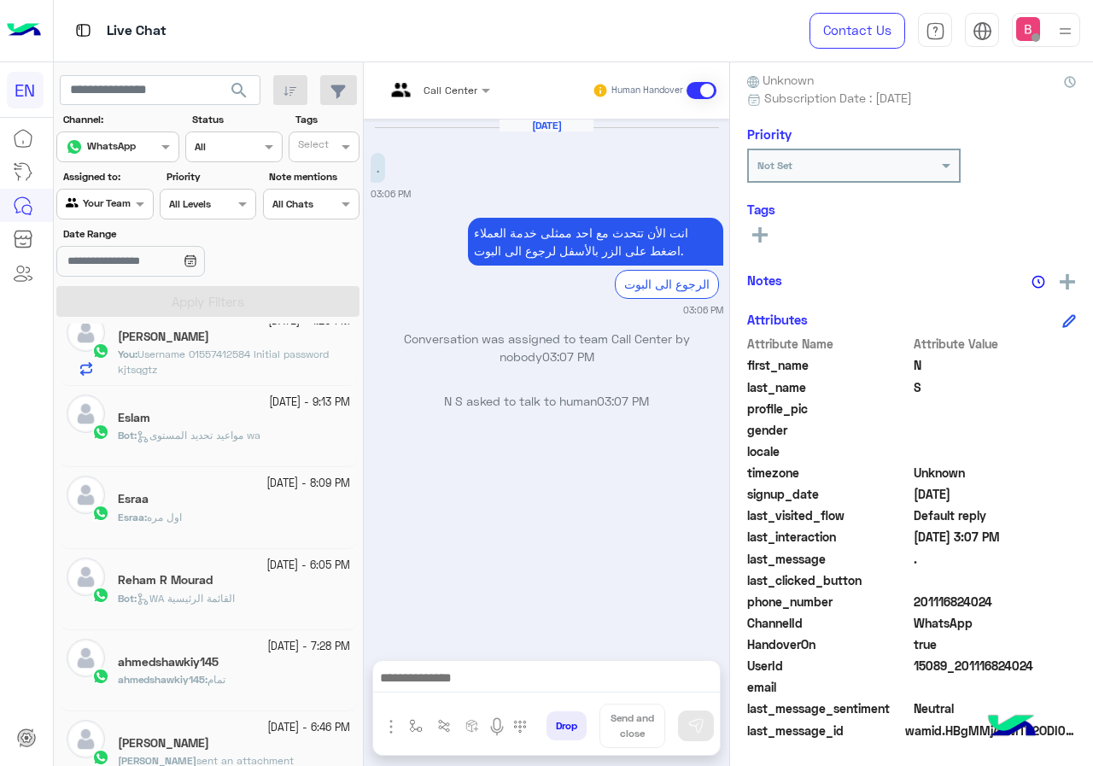
scroll to position [598, 0]
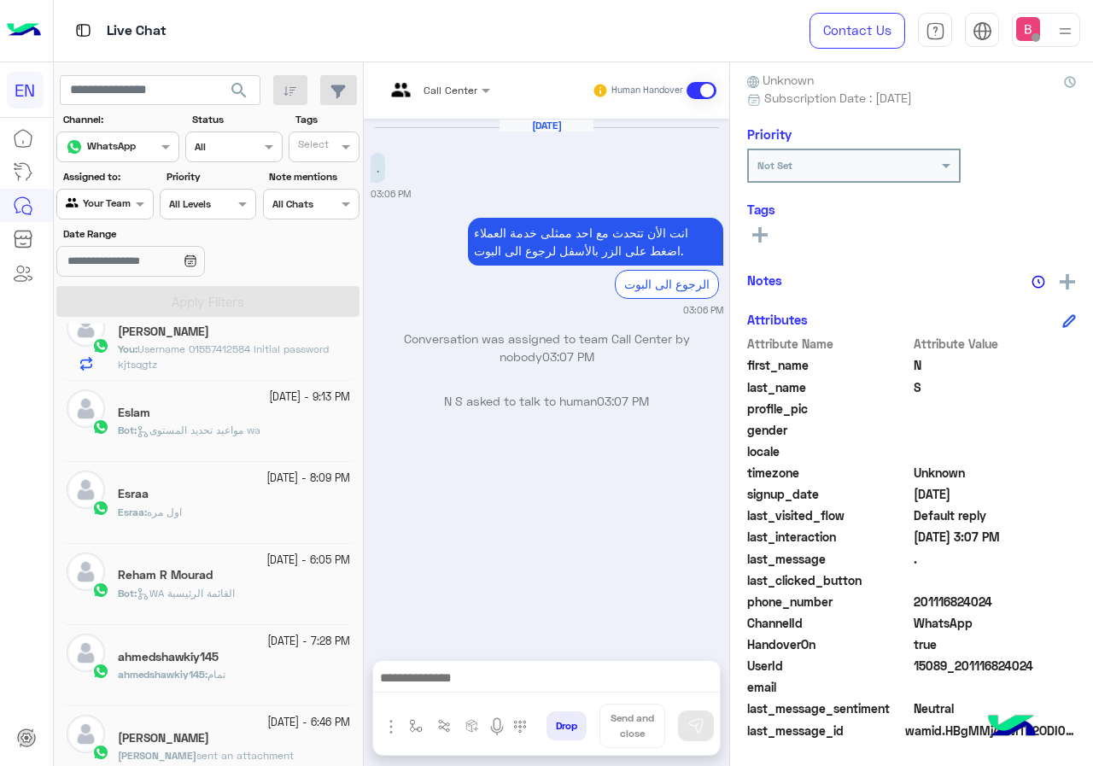
click at [260, 423] on p "Bot : مواعيد تحديد المستوى wa" at bounding box center [189, 430] width 143 height 15
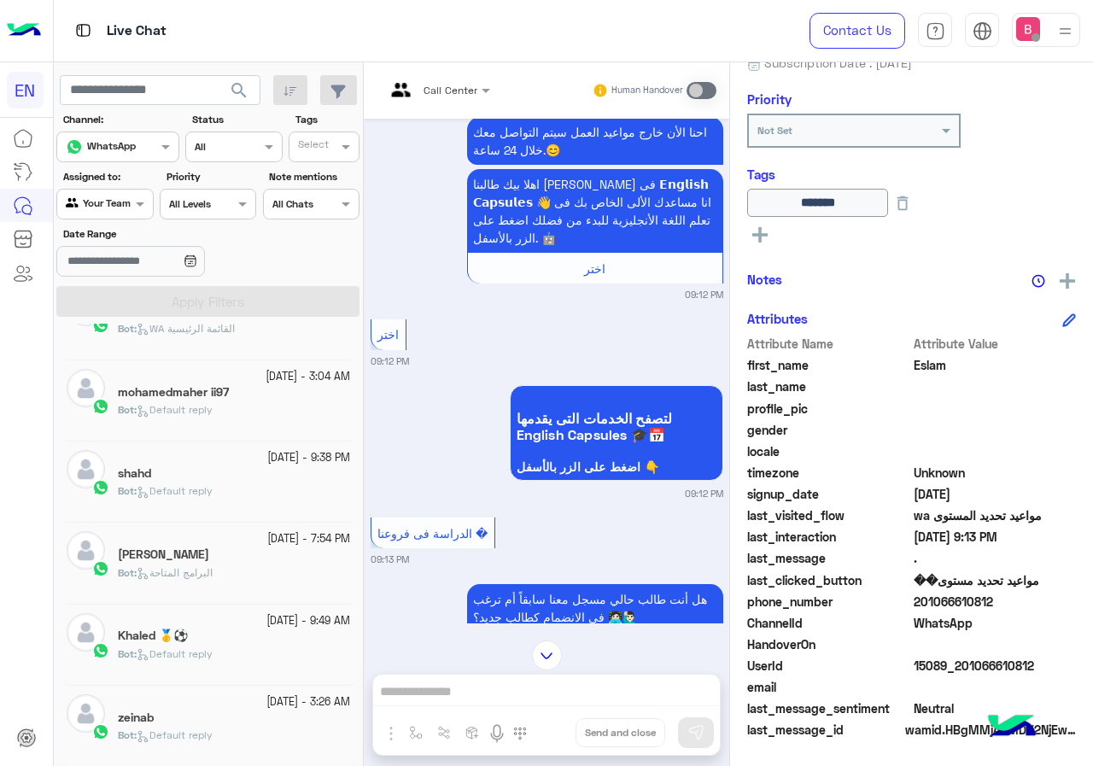
scroll to position [9, 0]
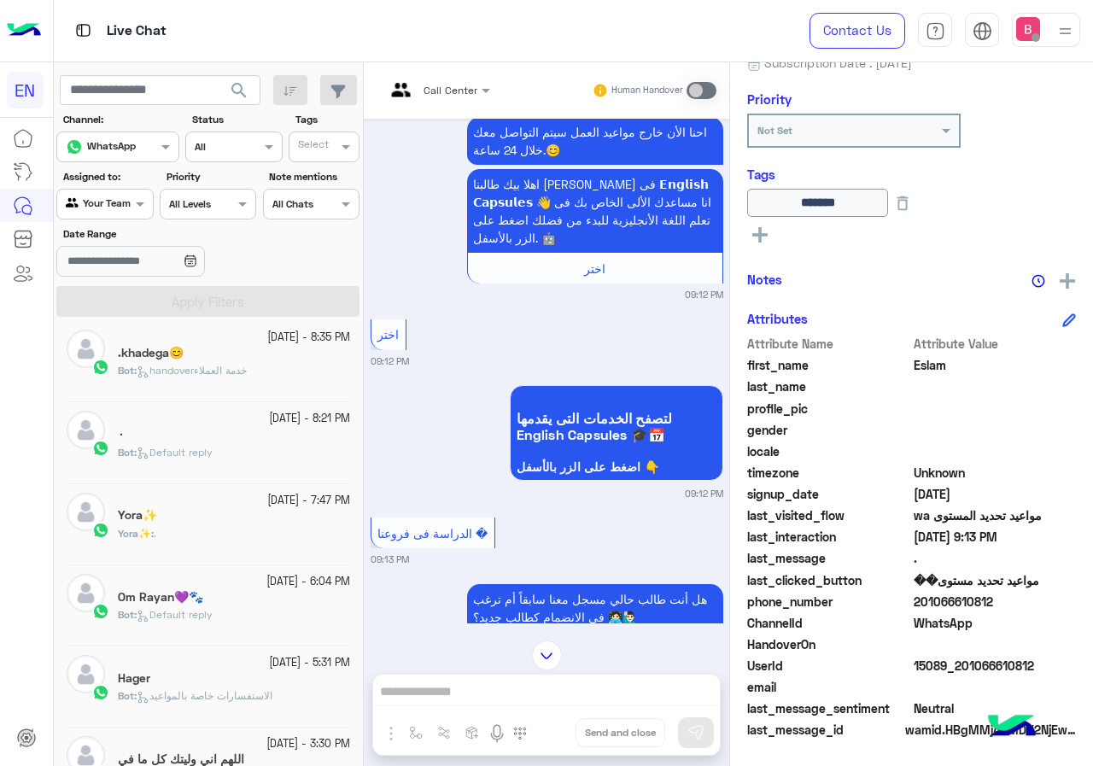
drag, startPoint x: 59, startPoint y: 169, endPoint x: 86, endPoint y: 185, distance: 31.8
click at [61, 169] on div "Assigned to: Agent Filter Your Team" at bounding box center [104, 194] width 96 height 50
click at [91, 196] on input "text" at bounding box center [85, 202] width 39 height 15
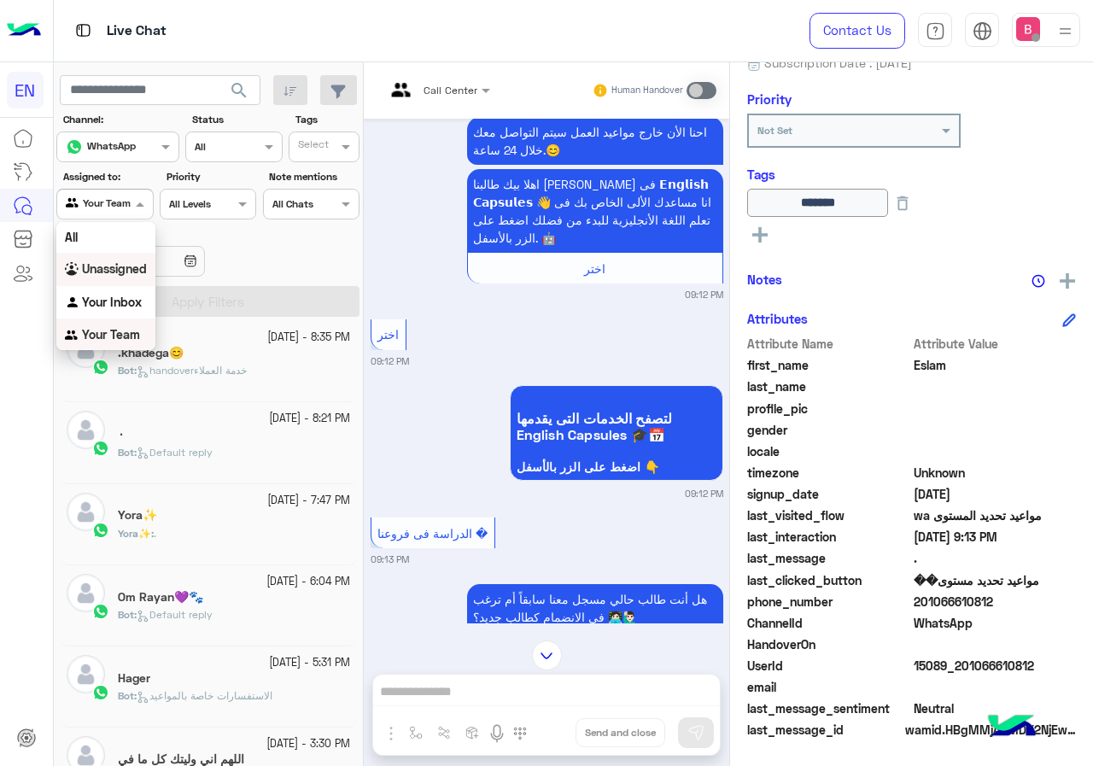
click at [126, 273] on b "Unassigned" at bounding box center [114, 268] width 65 height 15
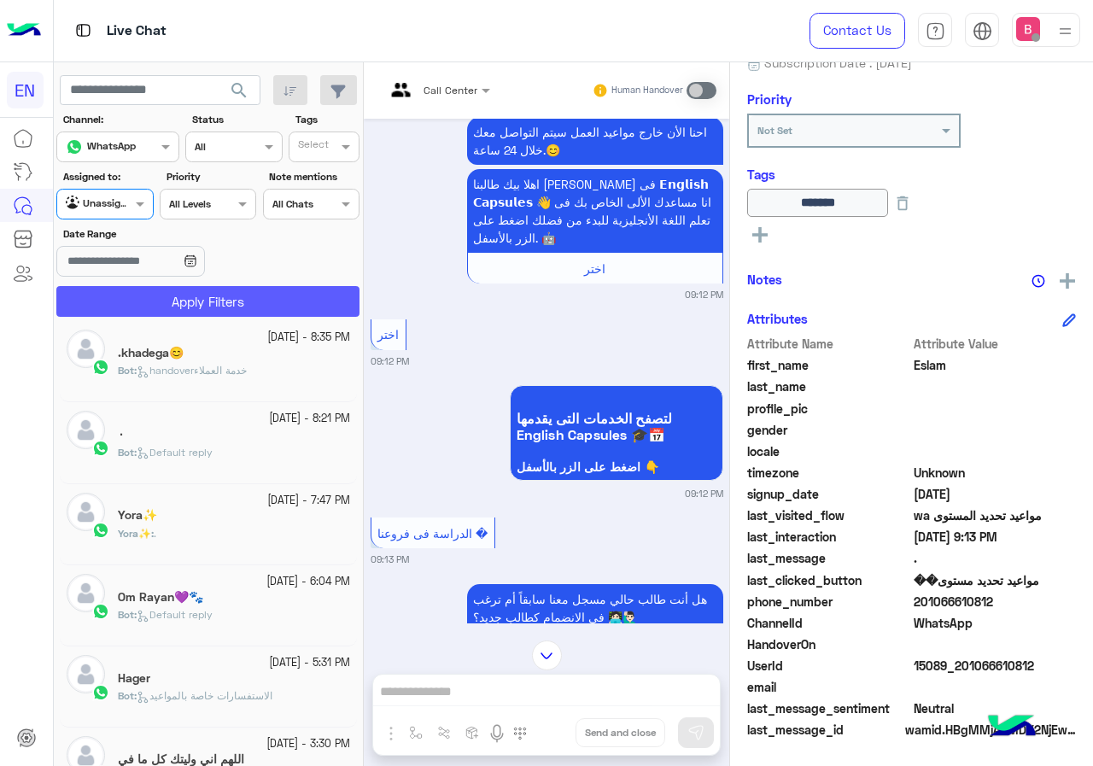
click at [159, 295] on button "Apply Filters" at bounding box center [207, 301] width 303 height 31
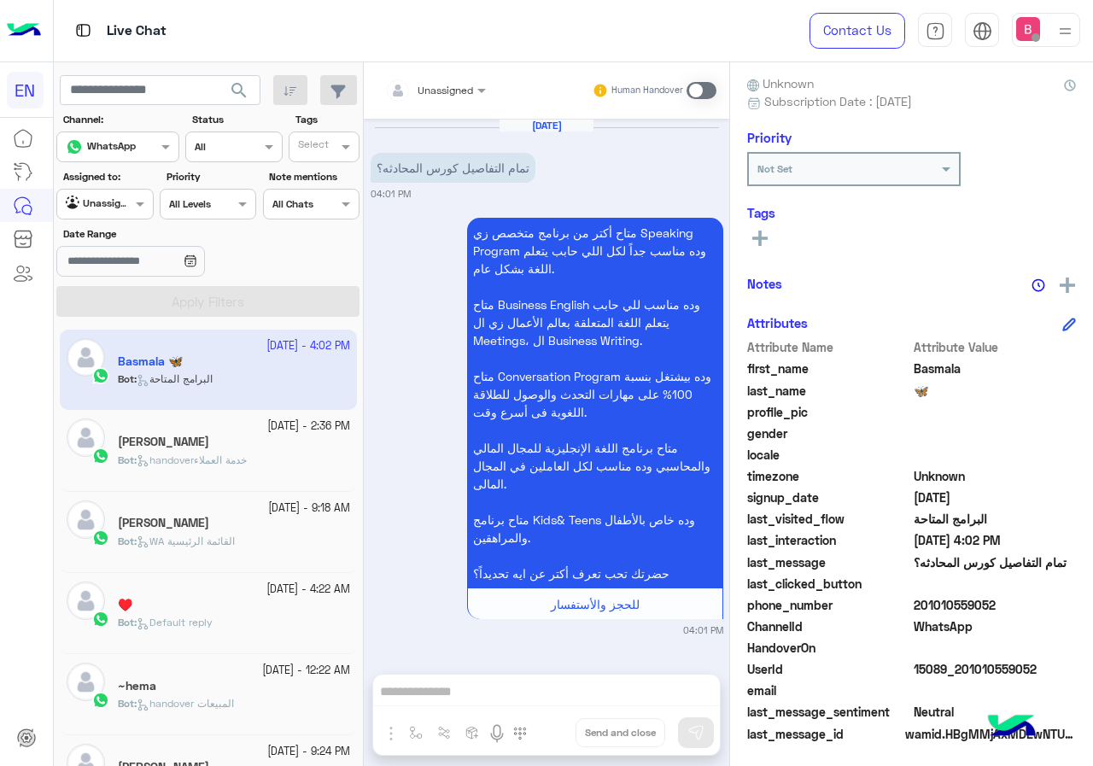
scroll to position [154, 0]
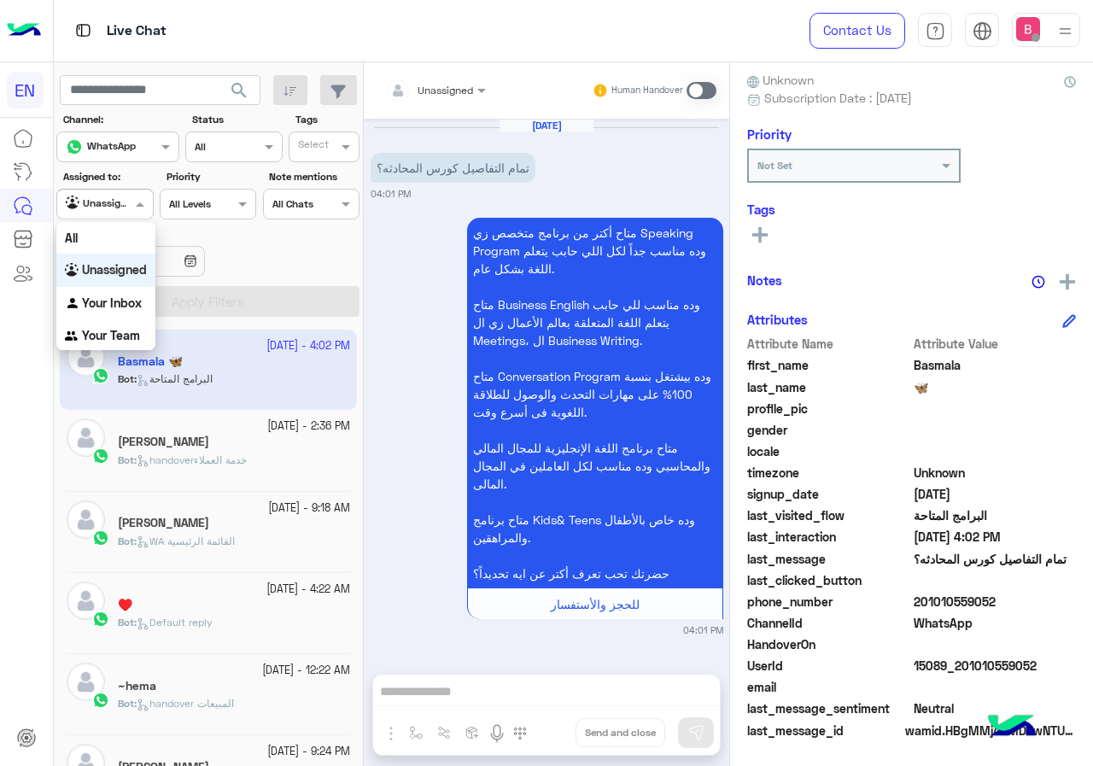
click at [121, 207] on div at bounding box center [104, 202] width 95 height 16
click at [123, 306] on b "Your Inbox" at bounding box center [112, 302] width 60 height 15
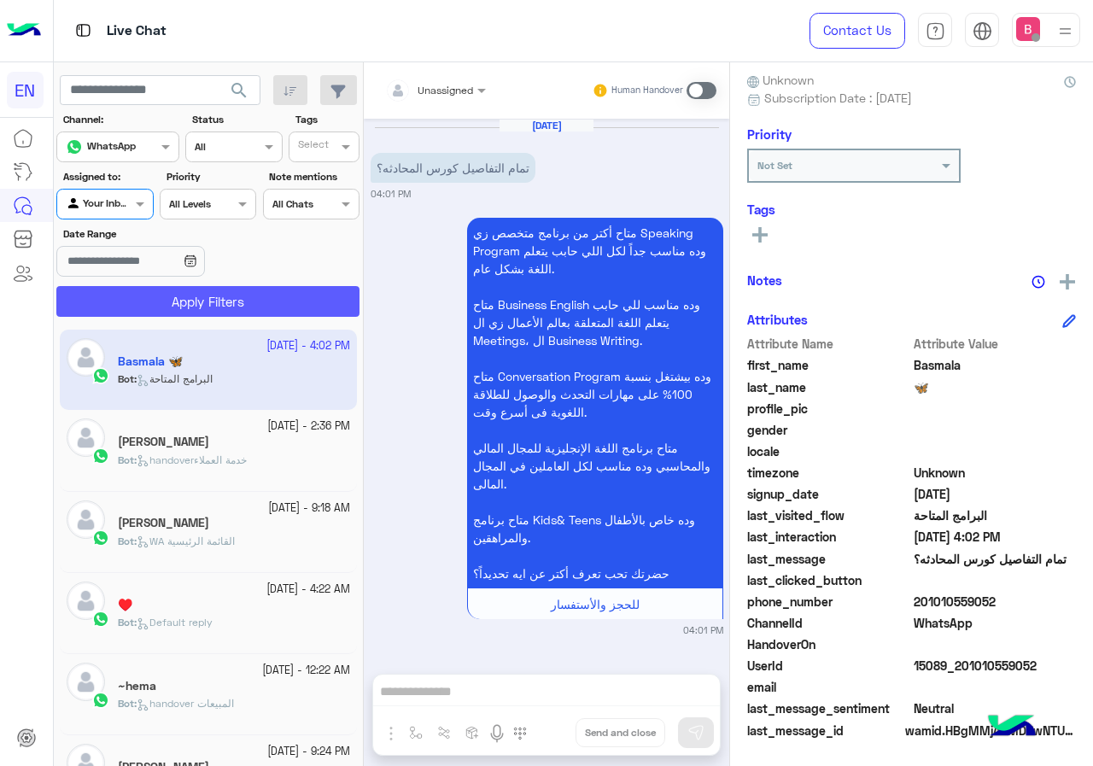
click at [167, 312] on button "Apply Filters" at bounding box center [207, 301] width 303 height 31
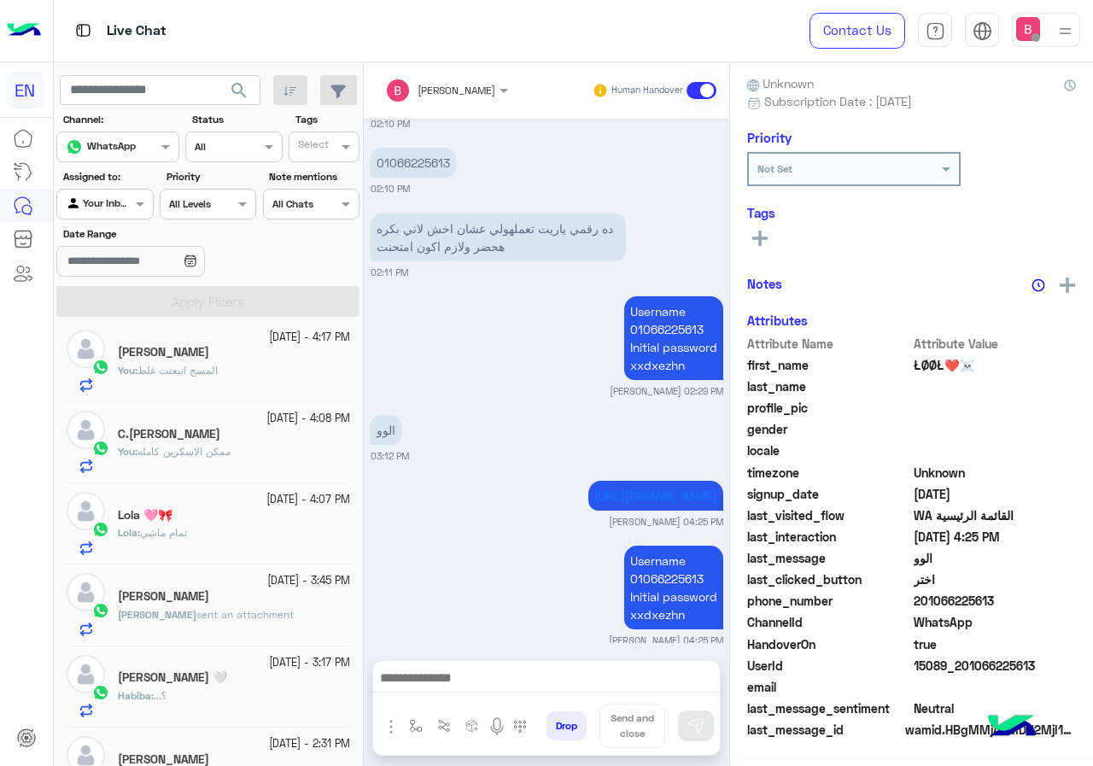
scroll to position [154, 0]
click at [213, 608] on span "sent an attachment" at bounding box center [244, 614] width 97 height 13
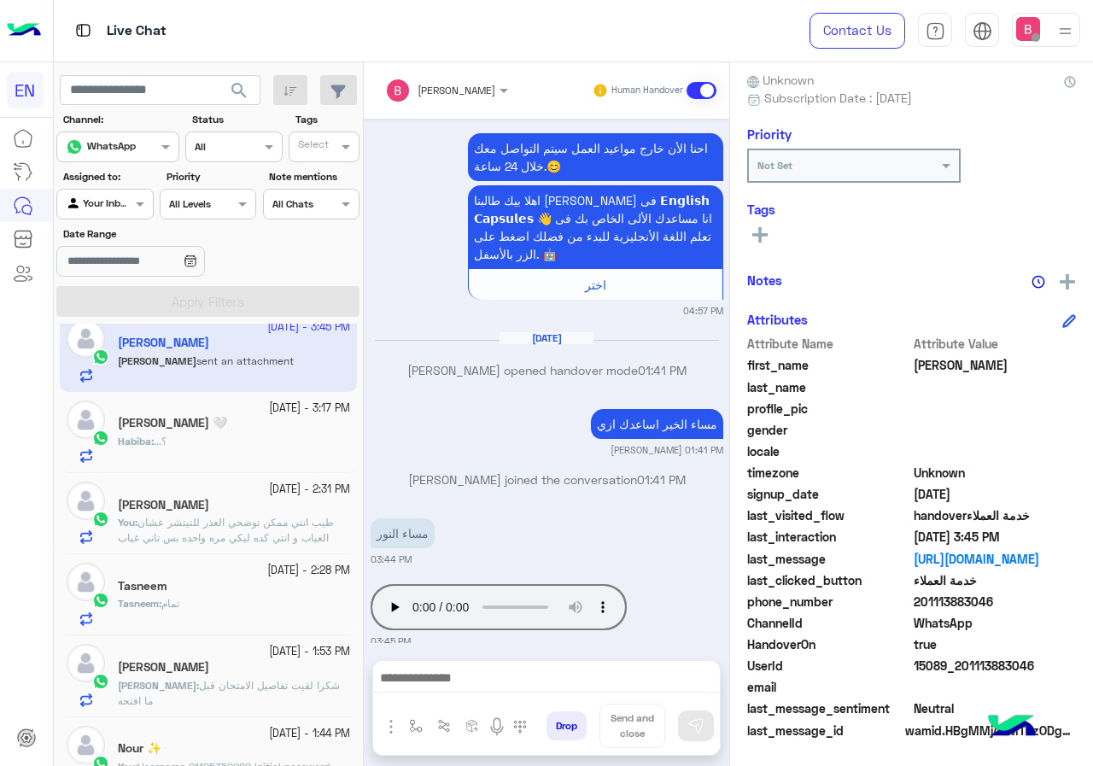
scroll to position [428, 0]
click at [221, 428] on h5 "[PERSON_NAME] 🤍" at bounding box center [172, 420] width 109 height 15
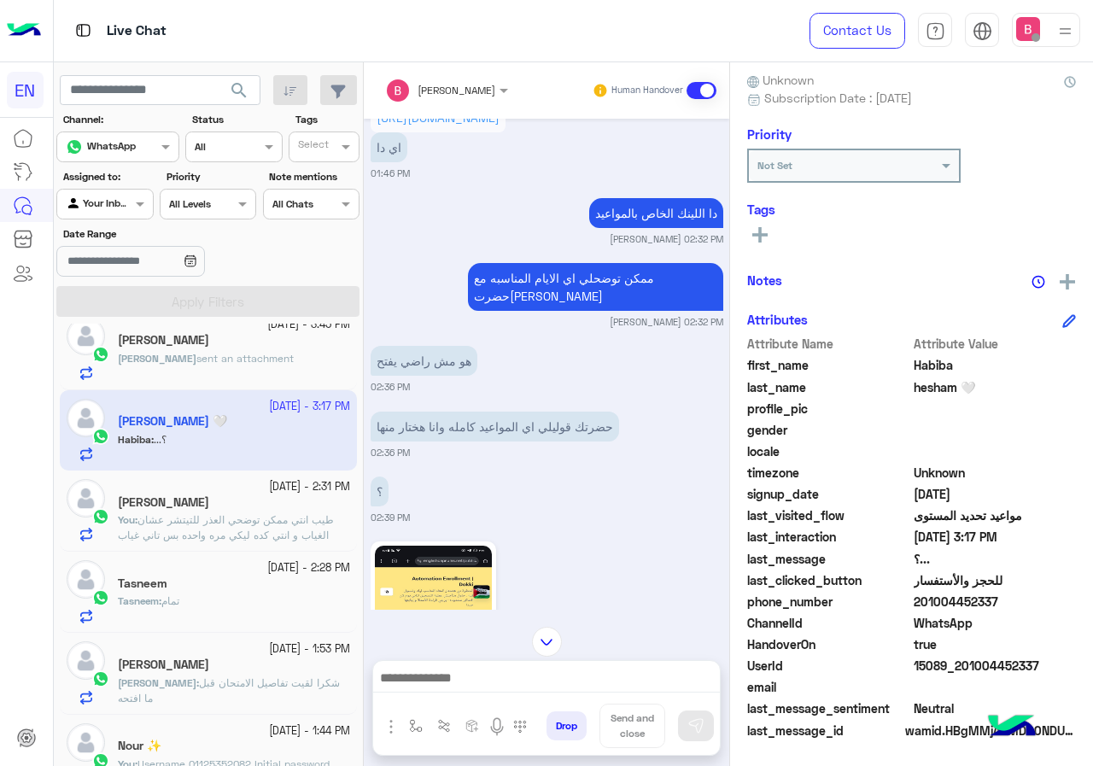
scroll to position [2203, 0]
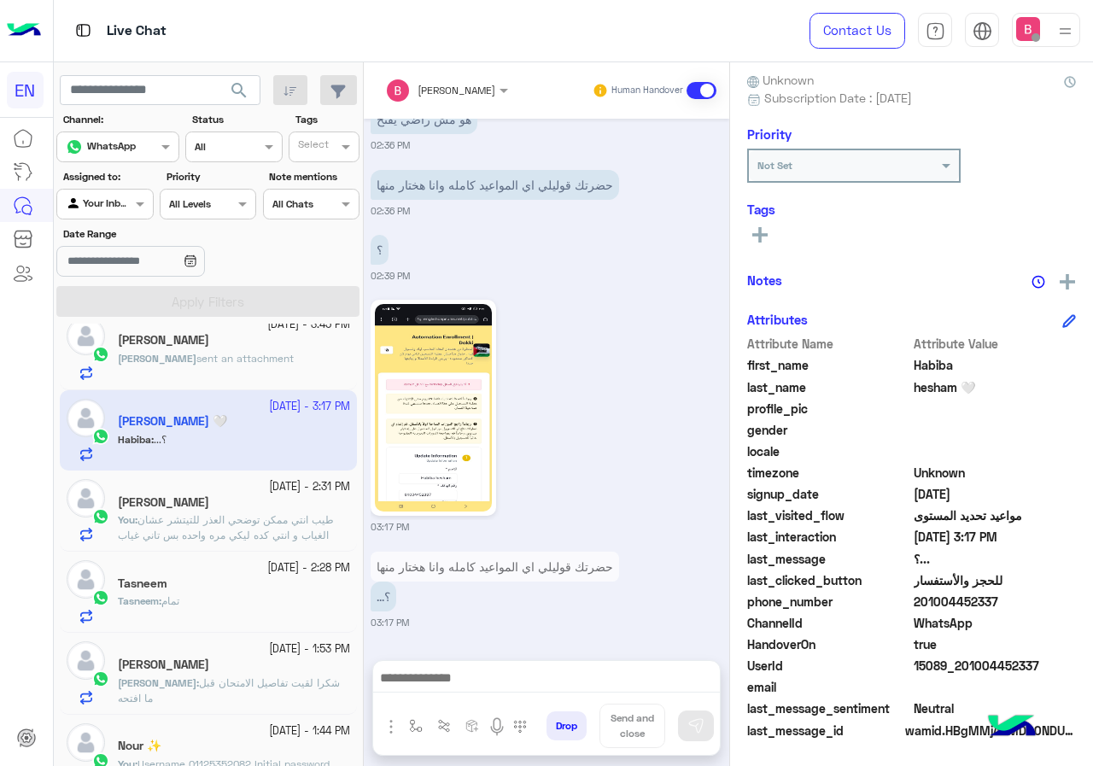
drag, startPoint x: 919, startPoint y: 602, endPoint x: 1041, endPoint y: 602, distance: 121.2
click at [1041, 602] on span "201004452337" at bounding box center [994, 601] width 163 height 18
copy span "01004452337"
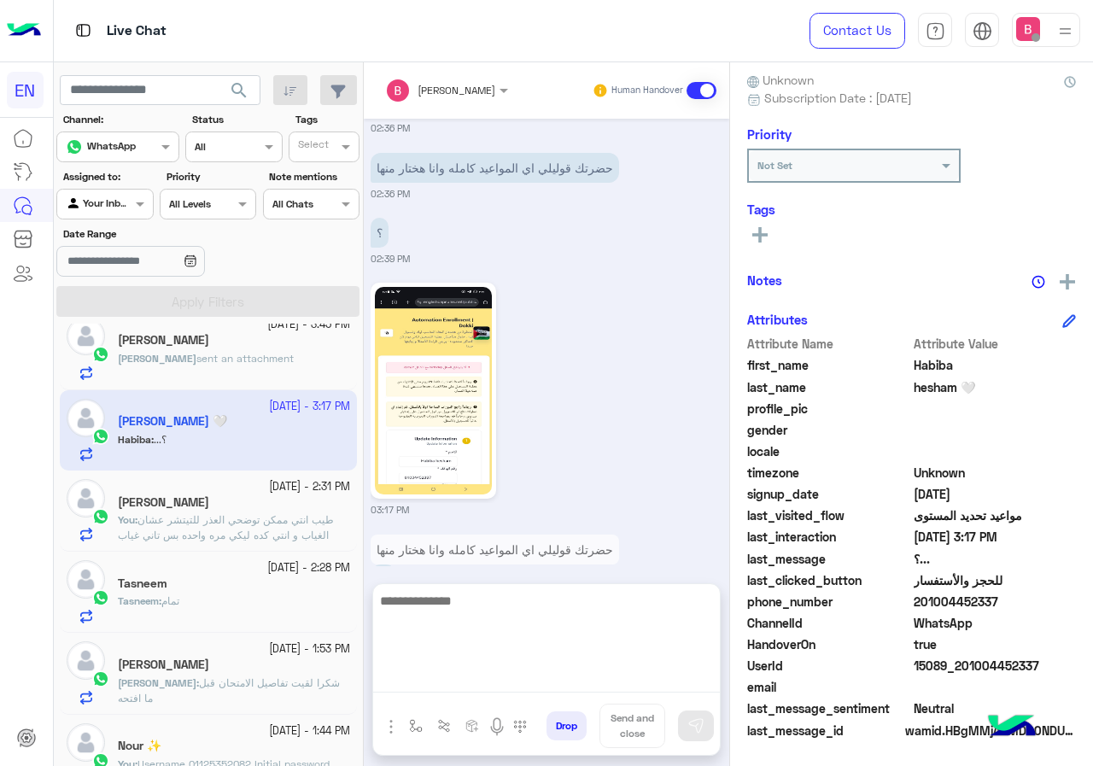
click at [479, 678] on textarea at bounding box center [546, 641] width 347 height 102
type textarea "**********"
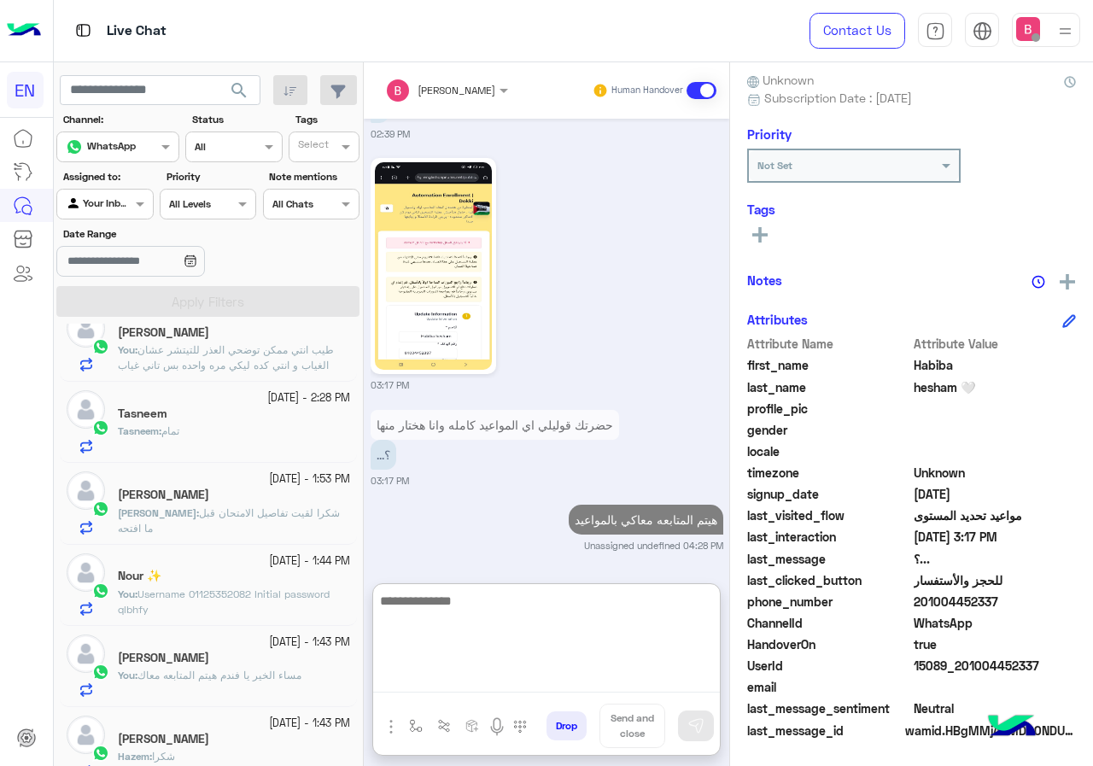
scroll to position [598, 0]
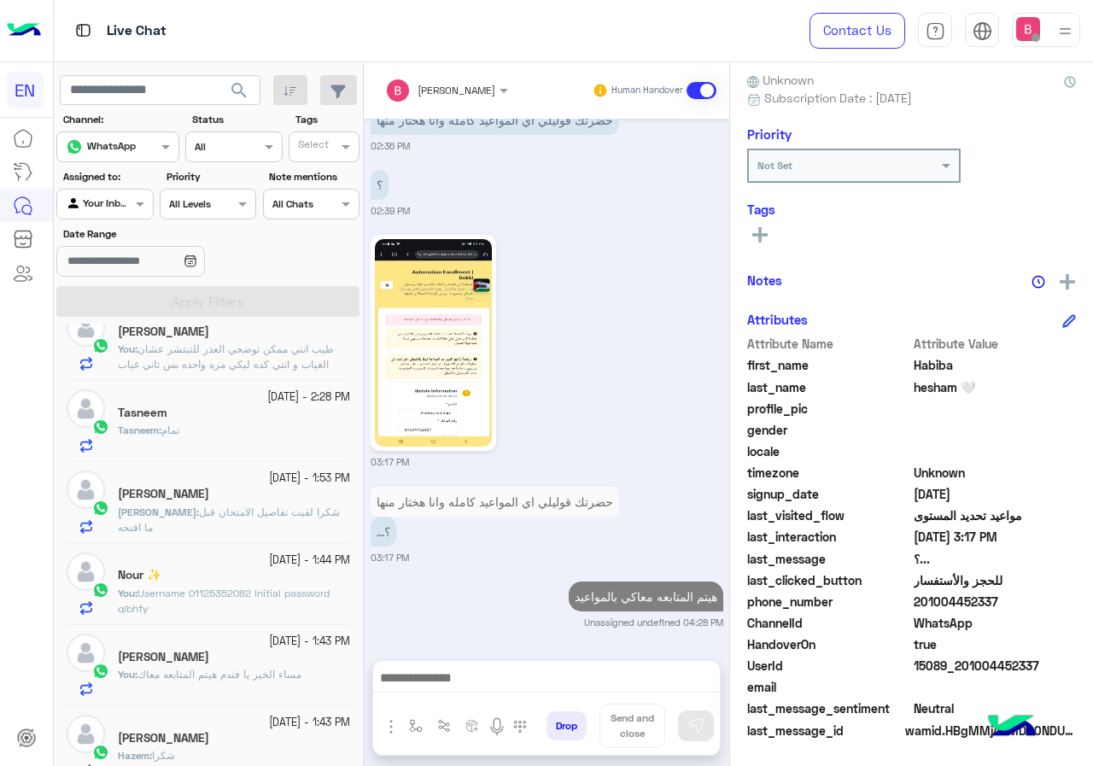
click at [250, 522] on div "Sara : شكرا لقيت تفاصيل الامتحان قبل ما افتحه" at bounding box center [234, 520] width 232 height 30
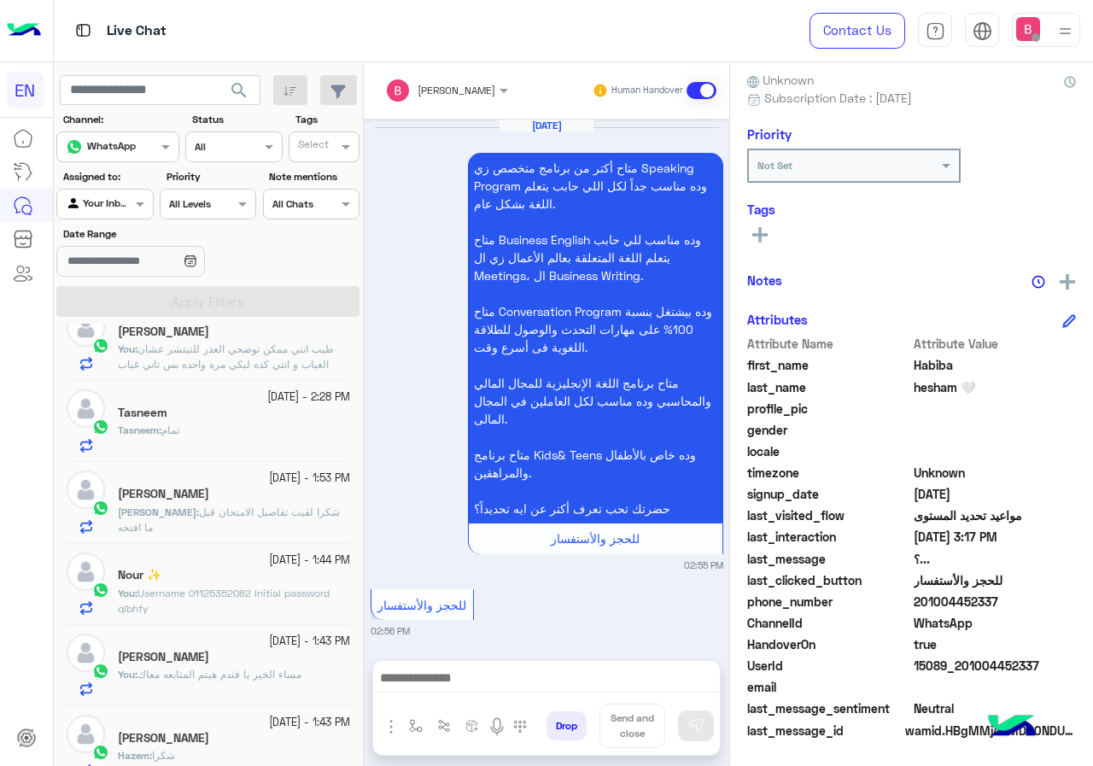
scroll to position [599, 0]
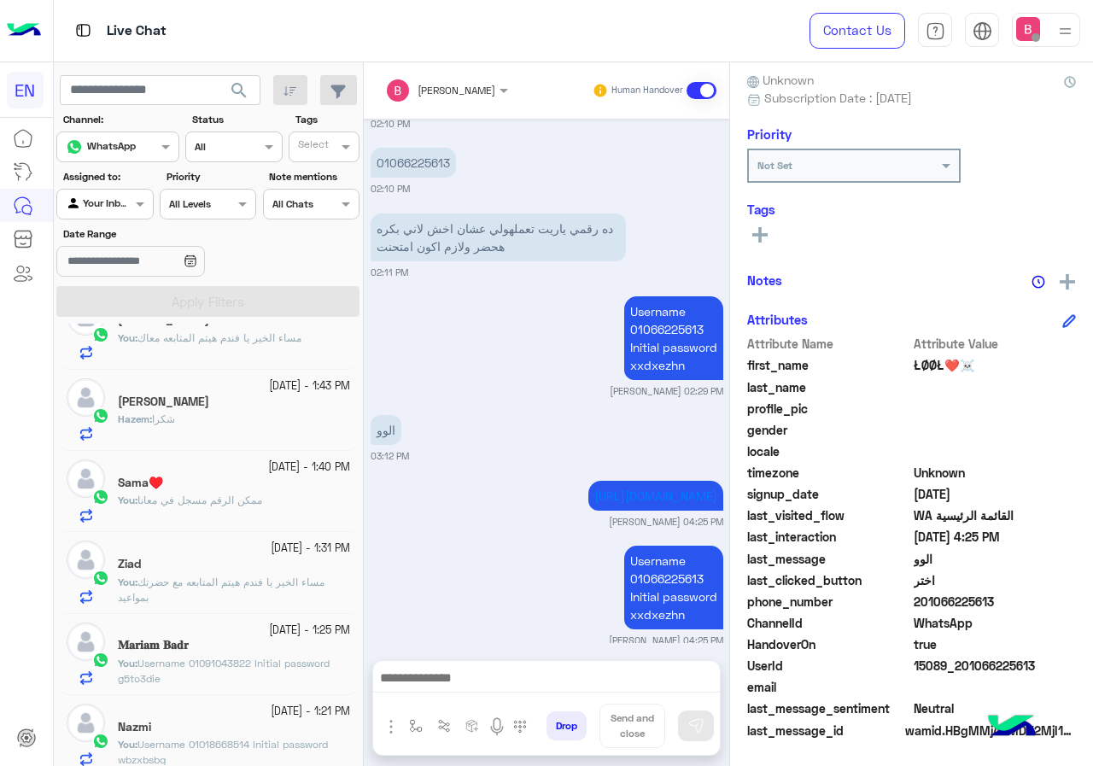
click at [189, 587] on span "مساء الخير يا [PERSON_NAME] المتابعه مع حضرتك بمواعيد" at bounding box center [221, 589] width 207 height 28
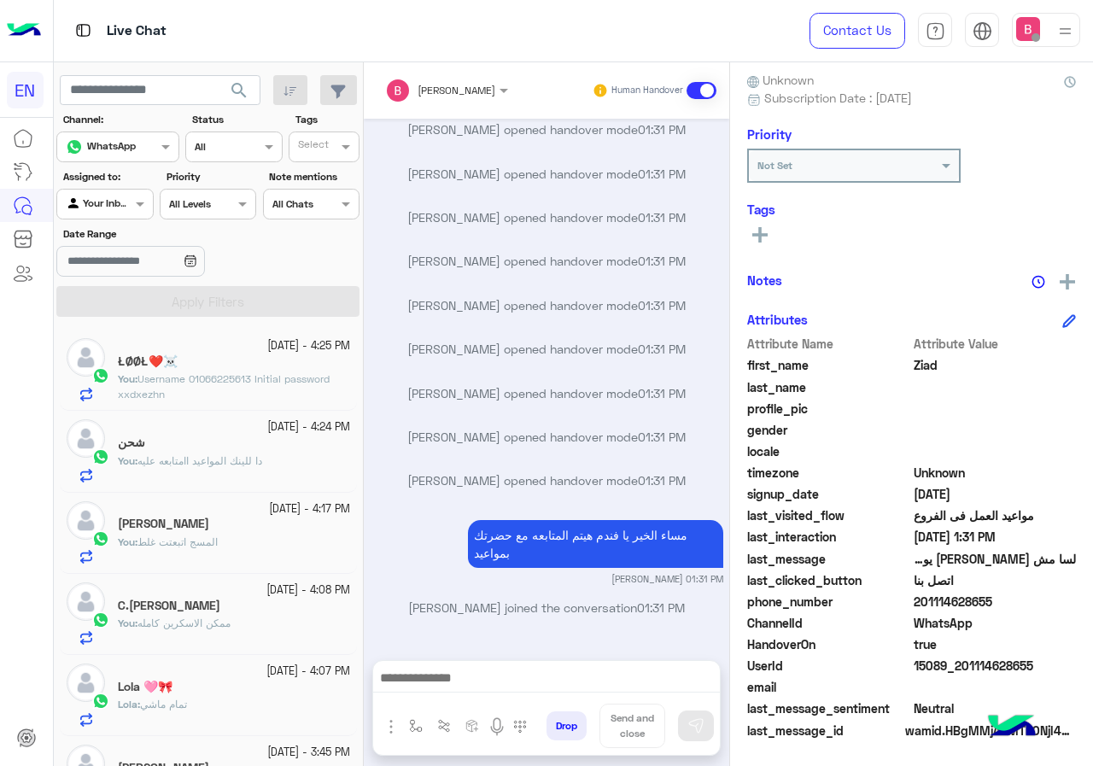
click at [126, 213] on div "Agent Filter Your Inbox" at bounding box center [104, 204] width 96 height 31
click at [125, 330] on b "Your Team" at bounding box center [111, 335] width 58 height 15
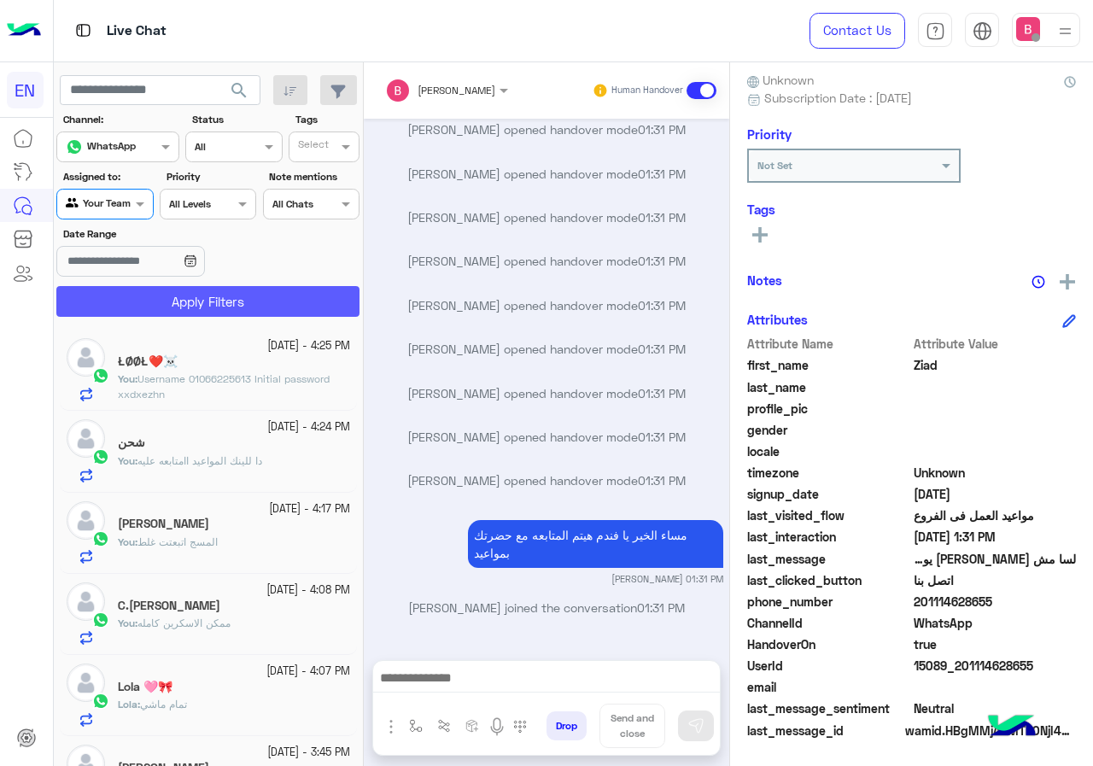
click at [190, 298] on button "Apply Filters" at bounding box center [207, 301] width 303 height 31
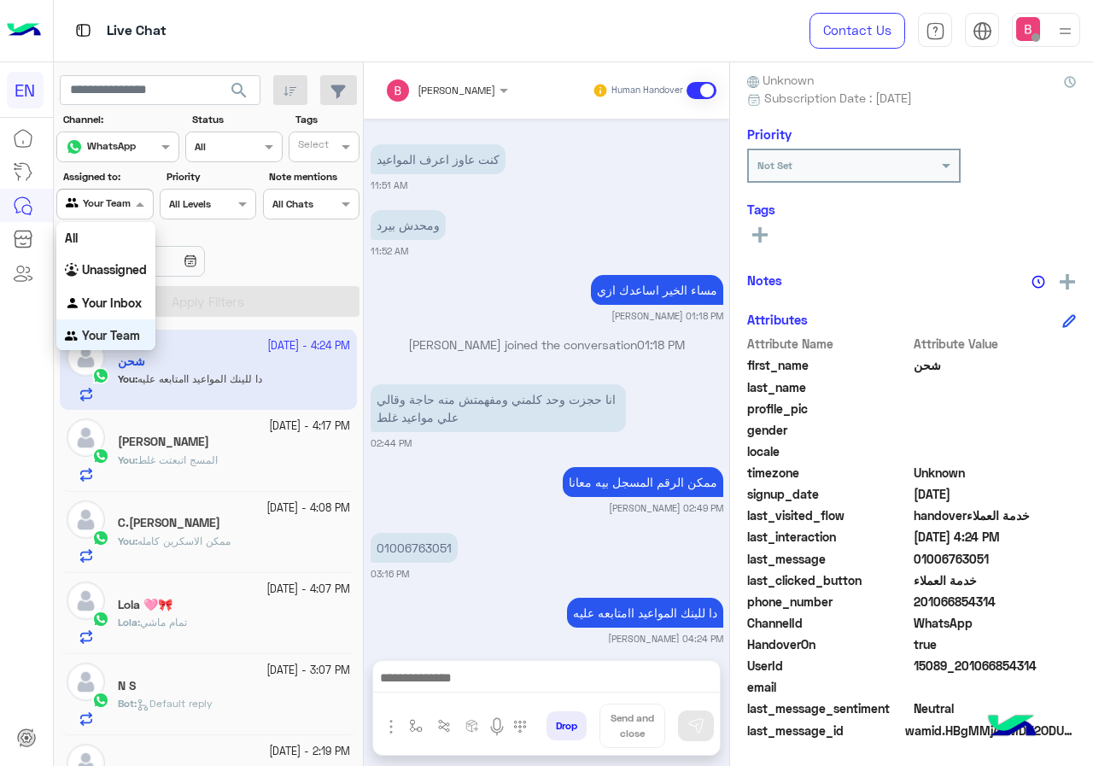
click at [129, 207] on div at bounding box center [104, 202] width 95 height 16
click at [126, 261] on b "Unassigned" at bounding box center [114, 267] width 65 height 15
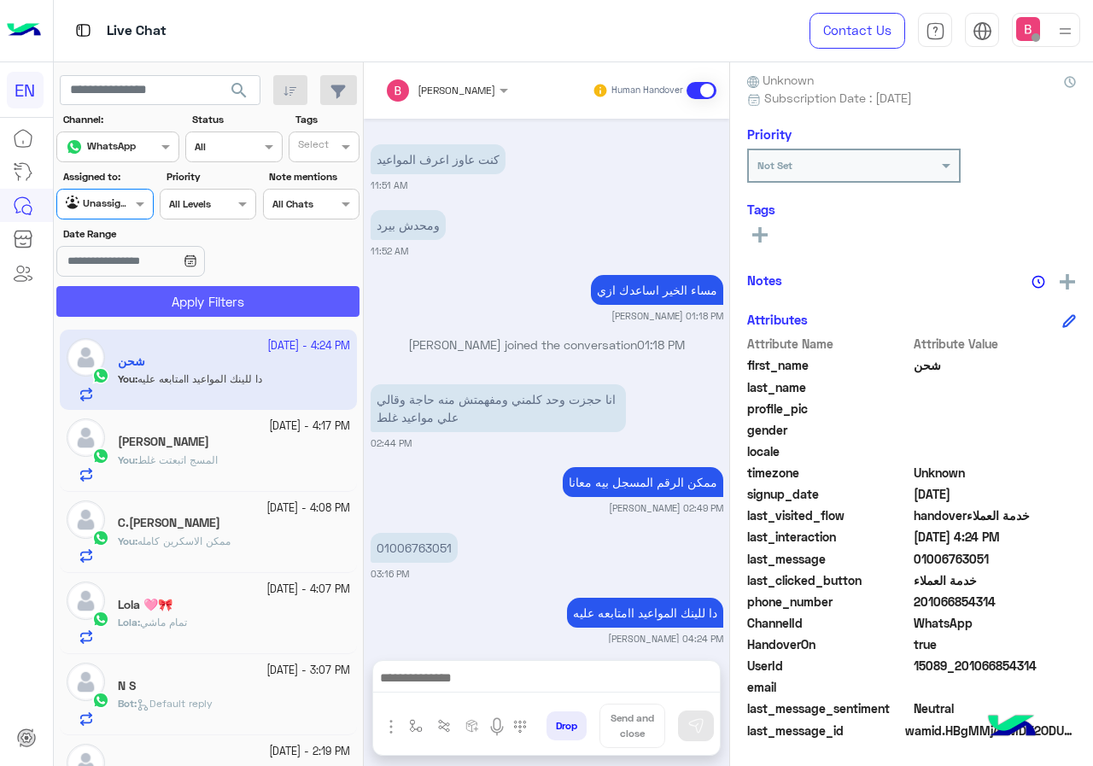
click at [147, 302] on button "Apply Filters" at bounding box center [207, 301] width 303 height 31
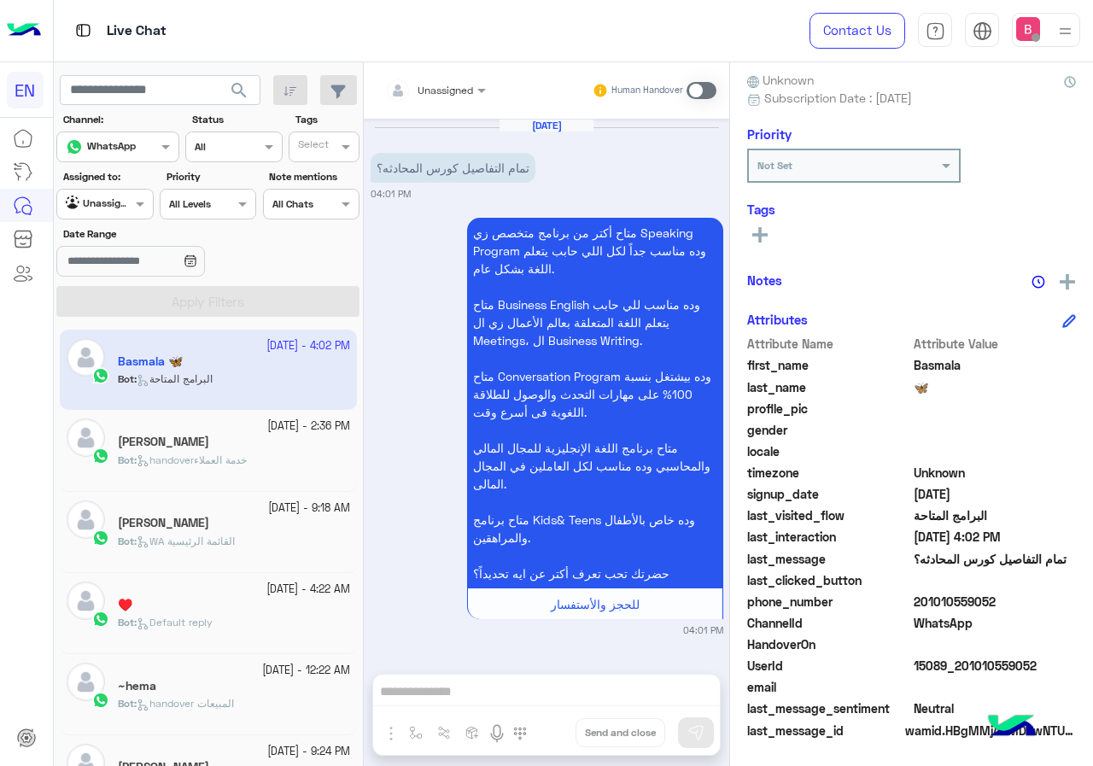
click at [248, 440] on div "Kholoud Sameh" at bounding box center [234, 444] width 232 height 18
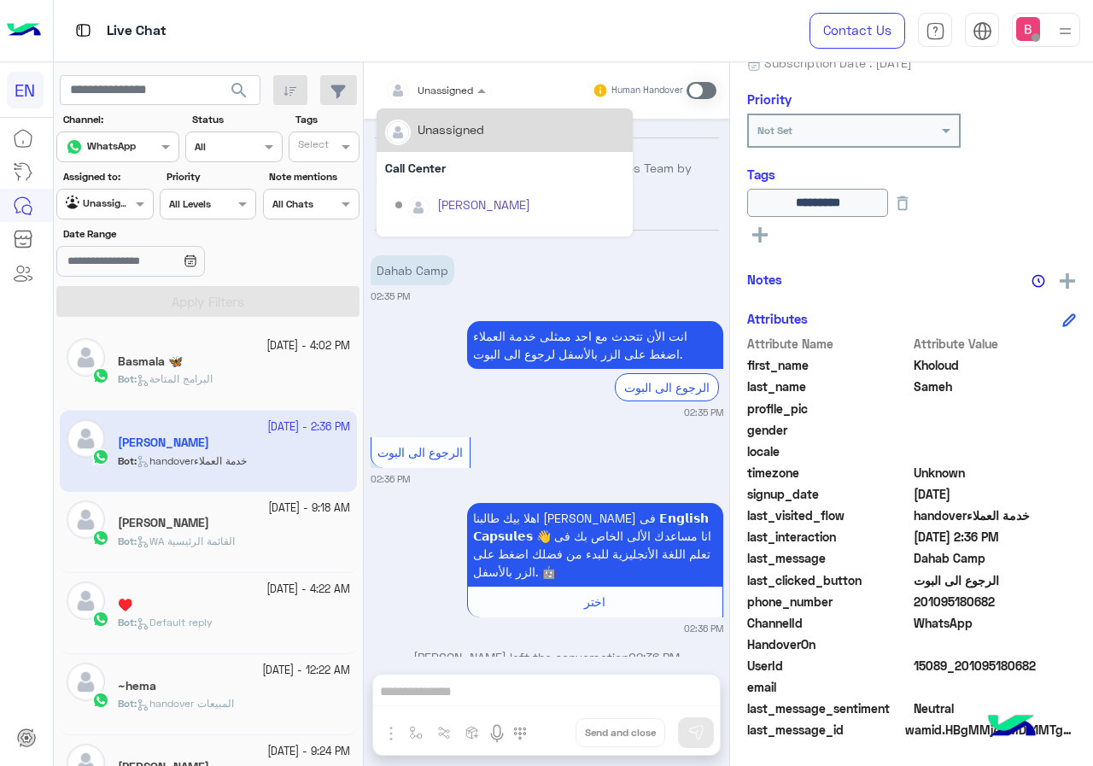
click at [463, 96] on div "Unassigned" at bounding box center [444, 90] width 55 height 15
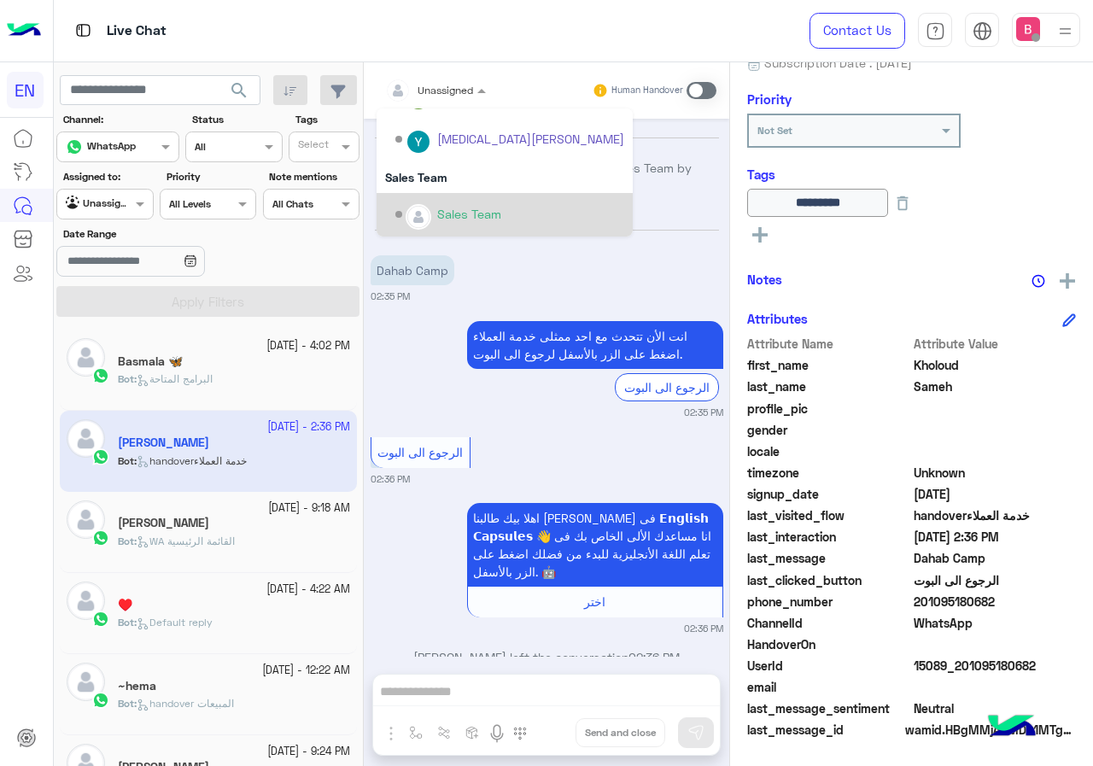
click at [445, 206] on div "Sales Team" at bounding box center [469, 214] width 64 height 18
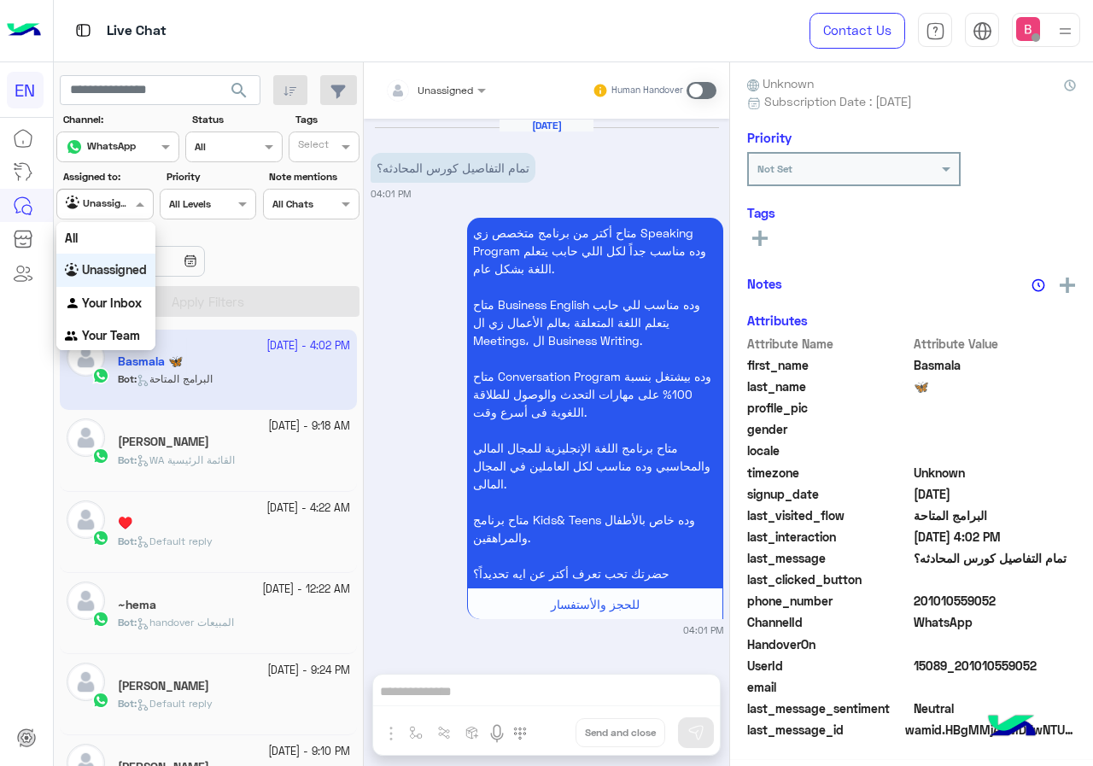
click at [131, 207] on span at bounding box center [141, 204] width 21 height 18
click at [112, 339] on b "Your Team" at bounding box center [111, 335] width 58 height 15
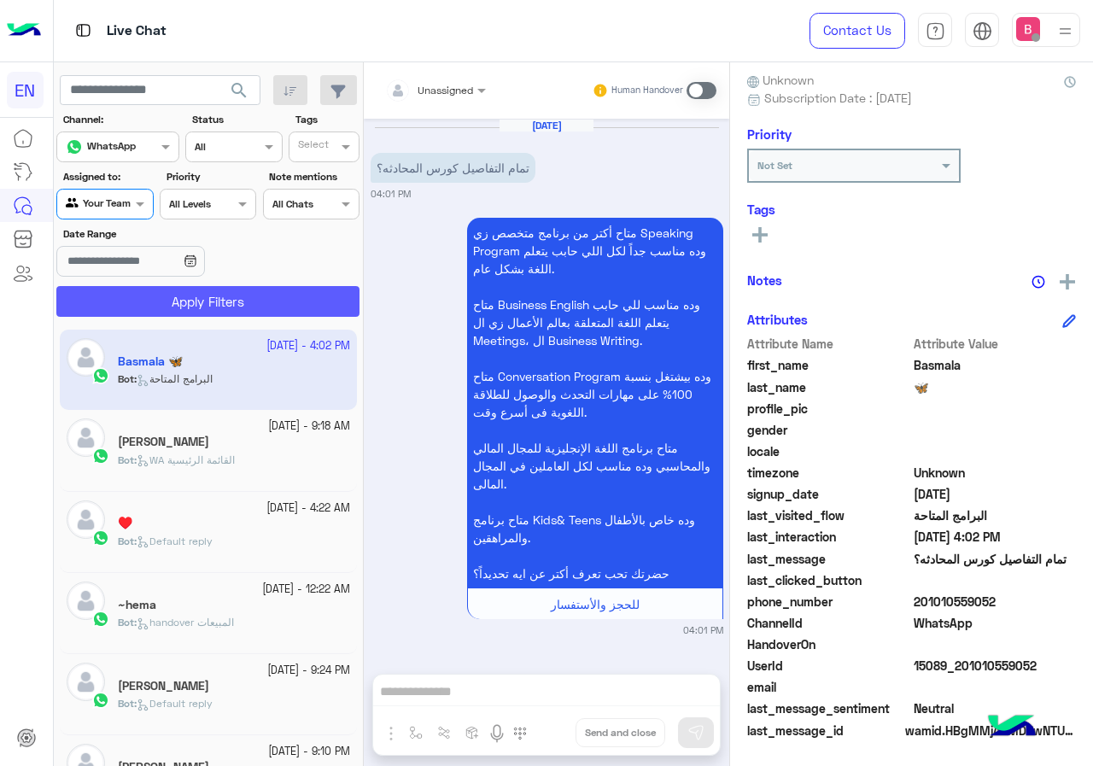
click at [161, 305] on button "Apply Filters" at bounding box center [207, 301] width 303 height 31
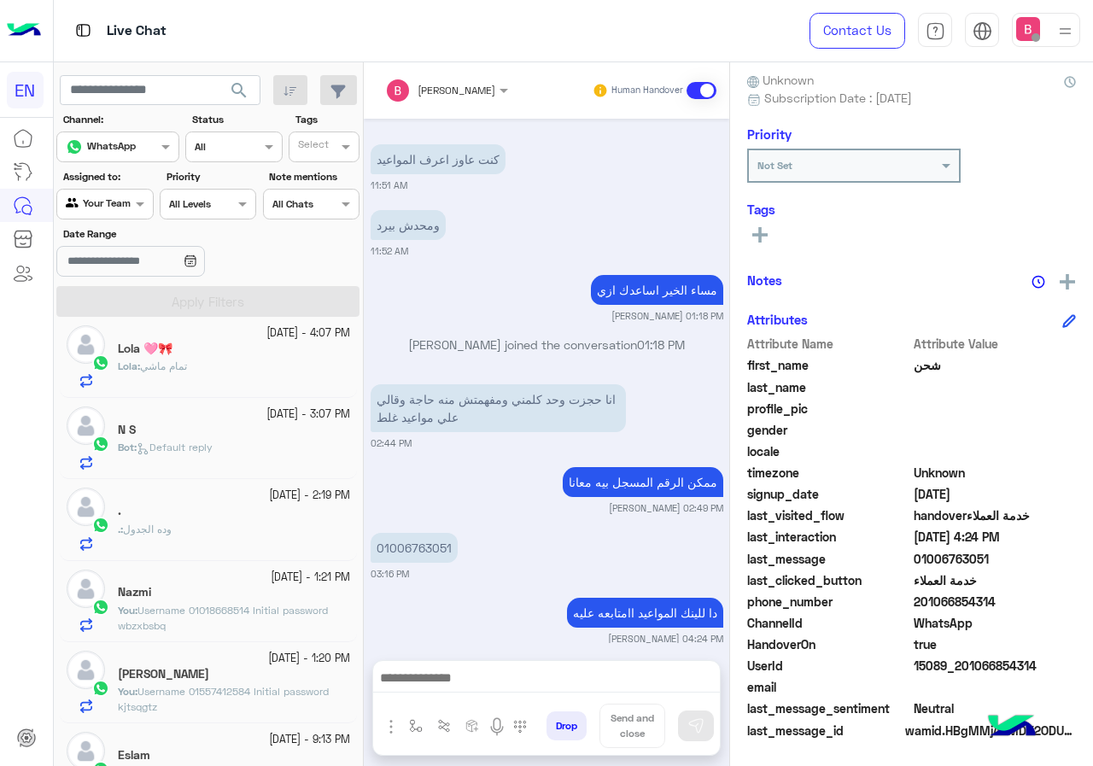
click at [266, 442] on div "Bot : Default reply" at bounding box center [234, 455] width 232 height 30
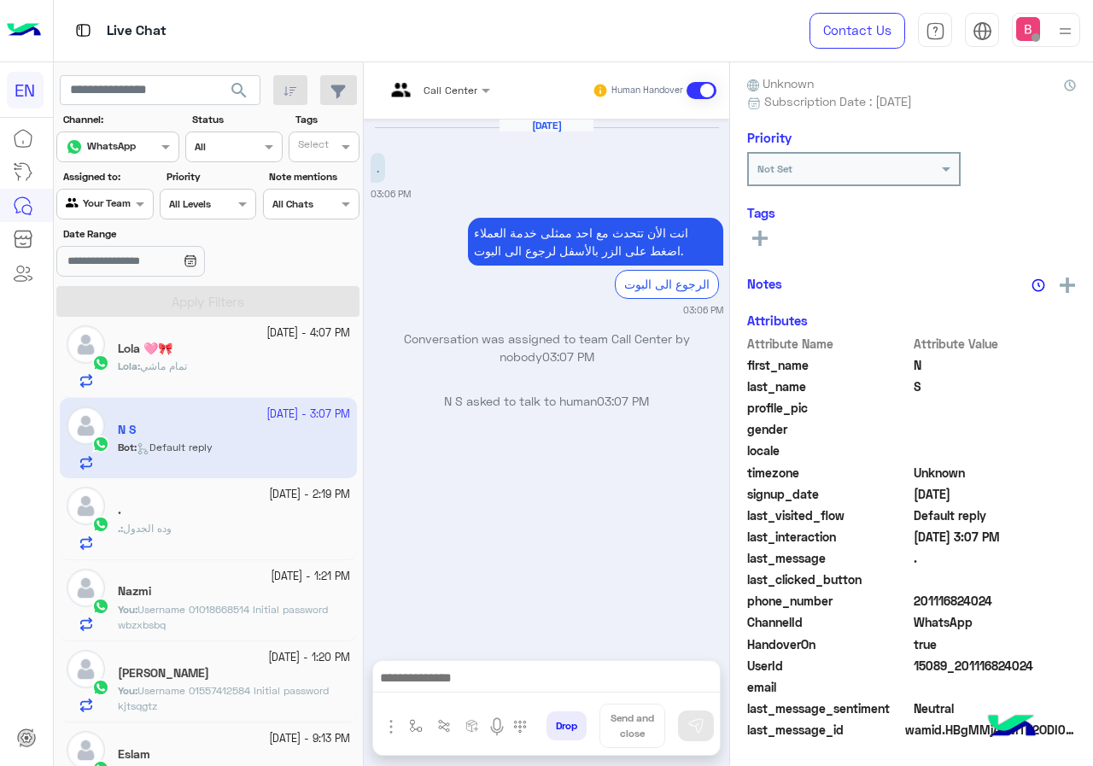
click at [260, 532] on div ". : وده الجدول" at bounding box center [234, 536] width 232 height 30
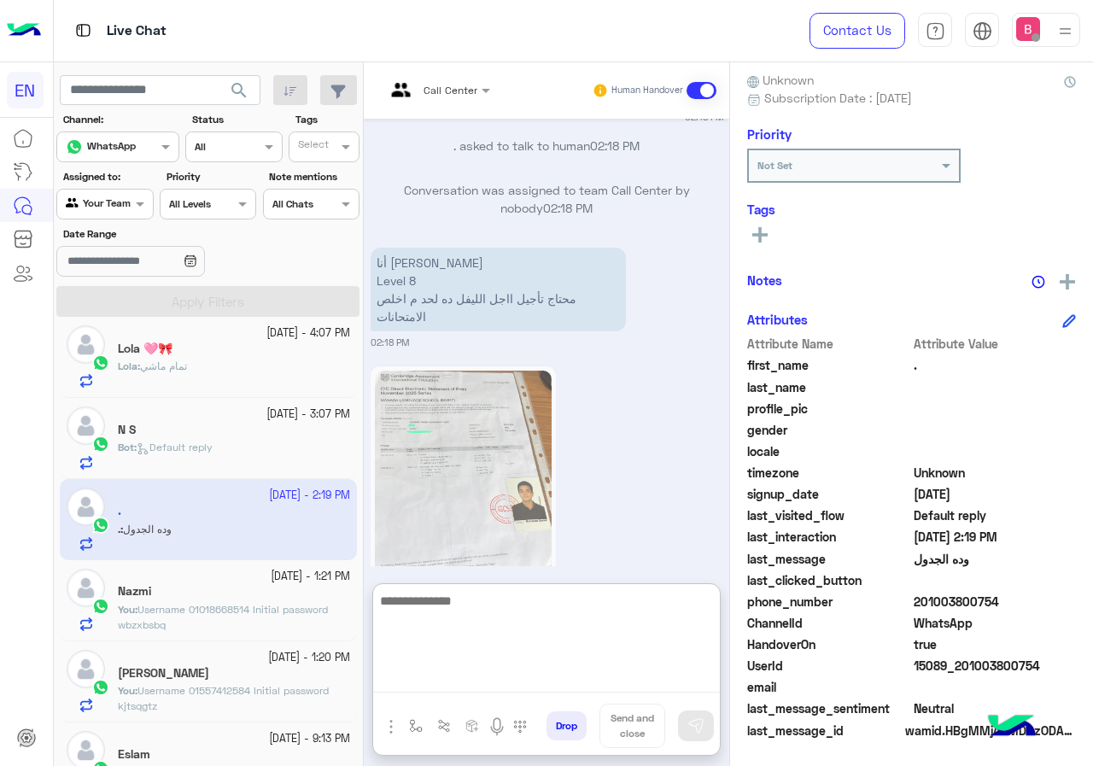
paste textarea "**********"
type textarea "**********"
click at [528, 605] on textarea "**********" at bounding box center [546, 641] width 347 height 102
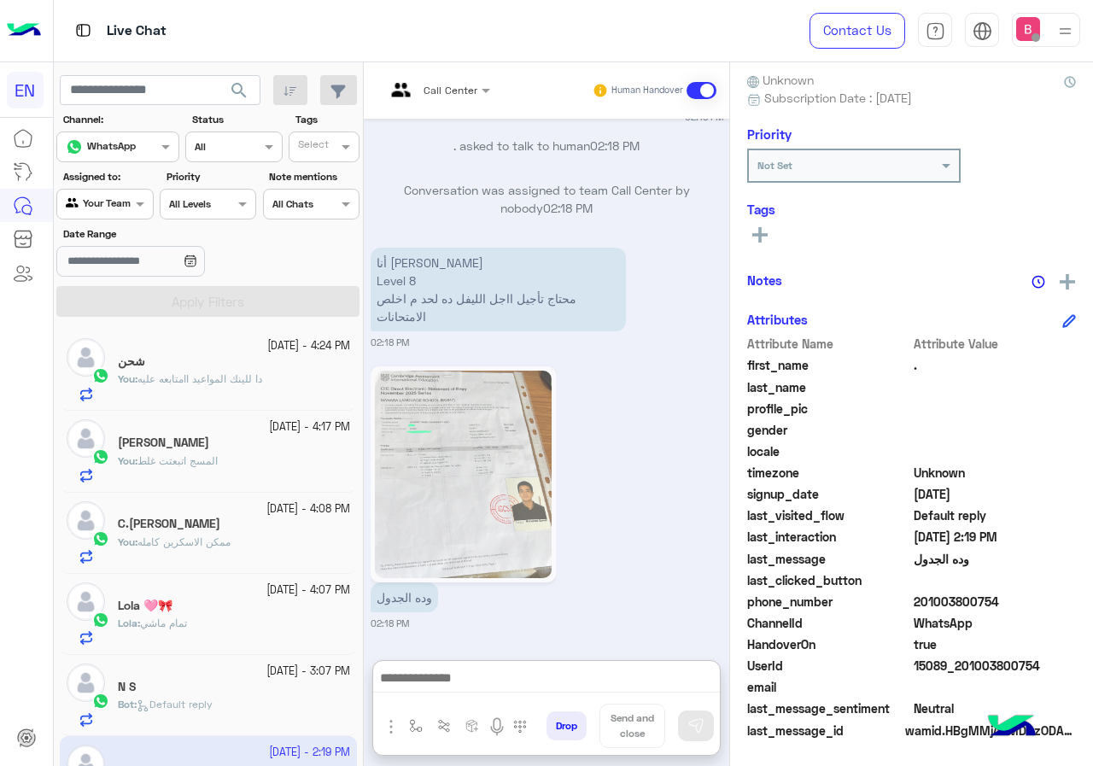
click at [258, 458] on div "You : المسج اتبعتت غلط" at bounding box center [234, 468] width 232 height 30
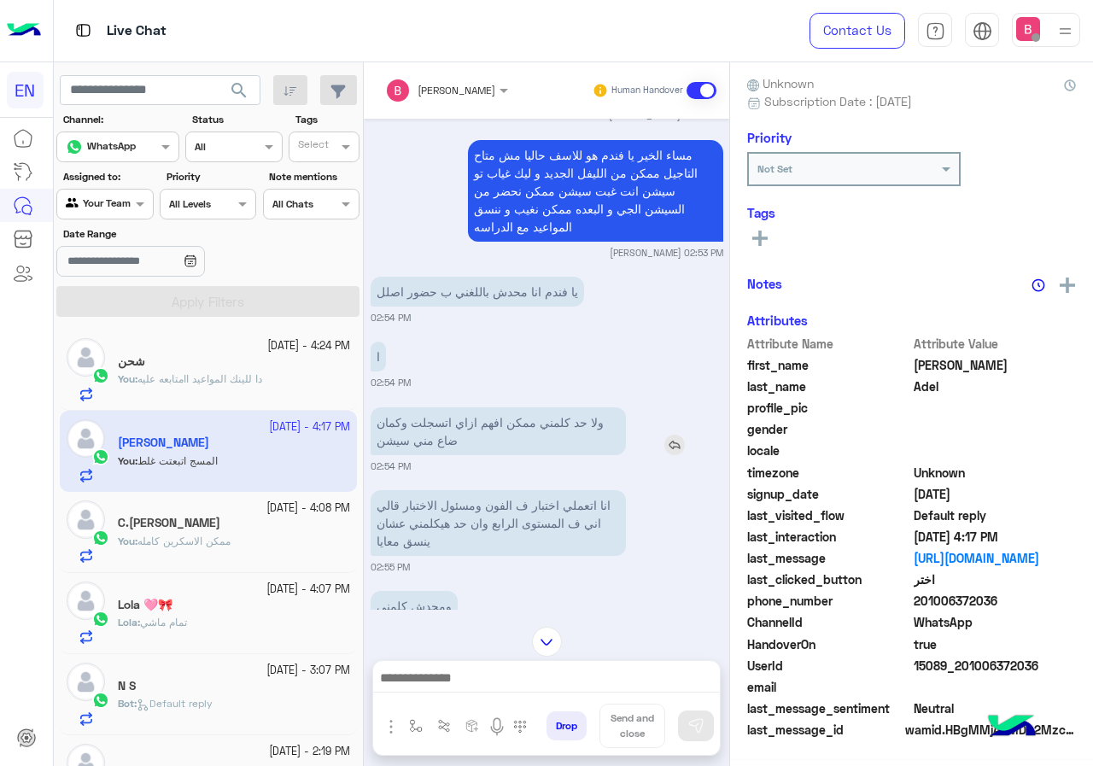
scroll to position [154, 0]
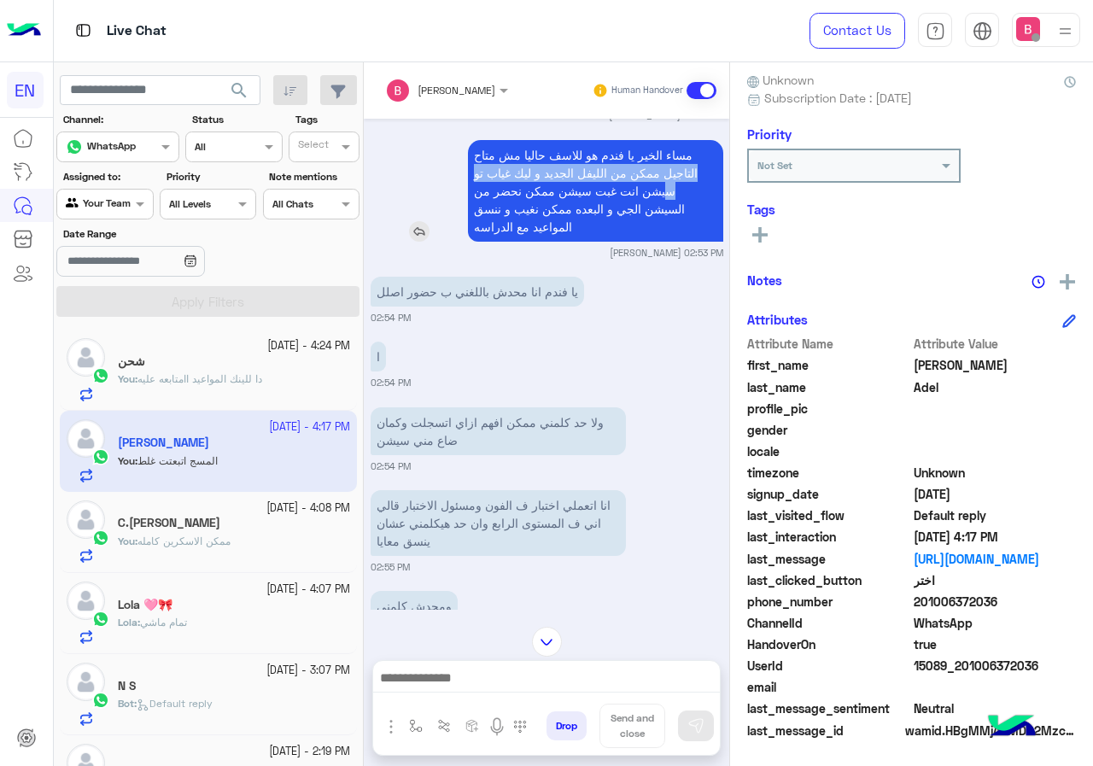
drag, startPoint x: 704, startPoint y: 184, endPoint x: 683, endPoint y: 247, distance: 65.9
click at [703, 231] on p "مساء الخير يا فندم هو للاسف حاليا مش متاح التاجيل ممكن من الليفل الجديد و ليك غ…" at bounding box center [595, 191] width 255 height 102
click at [676, 242] on p "مساء الخير يا فندم هو للاسف حاليا مش متاح التاجيل ممكن من الليفل الجديد و ليك غ…" at bounding box center [595, 191] width 255 height 102
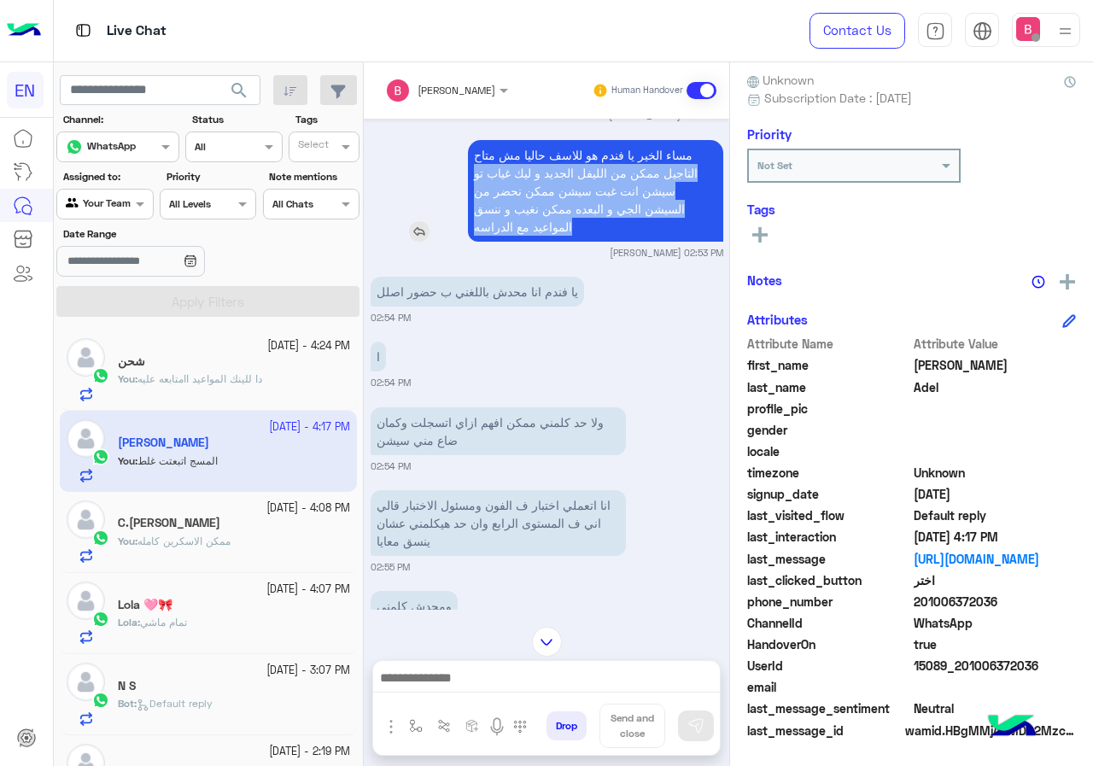
drag, startPoint x: 563, startPoint y: 266, endPoint x: 696, endPoint y: 182, distance: 157.0
click at [696, 182] on p "مساء الخير يا فندم هو للاسف حاليا مش متاح التاجيل ممكن من الليفل الجديد و ليك غ…" at bounding box center [595, 191] width 255 height 102
click at [702, 196] on p "مساء الخير يا فندم هو للاسف حاليا مش متاح التاجيل ممكن من الليفل الجديد و ليك غ…" at bounding box center [595, 191] width 255 height 102
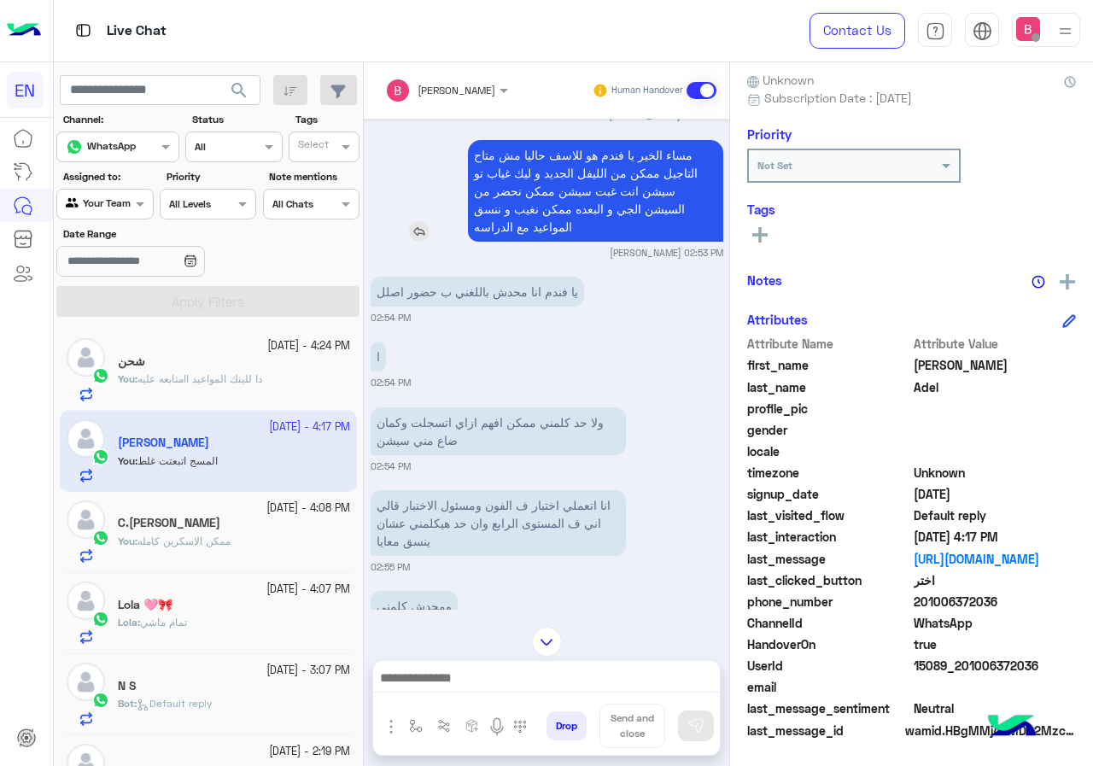
click at [466, 180] on div "مساء الخير يا فندم هو للاسف حاليا مش متاح التاجيل ممكن من الليفل الجديد و ليك غ…" at bounding box center [547, 191] width 353 height 102
drag, startPoint x: 468, startPoint y: 179, endPoint x: 670, endPoint y: 271, distance: 222.0
click at [667, 231] on div "مساء الخير يا فندم هو للاسف حاليا مش متاح التاجيل ممكن من الليفل الجديد و ليك غ…" at bounding box center [595, 191] width 255 height 102
drag, startPoint x: 668, startPoint y: 271, endPoint x: 690, endPoint y: 251, distance: 29.6
click at [673, 242] on p "مساء الخير يا فندم هو للاسف حاليا مش متاح التاجيل ممكن من الليفل الجديد و ليك غ…" at bounding box center [595, 191] width 255 height 102
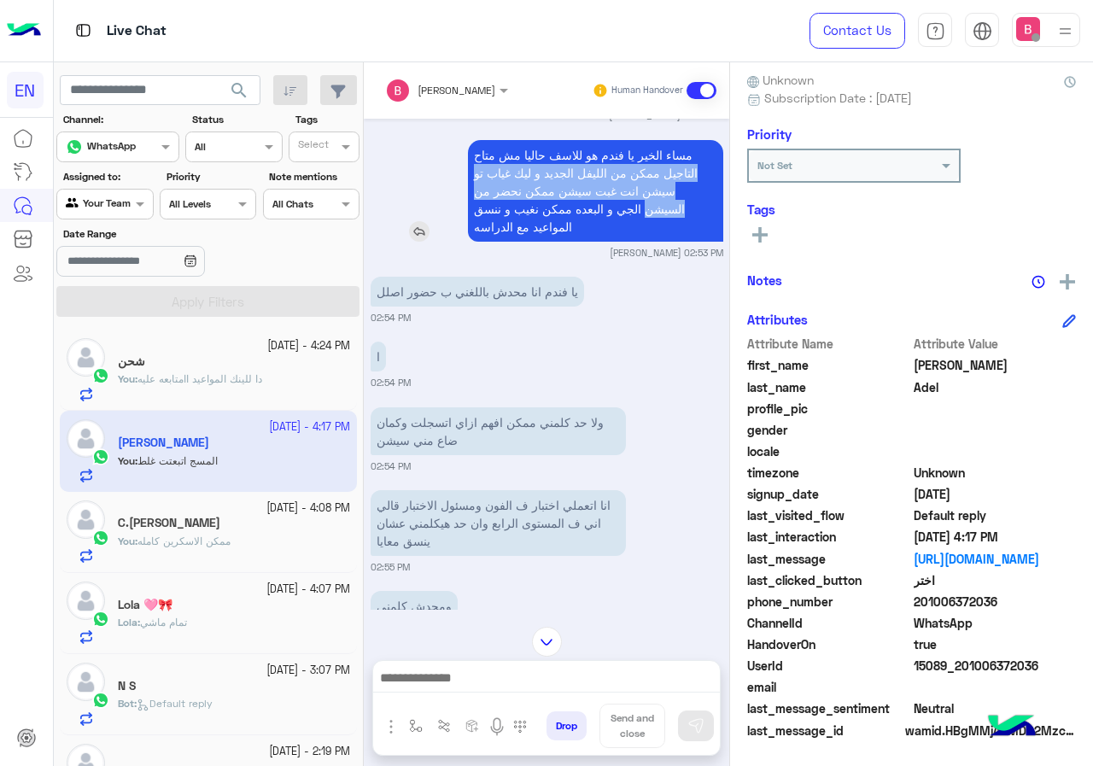
drag, startPoint x: 704, startPoint y: 184, endPoint x: 704, endPoint y: 233, distance: 49.5
click at [706, 231] on p "مساء الخير يا فندم هو للاسف حاليا مش متاح التاجيل ممكن من الليفل الجديد و ليك غ…" at bounding box center [595, 191] width 255 height 102
click at [662, 242] on p "مساء الخير يا فندم هو للاسف حاليا مش متاح التاجيل ممكن من الليفل الجديد و ليك غ…" at bounding box center [595, 191] width 255 height 102
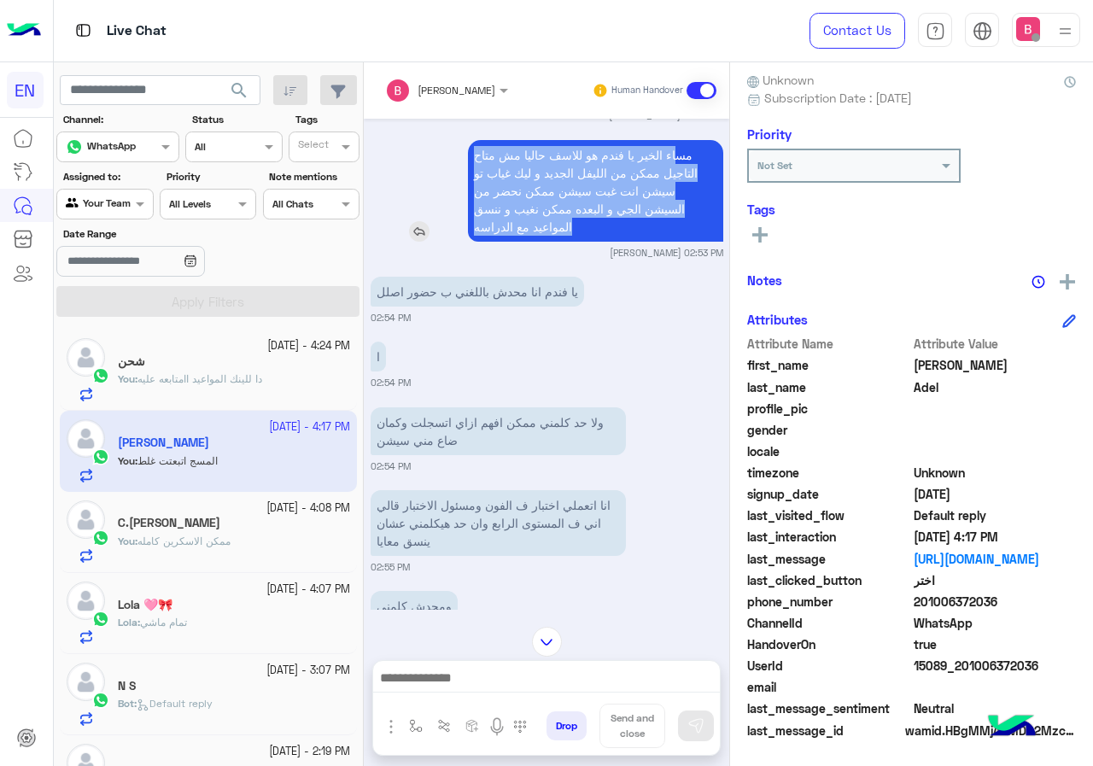
drag, startPoint x: 557, startPoint y: 266, endPoint x: 685, endPoint y: 178, distance: 155.1
click at [685, 178] on p "مساء الخير يا فندم هو للاسف حاليا مش متاح التاجيل ممكن من الليفل الجديد و ليك غ…" at bounding box center [595, 191] width 255 height 102
copy p "اء الخير يا فندم هو للاسف حاليا مش متاح التاجيل ممكن من الليفل الجديد و ليك غيا…"
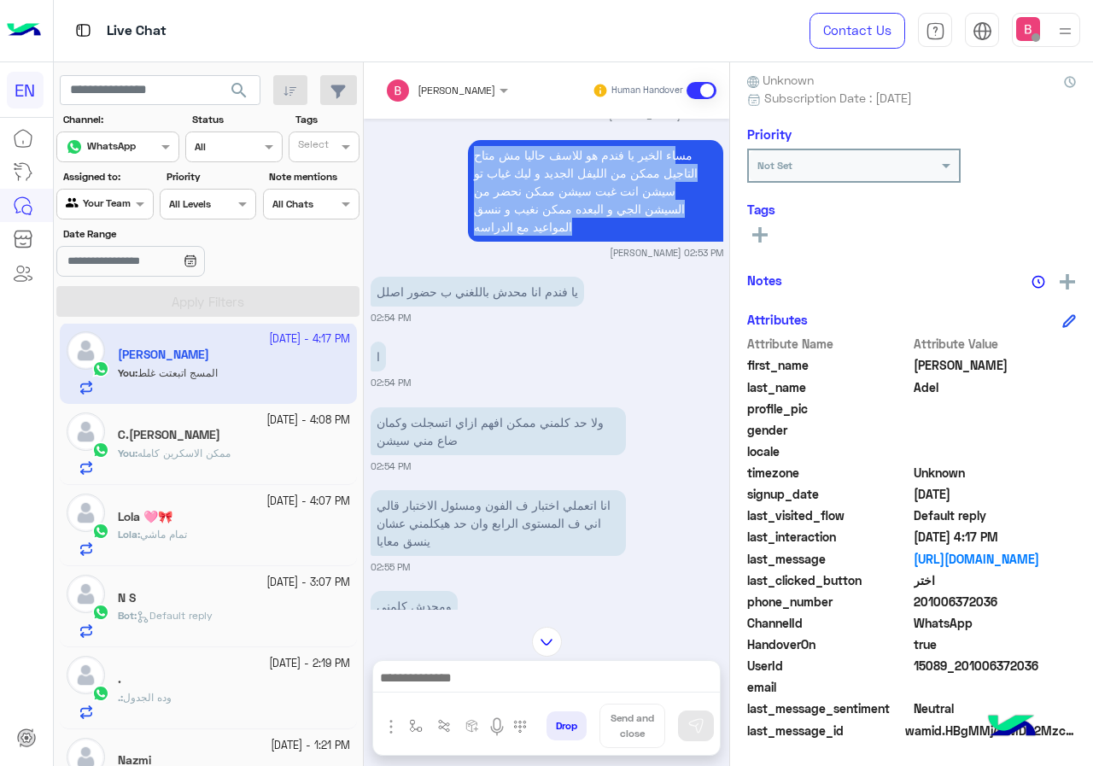
scroll to position [171, 0]
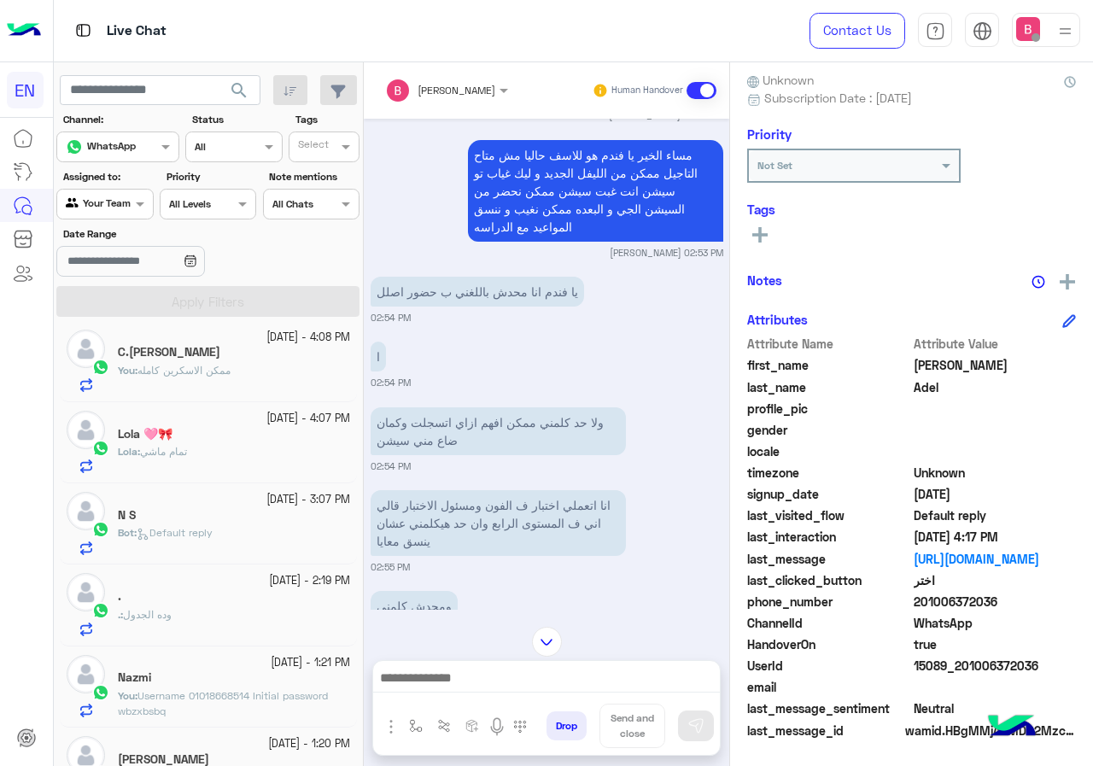
click at [186, 615] on div ". : وده الجدول" at bounding box center [234, 622] width 232 height 30
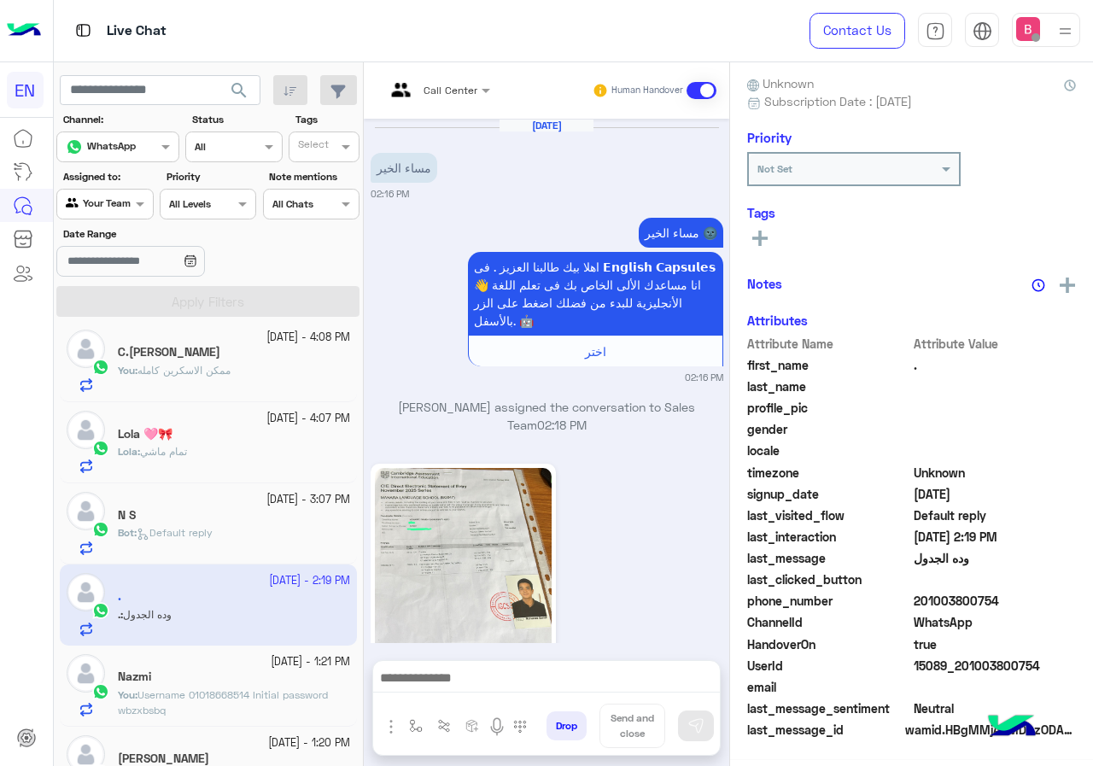
scroll to position [691, 0]
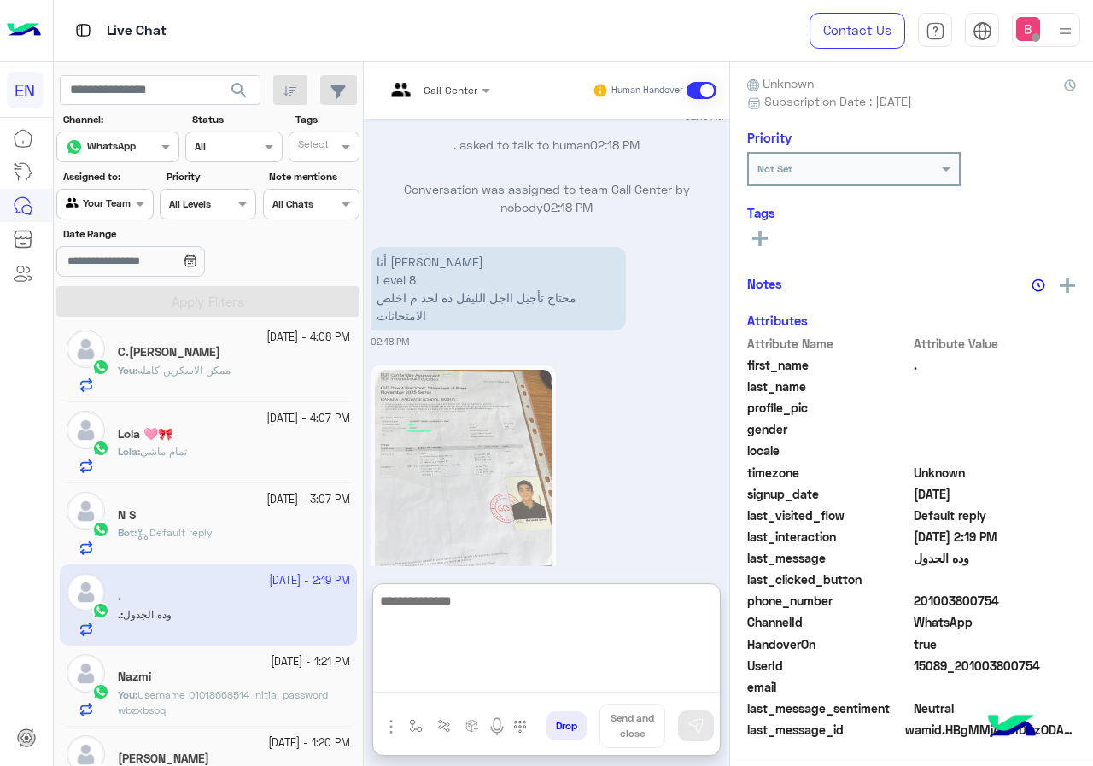
click at [523, 686] on textarea at bounding box center [546, 641] width 347 height 102
paste textarea "**********"
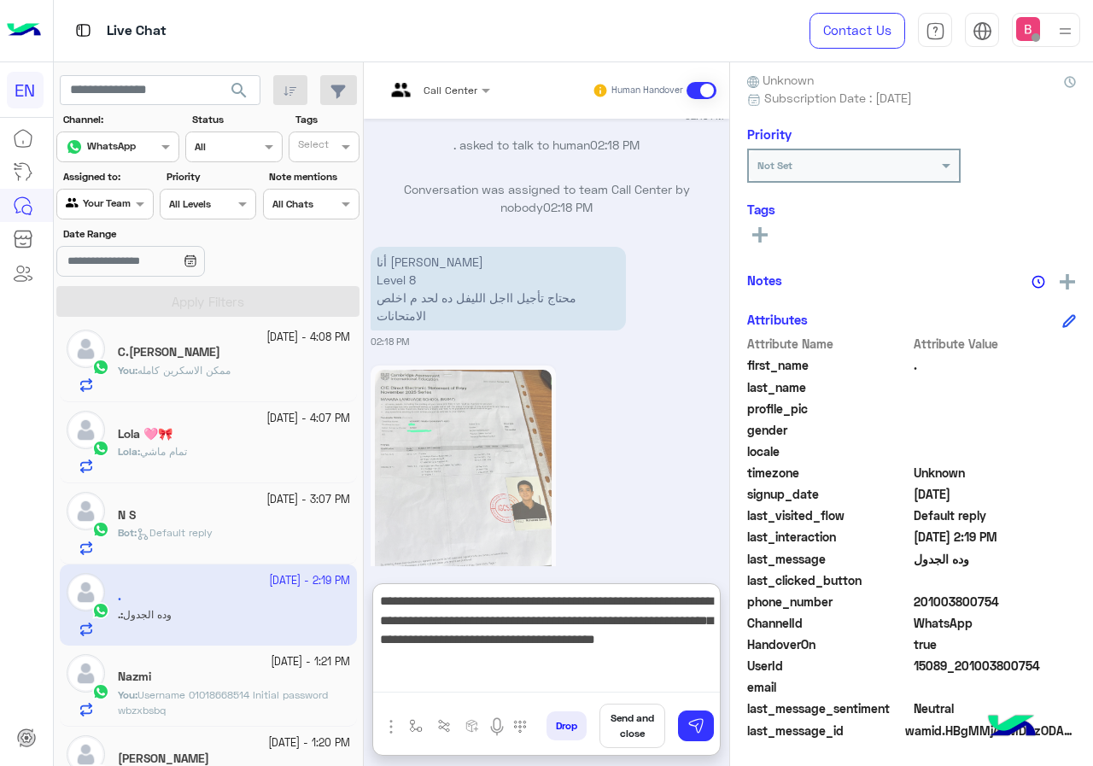
click at [714, 605] on textarea "**********" at bounding box center [546, 641] width 347 height 102
type textarea "**********"
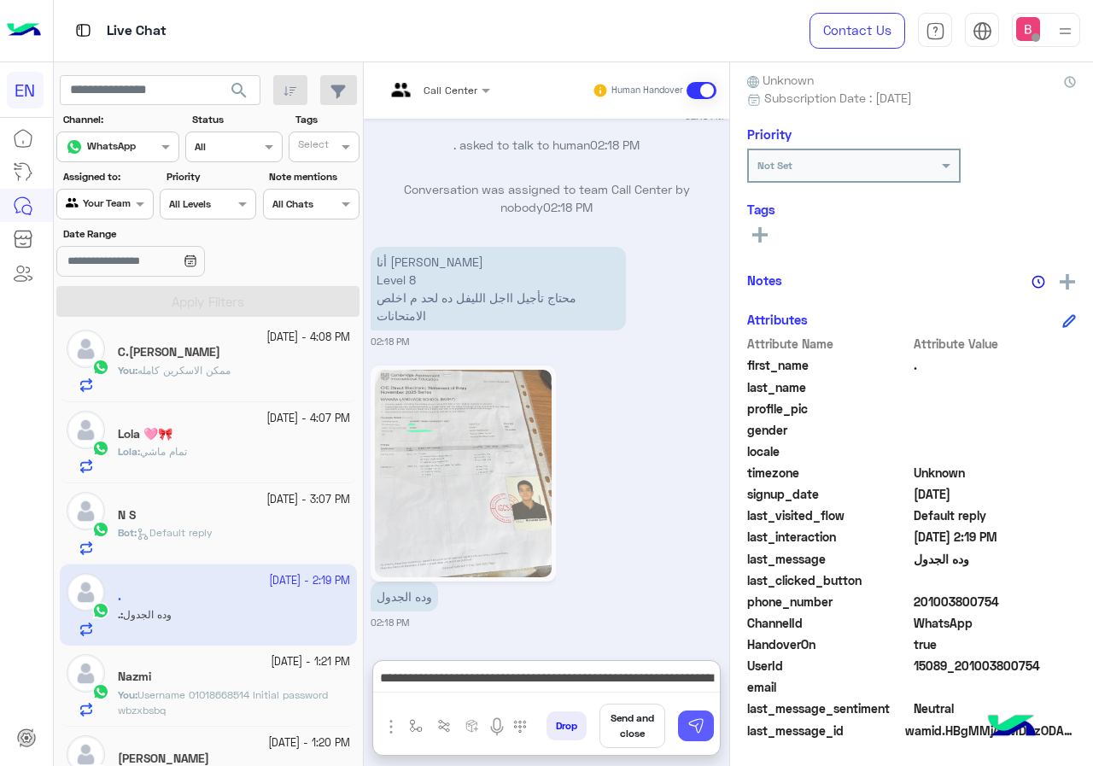
click at [694, 717] on img at bounding box center [695, 725] width 17 height 17
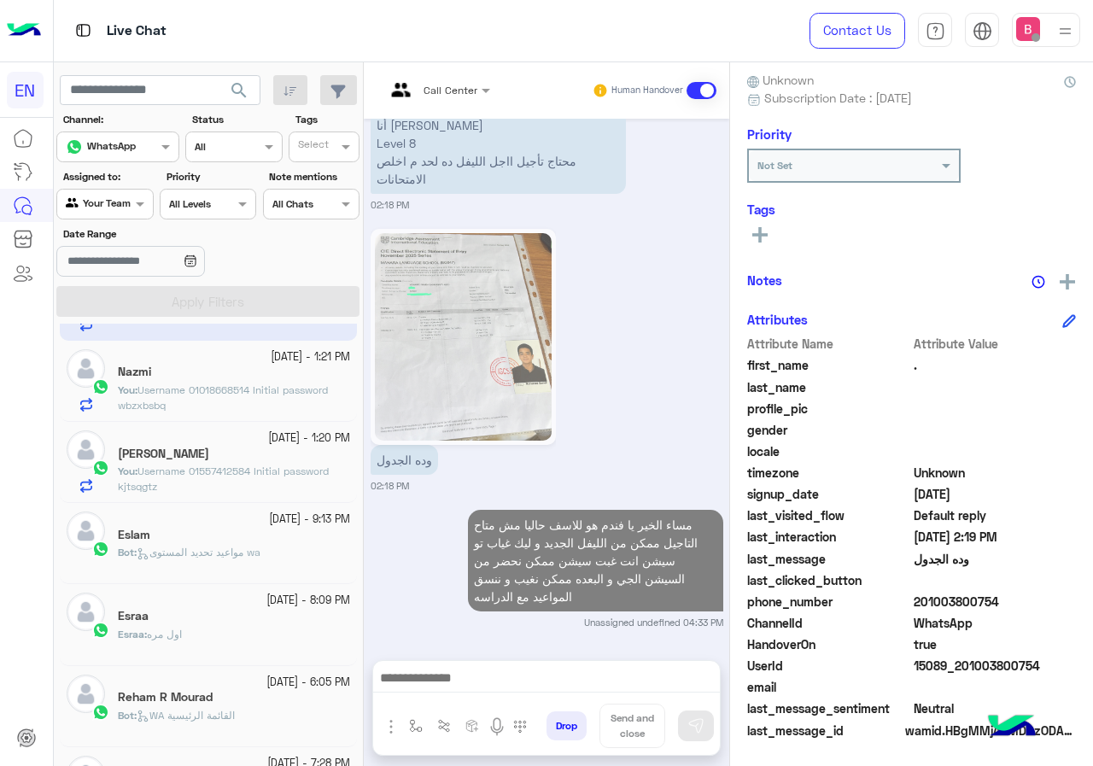
scroll to position [513, 0]
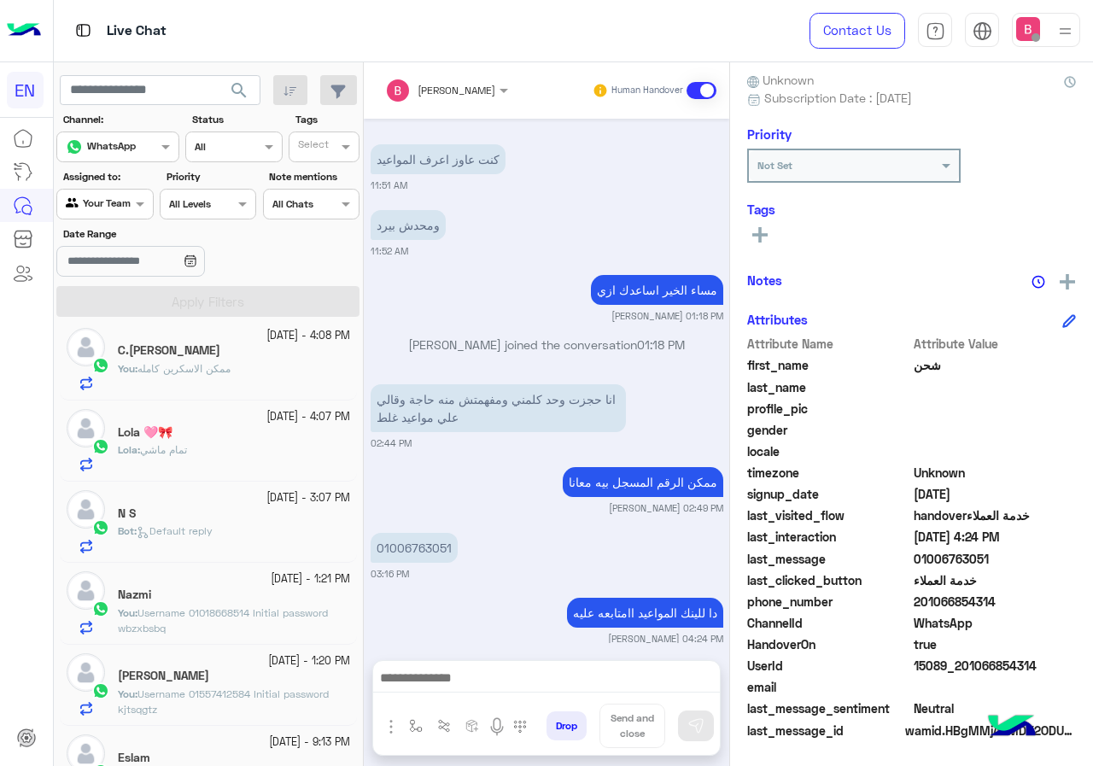
scroll to position [1, 0]
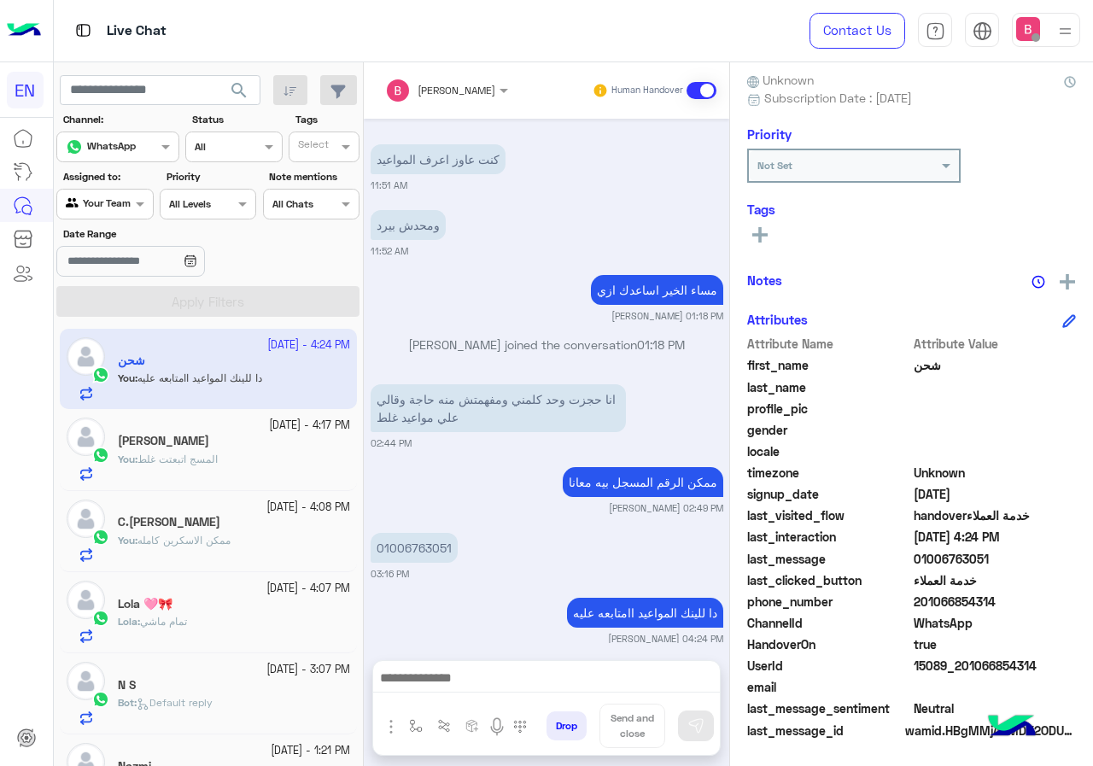
click at [271, 471] on div "You : المسج اتبعتت غلط" at bounding box center [234, 467] width 232 height 30
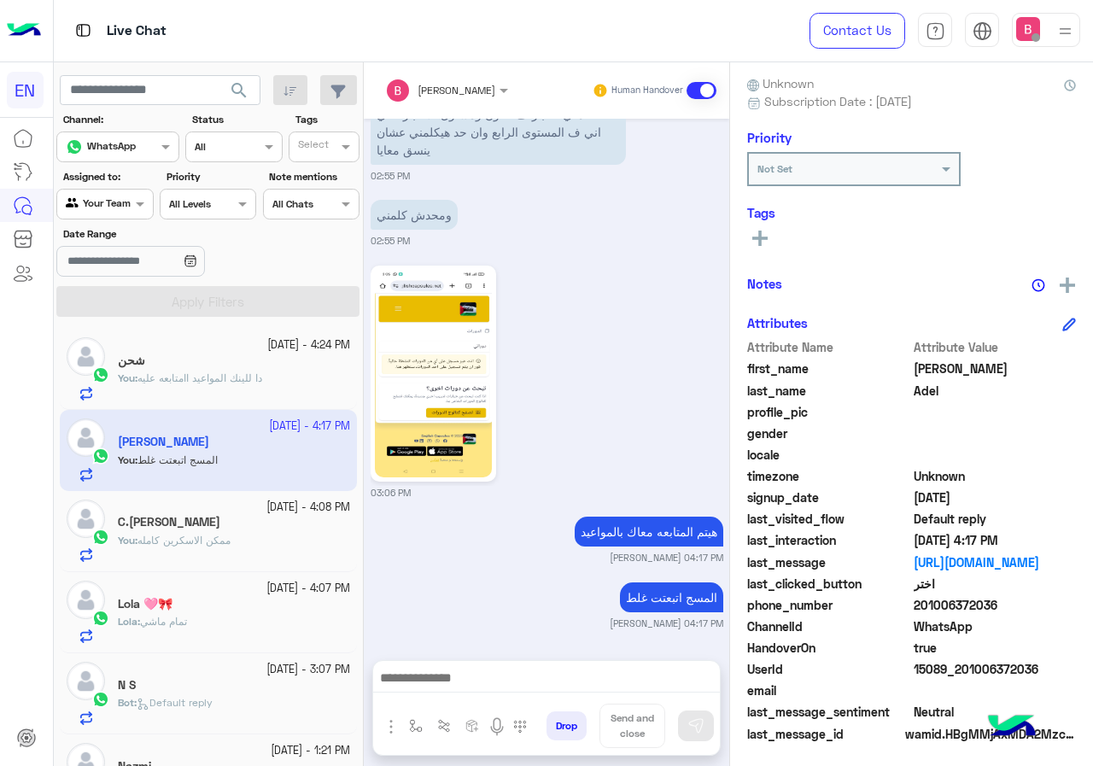
scroll to position [154, 0]
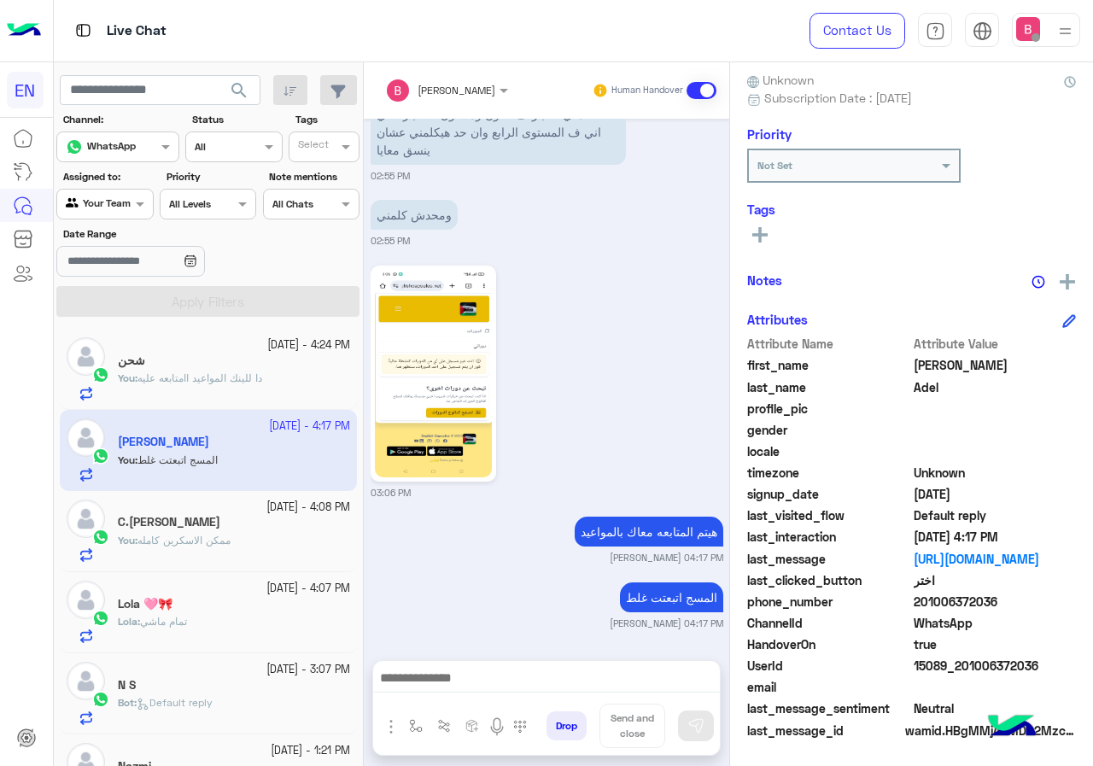
click at [270, 703] on div "Bot : Default reply" at bounding box center [234, 710] width 232 height 30
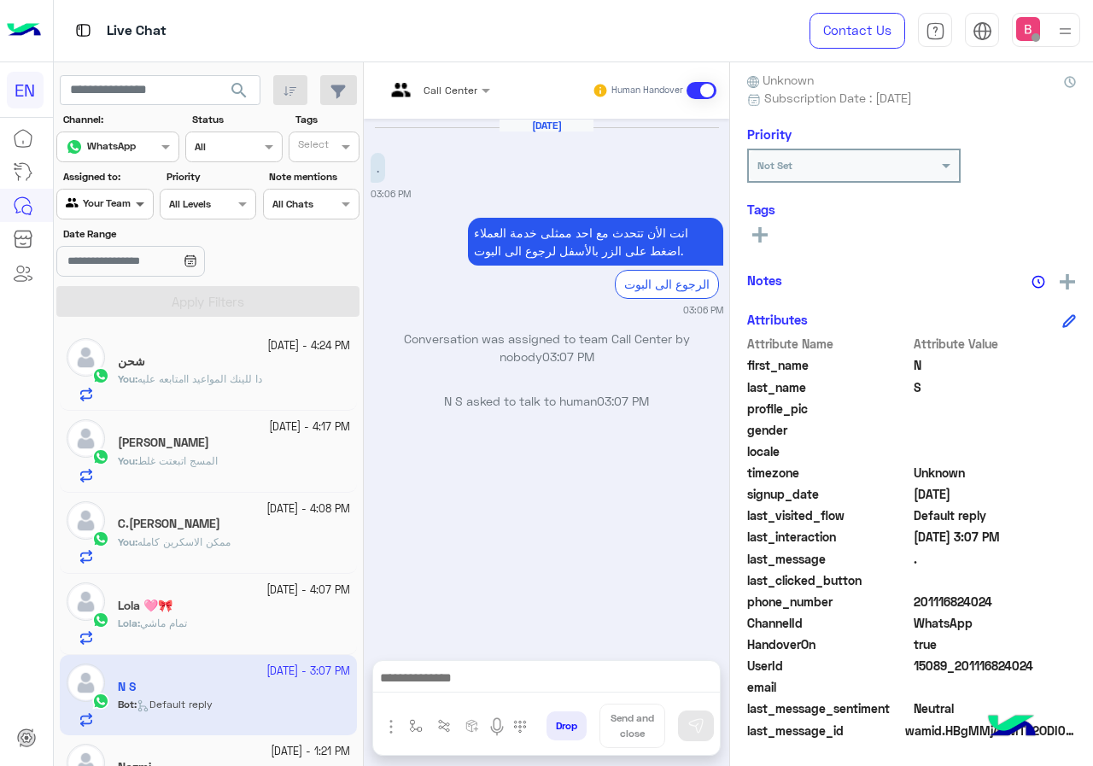
click at [131, 196] on span at bounding box center [141, 204] width 21 height 18
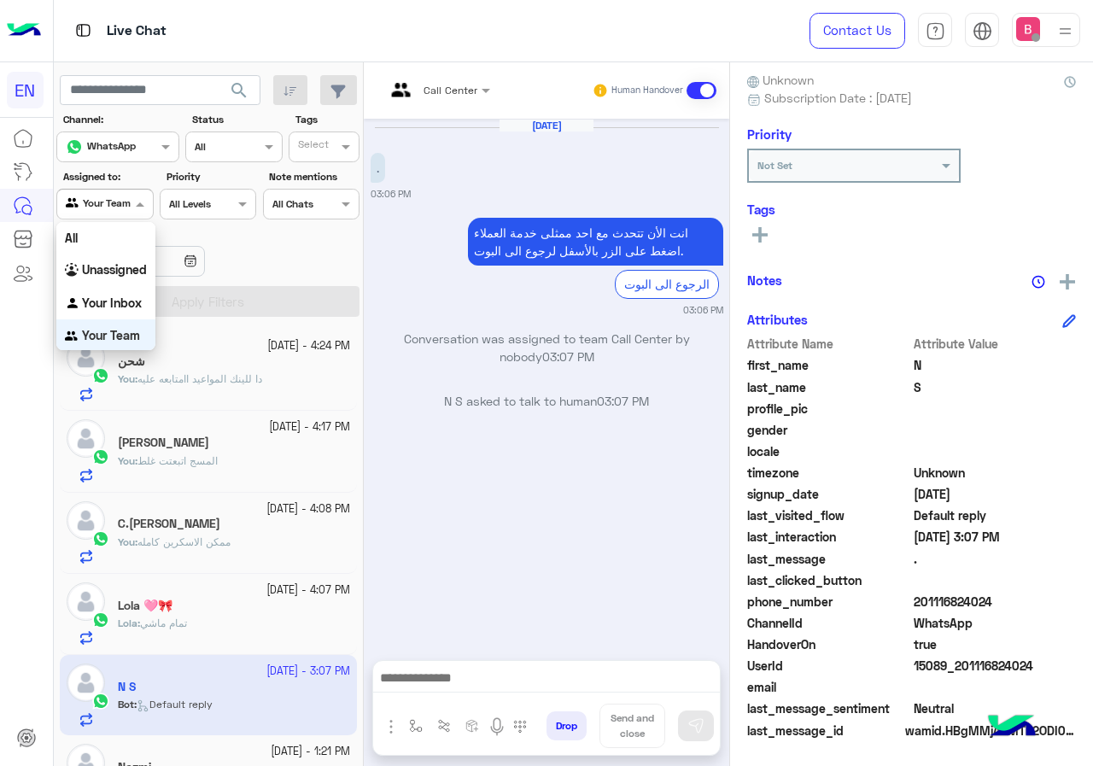
scroll to position [1, 0]
click at [111, 256] on div "Unassigned" at bounding box center [105, 269] width 99 height 33
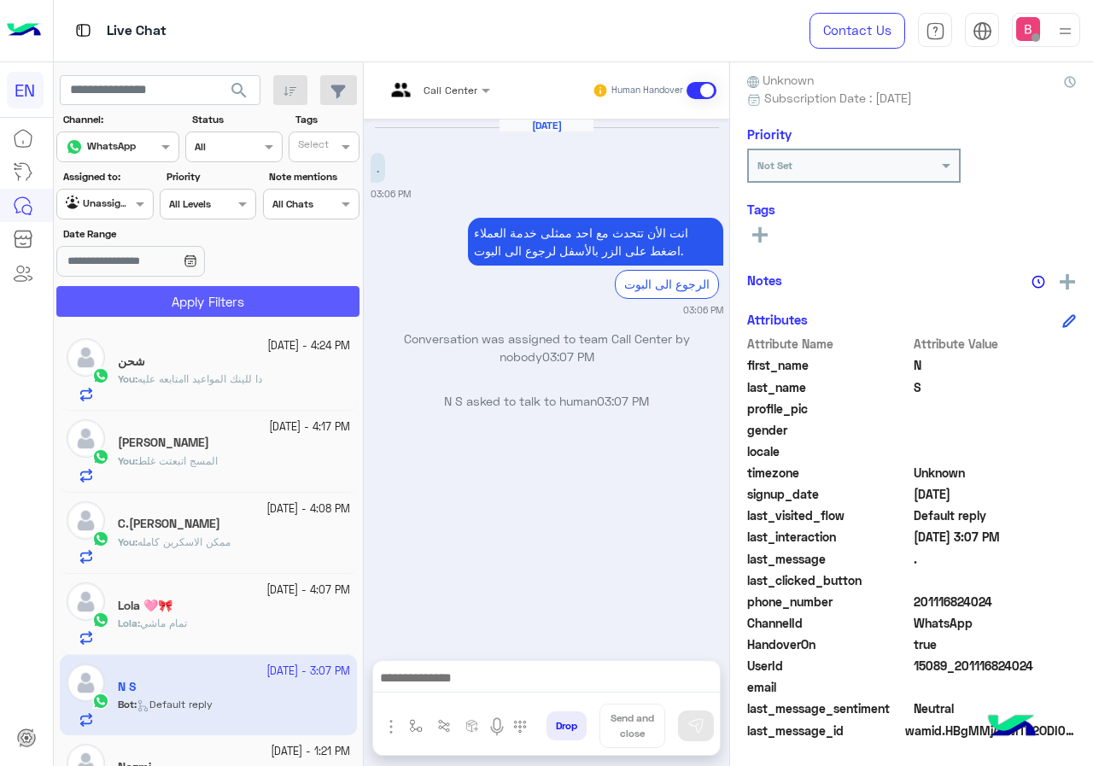
click at [154, 285] on section "Channel: Channel WhatsApp Status Channel All Tags Select Assigned to: Agent Fil…" at bounding box center [209, 214] width 284 height 205
click at [222, 311] on button "Apply Filters" at bounding box center [207, 301] width 303 height 31
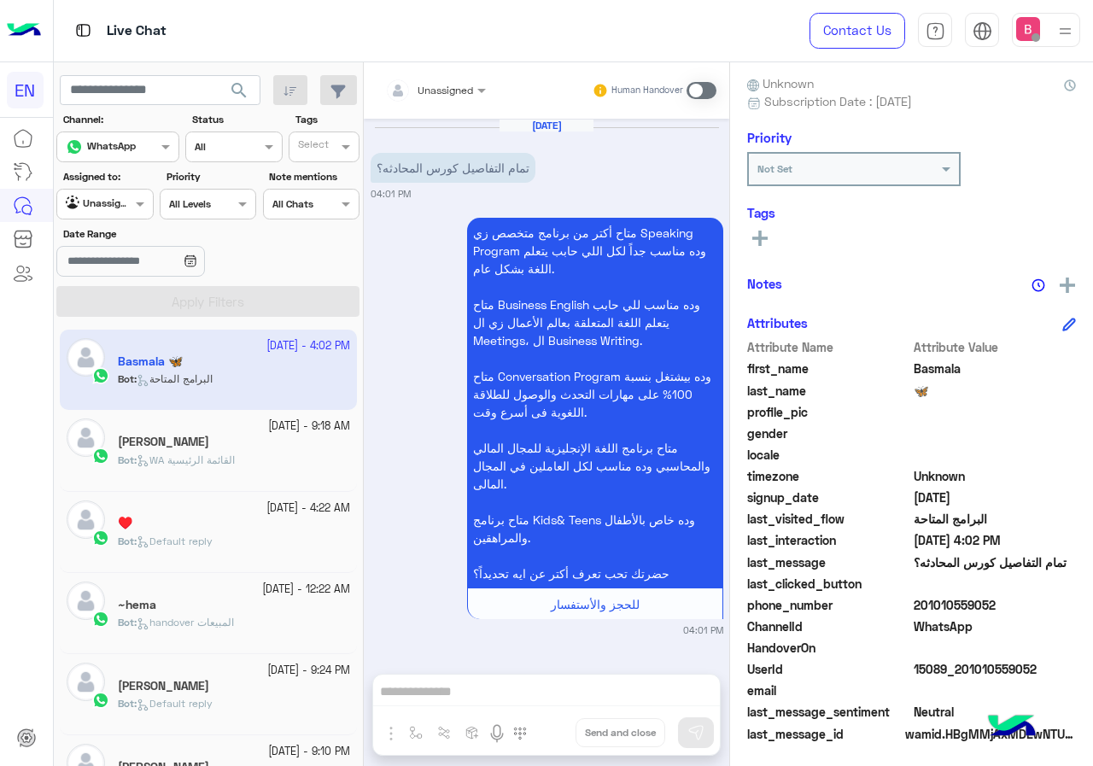
scroll to position [154, 0]
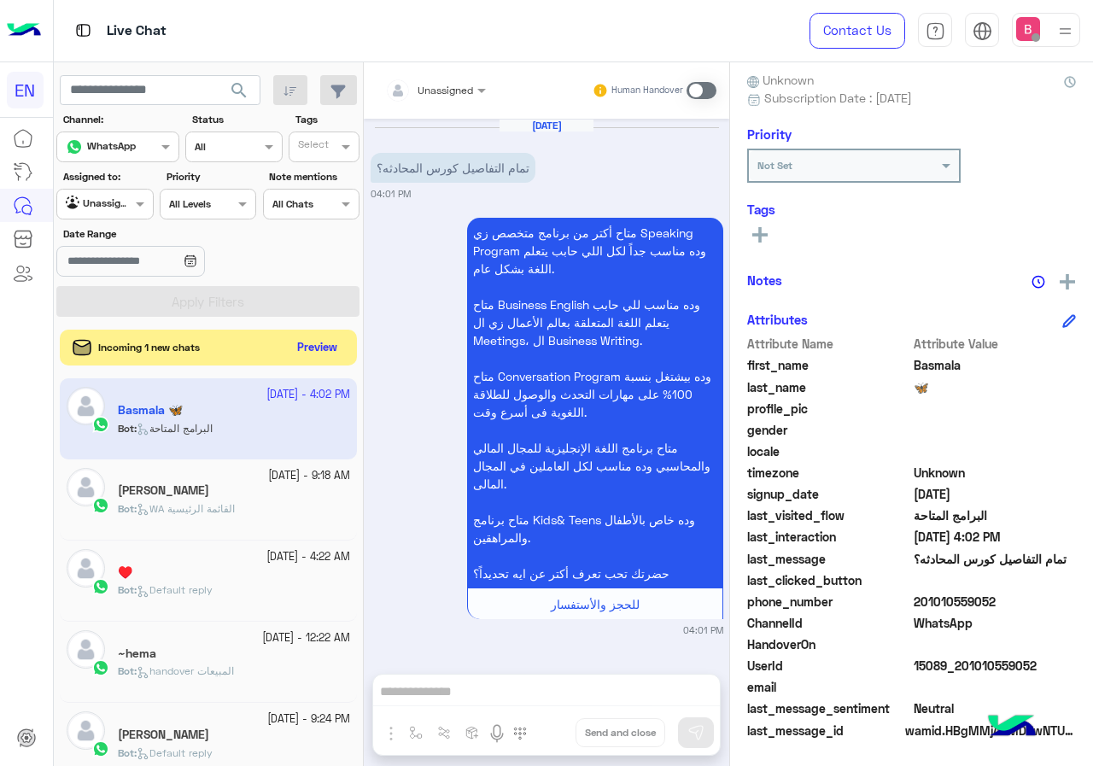
click at [321, 345] on button "Preview" at bounding box center [317, 347] width 53 height 23
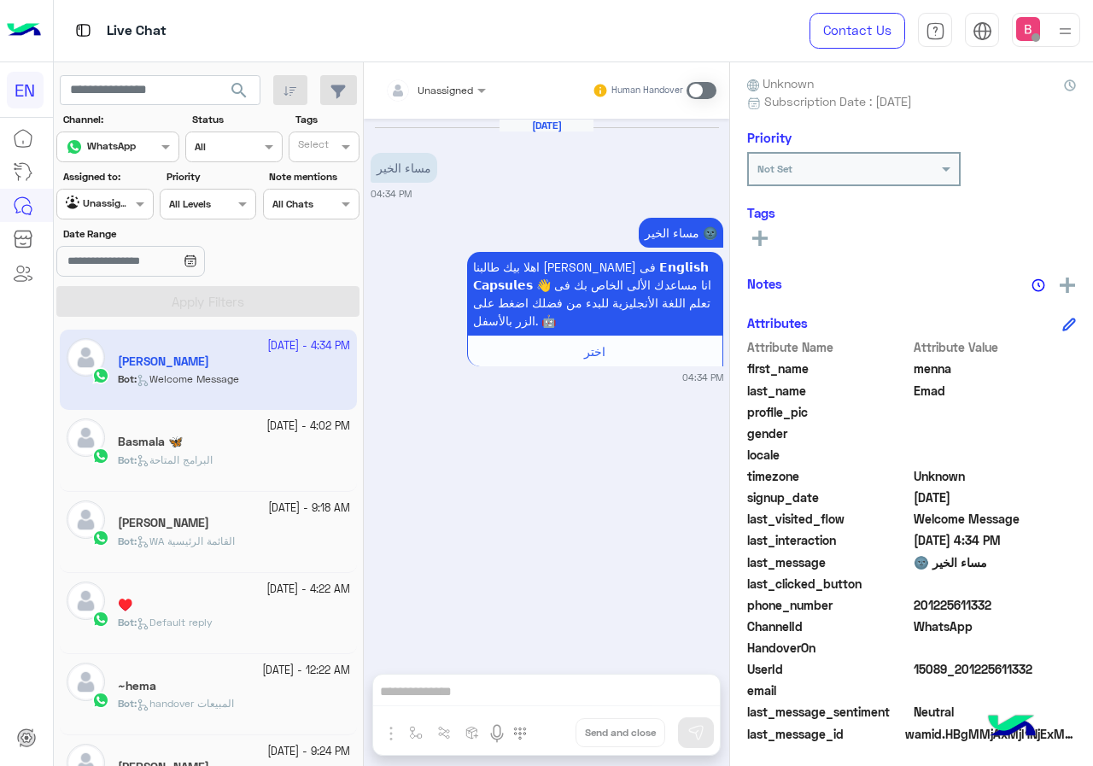
scroll to position [154, 0]
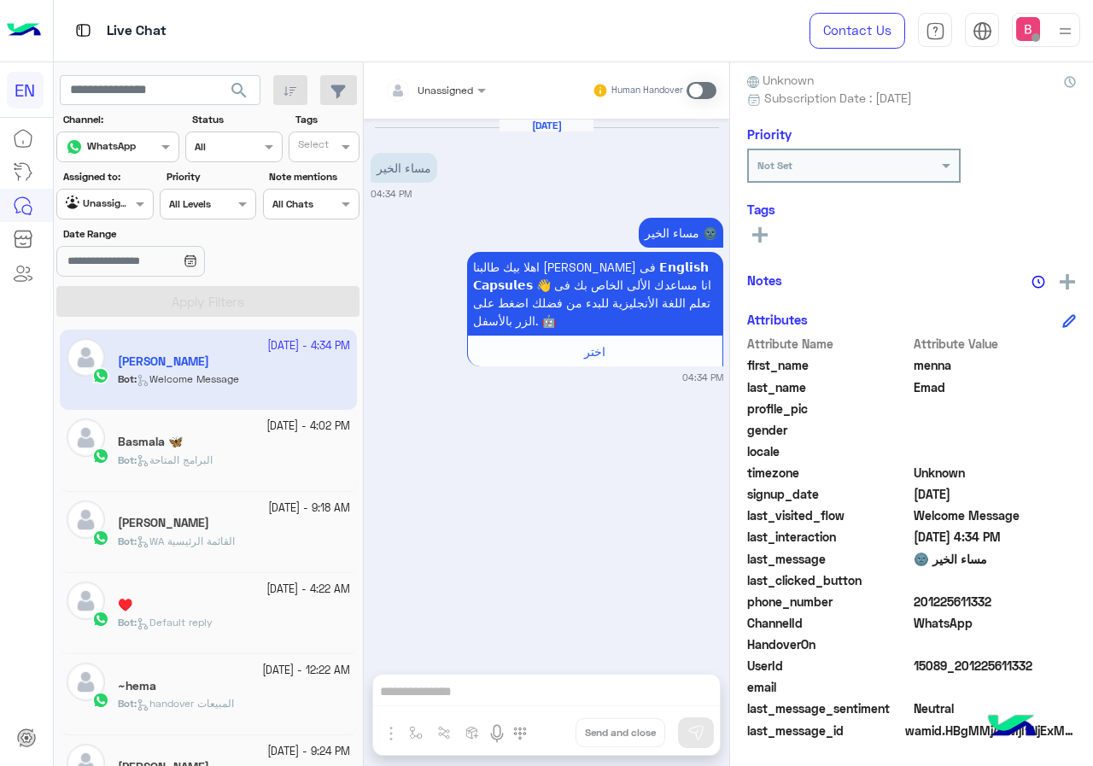
click at [110, 206] on div at bounding box center [104, 202] width 95 height 16
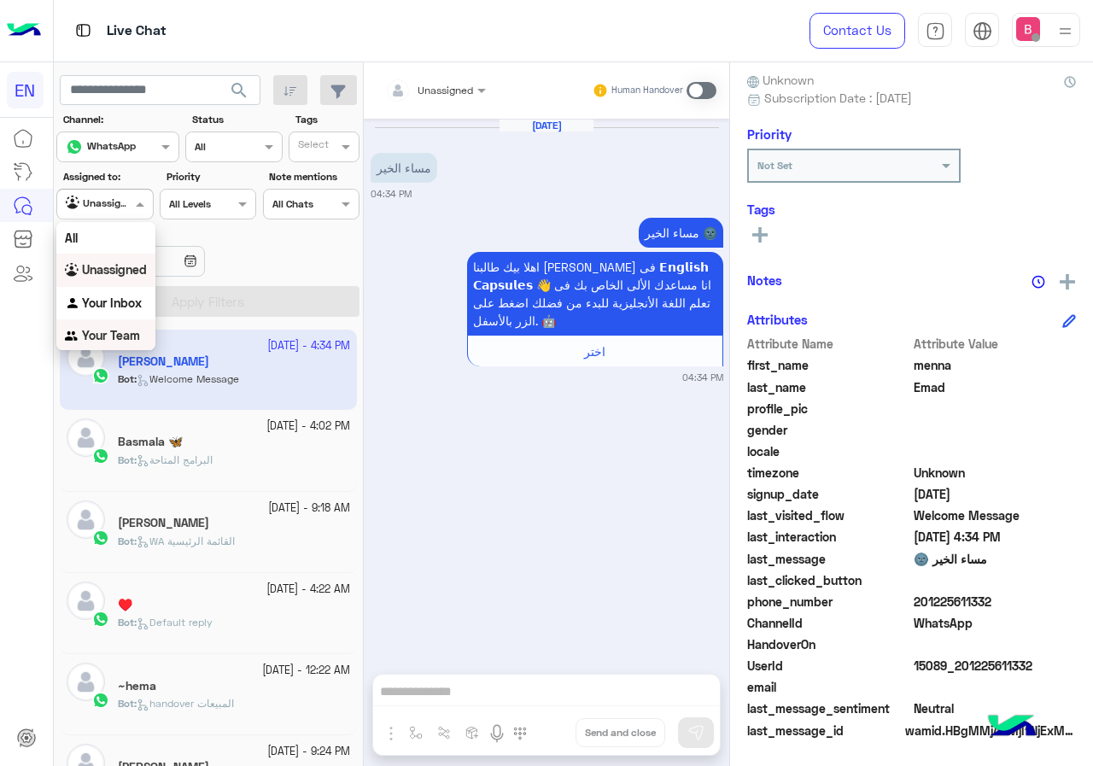
click at [122, 324] on div "Your Team" at bounding box center [105, 335] width 99 height 33
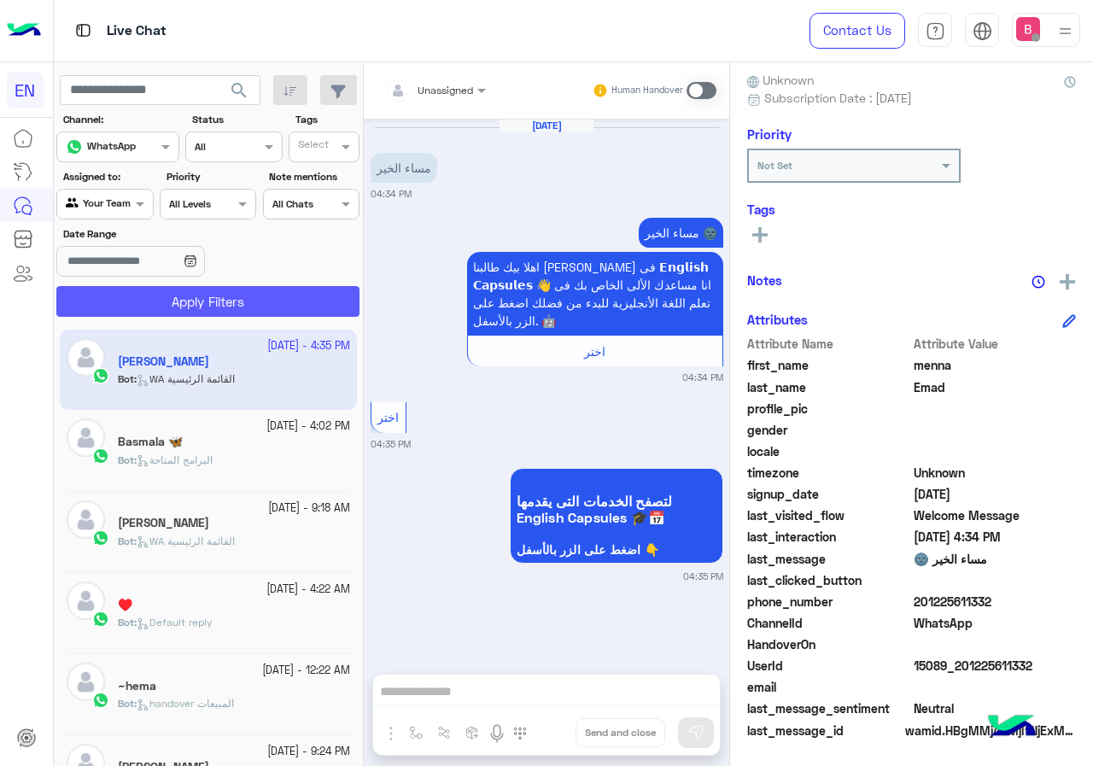
click at [160, 301] on button "Apply Filters" at bounding box center [207, 301] width 303 height 31
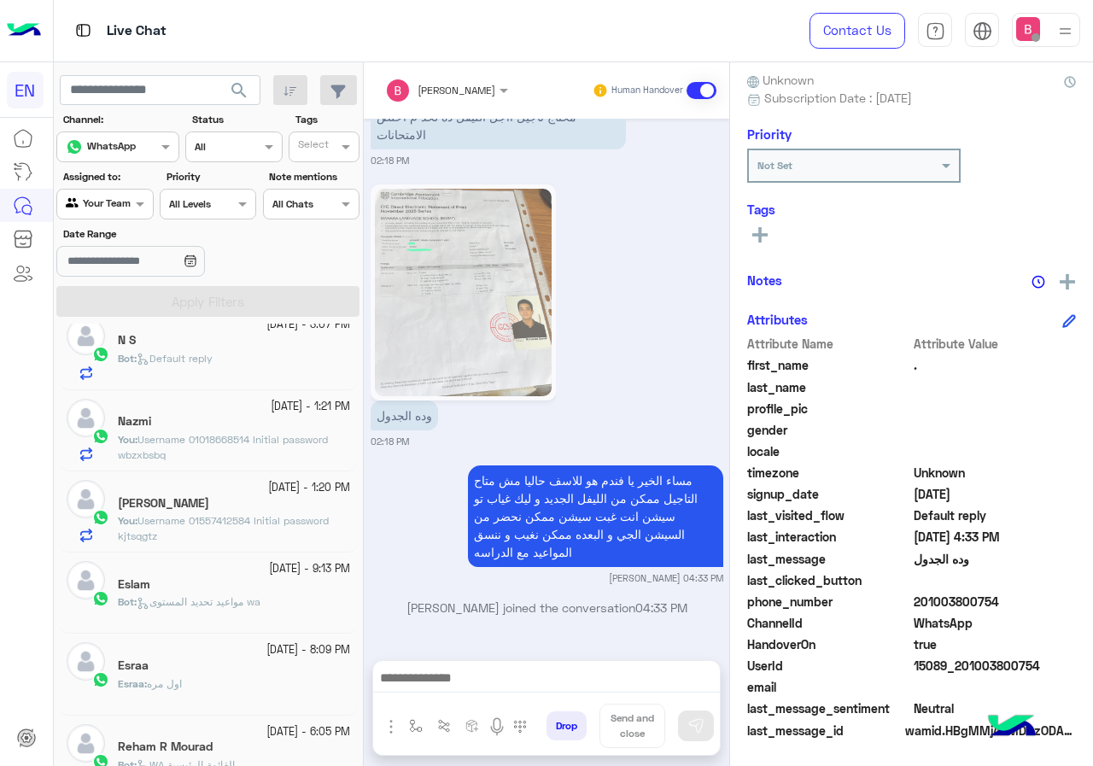
scroll to position [171, 0]
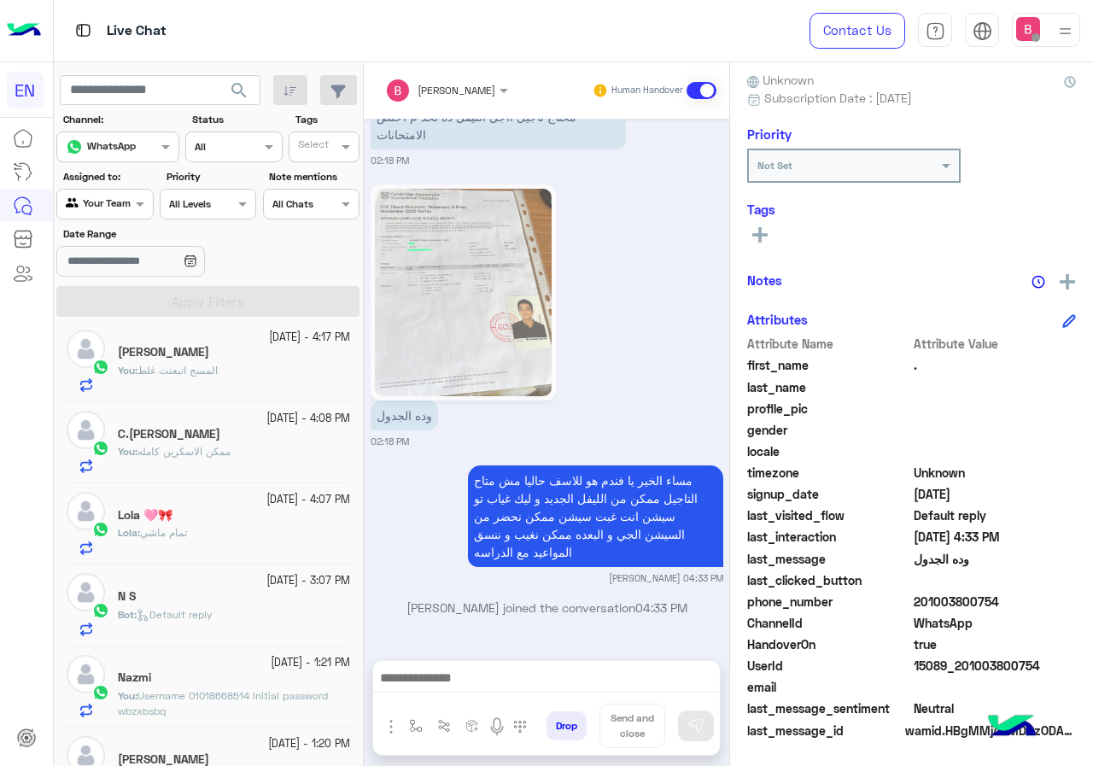
click at [129, 199] on div at bounding box center [104, 202] width 95 height 16
click at [129, 272] on b "Unassigned" at bounding box center [114, 268] width 65 height 15
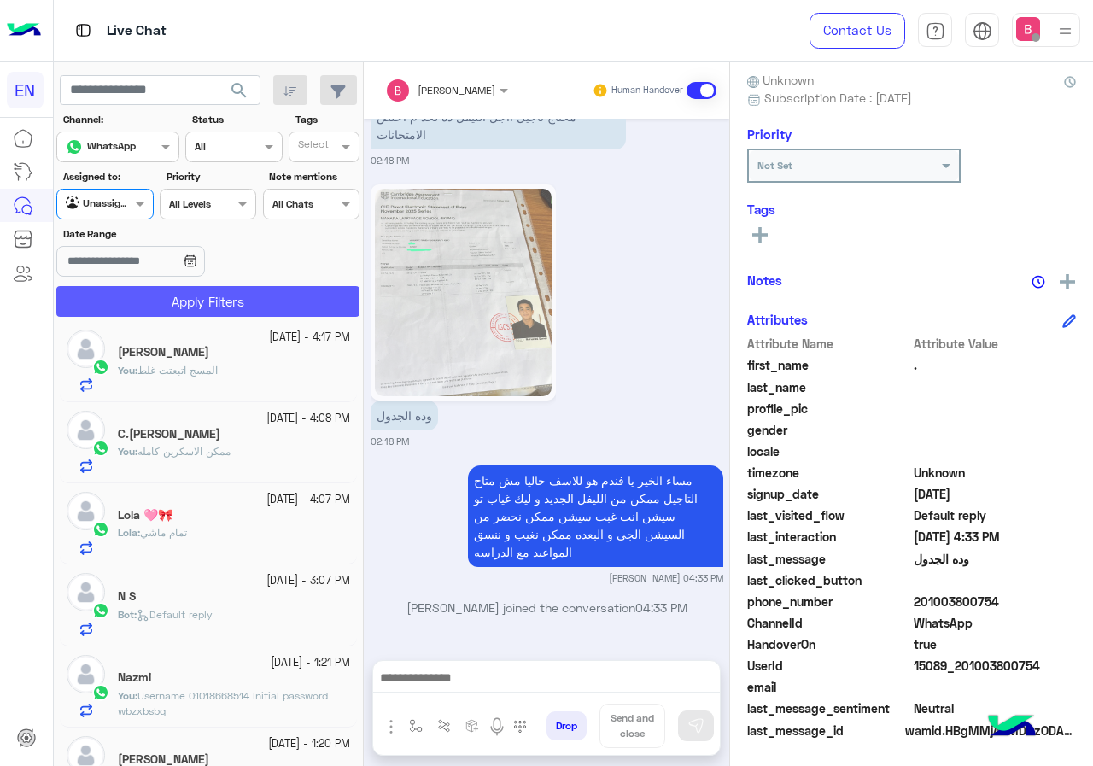
click at [160, 305] on button "Apply Filters" at bounding box center [207, 301] width 303 height 31
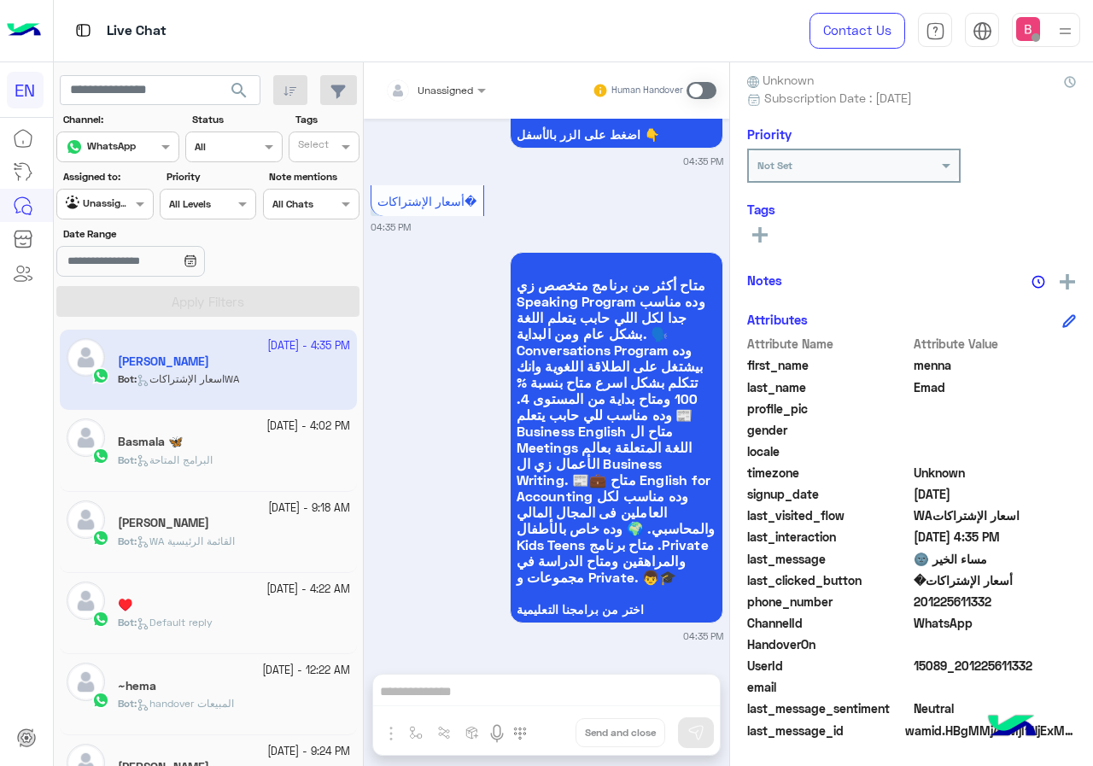
click at [243, 452] on div "Bot : البرامج المتاحة" at bounding box center [234, 467] width 232 height 30
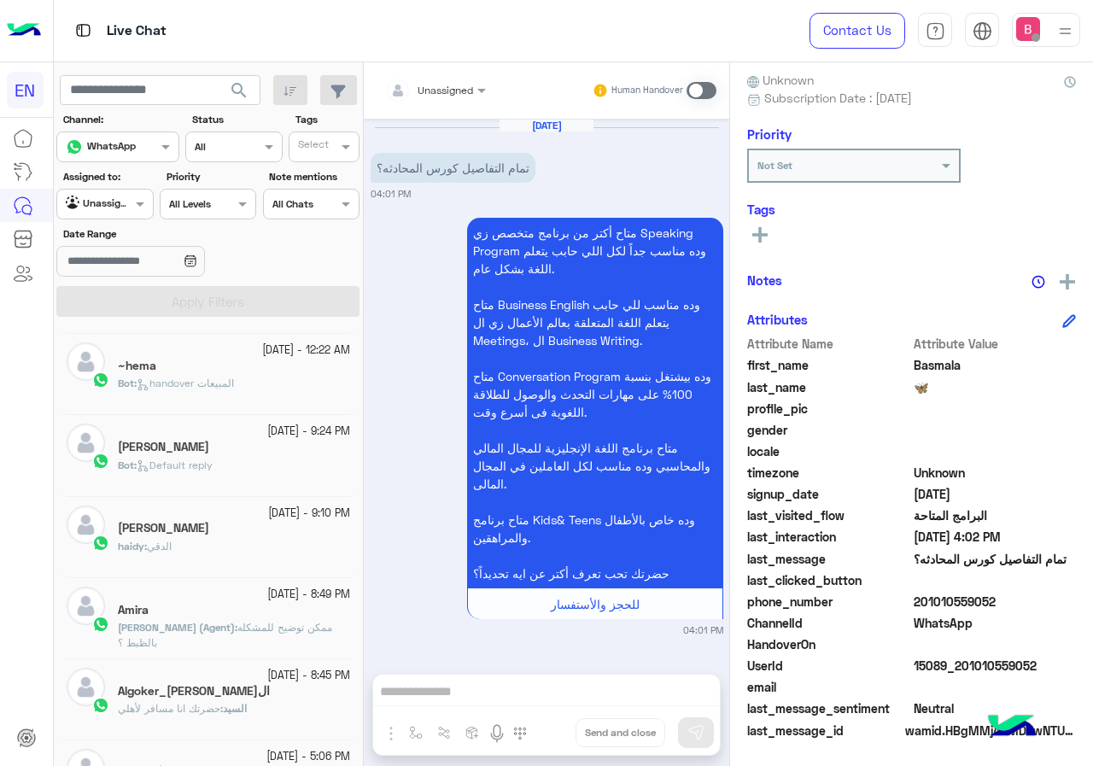
scroll to position [341, 0]
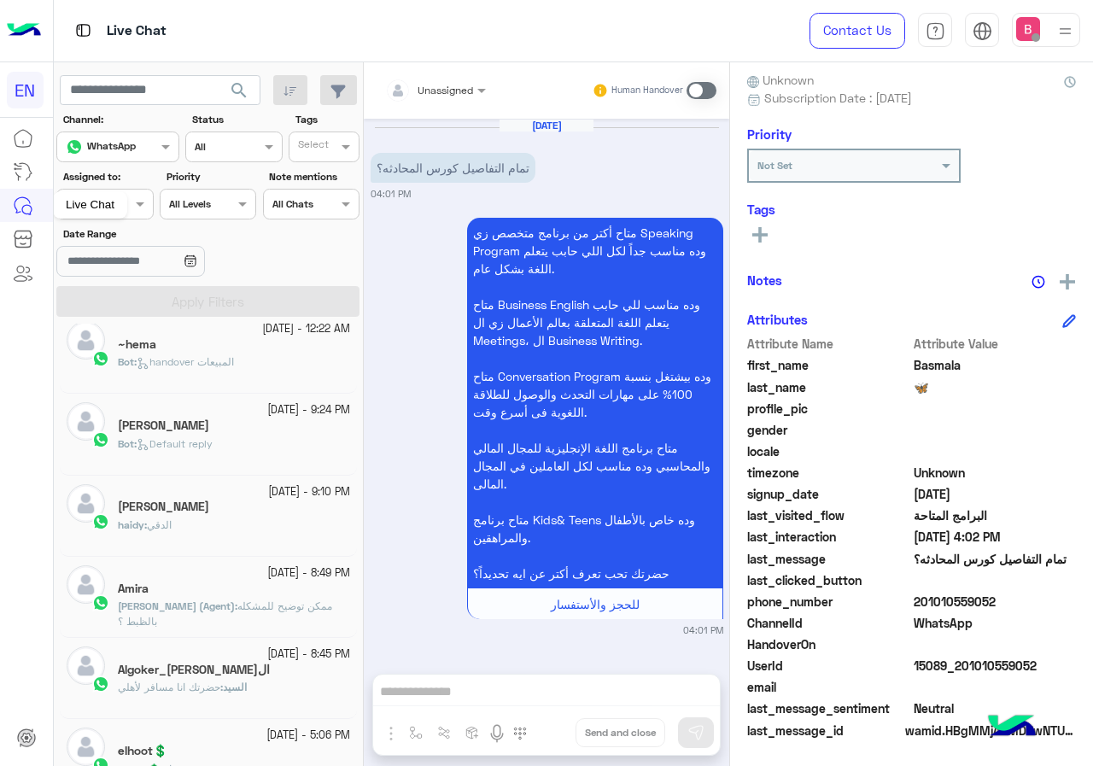
click at [84, 214] on div "Live Chat" at bounding box center [90, 204] width 74 height 27
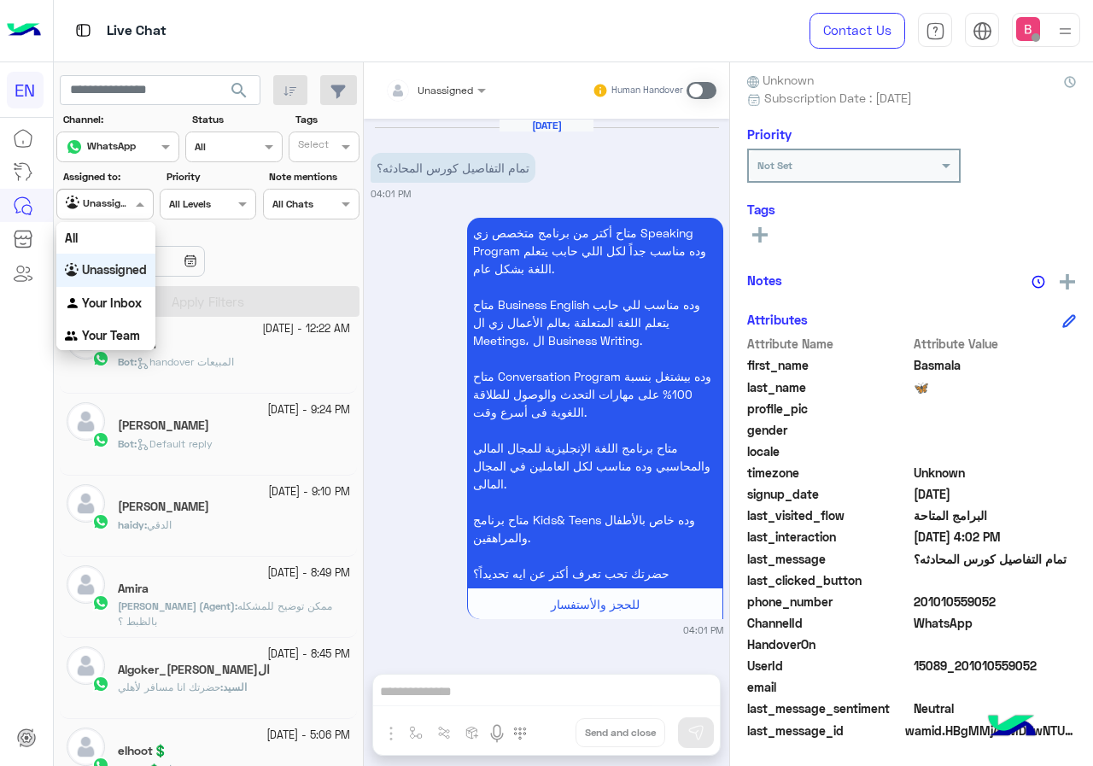
click at [125, 207] on div at bounding box center [104, 202] width 95 height 16
click at [118, 300] on b "Your Inbox" at bounding box center [112, 302] width 60 height 15
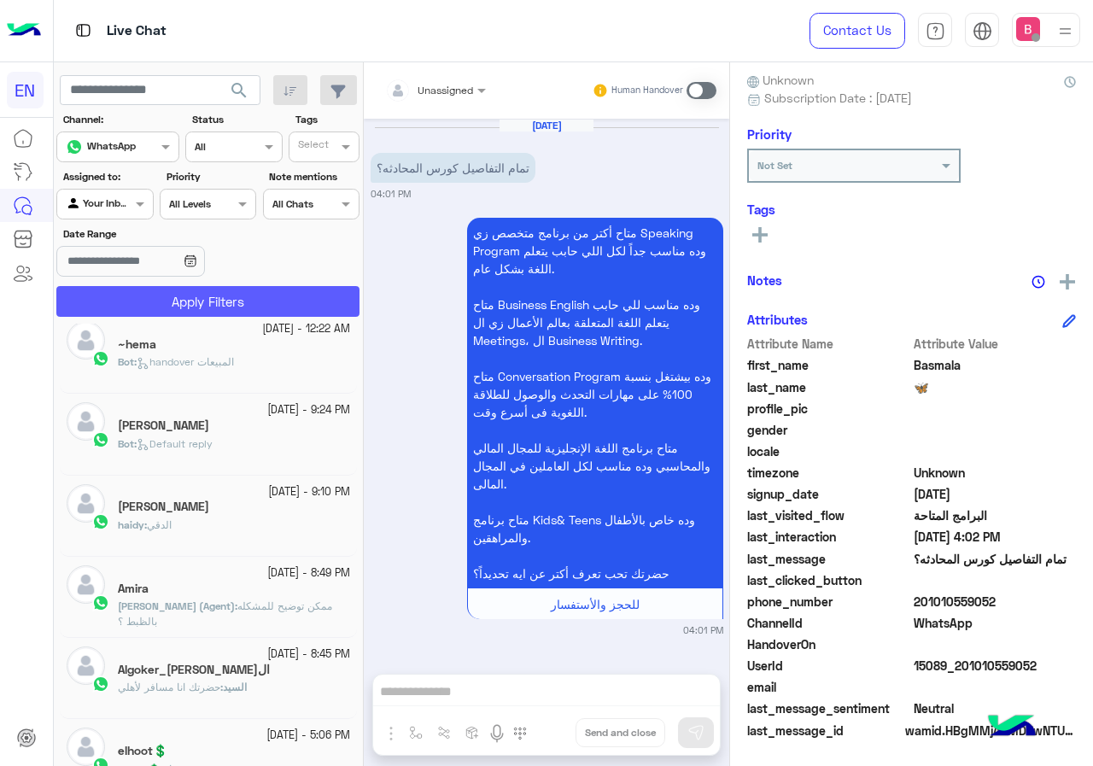
click at [142, 304] on button "Apply Filters" at bounding box center [207, 301] width 303 height 31
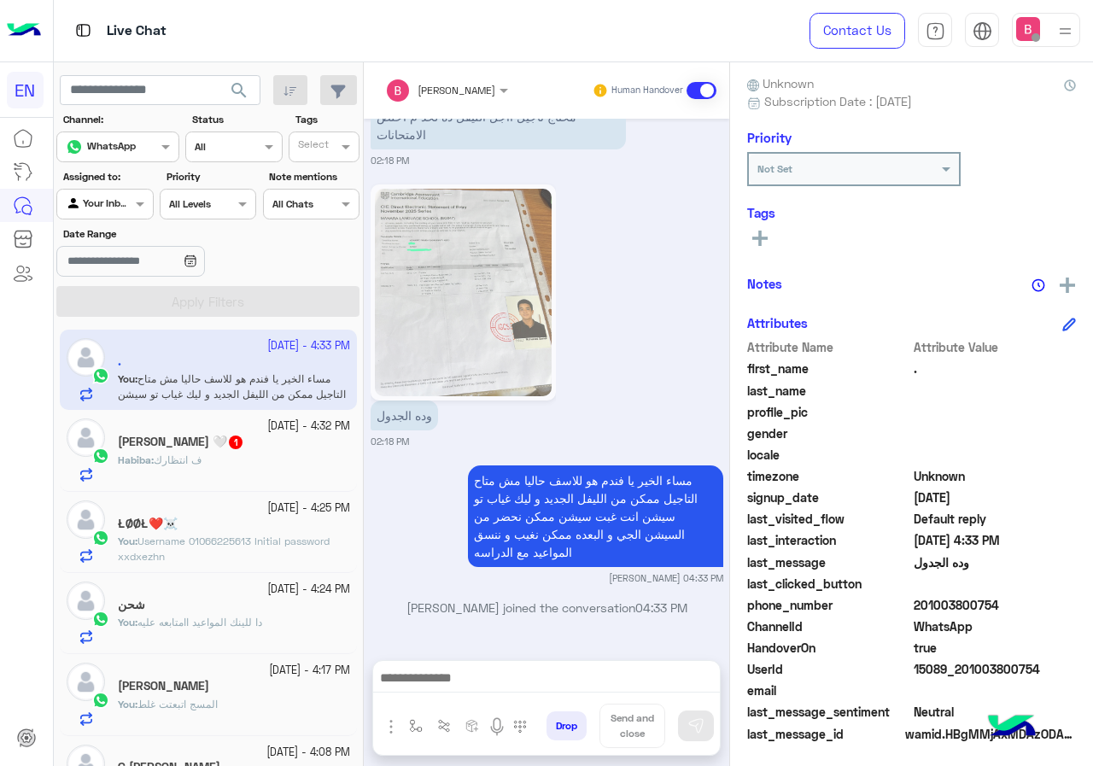
scroll to position [154, 0]
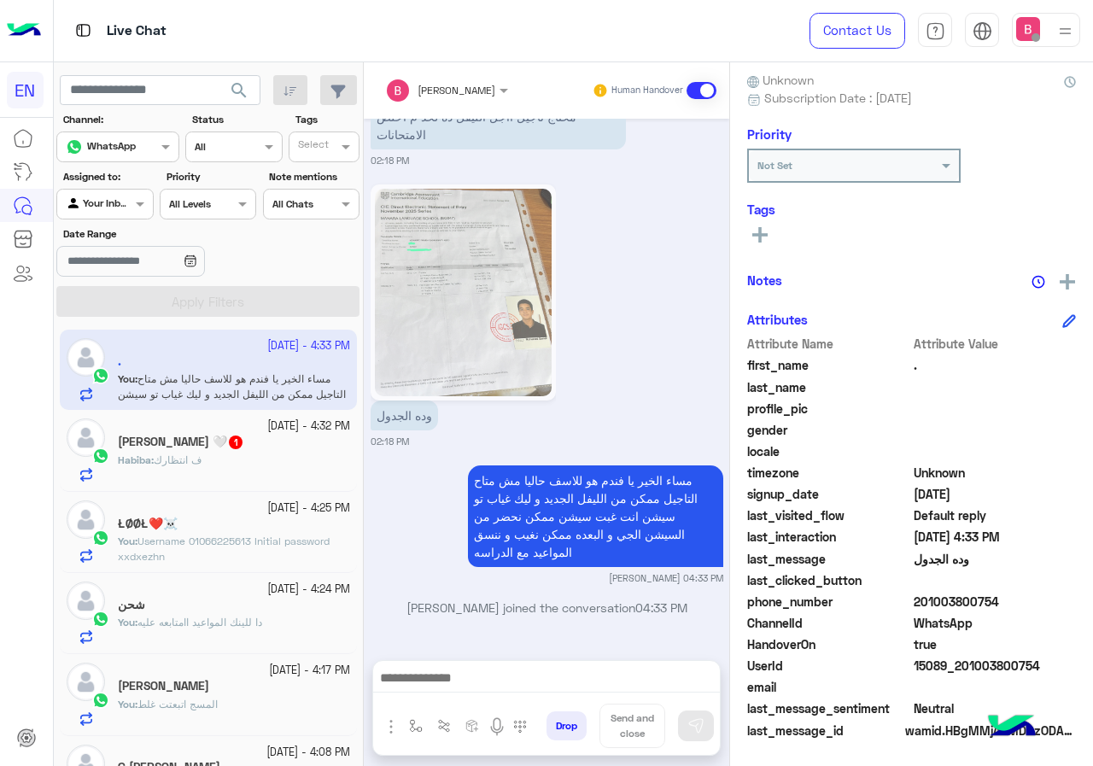
click at [173, 458] on span "ف انتظارك" at bounding box center [178, 459] width 48 height 13
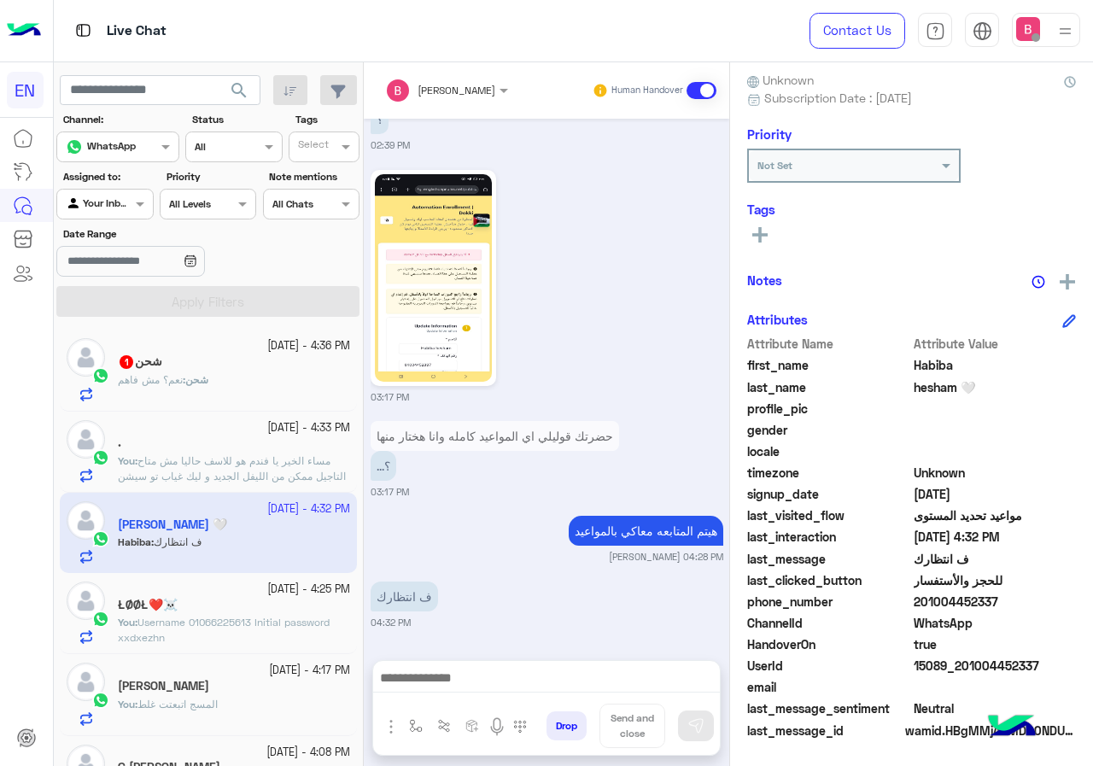
click at [181, 391] on div "شحن : نعم؟ مش فاهم" at bounding box center [234, 387] width 232 height 30
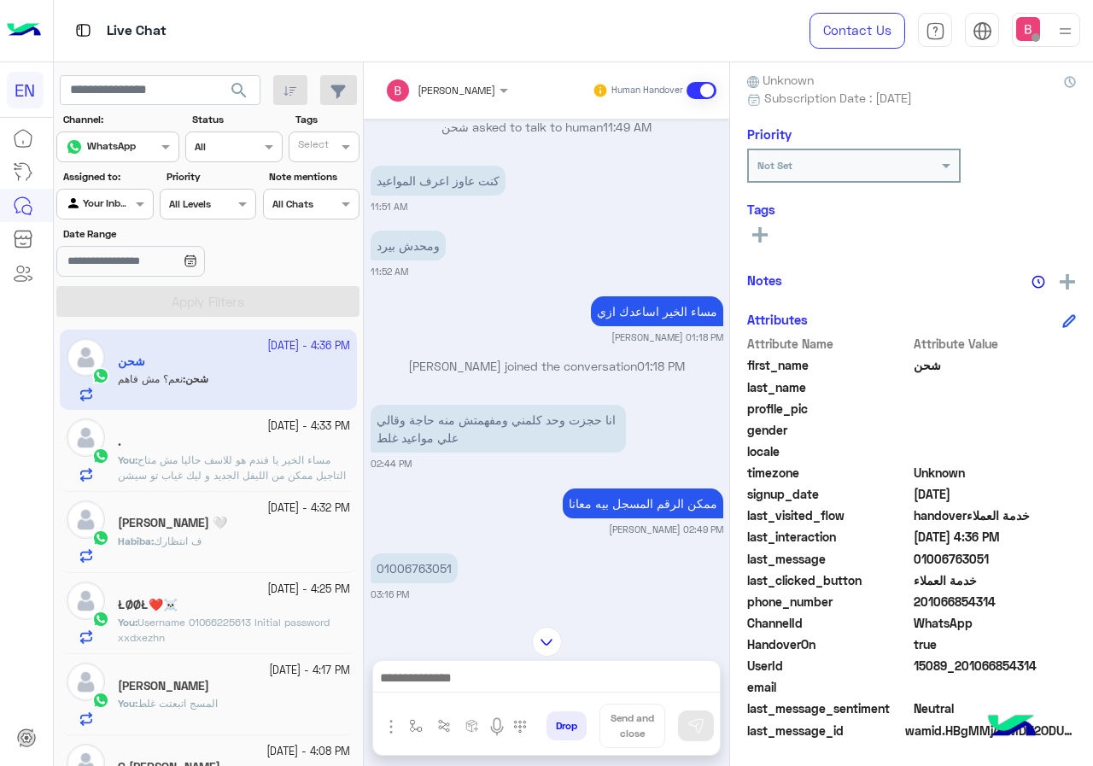
scroll to position [1251, 0]
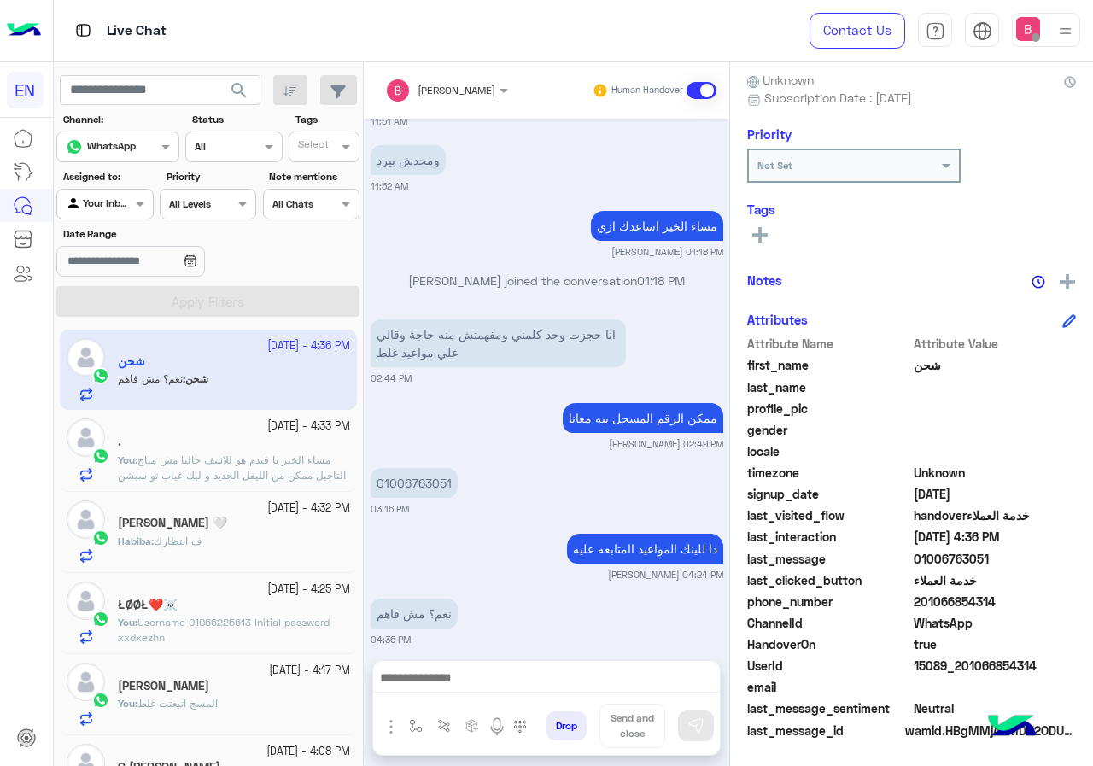
drag, startPoint x: 917, startPoint y: 602, endPoint x: 1011, endPoint y: 609, distance: 94.2
click at [1011, 609] on span "201066854314" at bounding box center [994, 601] width 163 height 18
drag, startPoint x: 978, startPoint y: 604, endPoint x: 819, endPoint y: 639, distance: 163.6
click at [810, 641] on span "HandoverOn" at bounding box center [828, 644] width 163 height 18
drag, startPoint x: 373, startPoint y: 462, endPoint x: 477, endPoint y: 468, distance: 104.3
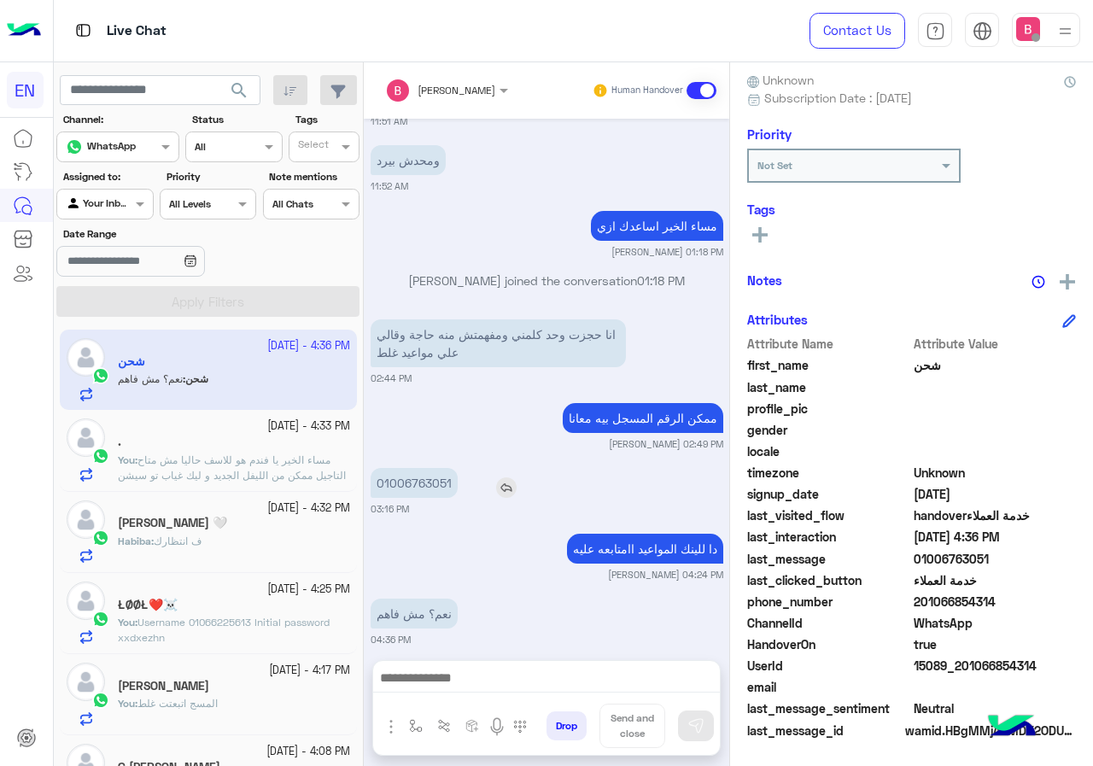
click at [477, 468] on div "01006763051" at bounding box center [463, 483] width 184 height 30
copy app-msgs-text
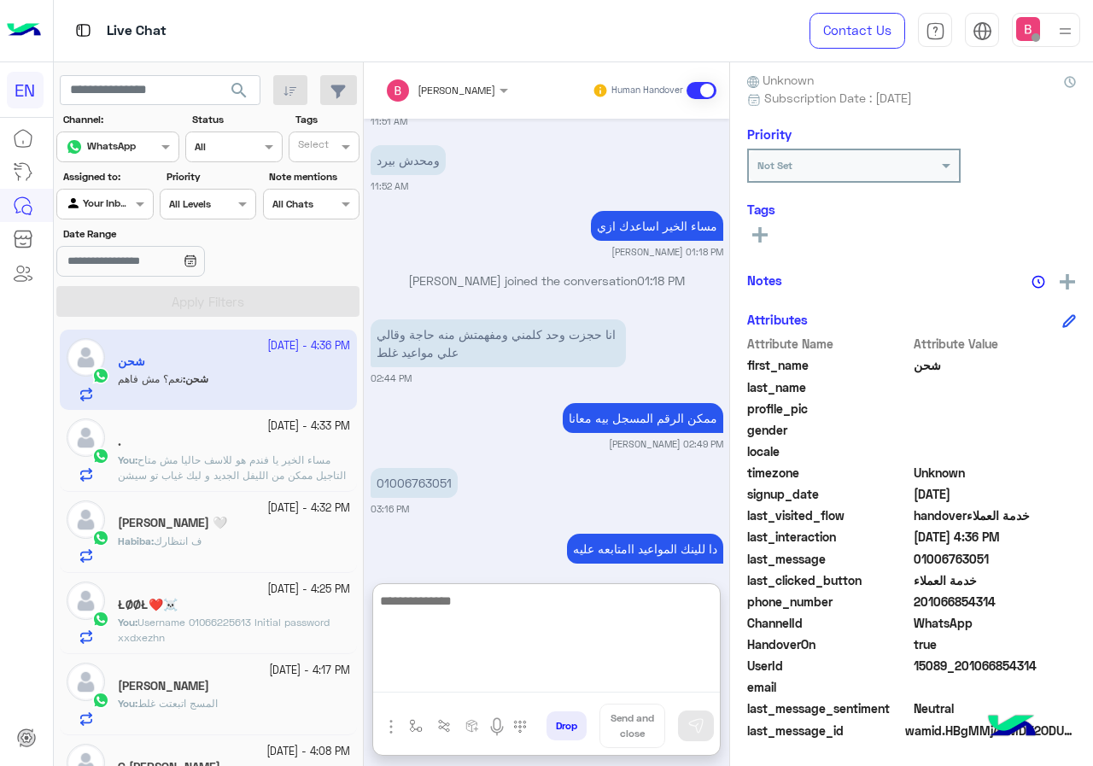
paste textarea "**********"
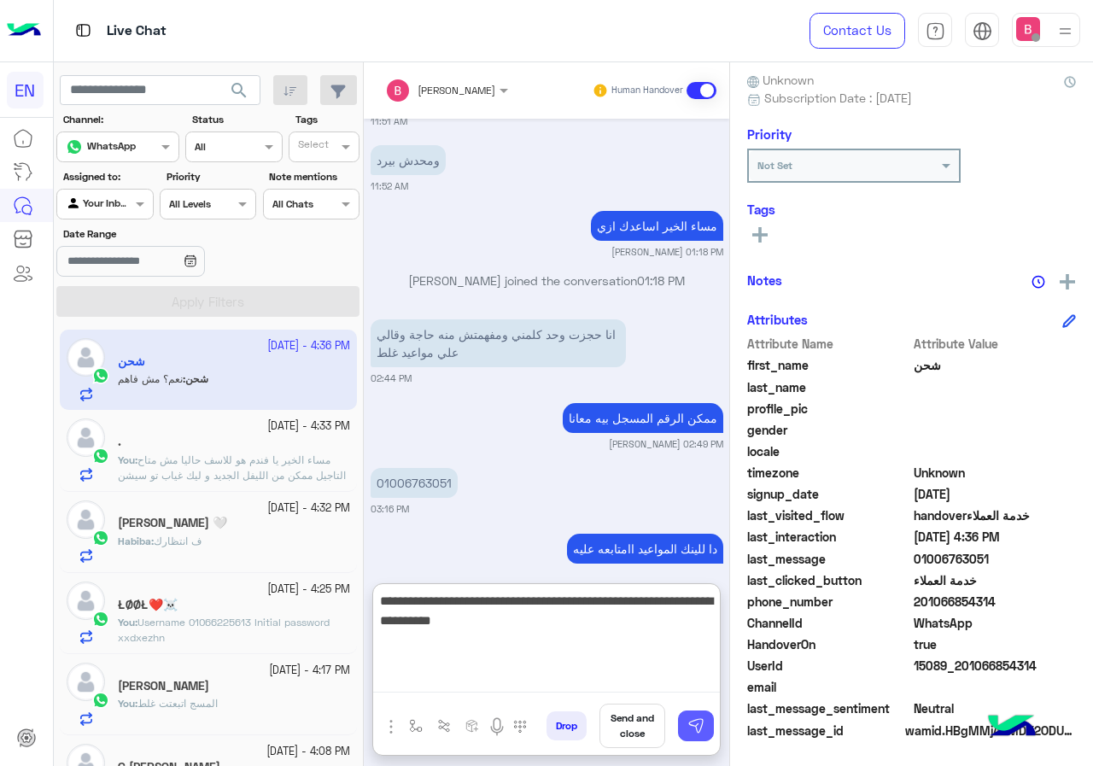
type textarea "**********"
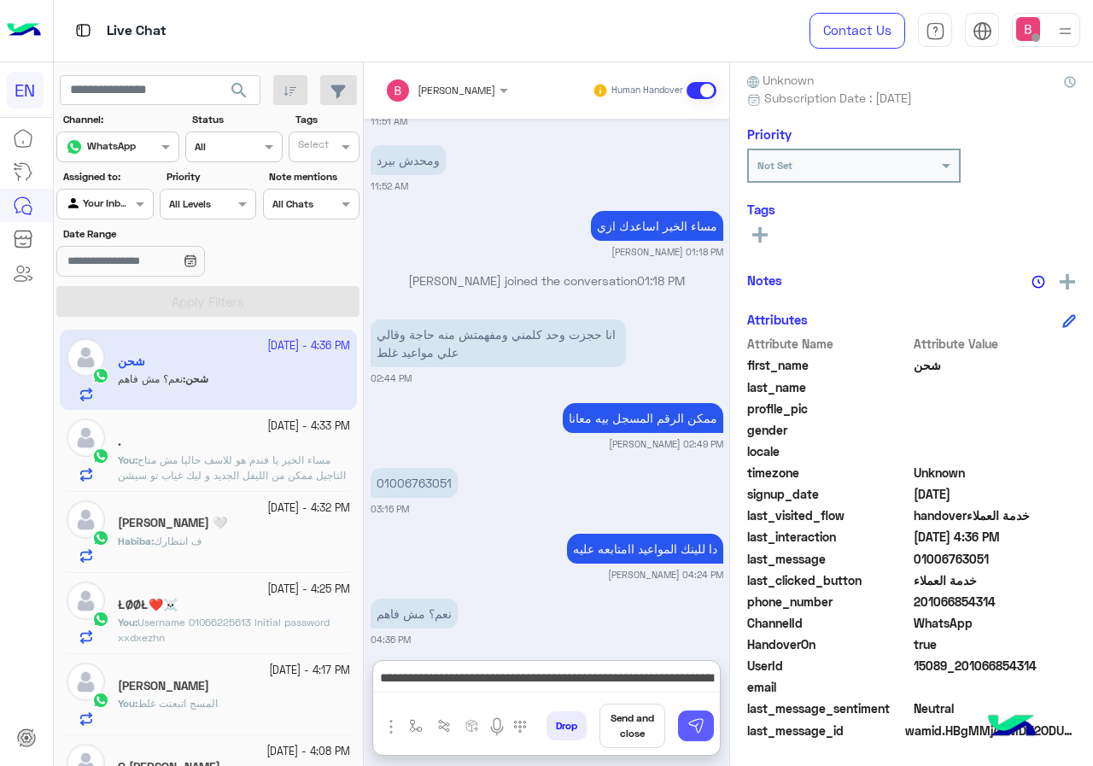
click at [692, 719] on img at bounding box center [695, 725] width 17 height 17
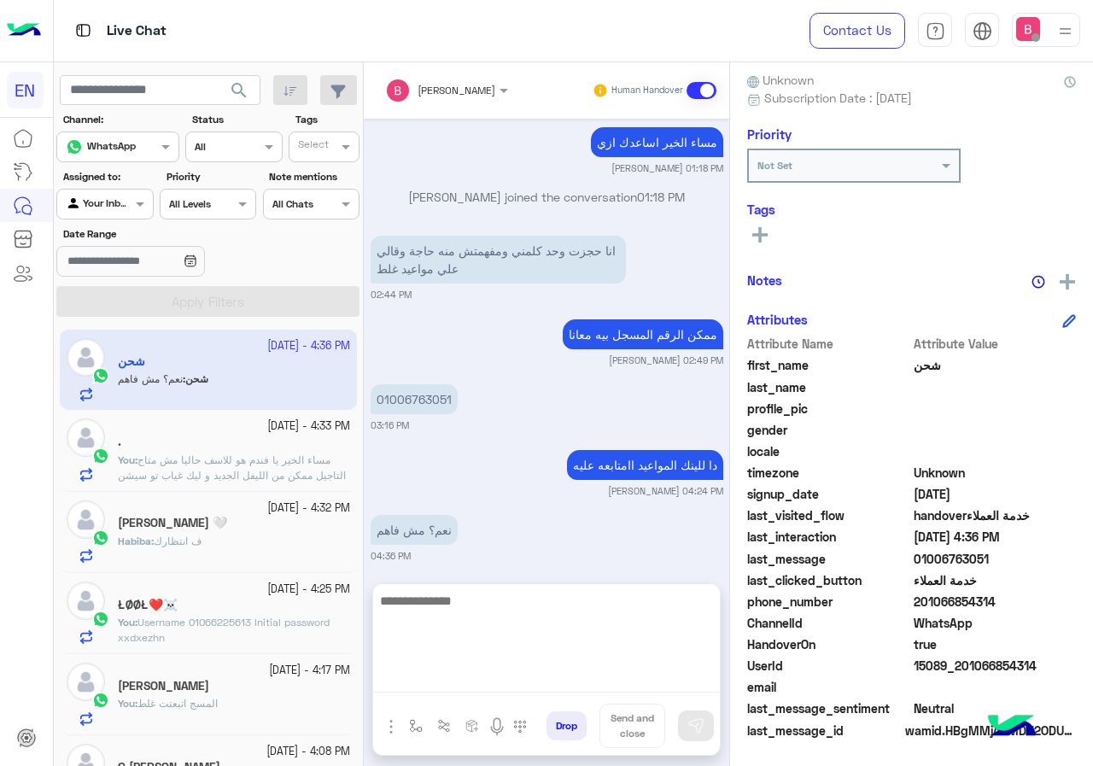
click at [613, 686] on textarea at bounding box center [546, 641] width 347 height 102
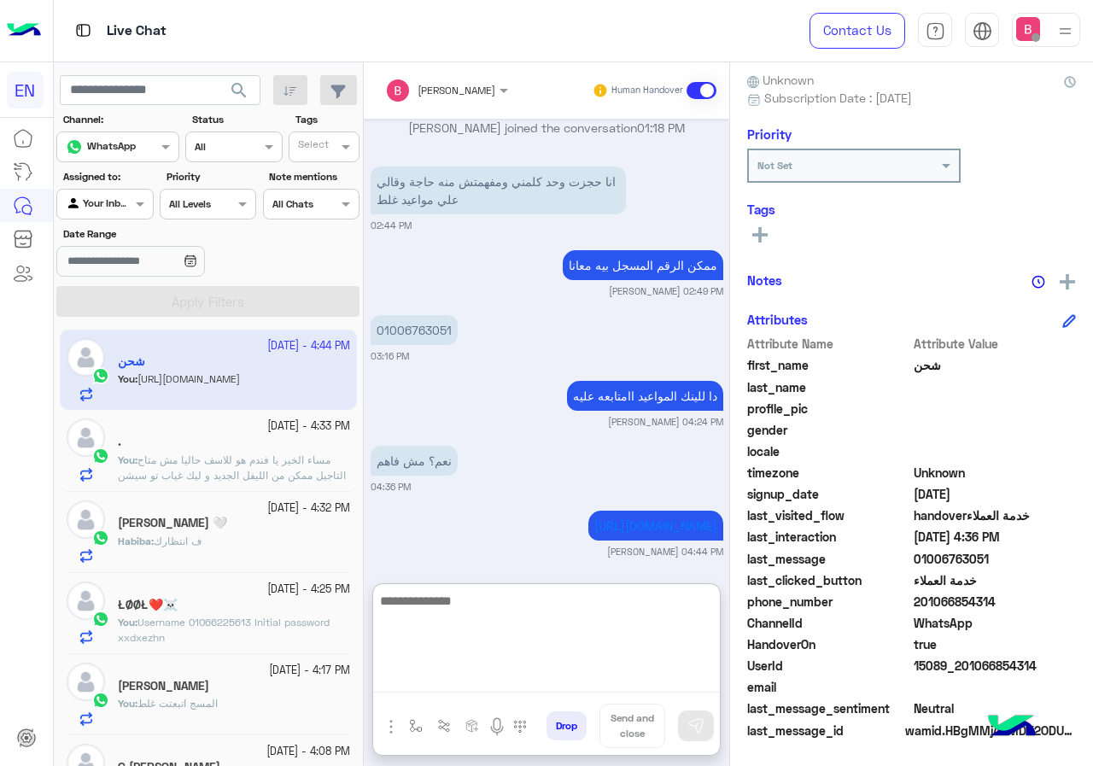
scroll to position [1411, 0]
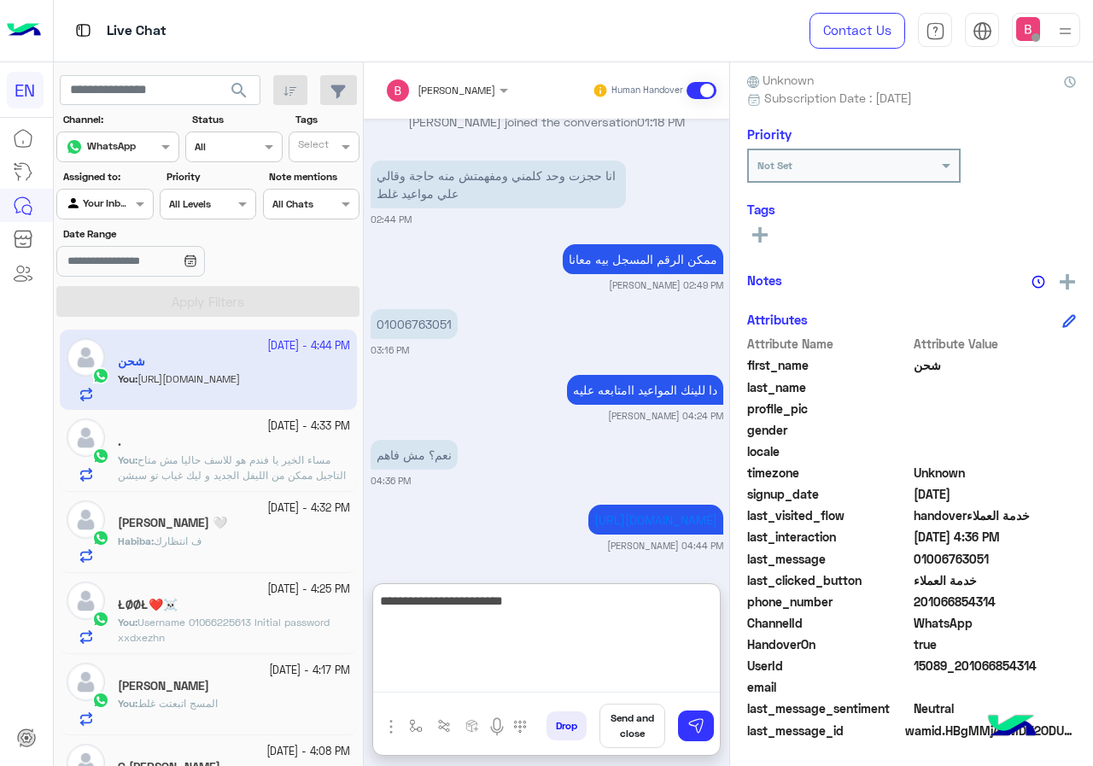
type textarea "**********"
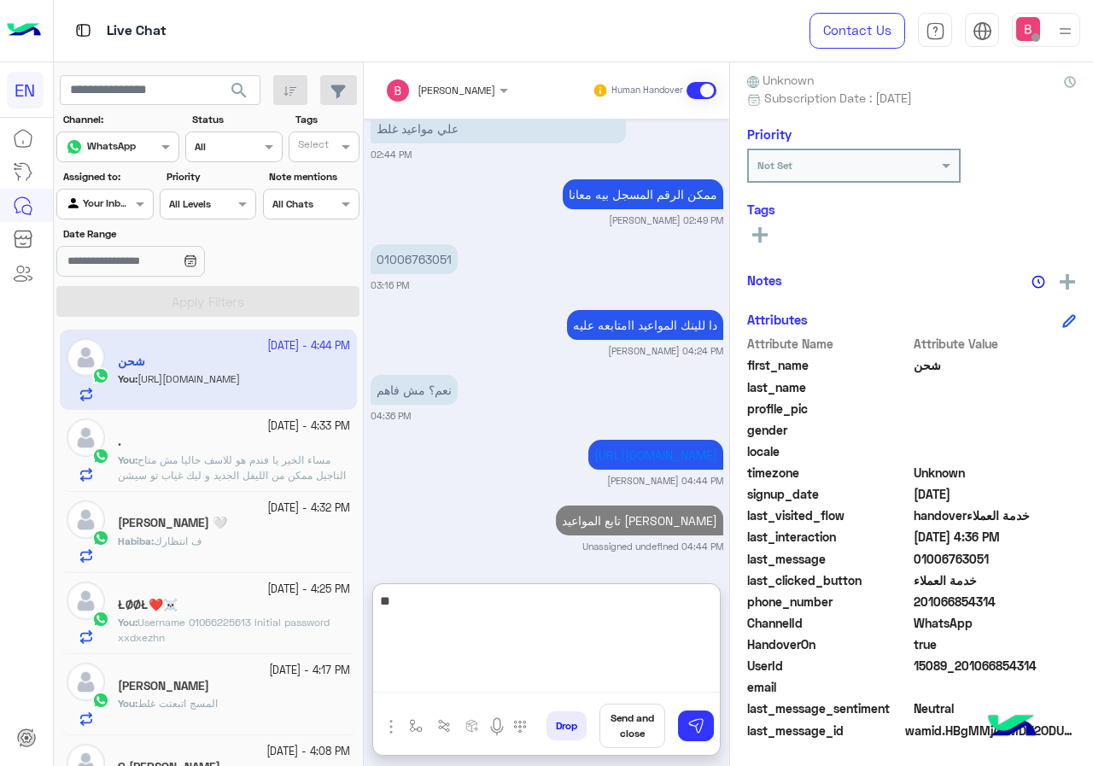
type textarea "*"
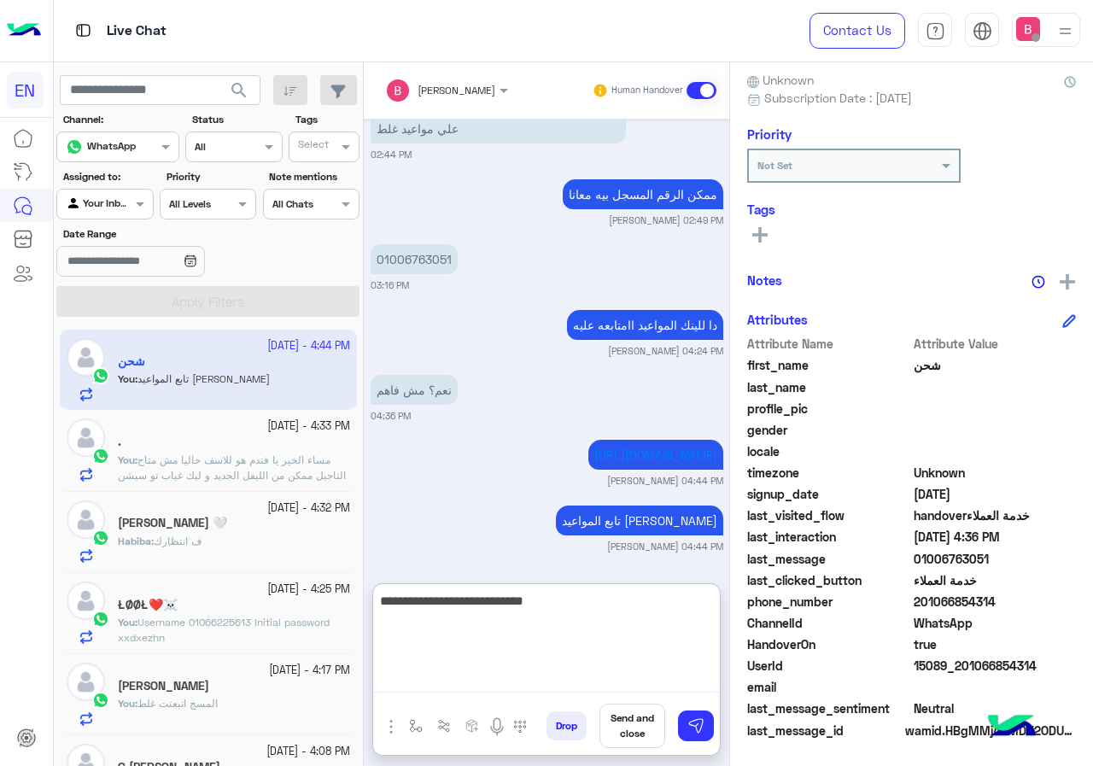
type textarea "**********"
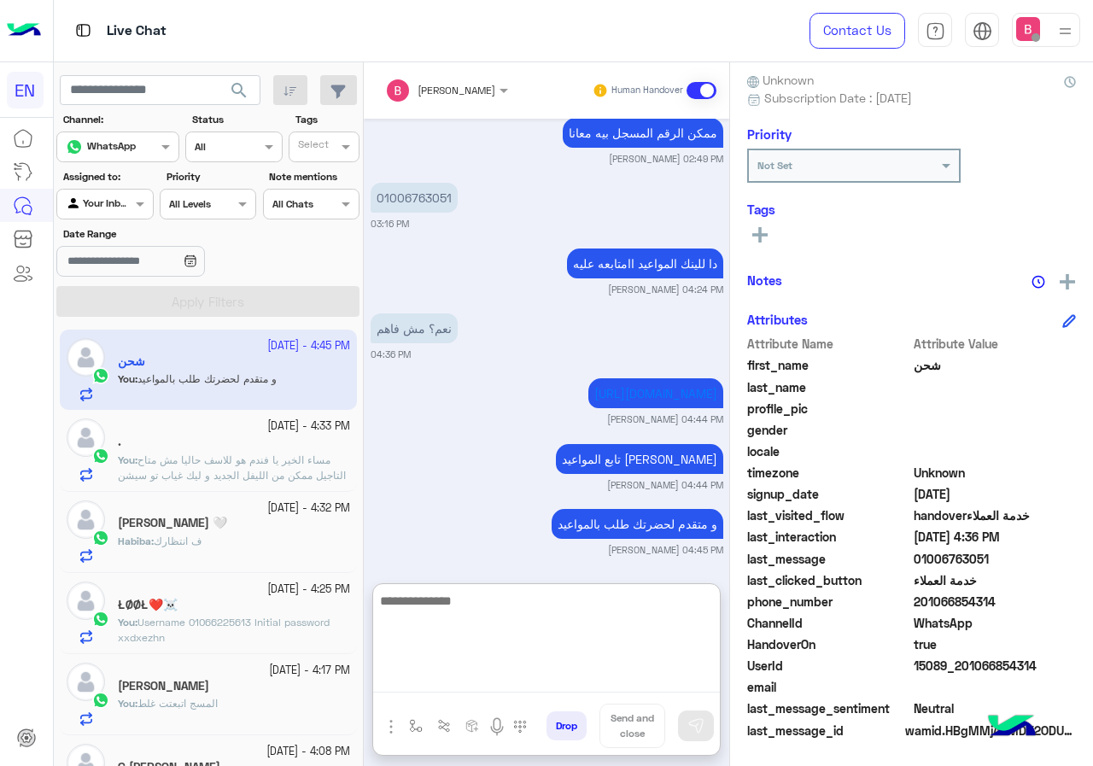
scroll to position [1542, 0]
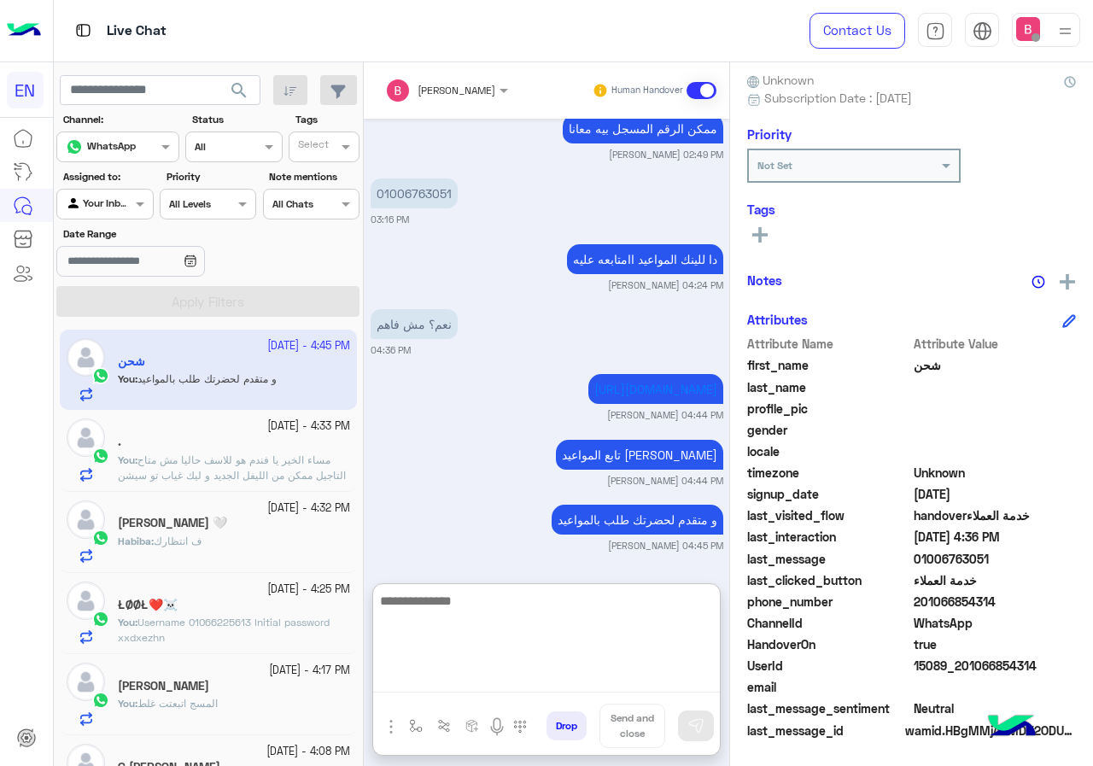
click at [503, 623] on textarea at bounding box center [546, 641] width 347 height 102
type textarea "**********"
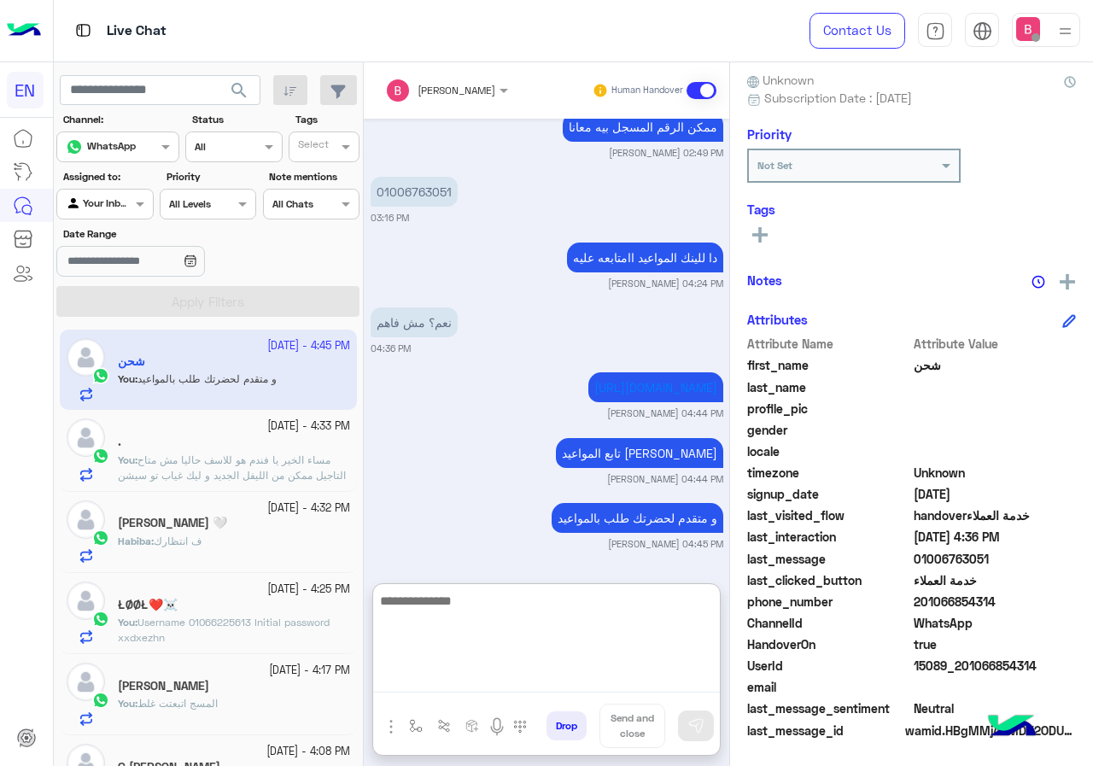
scroll to position [1607, 0]
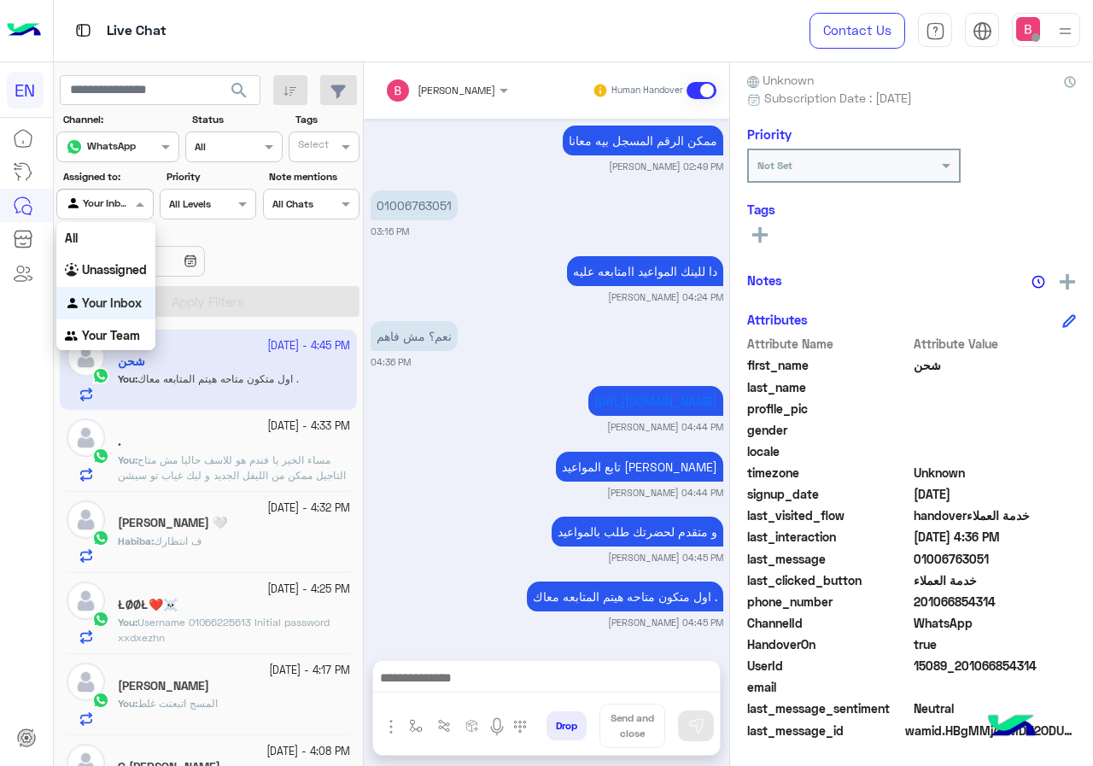
click at [129, 207] on div at bounding box center [104, 202] width 95 height 16
click at [122, 335] on b "Your Team" at bounding box center [111, 335] width 58 height 15
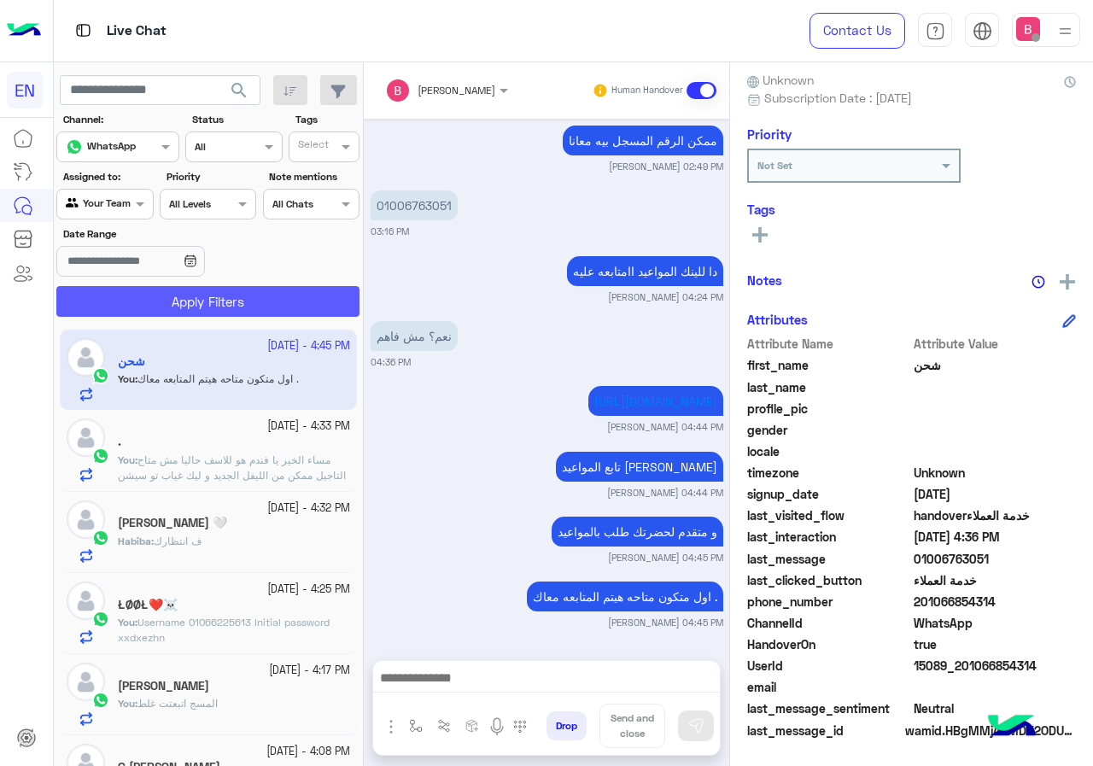
click at [161, 309] on button "Apply Filters" at bounding box center [207, 301] width 303 height 31
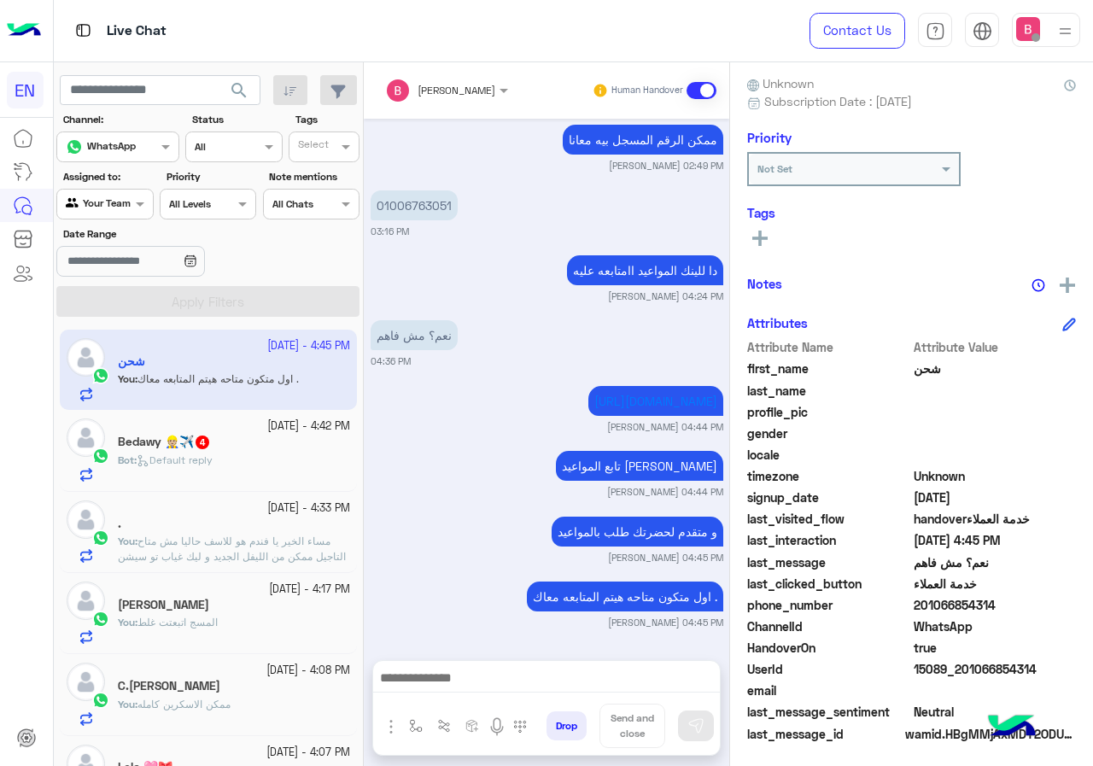
scroll to position [154, 0]
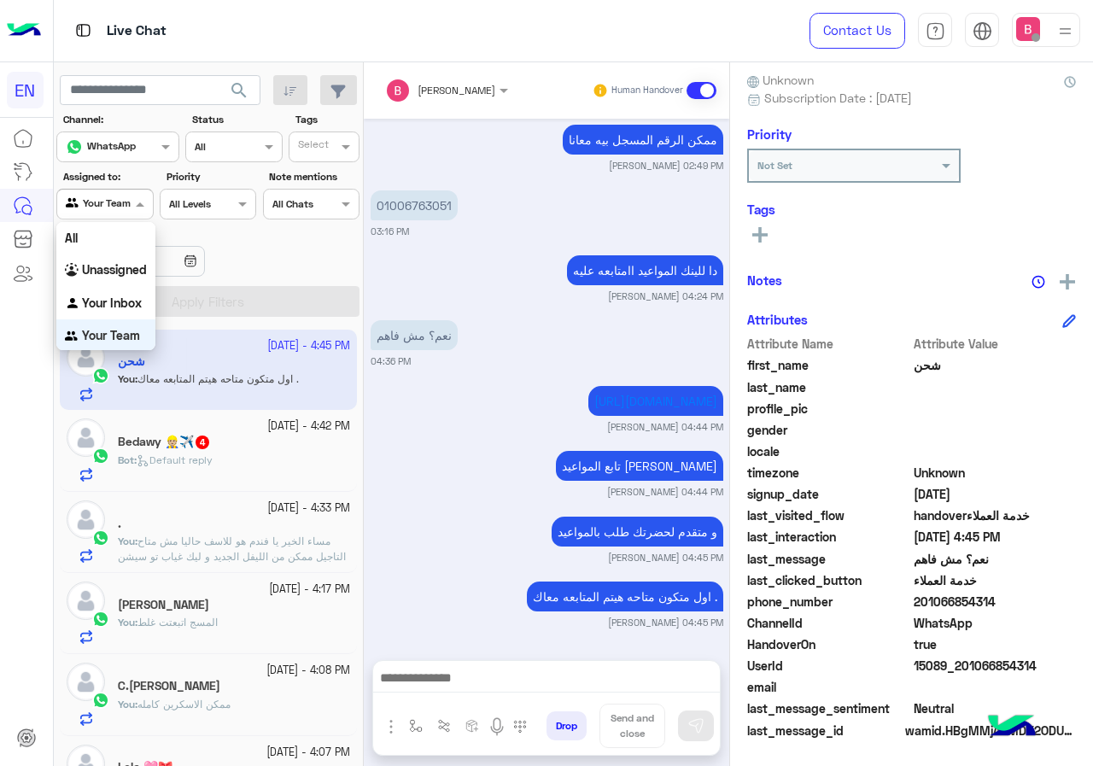
click at [116, 205] on div at bounding box center [104, 202] width 95 height 16
click at [110, 269] on b "Unassigned" at bounding box center [114, 267] width 65 height 15
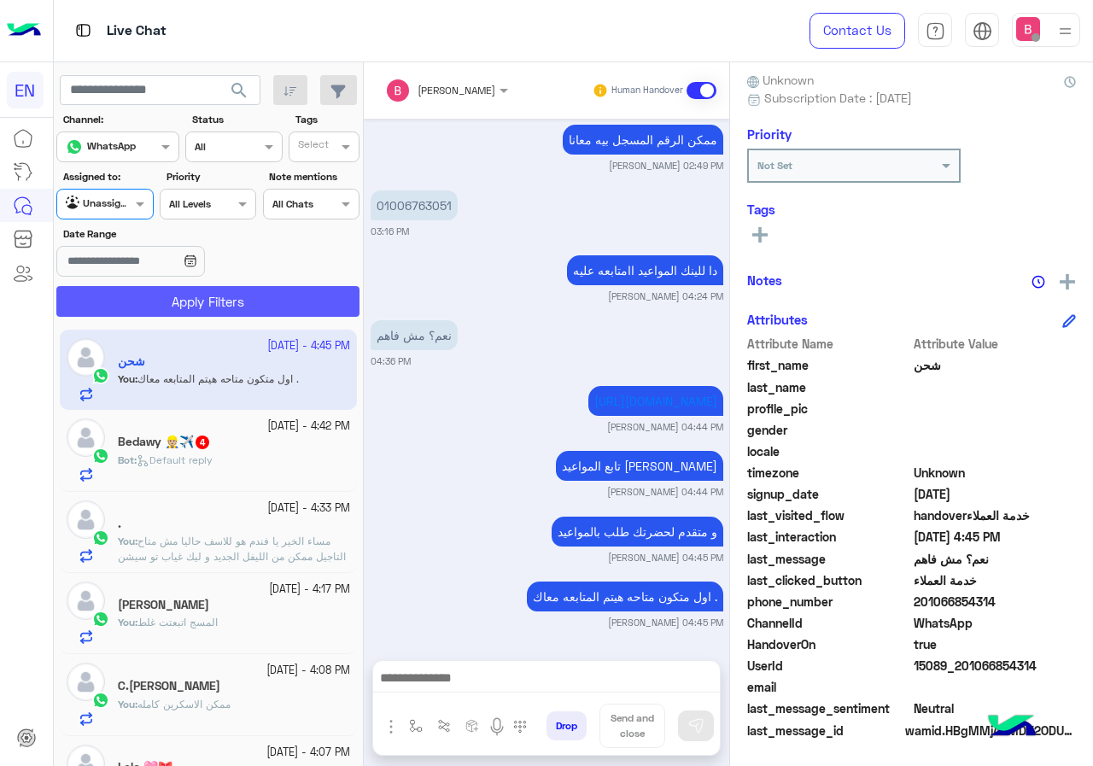
click at [170, 308] on button "Apply Filters" at bounding box center [207, 301] width 303 height 31
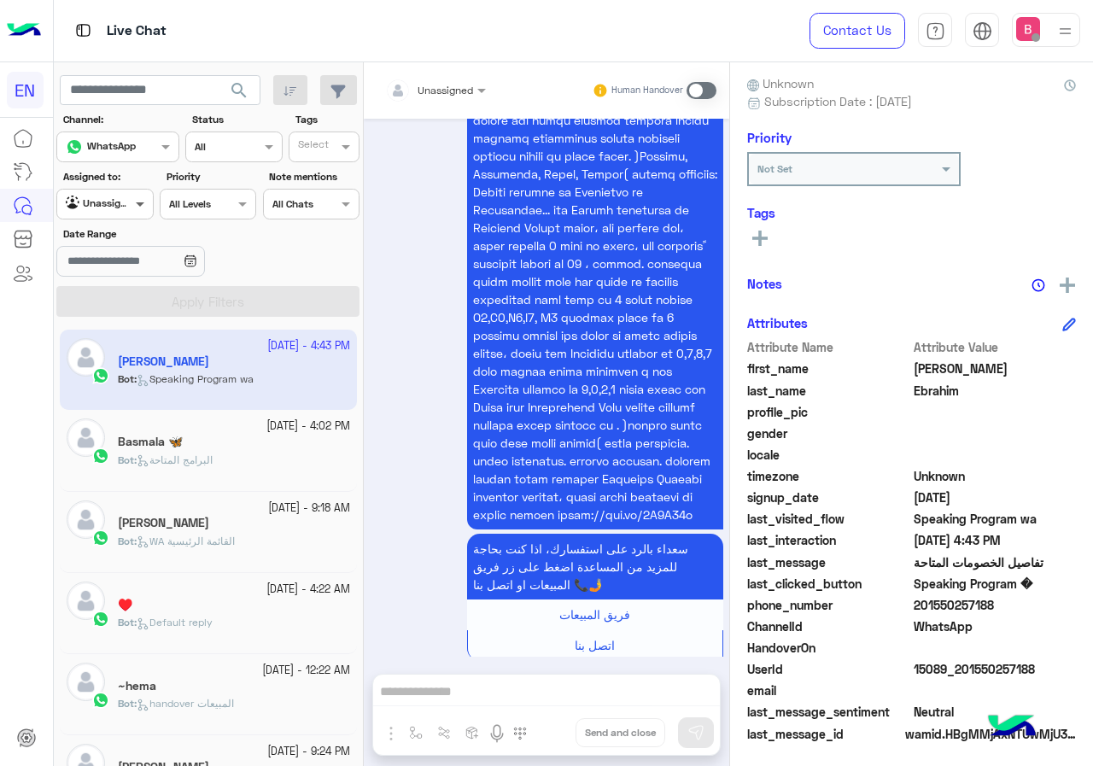
scroll to position [154, 0]
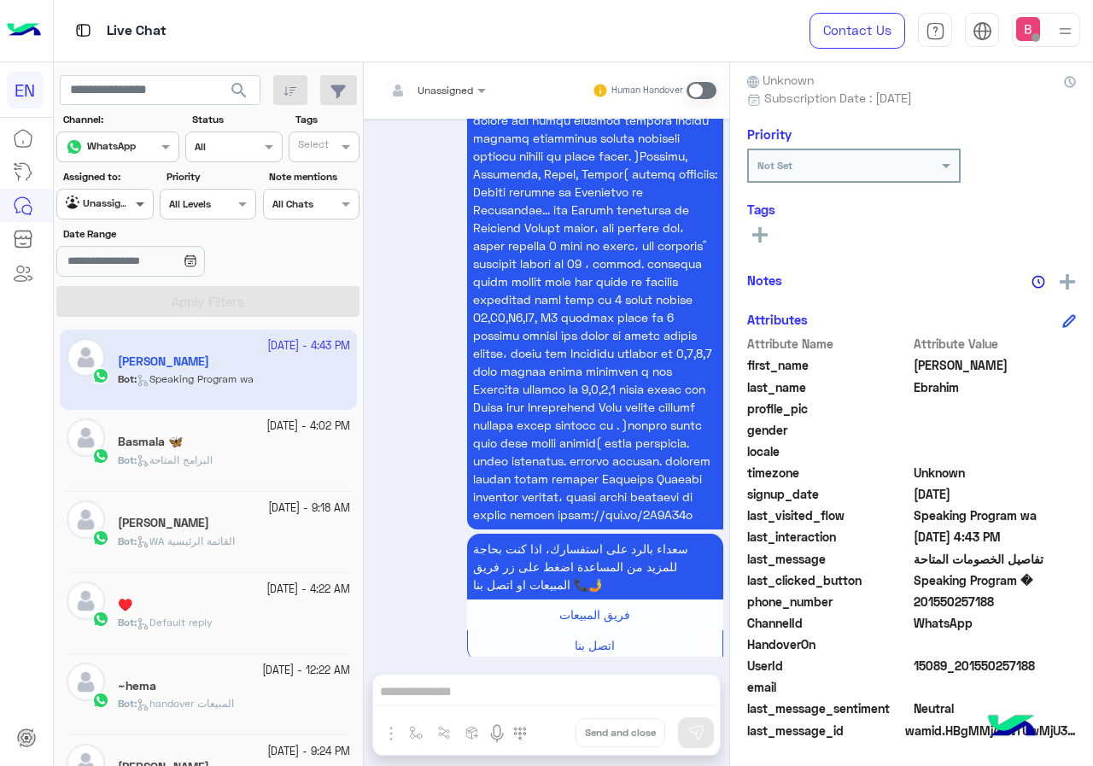
click at [133, 197] on span at bounding box center [141, 204] width 21 height 18
drag, startPoint x: 111, startPoint y: 306, endPoint x: 195, endPoint y: 318, distance: 84.6
click at [111, 305] on b "Your Inbox" at bounding box center [112, 302] width 60 height 15
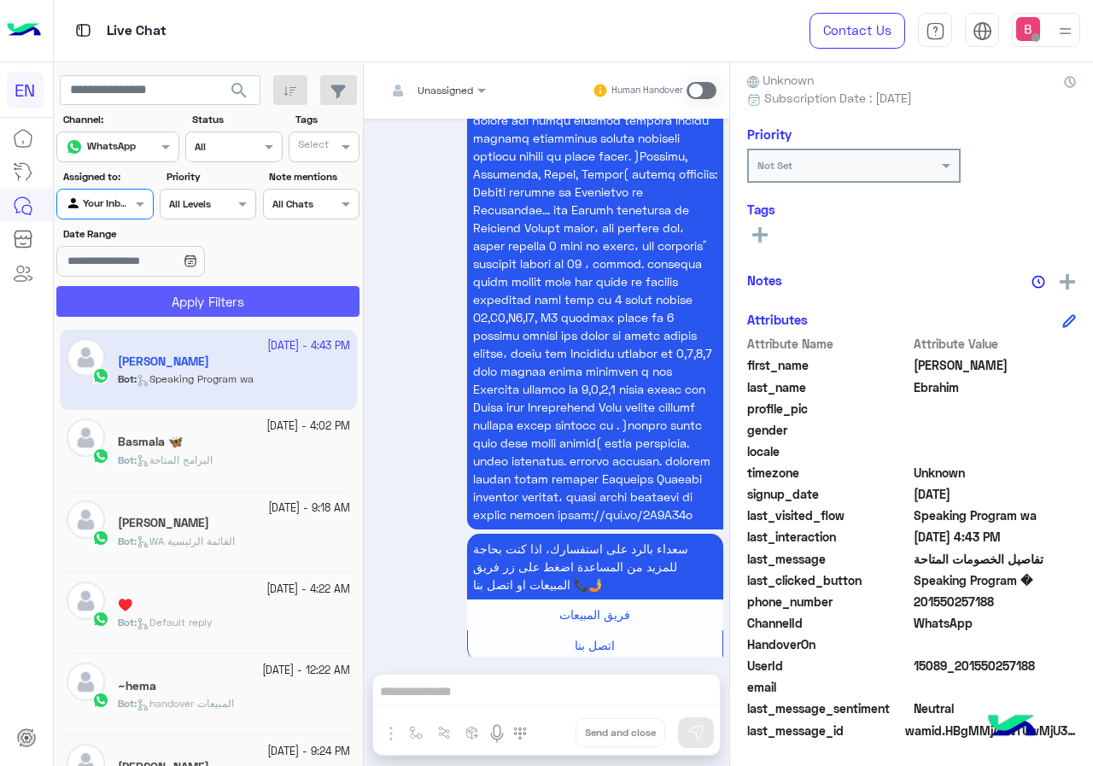
click at [196, 311] on button "Apply Filters" at bounding box center [207, 301] width 303 height 31
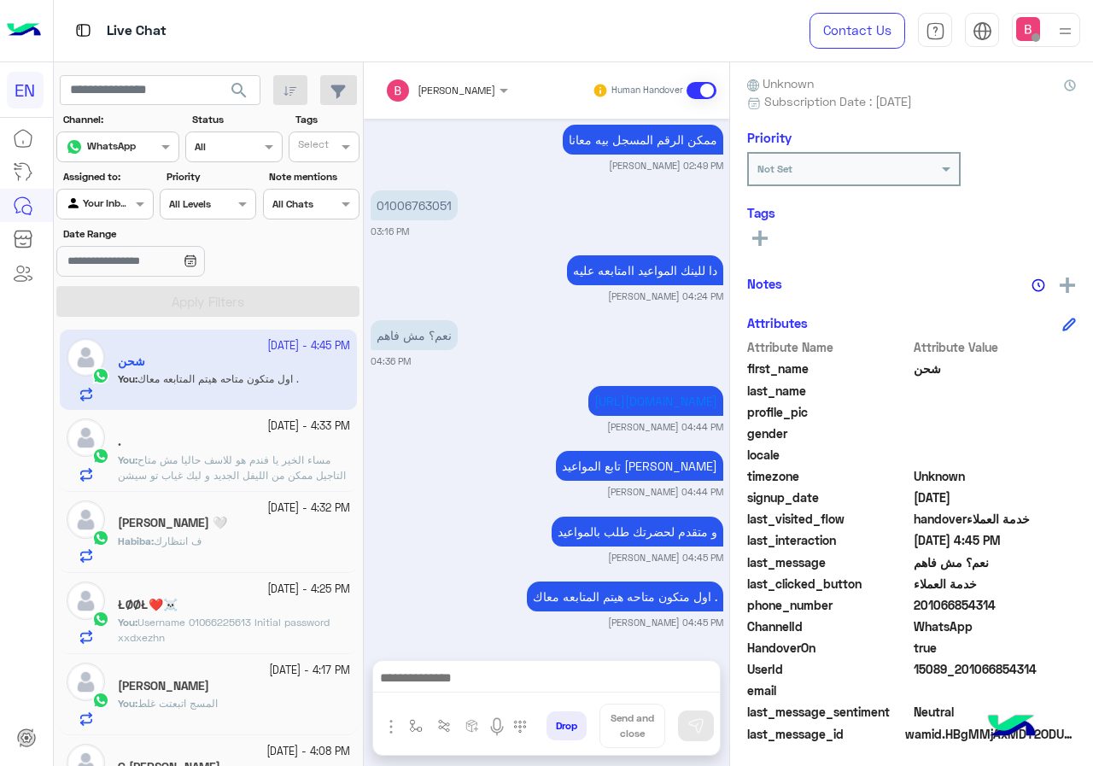
scroll to position [154, 0]
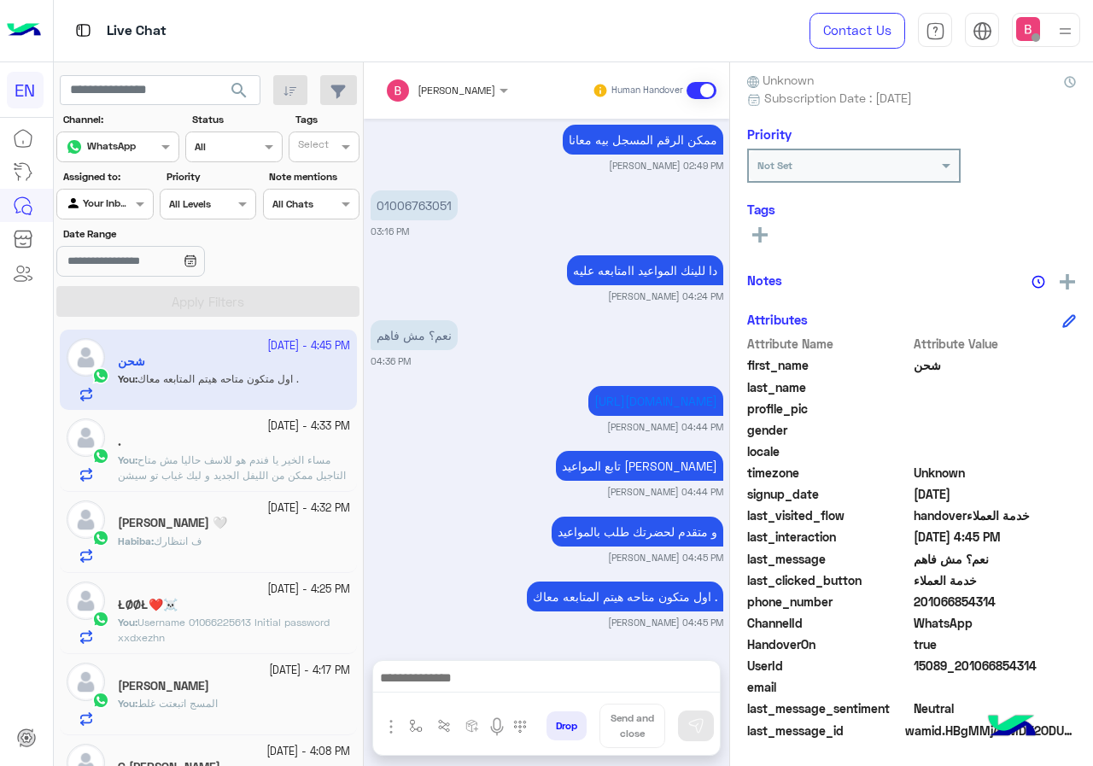
click at [125, 206] on div at bounding box center [104, 202] width 95 height 16
click at [120, 334] on b "Your Team" at bounding box center [111, 335] width 58 height 15
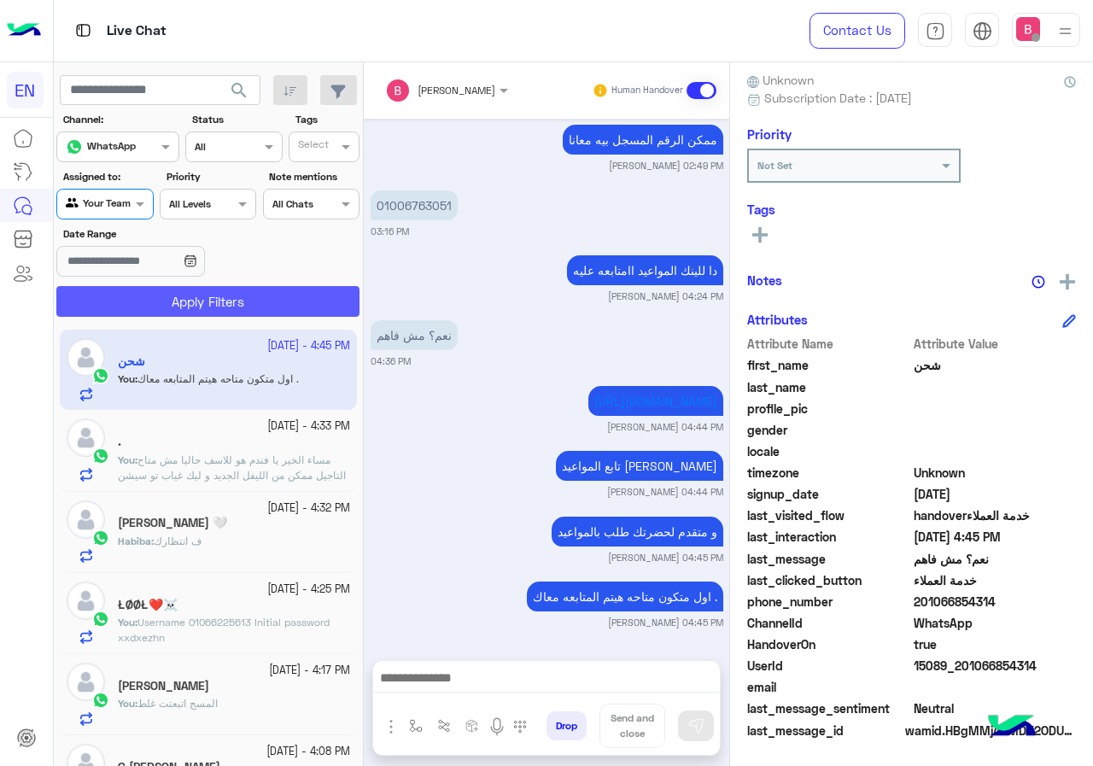
click at [188, 290] on button "Apply Filters" at bounding box center [207, 301] width 303 height 31
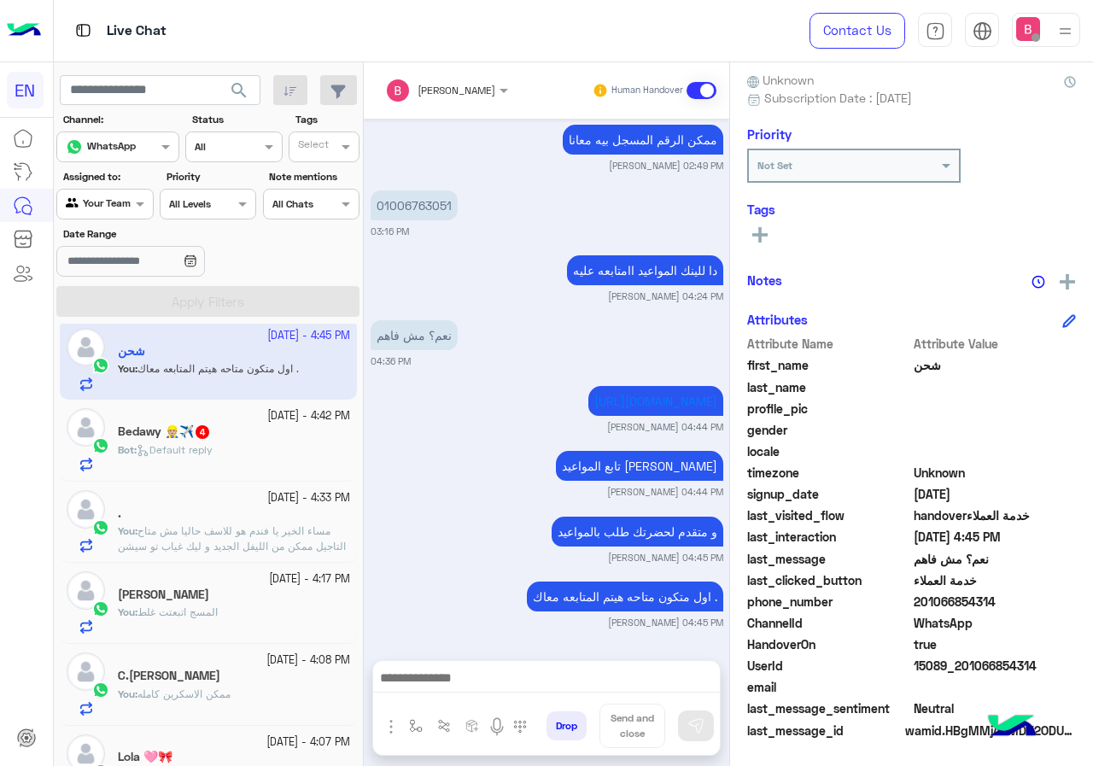
scroll to position [0, 0]
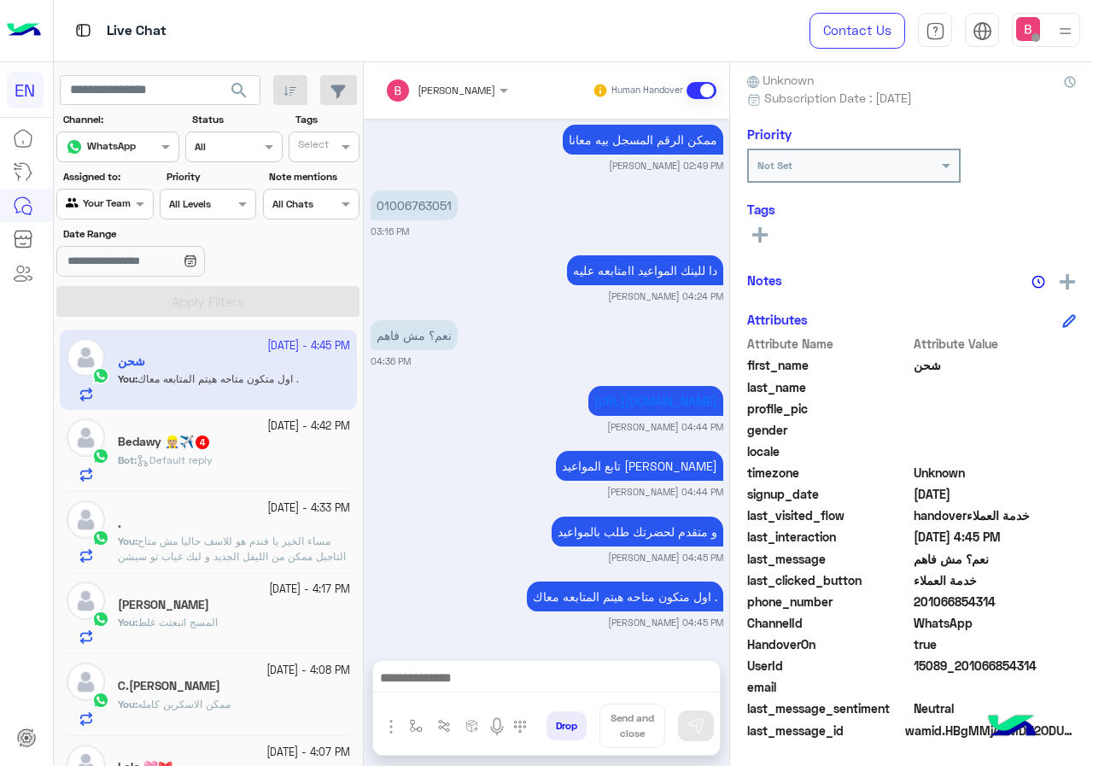
click at [567, 9] on div "Live Chat" at bounding box center [400, 30] width 693 height 61
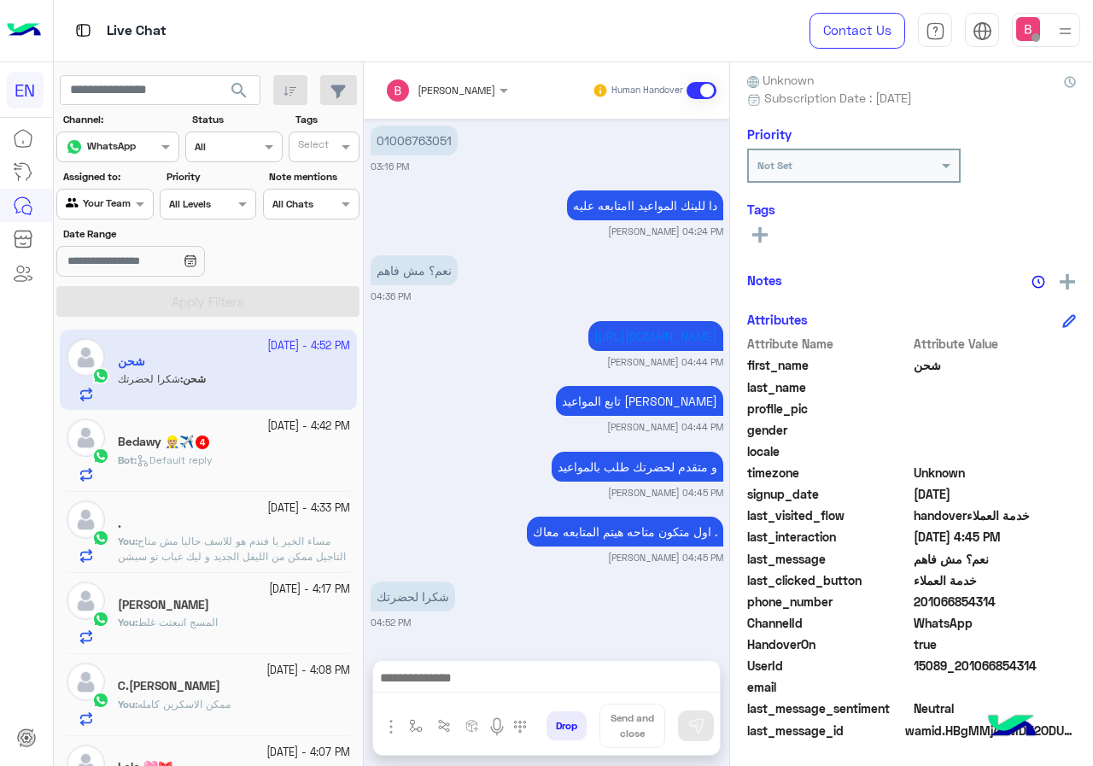
scroll to position [85, 0]
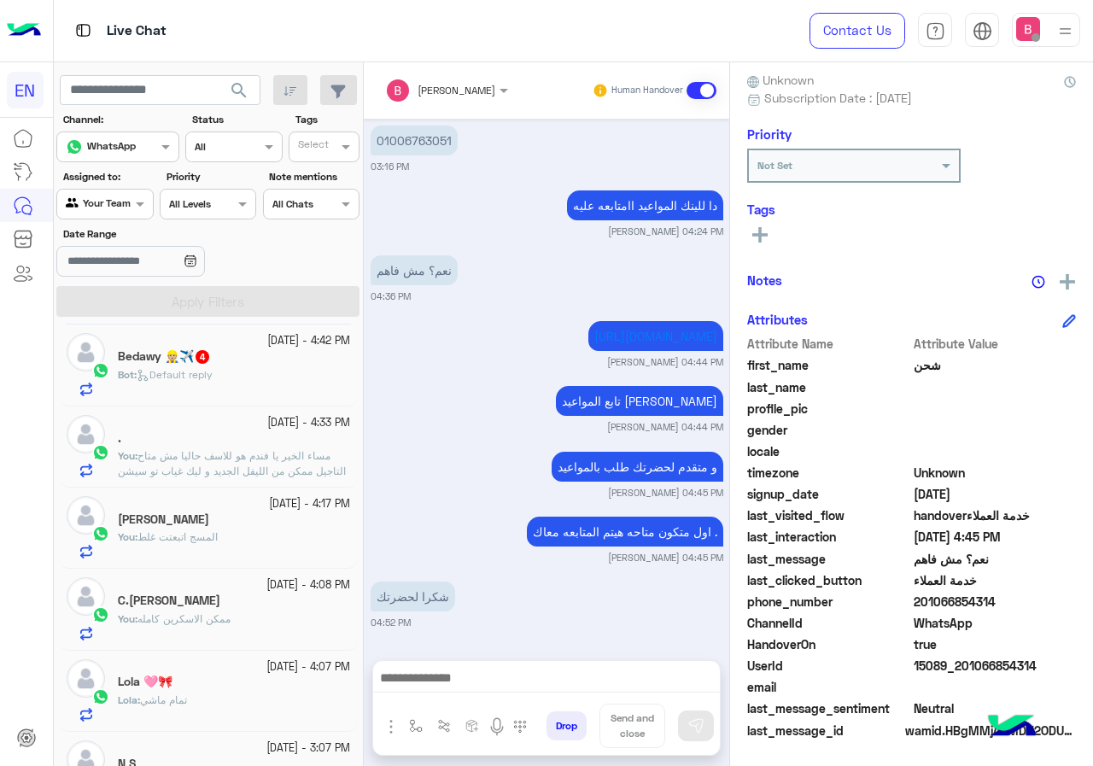
click at [120, 199] on div at bounding box center [104, 202] width 95 height 16
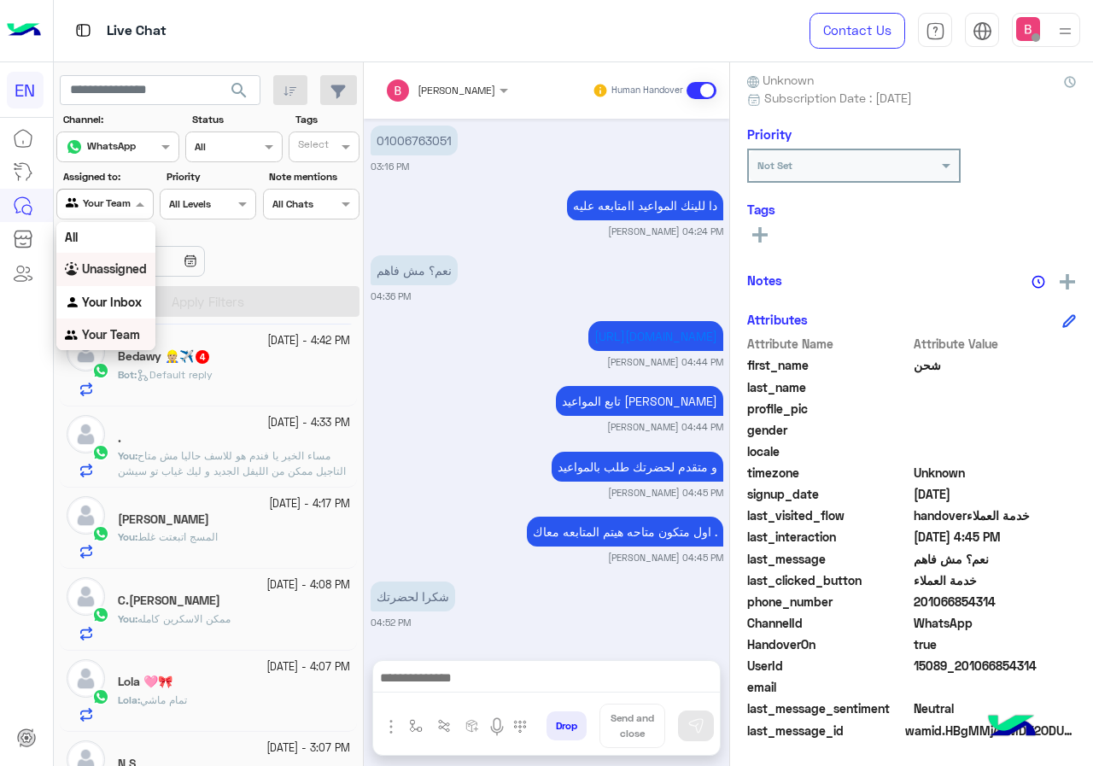
click at [92, 279] on div "Unassigned" at bounding box center [105, 269] width 99 height 33
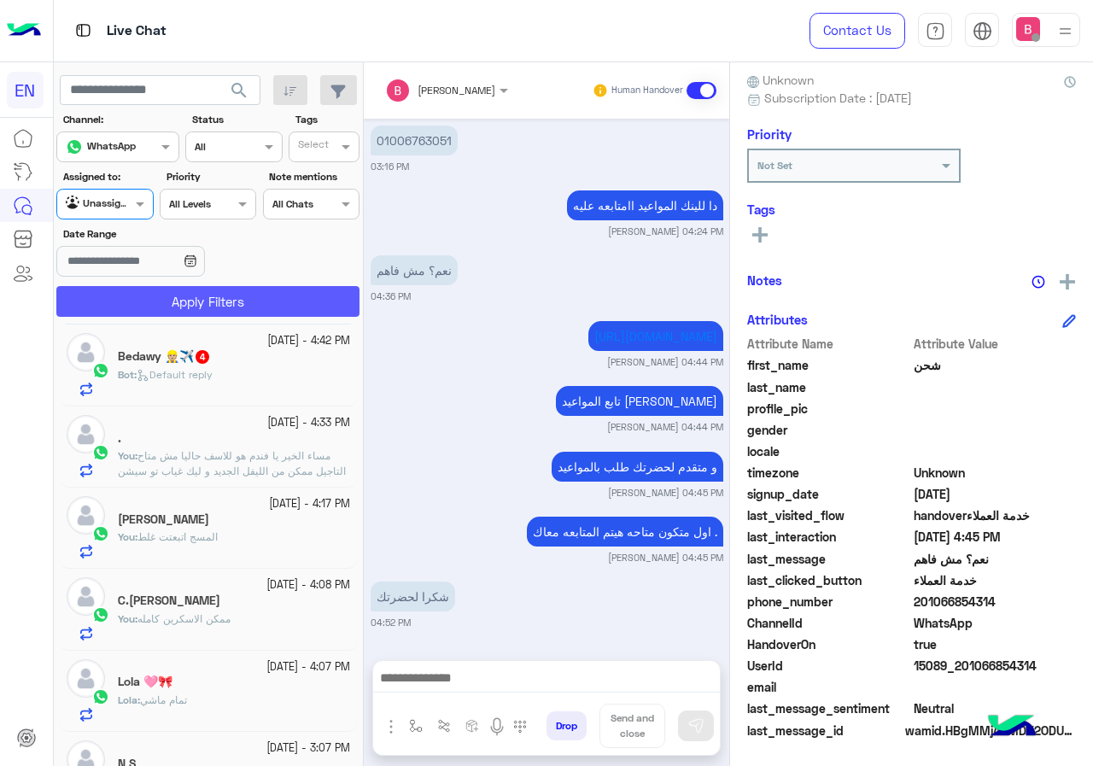
click at [124, 295] on button "Apply Filters" at bounding box center [207, 301] width 303 height 31
